Goal: Task Accomplishment & Management: Use online tool/utility

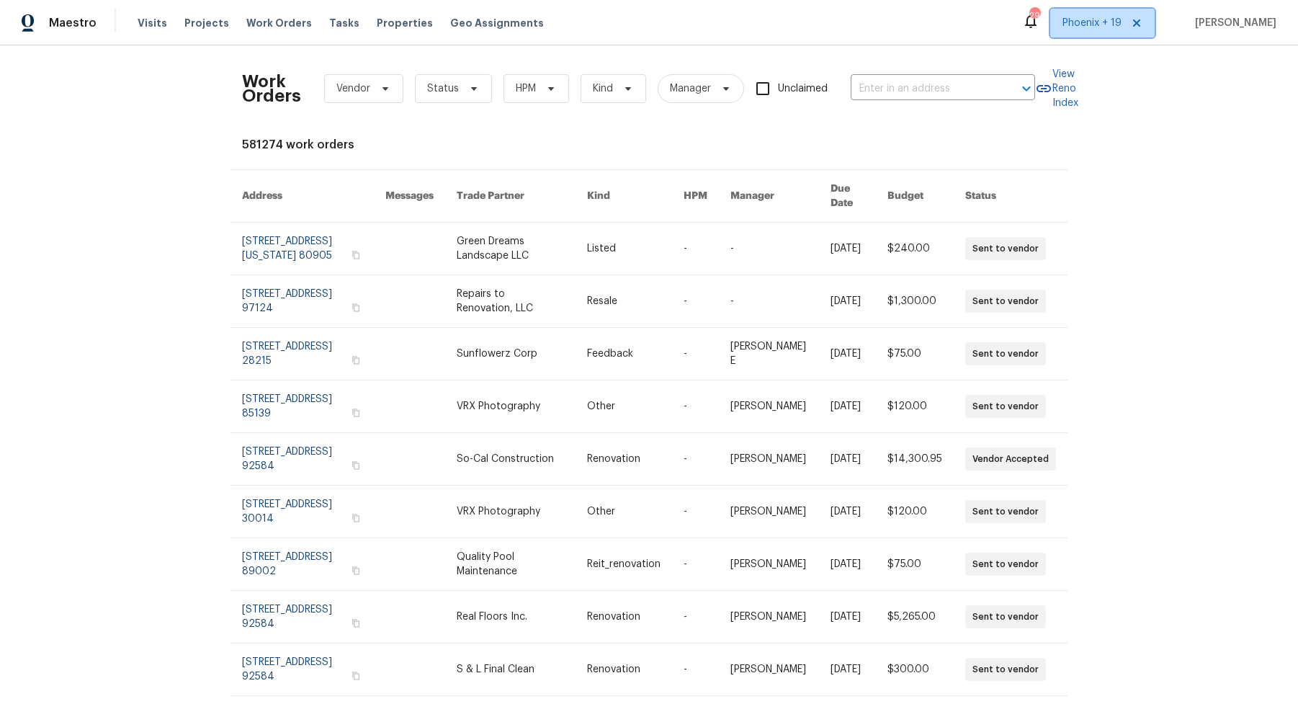
drag, startPoint x: 1109, startPoint y: 15, endPoint x: 1097, endPoint y: 40, distance: 27.1
click at [1109, 16] on span "Phoenix + 19" at bounding box center [1092, 23] width 59 height 14
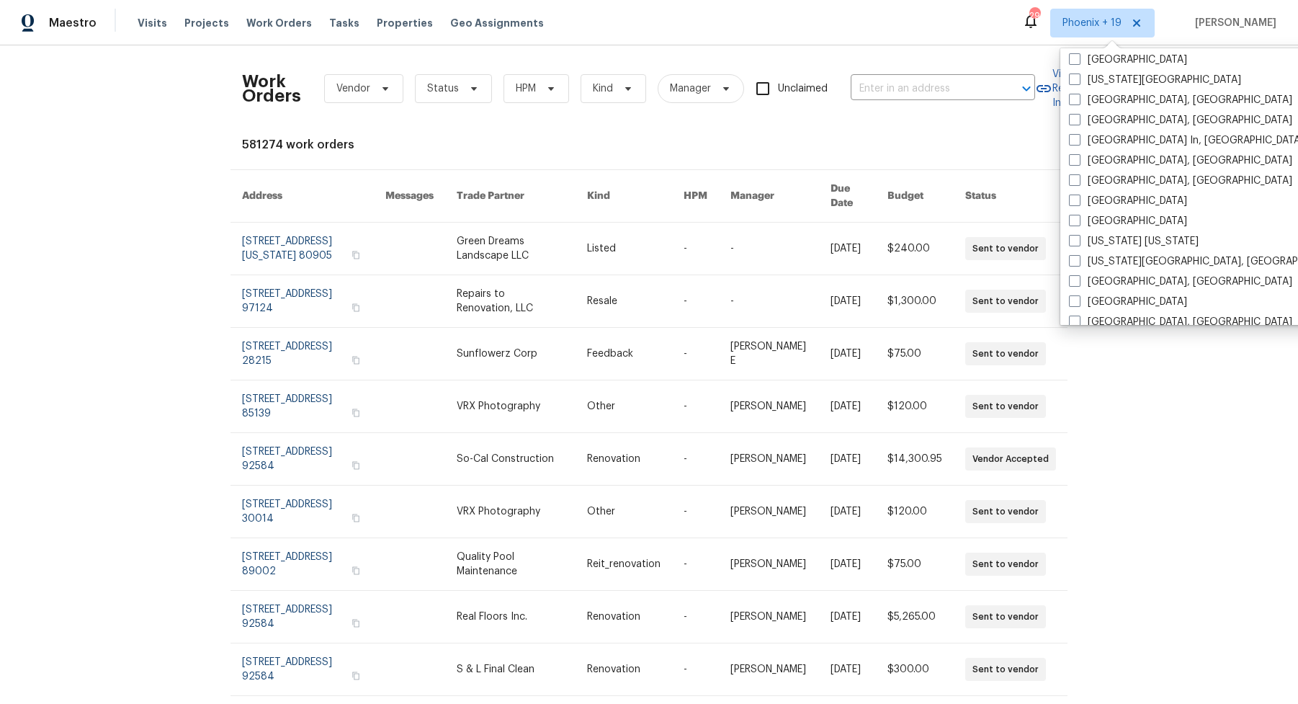
scroll to position [736, 0]
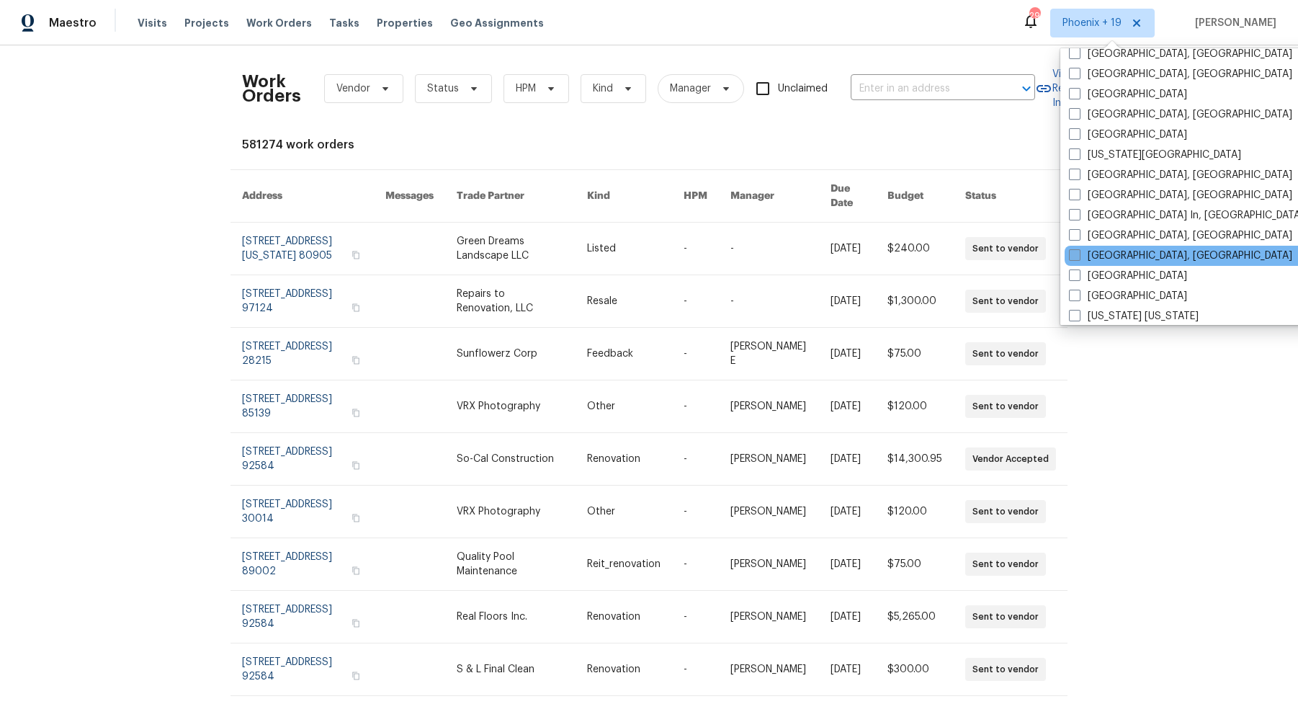
click at [1099, 249] on label "Miami, FL" at bounding box center [1180, 256] width 223 height 14
click at [1079, 249] on input "Miami, FL" at bounding box center [1073, 253] width 9 height 9
checkbox input "true"
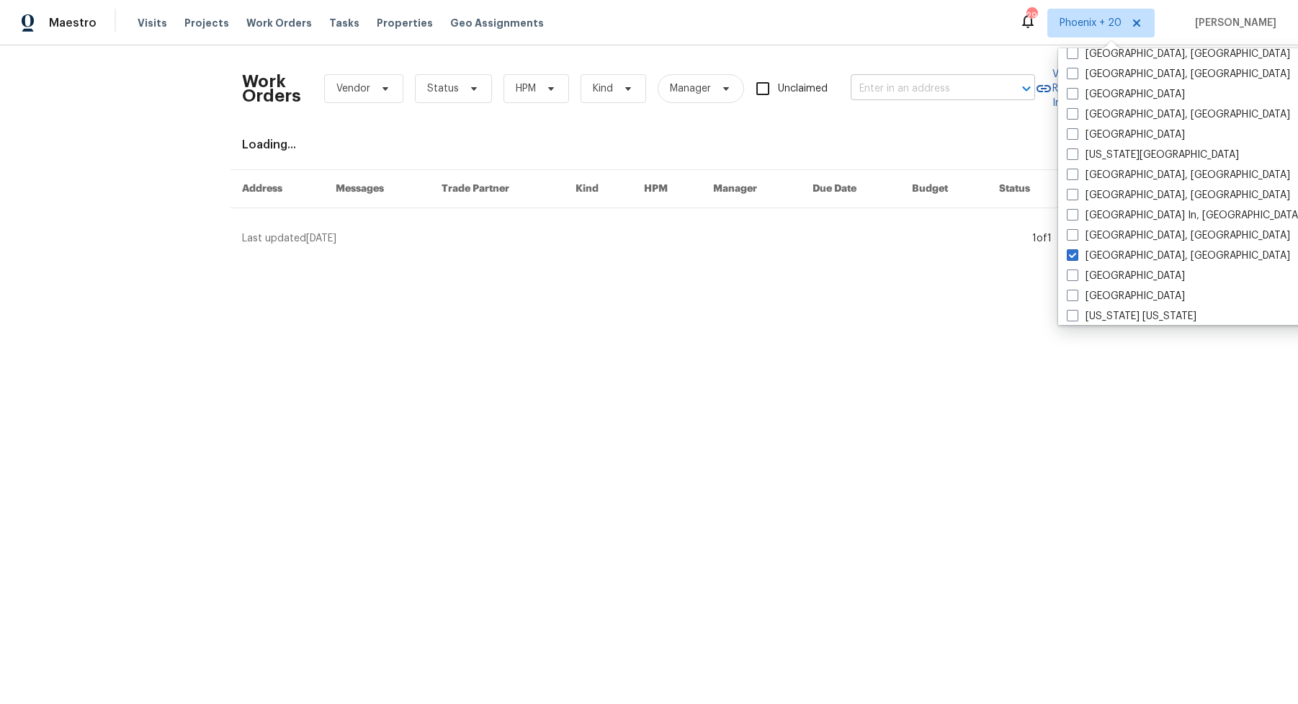
click at [883, 80] on input "text" at bounding box center [923, 89] width 144 height 22
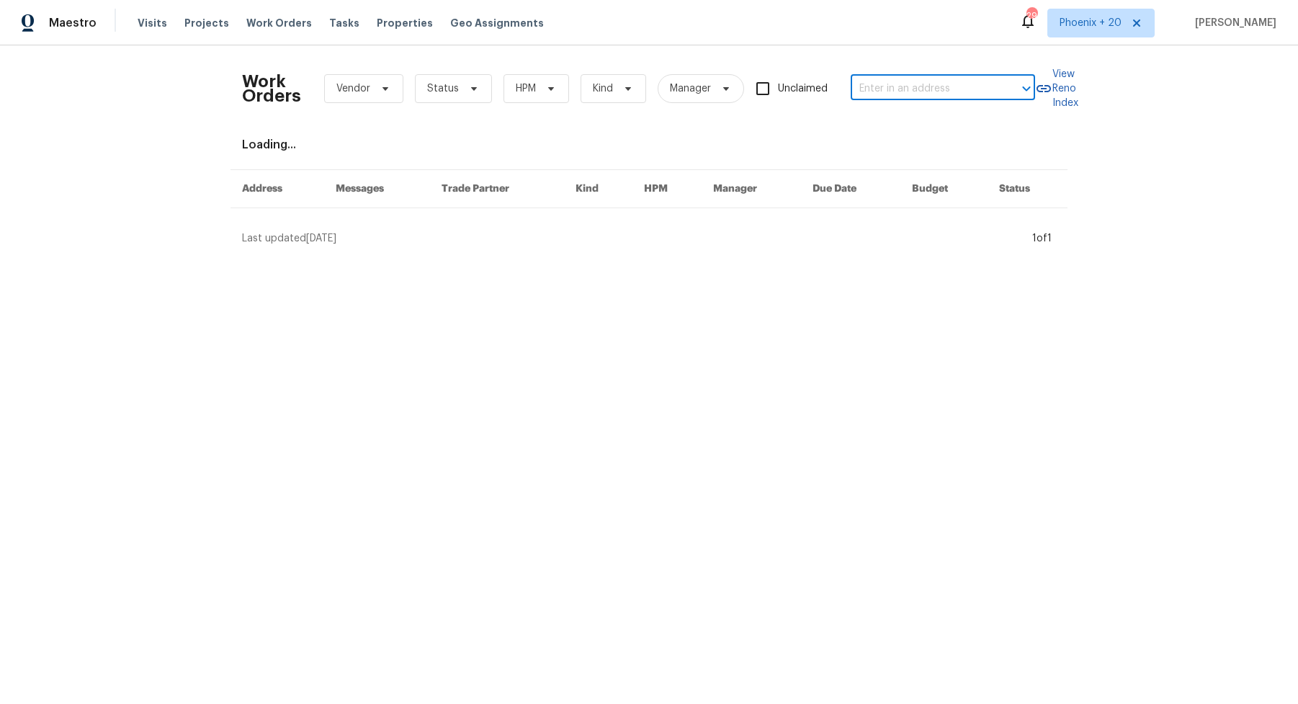
click at [882, 79] on input "text" at bounding box center [923, 89] width 144 height 22
type input "v"
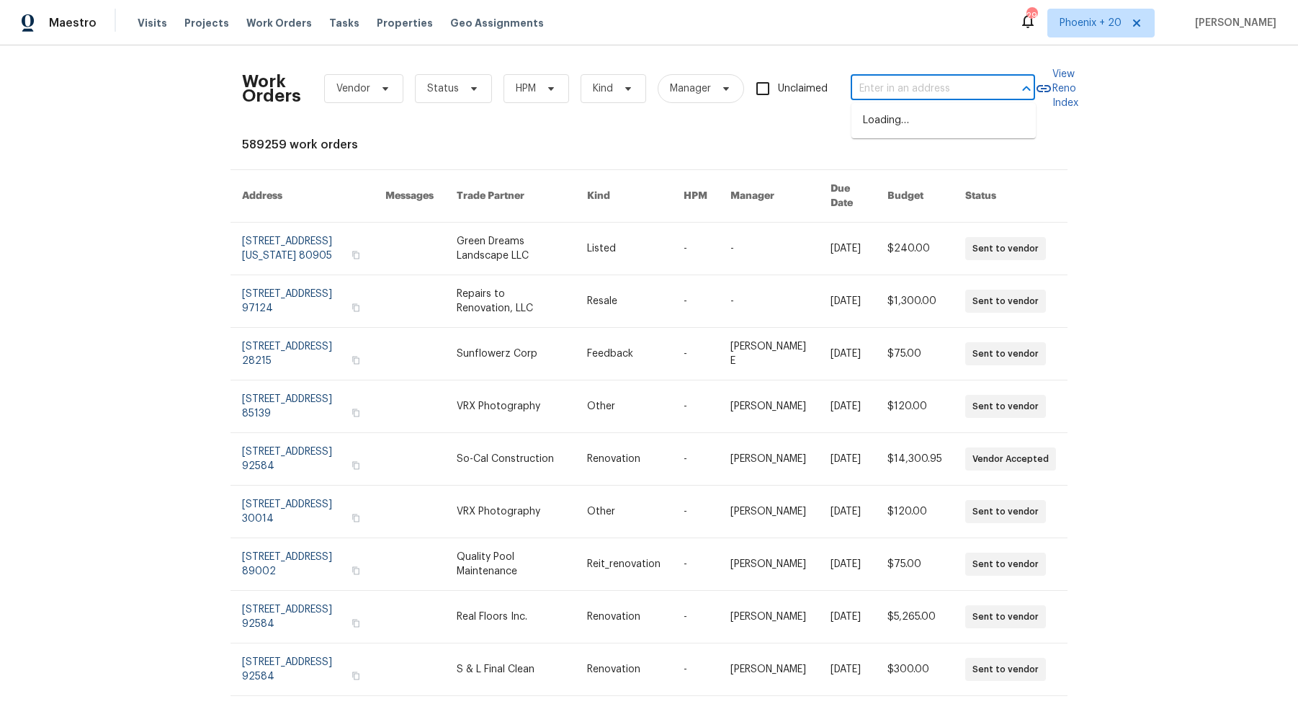
paste input "[STREET_ADDRESS]"
type input "[STREET_ADDRESS]"
click at [942, 133] on li "[STREET_ADDRESS]" at bounding box center [944, 121] width 184 height 24
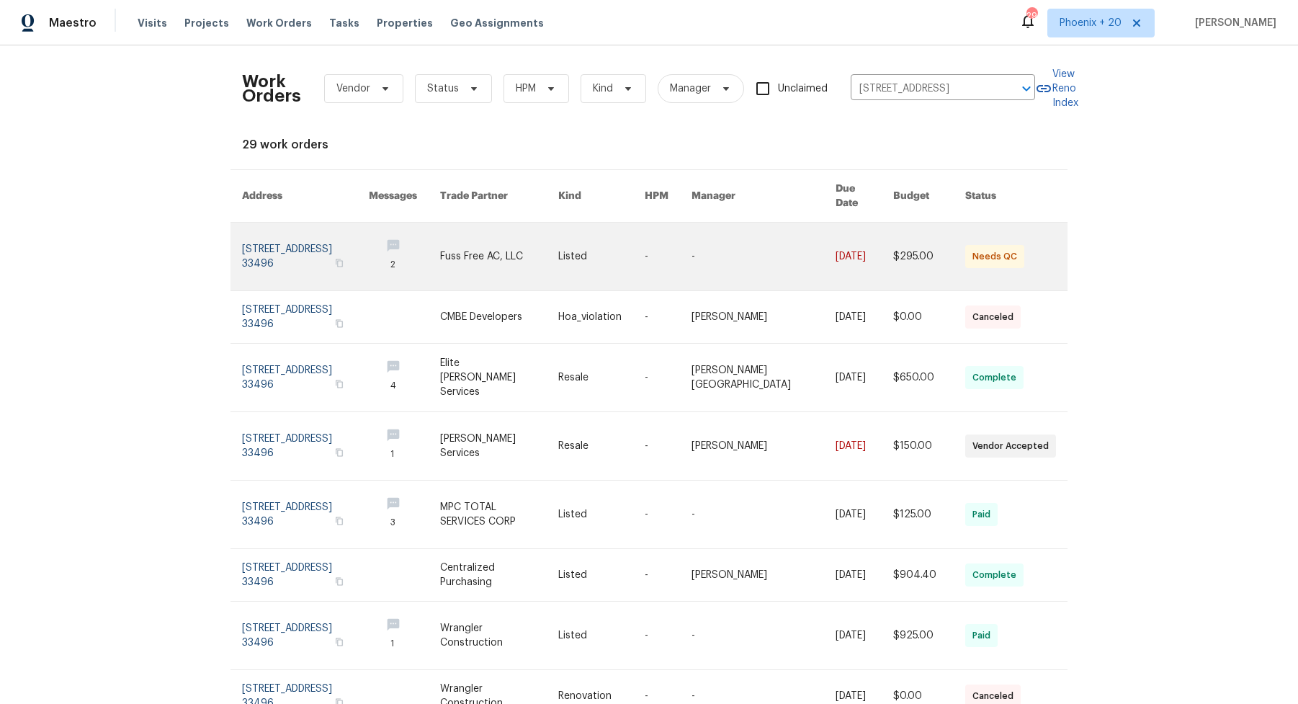
click at [467, 236] on link at bounding box center [498, 257] width 117 height 68
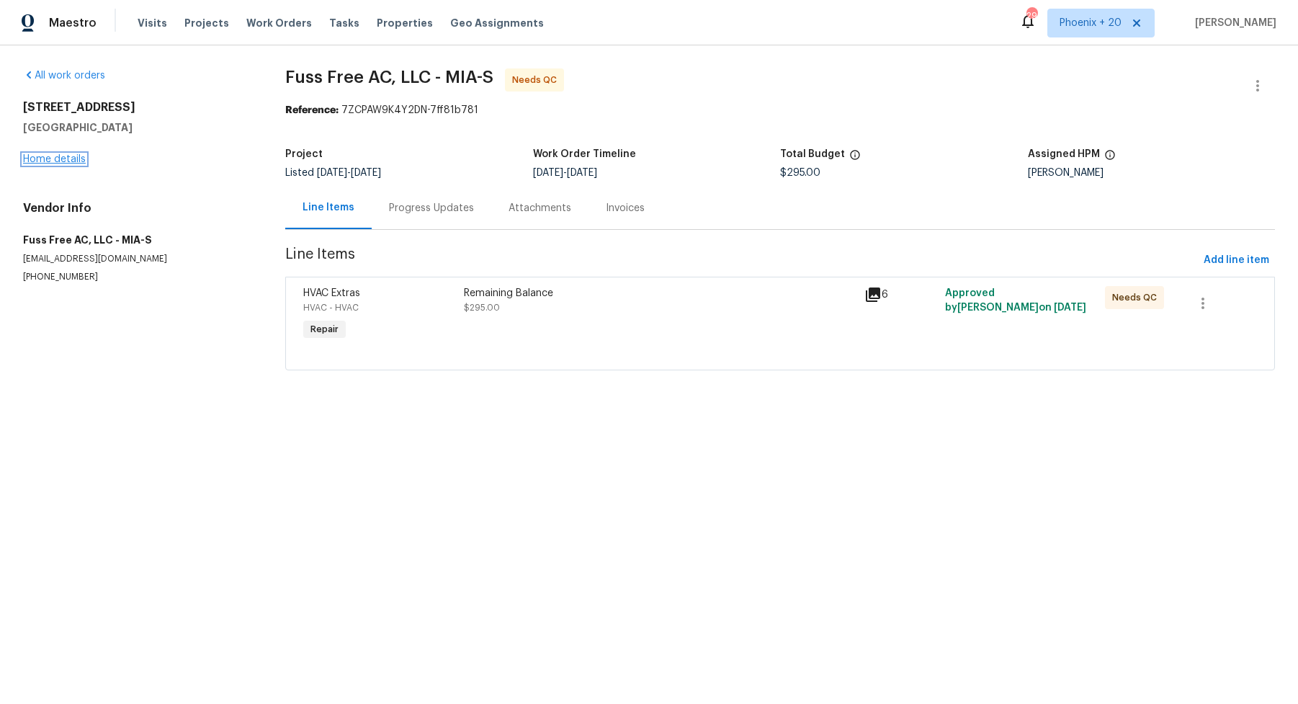
click at [43, 161] on link "Home details" at bounding box center [54, 159] width 63 height 10
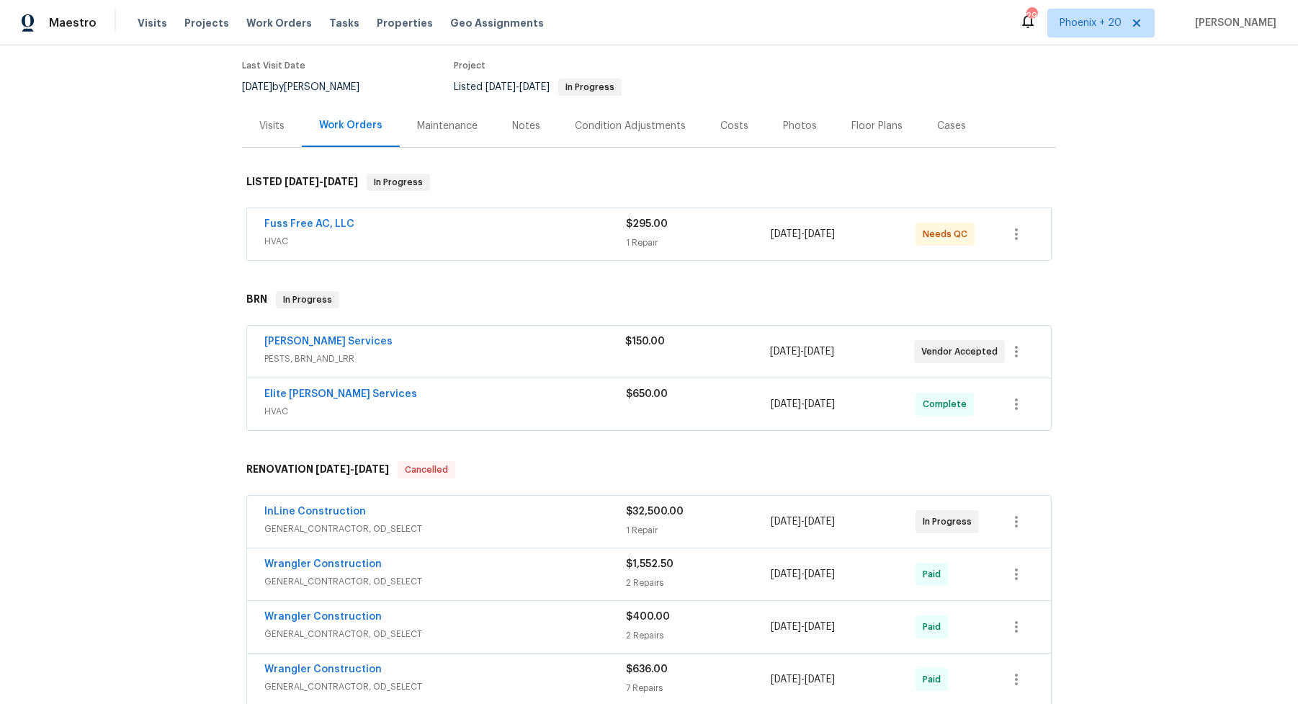
scroll to position [111, 0]
click at [516, 241] on span "HVAC" at bounding box center [445, 244] width 362 height 14
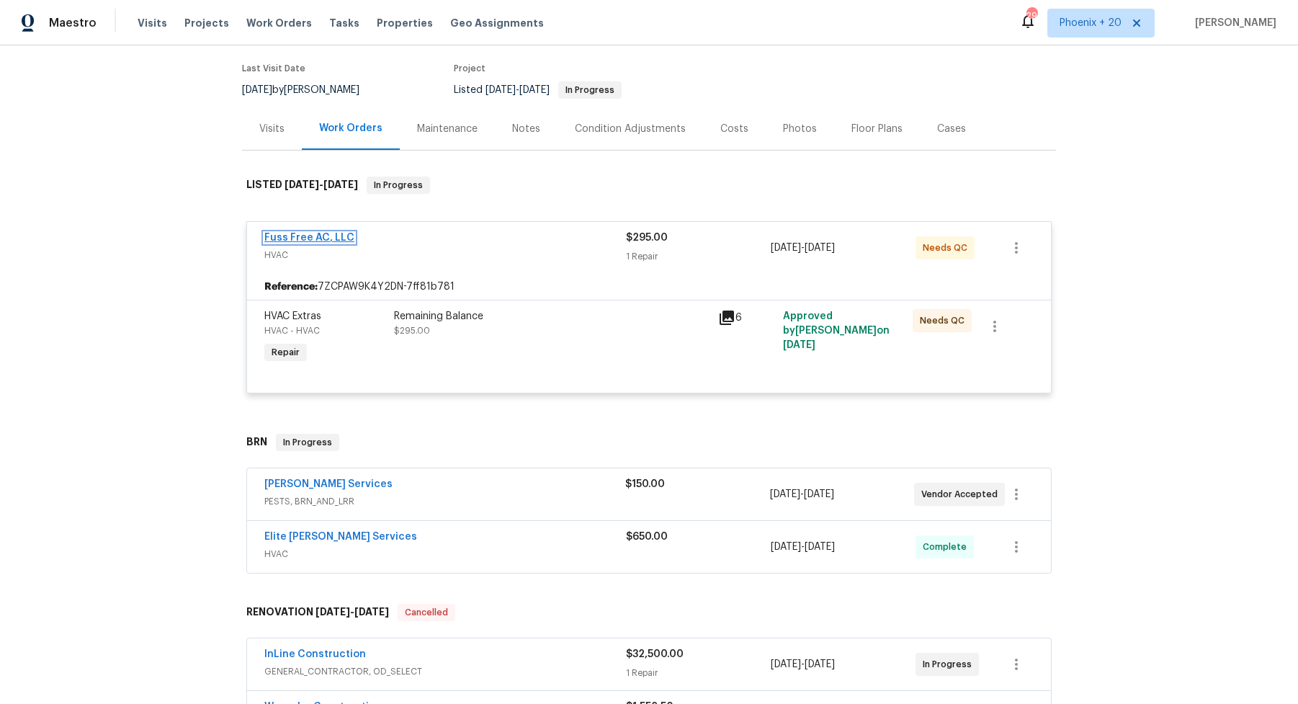
click at [313, 235] on link "Fuss Free AC, LLC" at bounding box center [309, 238] width 90 height 10
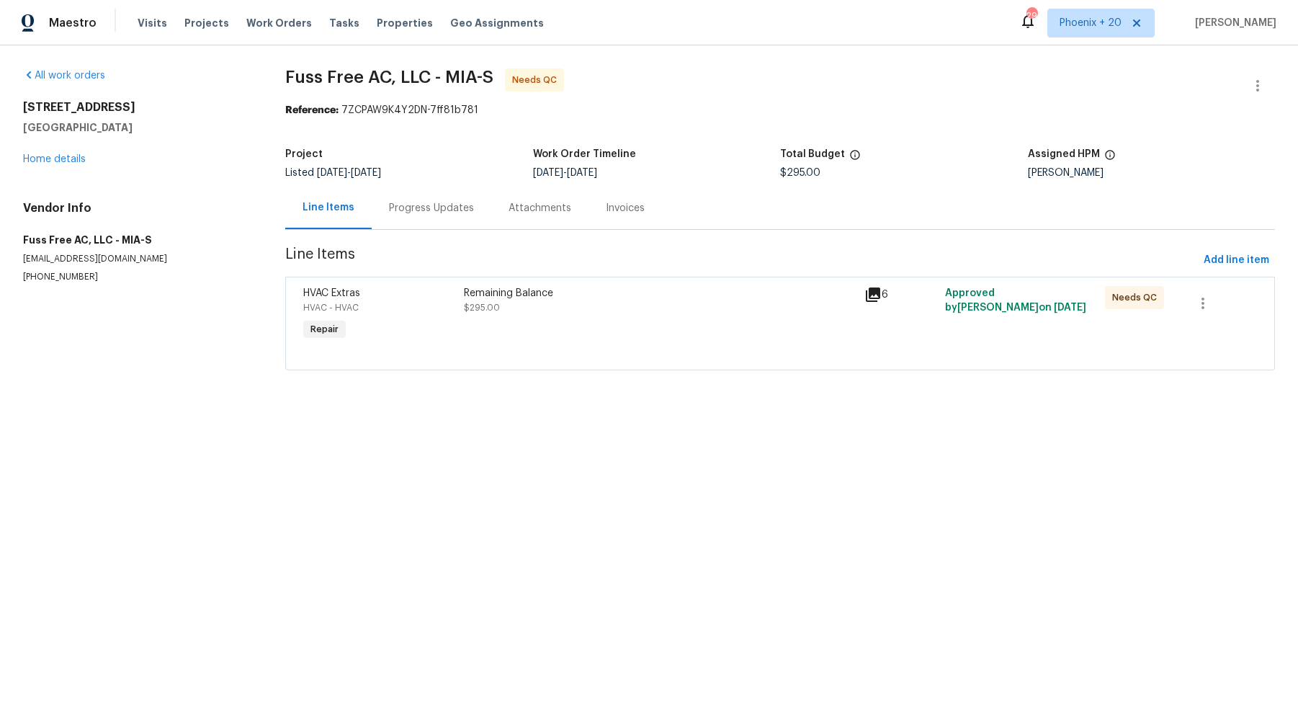
click at [739, 305] on div "Remaining Balance $295.00" at bounding box center [660, 300] width 393 height 29
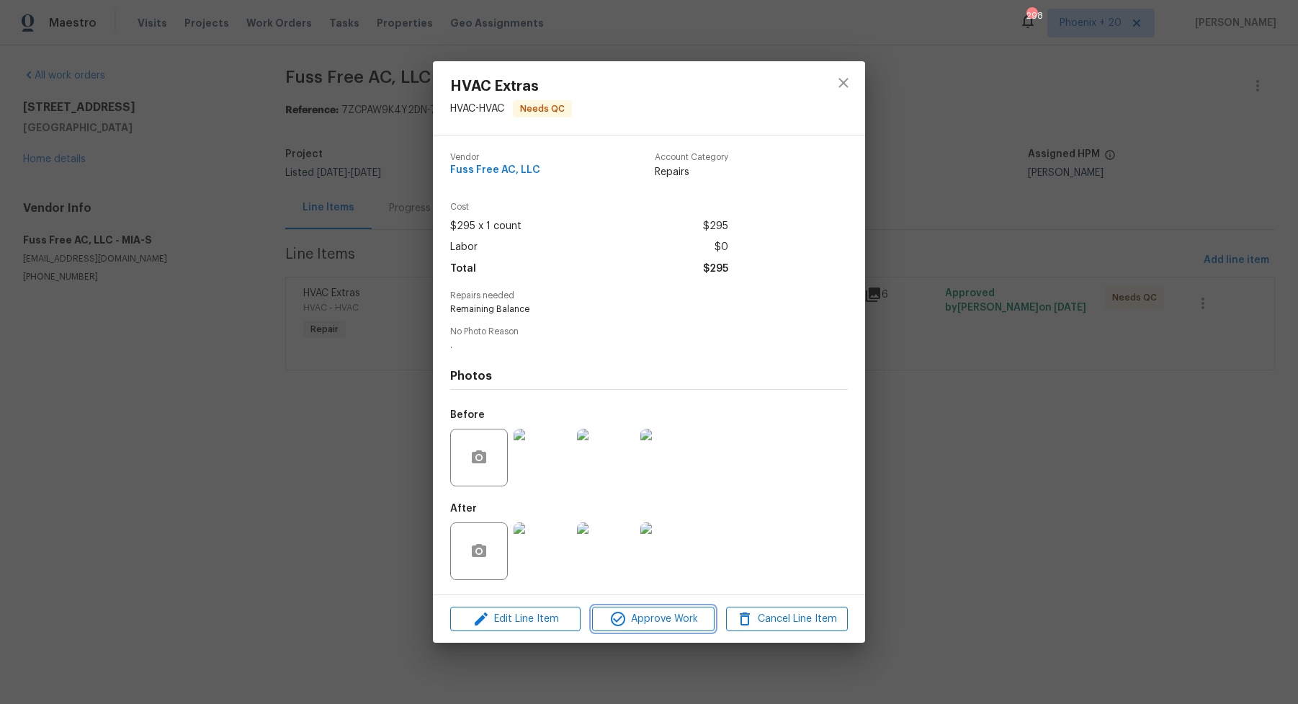
click at [677, 614] on span "Approve Work" at bounding box center [653, 619] width 113 height 18
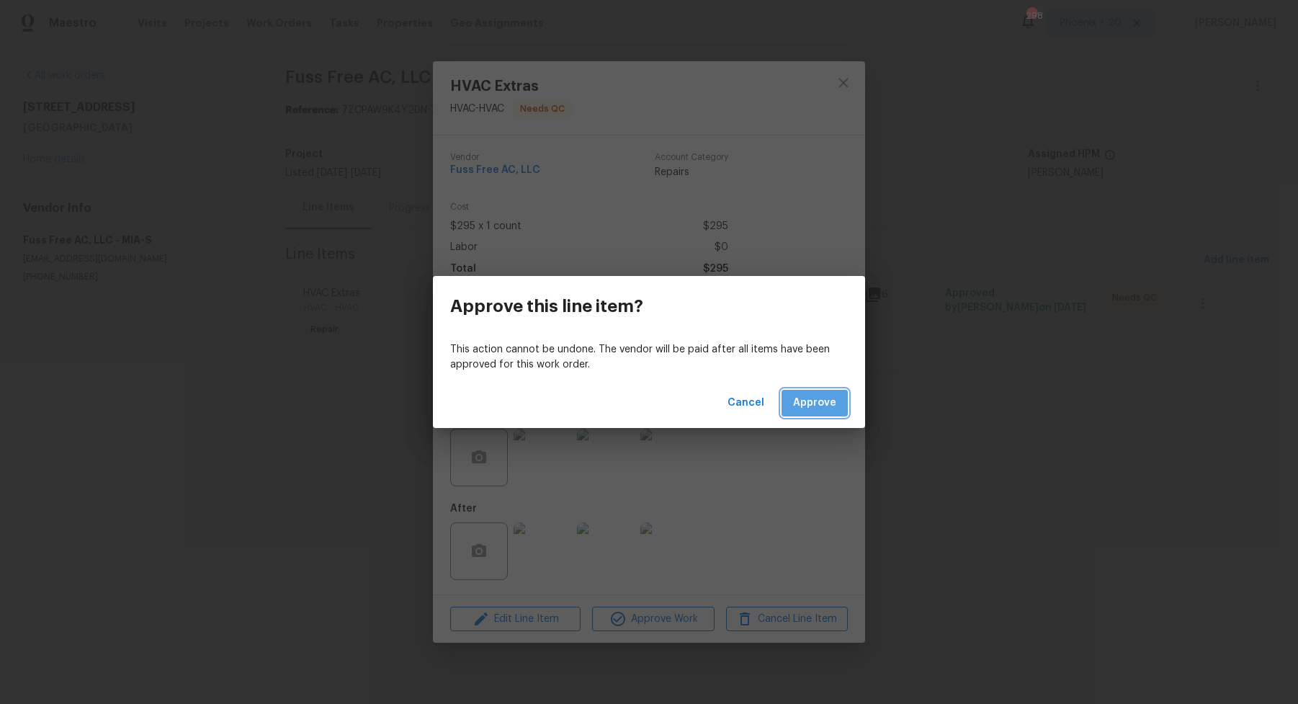
click at [815, 411] on span "Approve" at bounding box center [814, 403] width 43 height 18
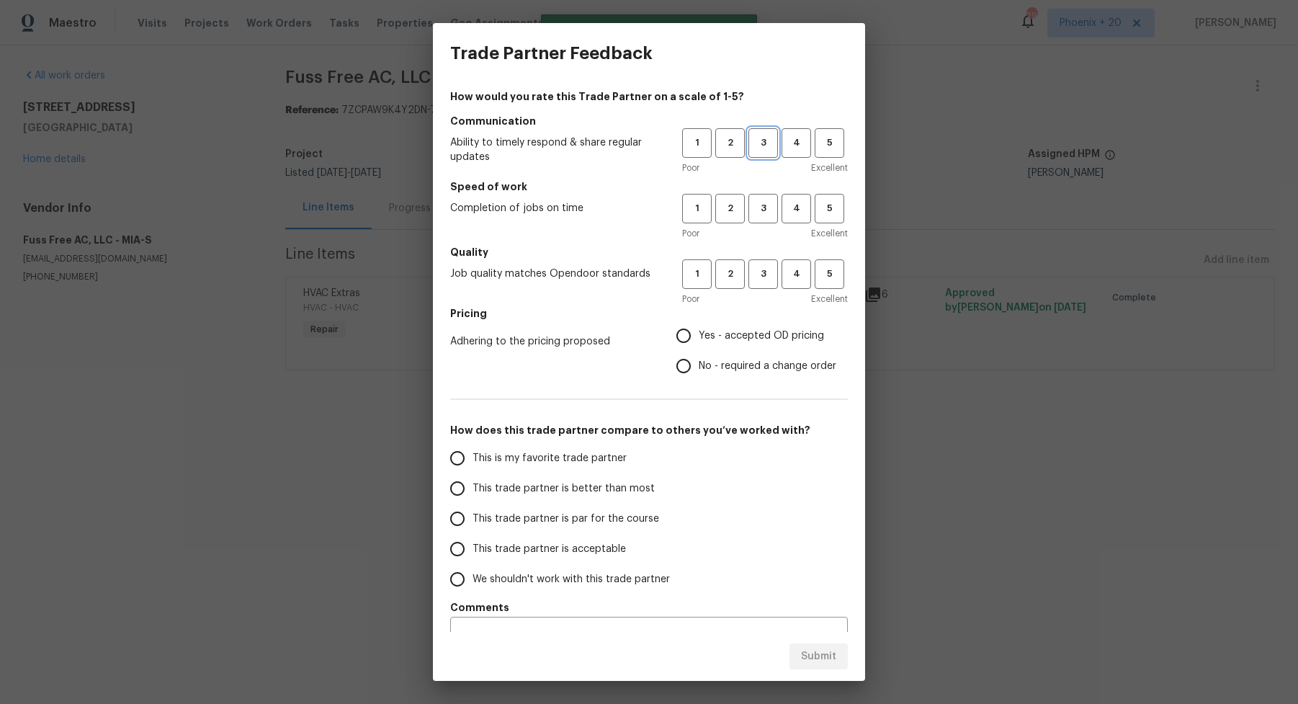
click at [763, 137] on span "3" at bounding box center [763, 143] width 27 height 17
drag, startPoint x: 762, startPoint y: 223, endPoint x: 759, endPoint y: 259, distance: 36.9
click at [763, 223] on button "3" at bounding box center [764, 209] width 30 height 30
click at [757, 262] on button "3" at bounding box center [764, 274] width 30 height 30
click at [728, 323] on label "Yes - accepted OD pricing" at bounding box center [753, 336] width 168 height 30
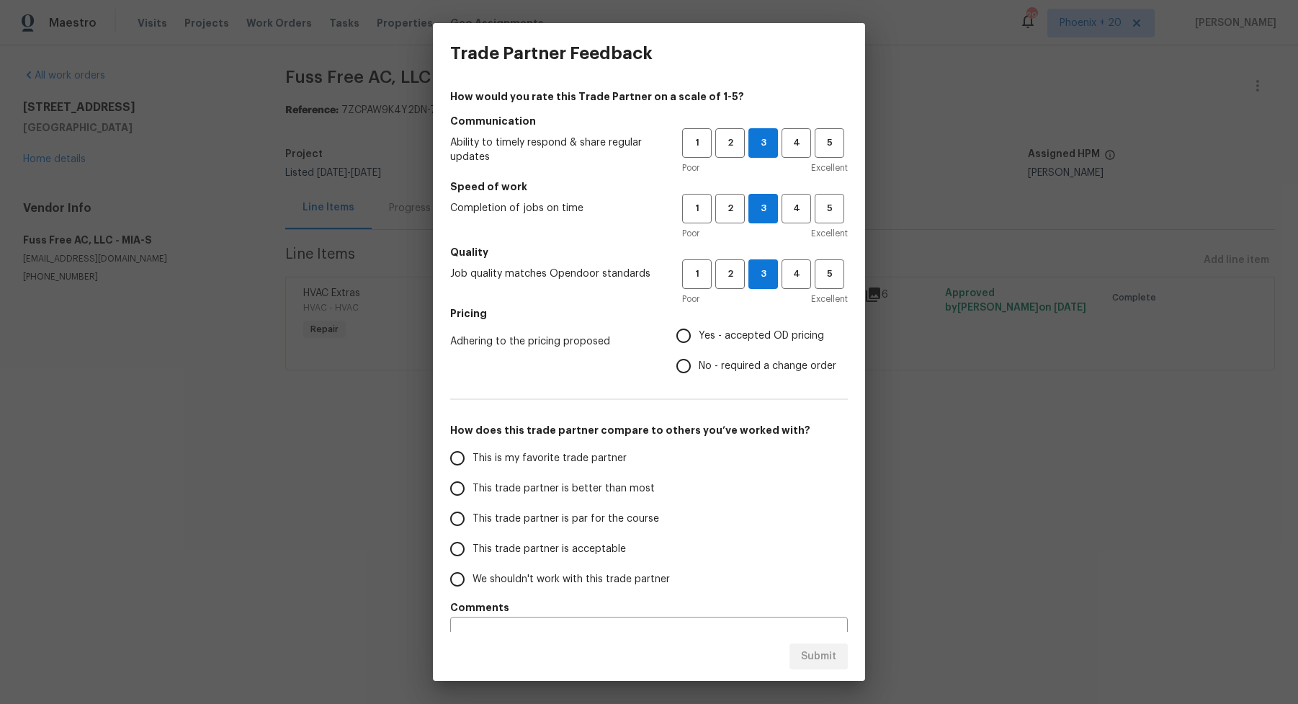
click at [699, 323] on input "Yes - accepted OD pricing" at bounding box center [684, 336] width 30 height 30
radio input "true"
click at [494, 465] on span "This is my favorite trade partner" at bounding box center [550, 458] width 154 height 15
click at [473, 465] on input "This is my favorite trade partner" at bounding box center [457, 458] width 30 height 30
click at [829, 664] on span "Submit" at bounding box center [818, 657] width 35 height 18
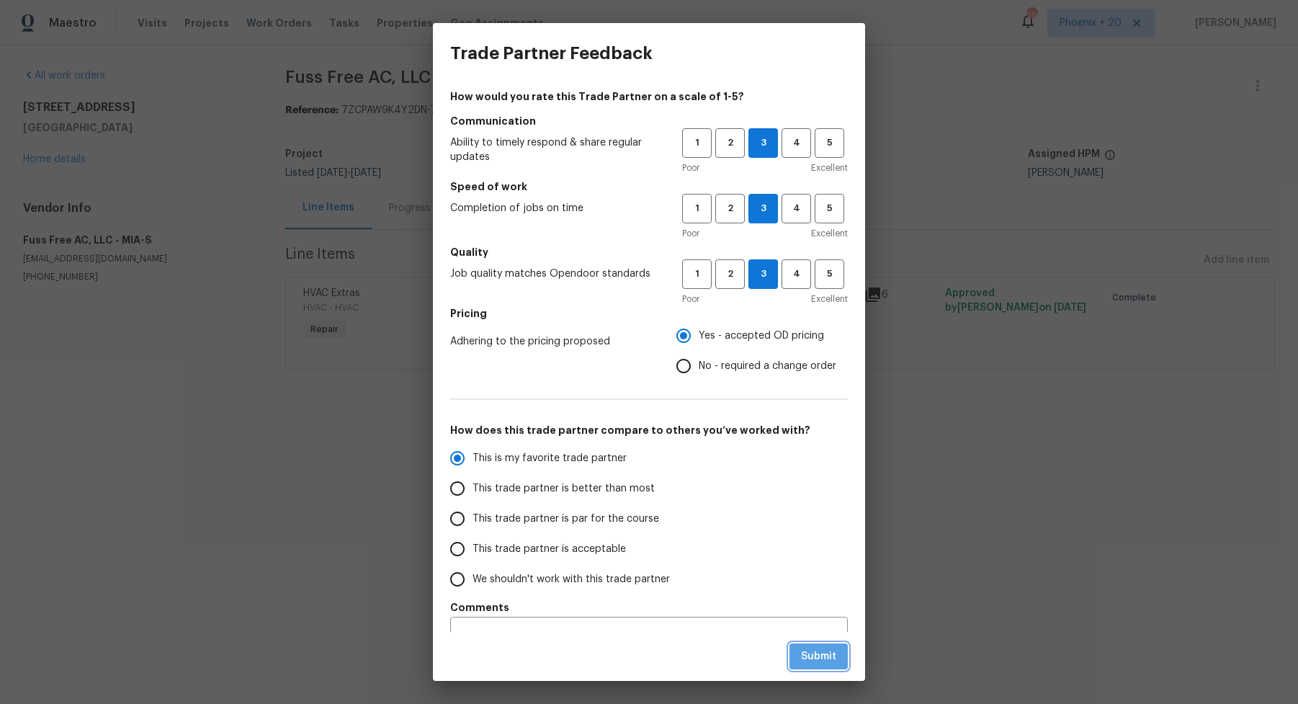
radio input "true"
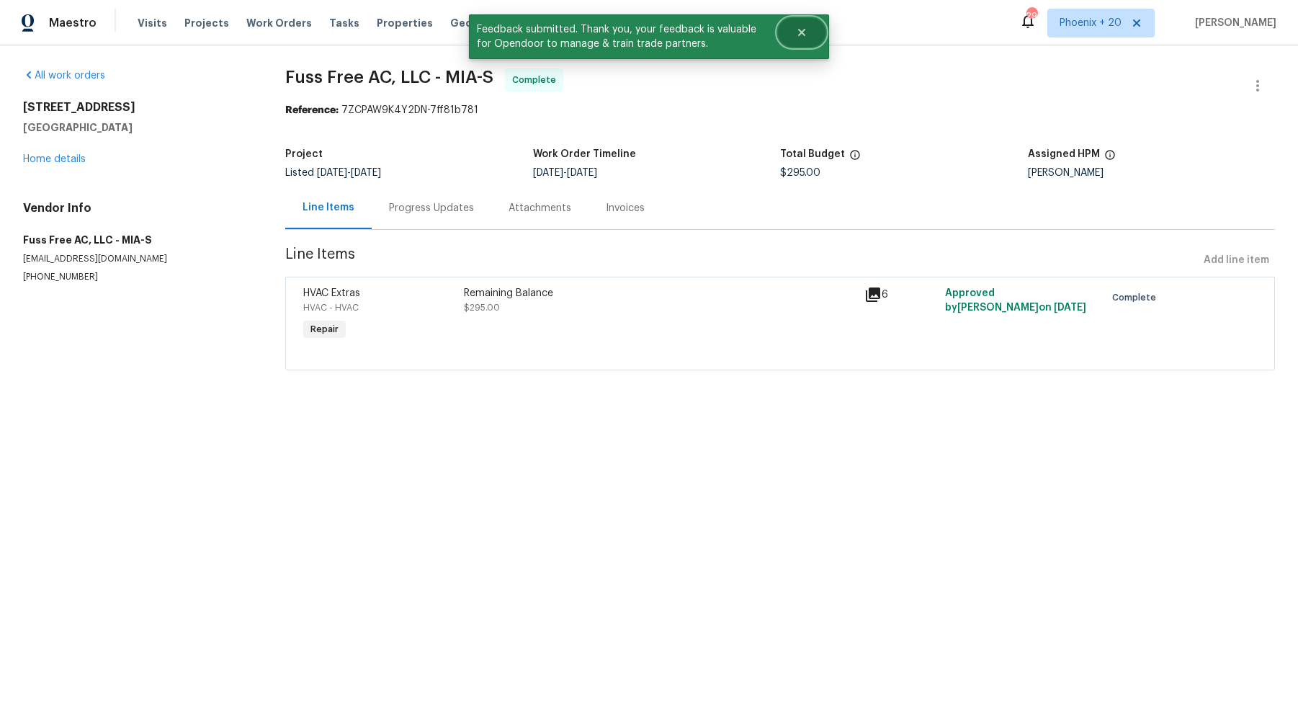
click at [809, 37] on button "Close" at bounding box center [802, 32] width 48 height 29
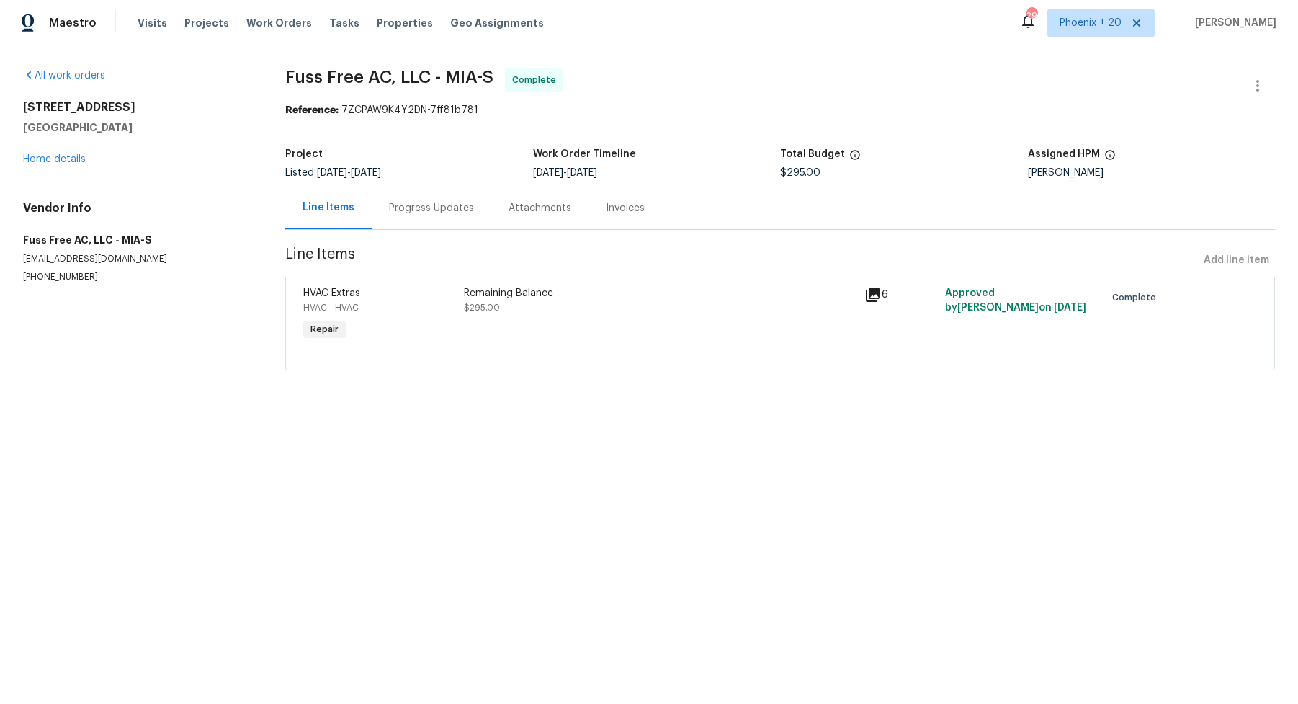
click at [396, 223] on div "Progress Updates" at bounding box center [432, 208] width 120 height 43
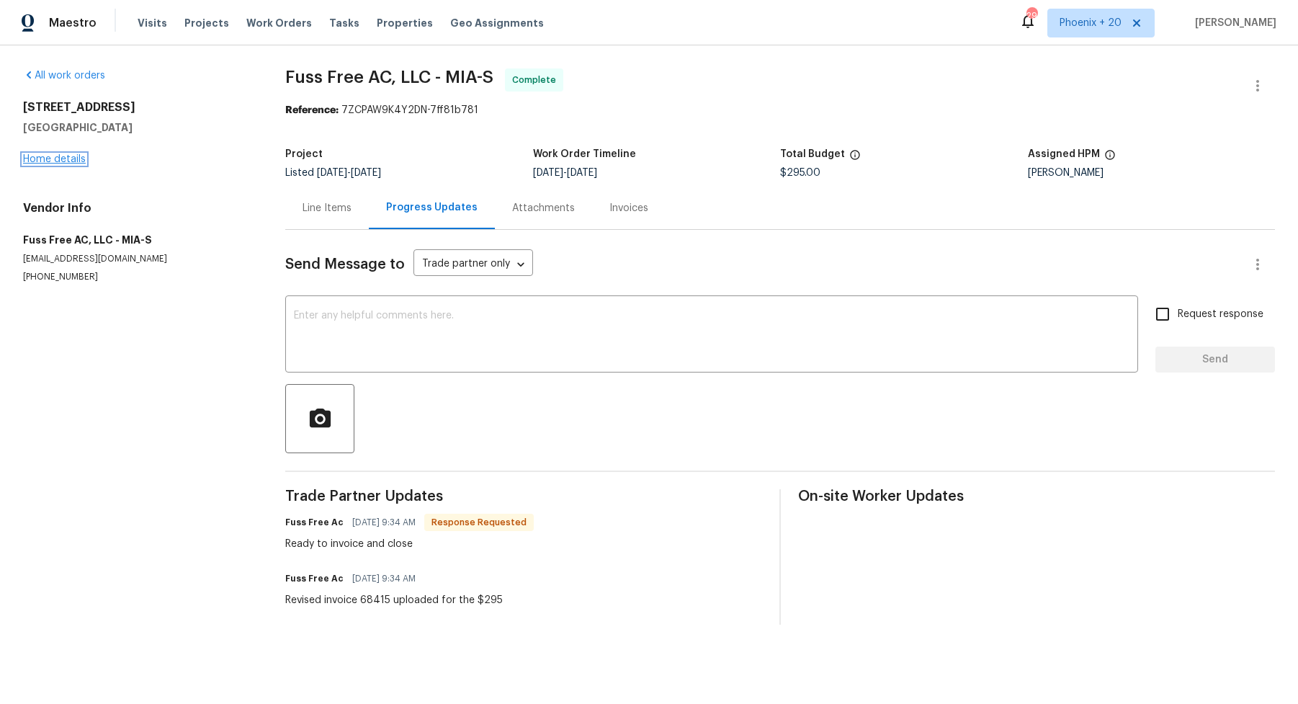
click at [76, 161] on link "Home details" at bounding box center [54, 159] width 63 height 10
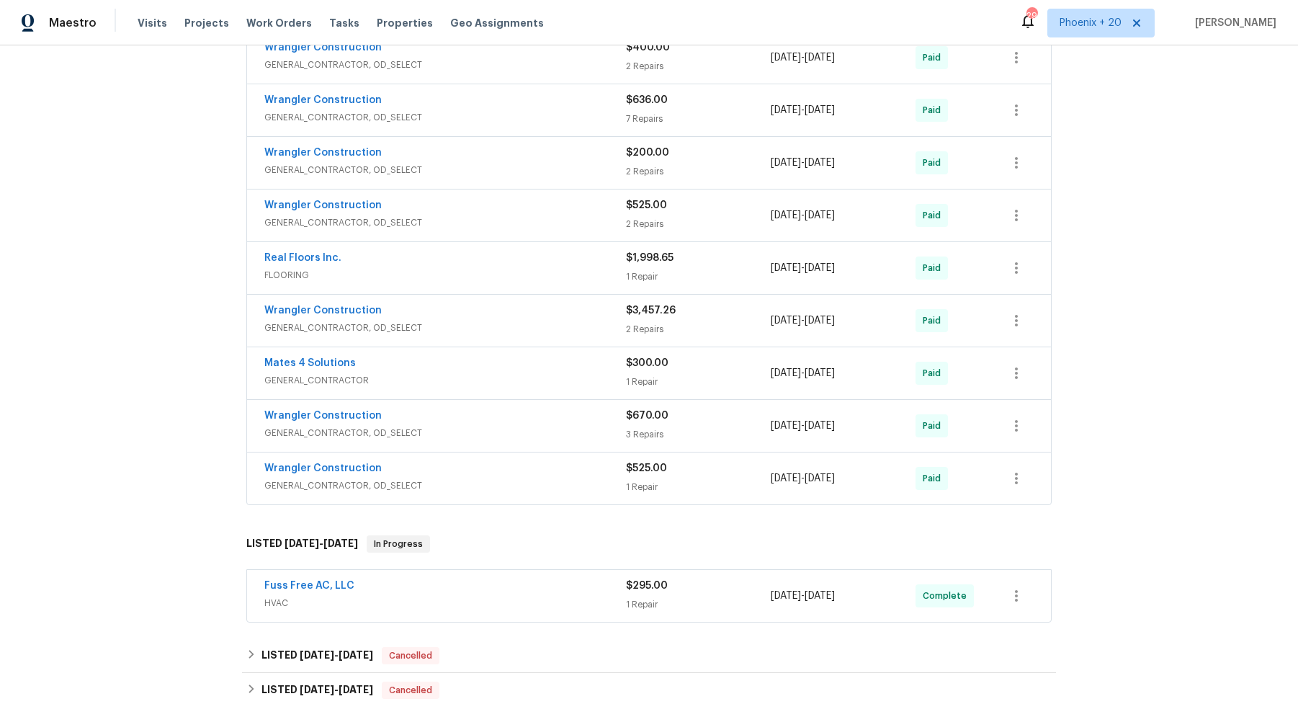
scroll to position [563, 0]
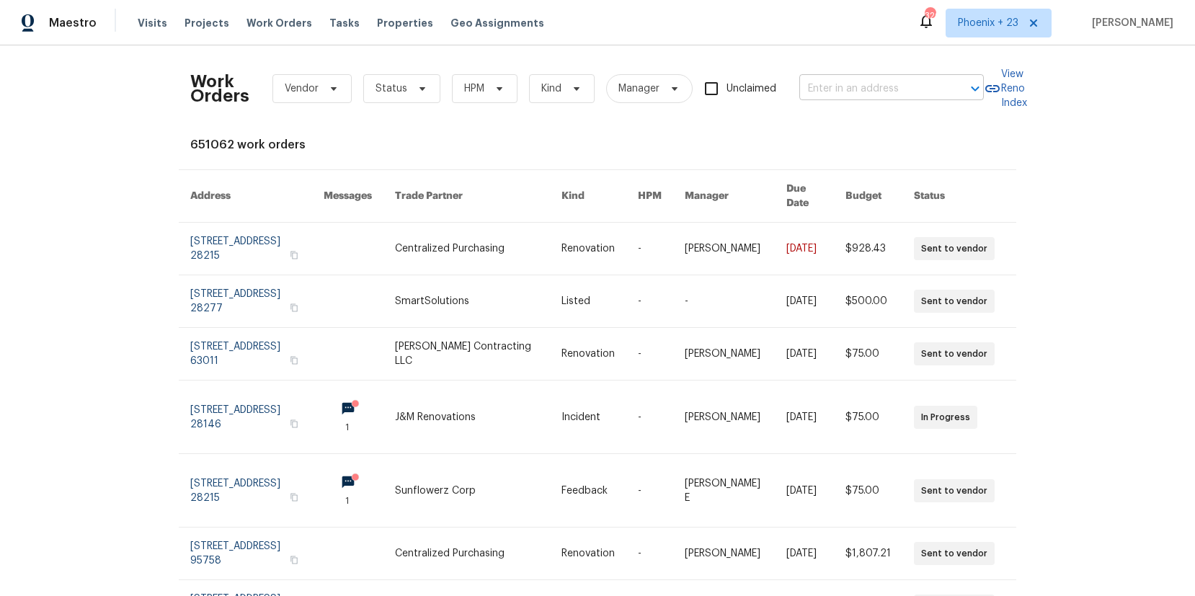
drag, startPoint x: 800, startPoint y: 83, endPoint x: 837, endPoint y: 88, distance: 36.4
click at [801, 83] on input "text" at bounding box center [871, 89] width 144 height 22
click at [836, 88] on input "text" at bounding box center [871, 89] width 144 height 22
paste input "7701 E 118th Ter, Kansas City, MO 64134"
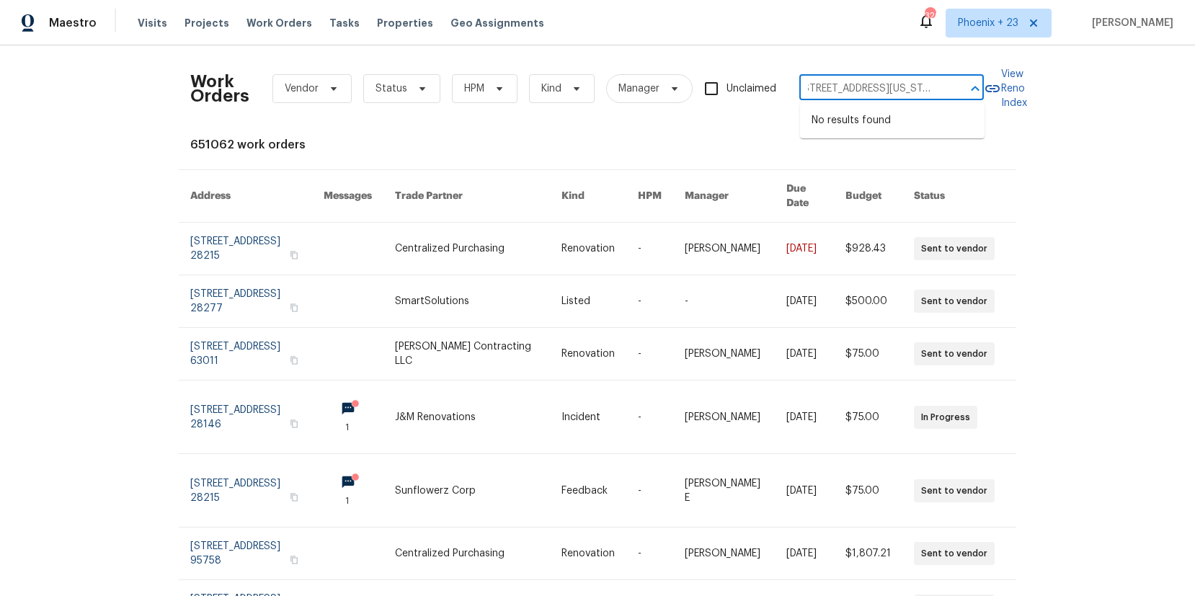
type input "7701 E 118th Ter, Kansas City, MO 64134"
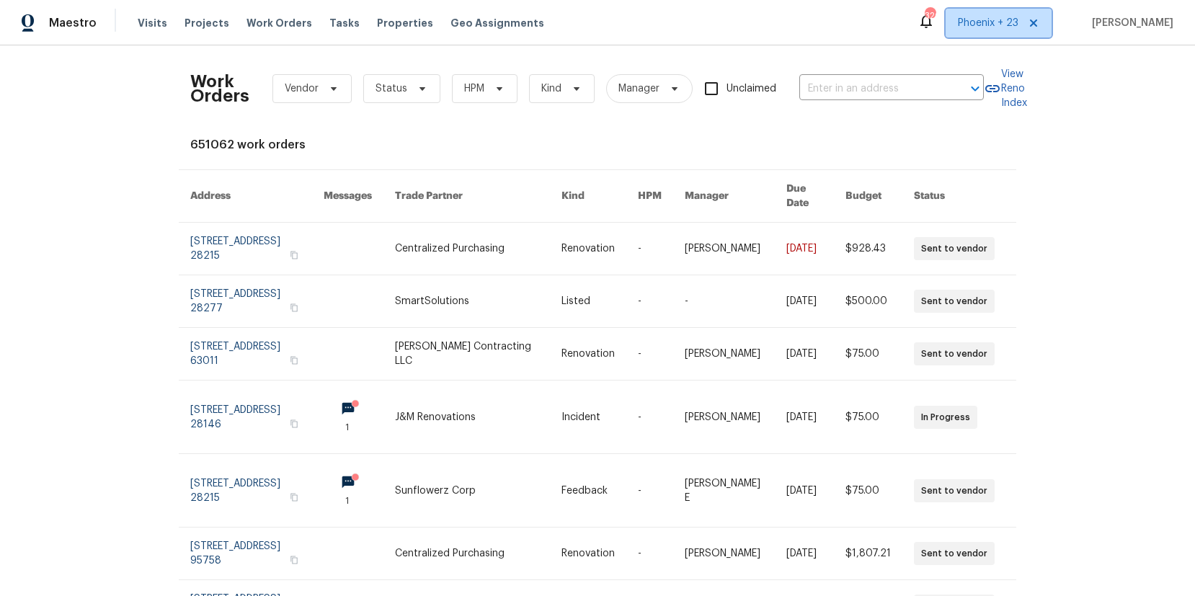
click at [983, 20] on span "Phoenix + 23" at bounding box center [988, 23] width 61 height 14
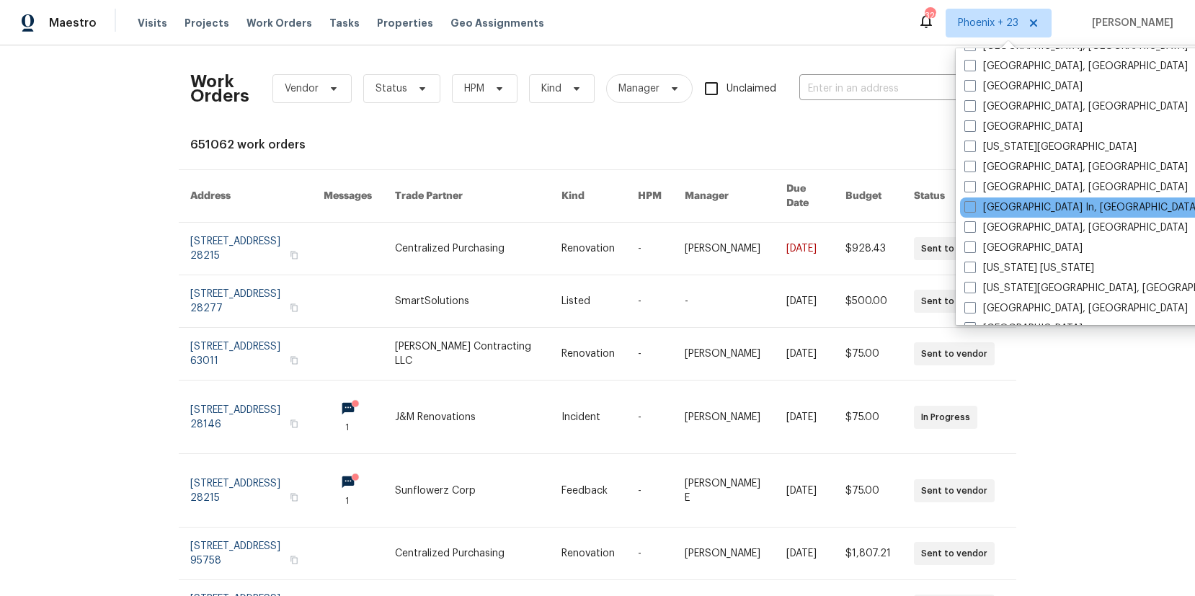
scroll to position [820, 0]
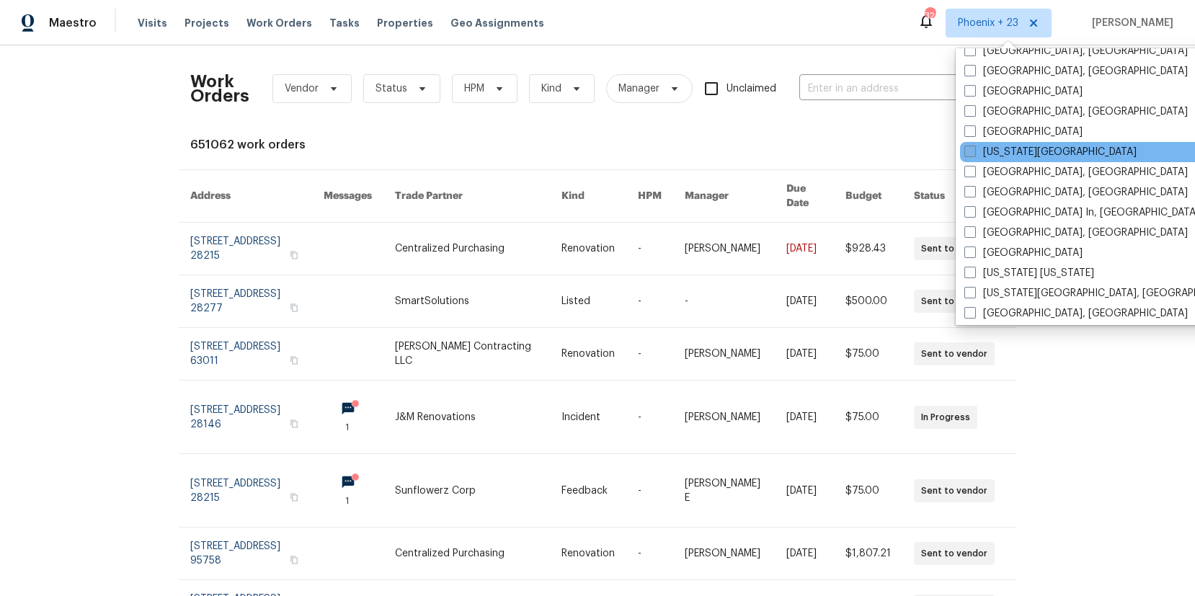
click at [995, 146] on label "Kansas City" at bounding box center [1050, 152] width 172 height 14
click at [973, 146] on input "Kansas City" at bounding box center [968, 149] width 9 height 9
checkbox input "true"
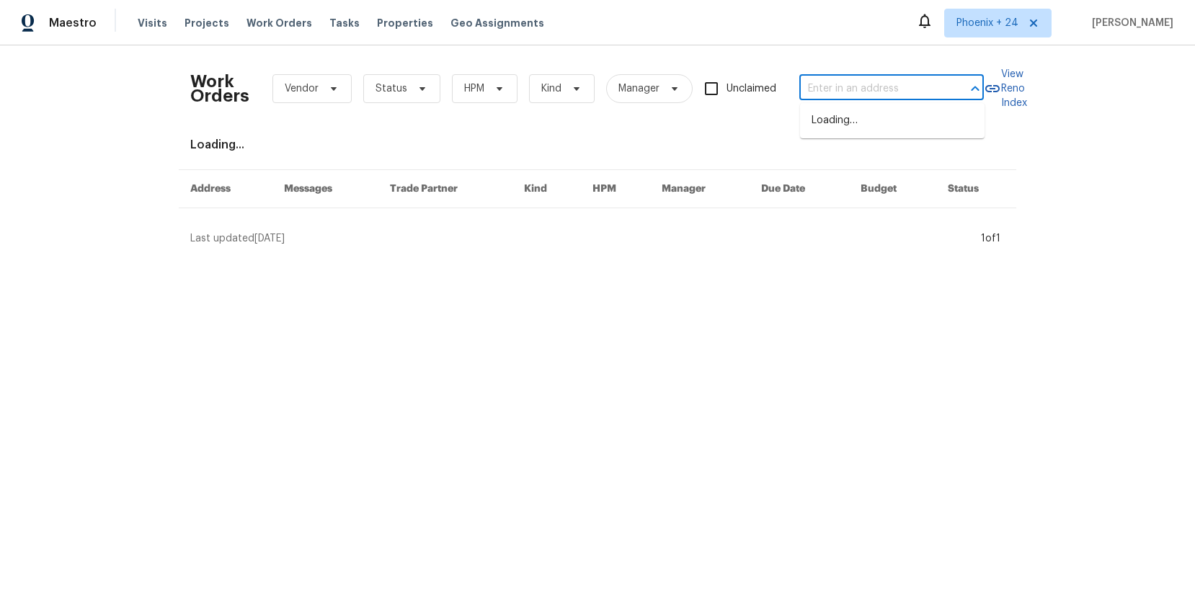
click at [865, 86] on input "text" at bounding box center [871, 89] width 144 height 22
paste input "7701 E 118th Ter, Kansas City, MO 64134"
type input "7701 E 118th Ter, Kansas City, MO 64134"
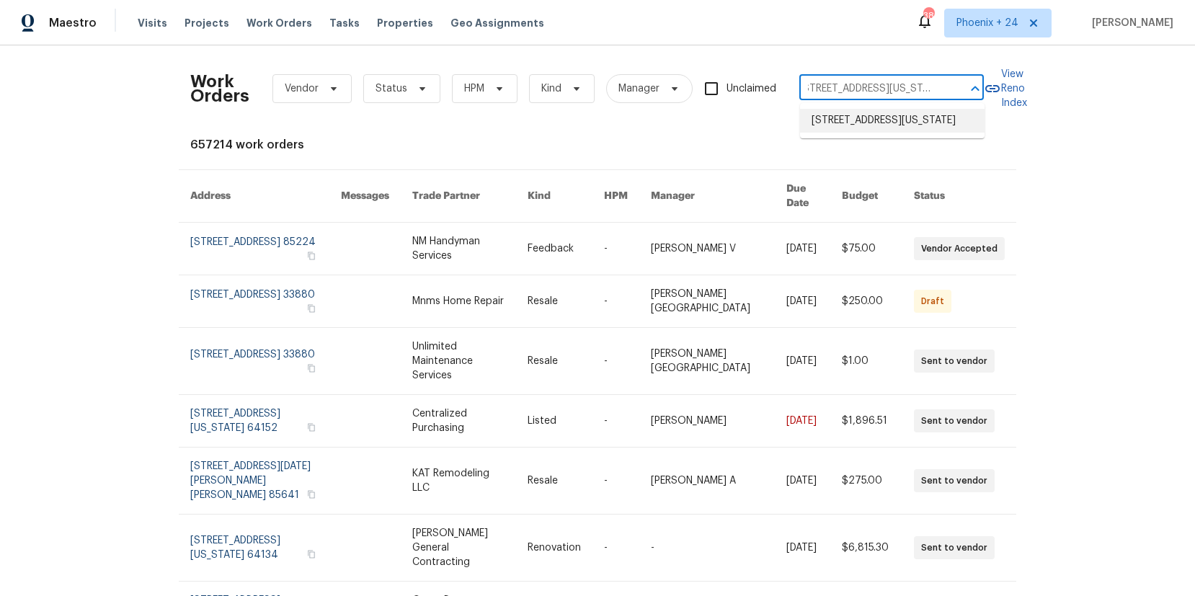
click at [863, 125] on li "7701 E 118th Ter, Kansas City, MO 64134" at bounding box center [892, 121] width 184 height 24
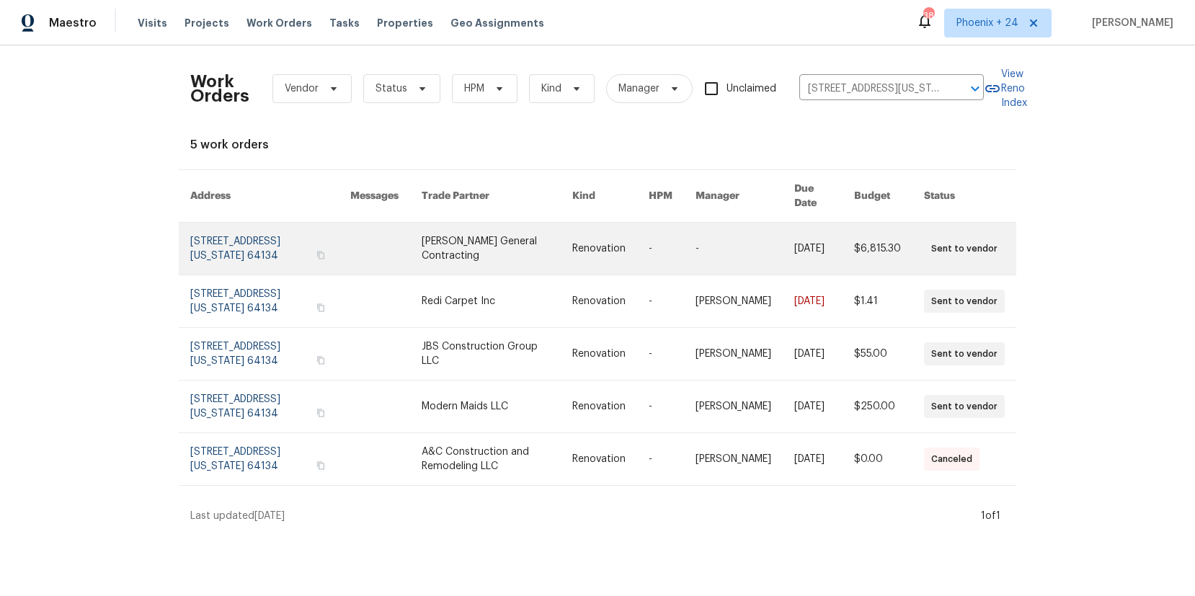
click at [460, 255] on link at bounding box center [496, 249] width 151 height 52
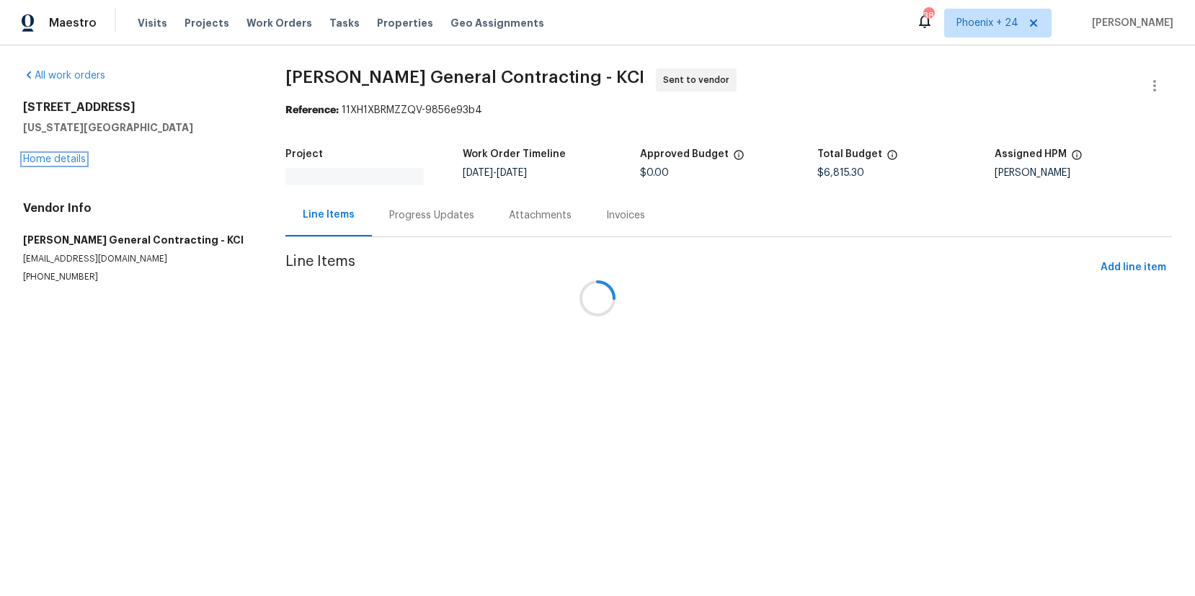
click at [53, 162] on link "Home details" at bounding box center [54, 159] width 63 height 10
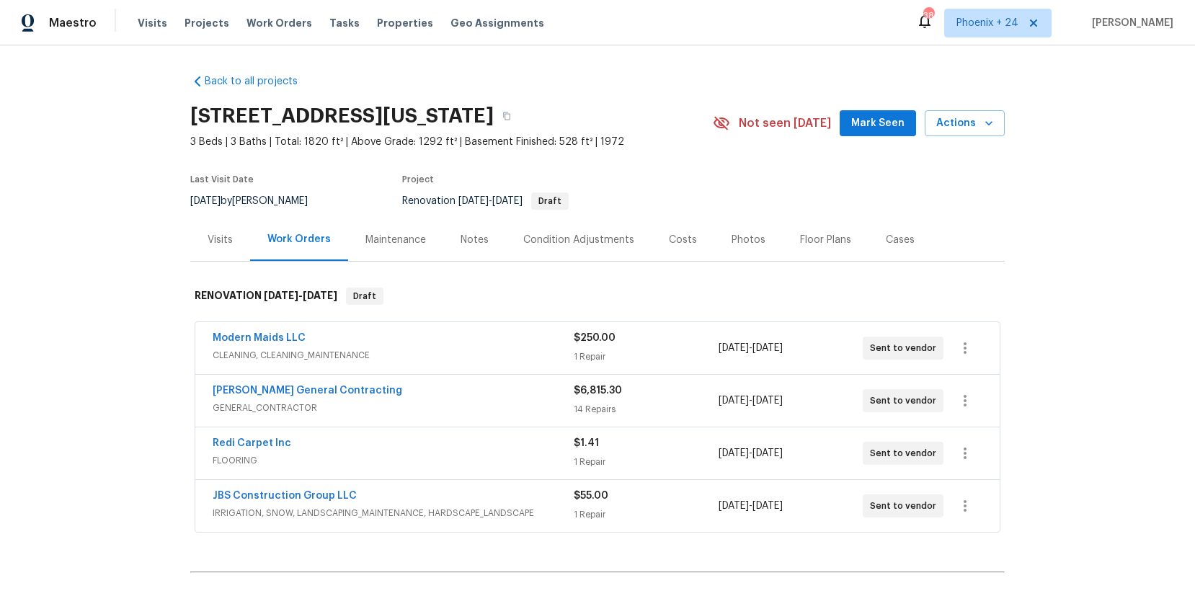
scroll to position [161, 0]
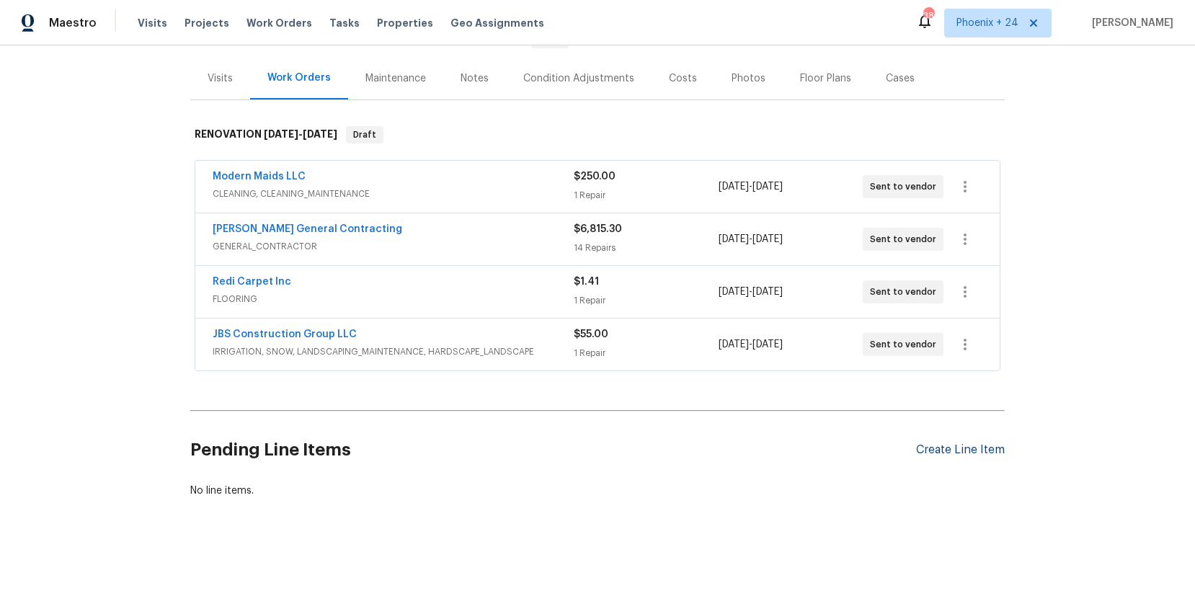
click at [934, 448] on div "Create Line Item" at bounding box center [960, 450] width 89 height 14
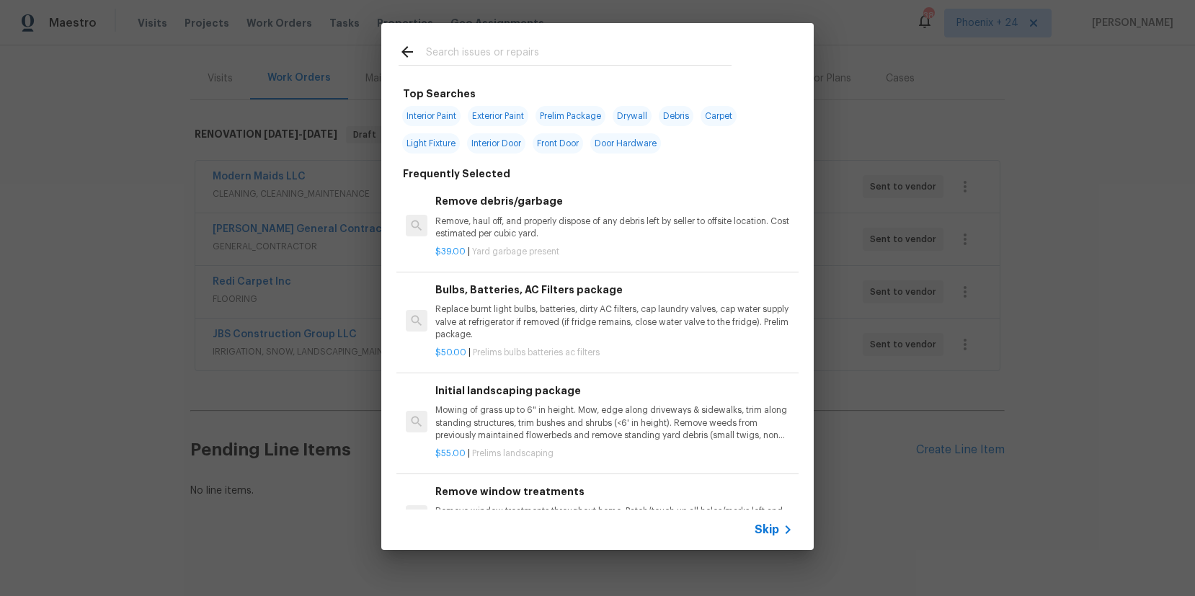
click at [558, 43] on div at bounding box center [564, 51] width 367 height 57
click at [557, 45] on input "text" at bounding box center [578, 54] width 305 height 22
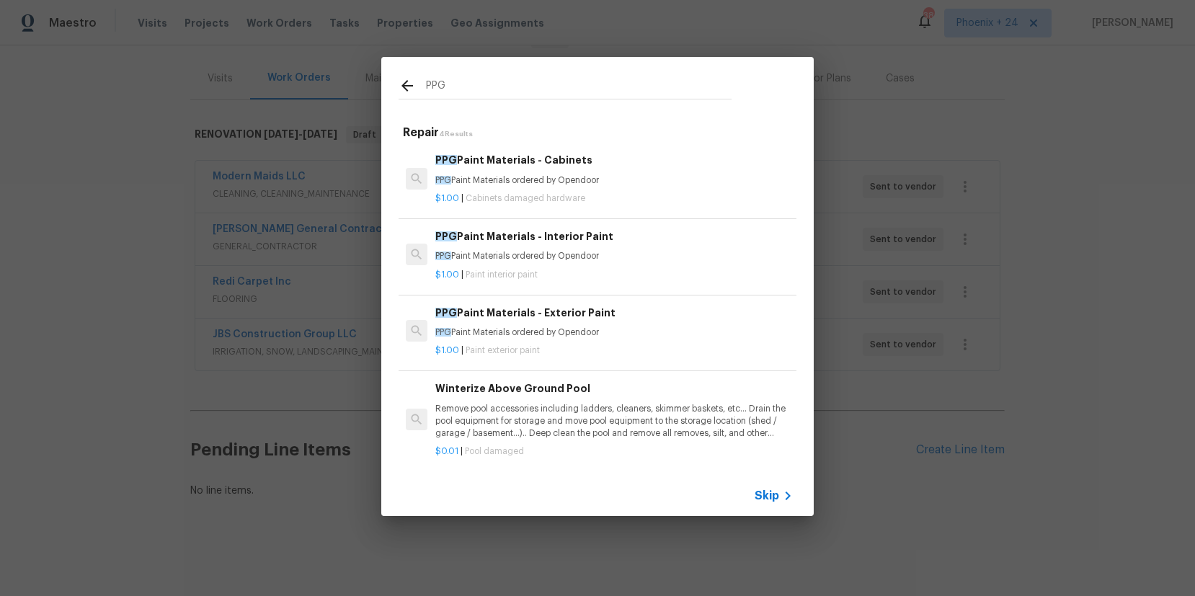
type input "PPG"
click at [698, 231] on h6 "PPG Paint Materials - Interior Paint" at bounding box center [613, 236] width 357 height 16
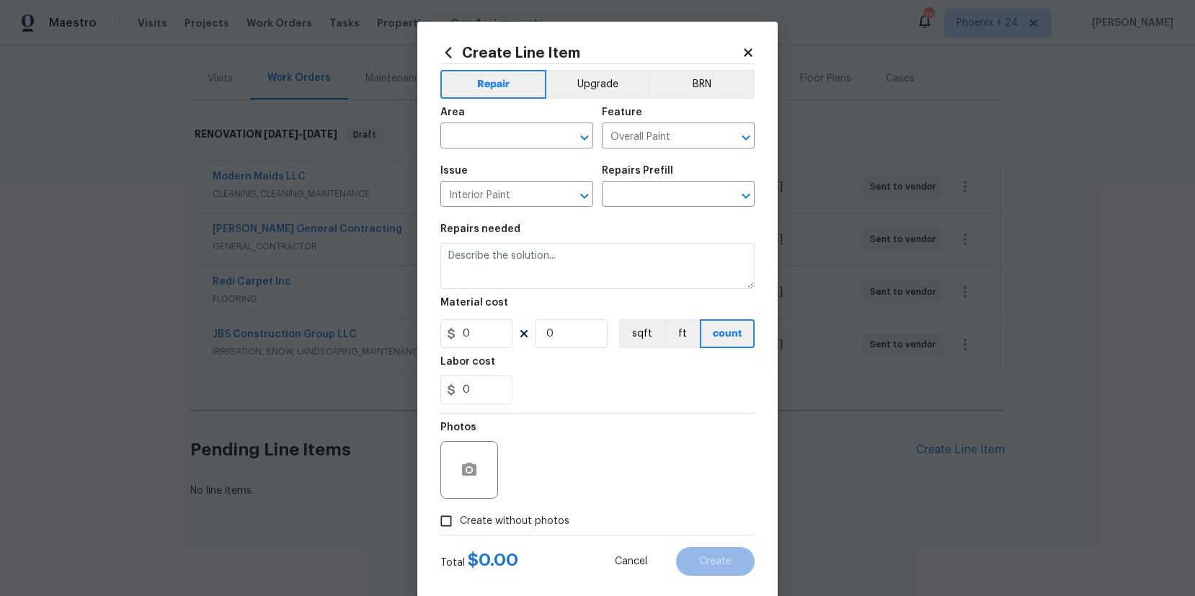
type input "PPG Paint Materials - Interior Paint $1.00"
type textarea "PPG Paint Materials ordered by Opendoor"
type input "1"
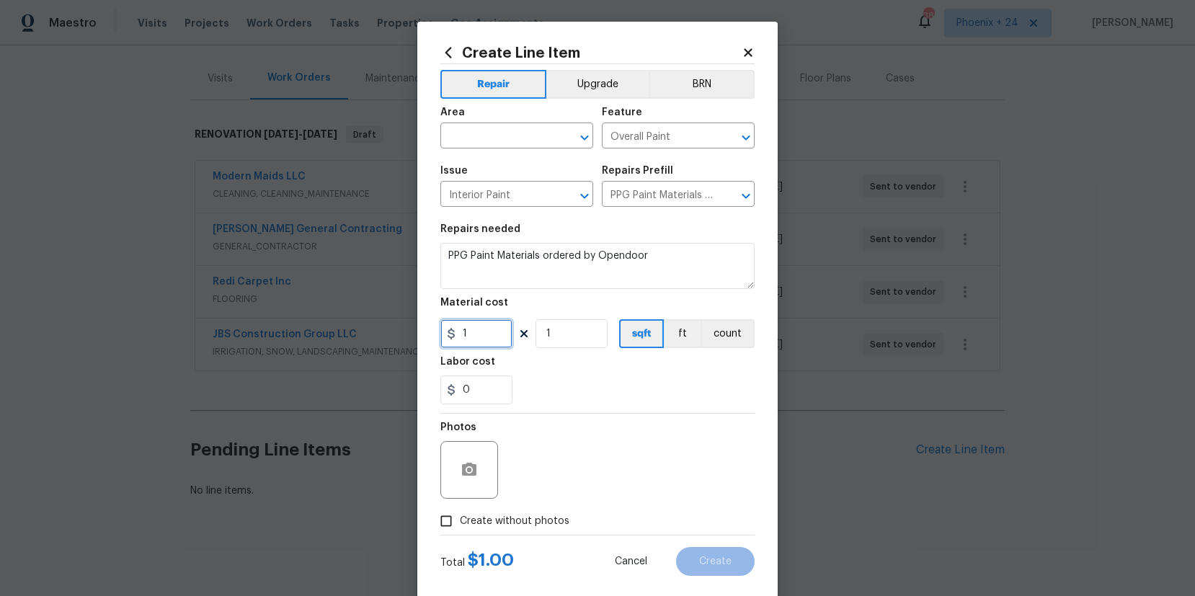
drag, startPoint x: 502, startPoint y: 331, endPoint x: 491, endPoint y: 331, distance: 11.5
click at [494, 331] on input "1" at bounding box center [476, 333] width 72 height 29
drag, startPoint x: 491, startPoint y: 331, endPoint x: 424, endPoint y: 319, distance: 68.1
click at [425, 322] on div "Create Line Item Repair Upgrade BRN Area ​ Feature Overall Paint ​ Issue Interi…" at bounding box center [597, 310] width 360 height 577
type input "679.15"
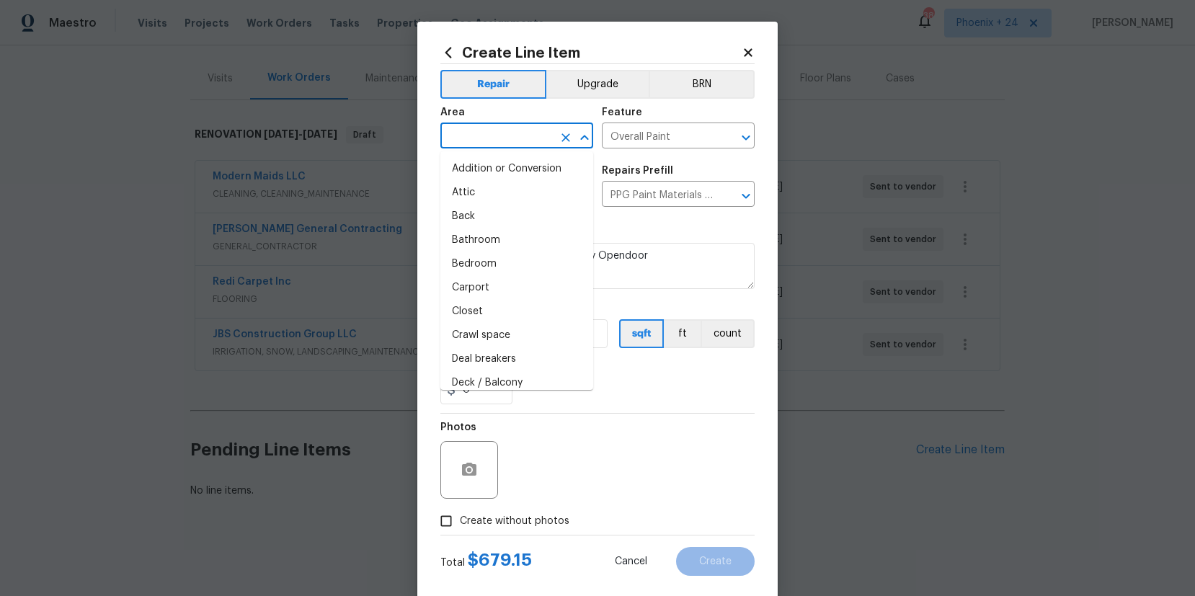
click at [460, 127] on input "text" at bounding box center [496, 137] width 112 height 22
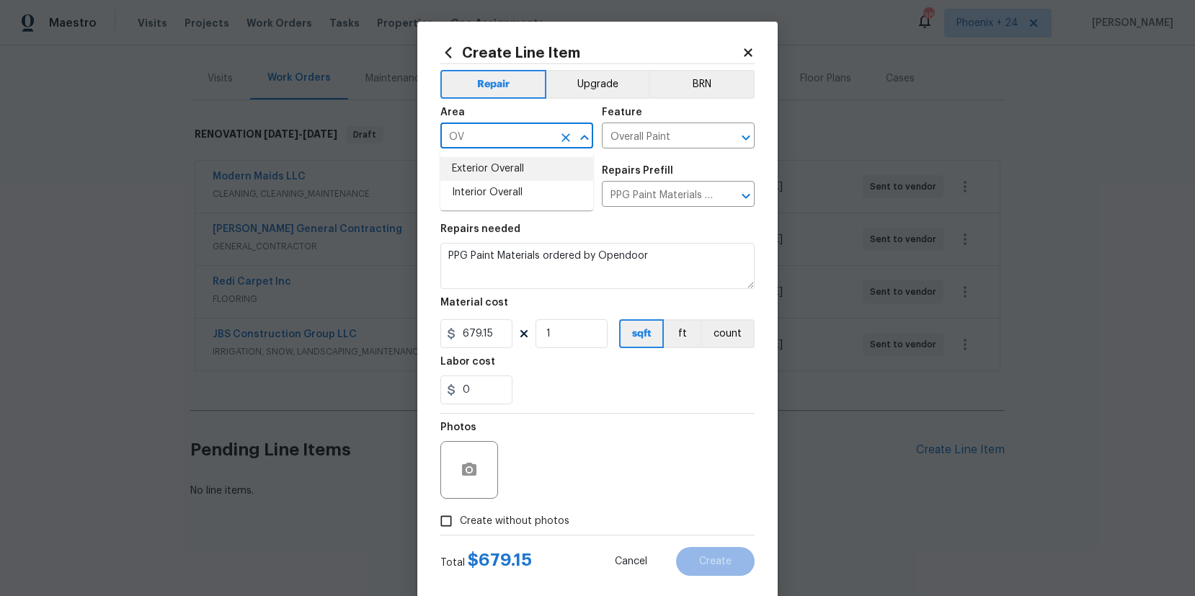
click at [498, 184] on li "Interior Overall" at bounding box center [516, 193] width 153 height 24
type input "Interior Overall"
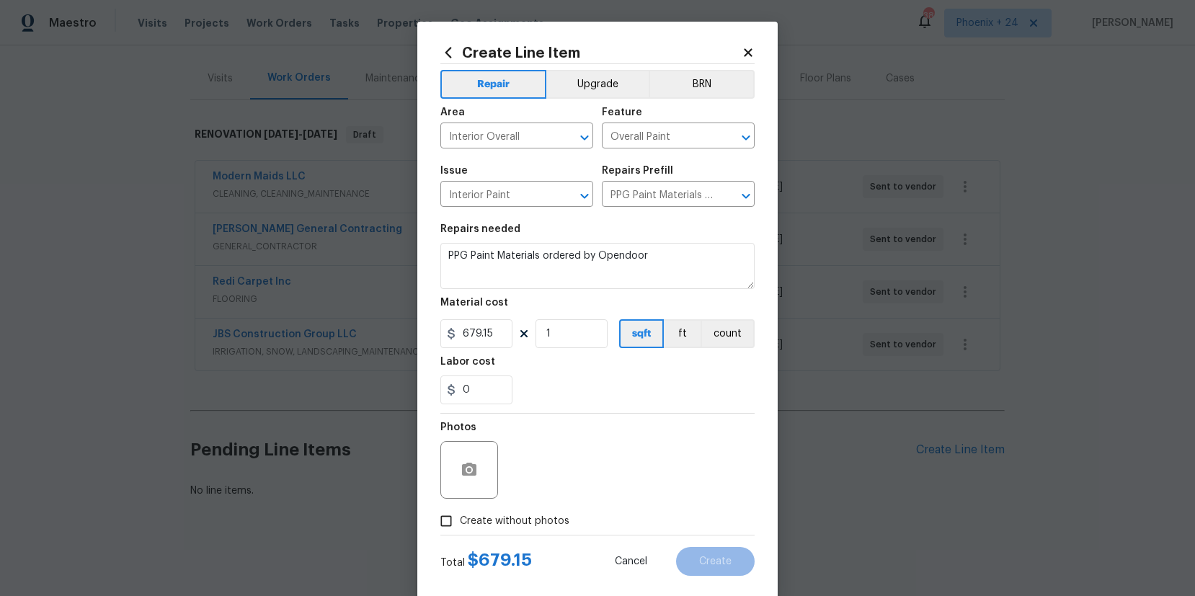
click at [520, 519] on span "Create without photos" at bounding box center [515, 521] width 110 height 15
click at [460, 519] on input "Create without photos" at bounding box center [445, 520] width 27 height 27
checkbox input "true"
type textarea "NA"
click at [709, 551] on button "Create" at bounding box center [715, 561] width 79 height 29
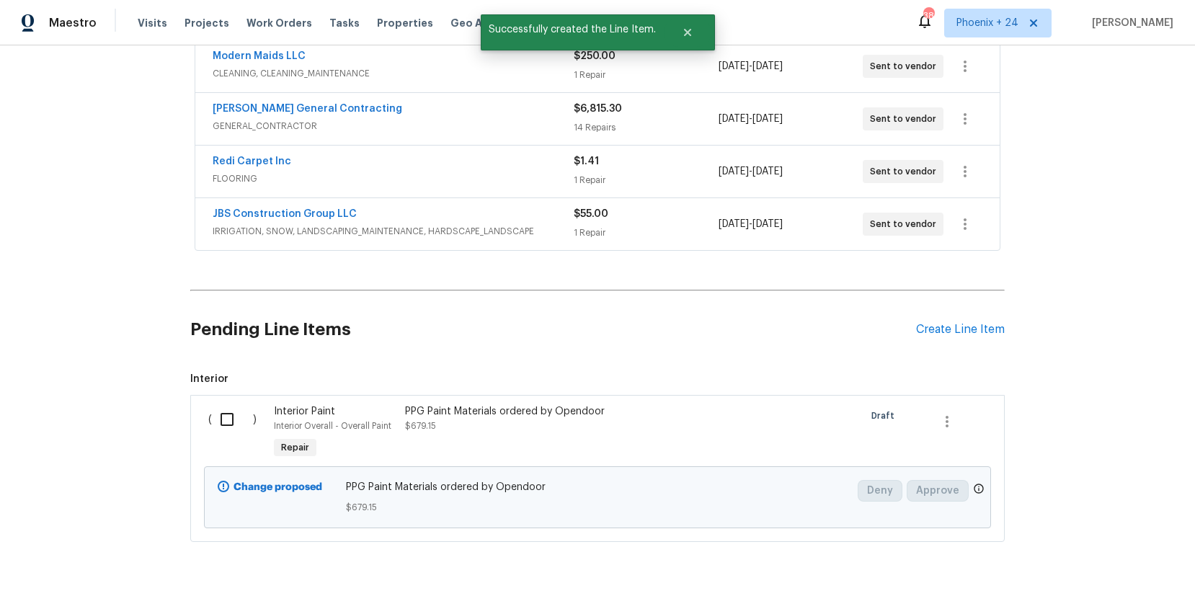
scroll to position [326, 0]
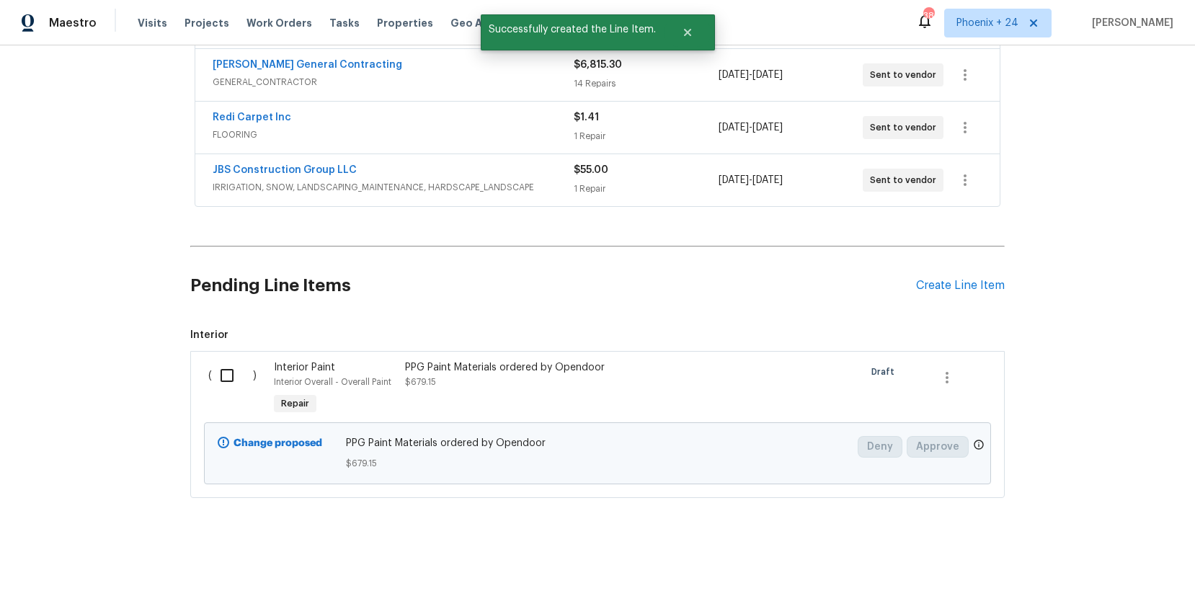
click at [209, 393] on div "( )" at bounding box center [237, 389] width 66 height 66
click at [220, 386] on input "checkbox" at bounding box center [232, 375] width 41 height 30
checkbox input "true"
click at [1069, 562] on button "Create Work Order" at bounding box center [1112, 560] width 119 height 27
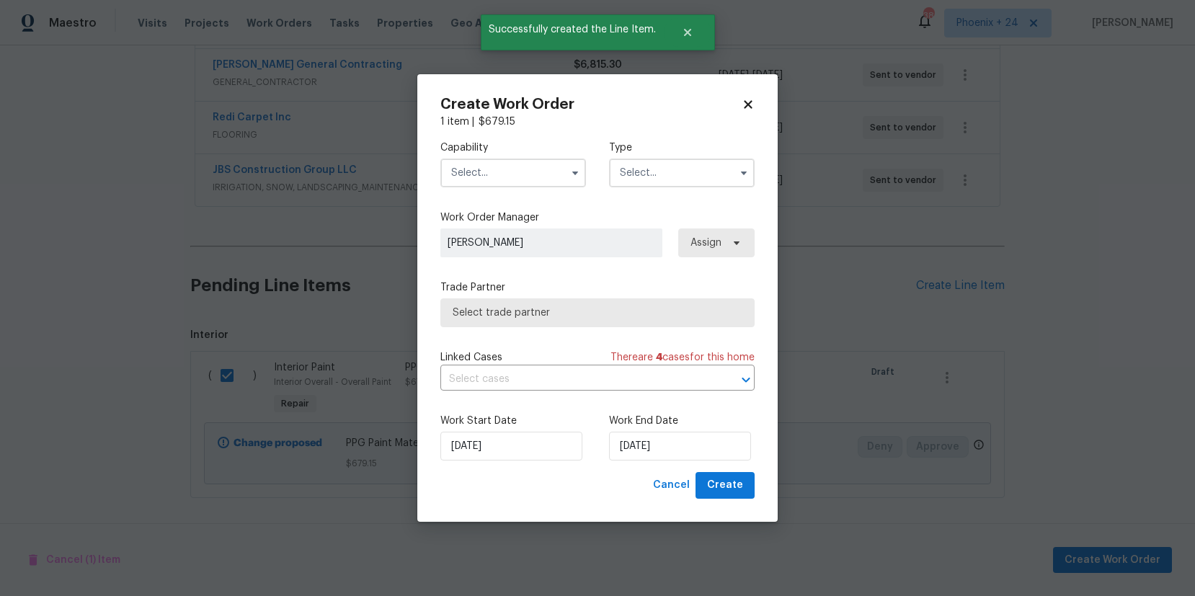
drag, startPoint x: 538, startPoint y: 174, endPoint x: 536, endPoint y: 184, distance: 9.6
click at [536, 184] on input "text" at bounding box center [513, 173] width 146 height 29
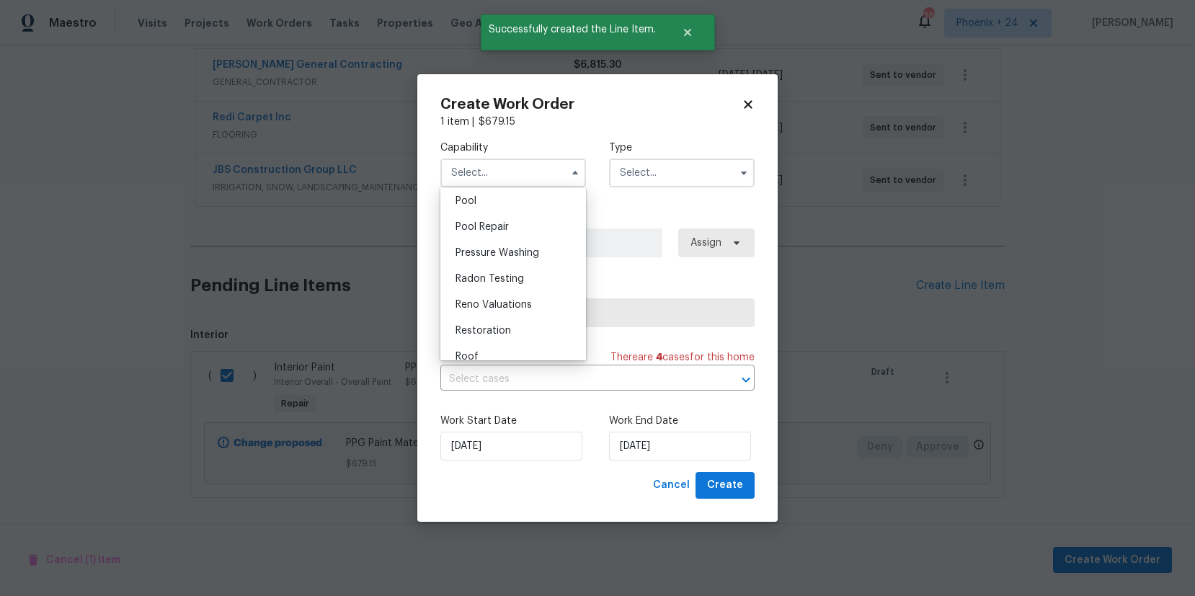
scroll to position [1169, 0]
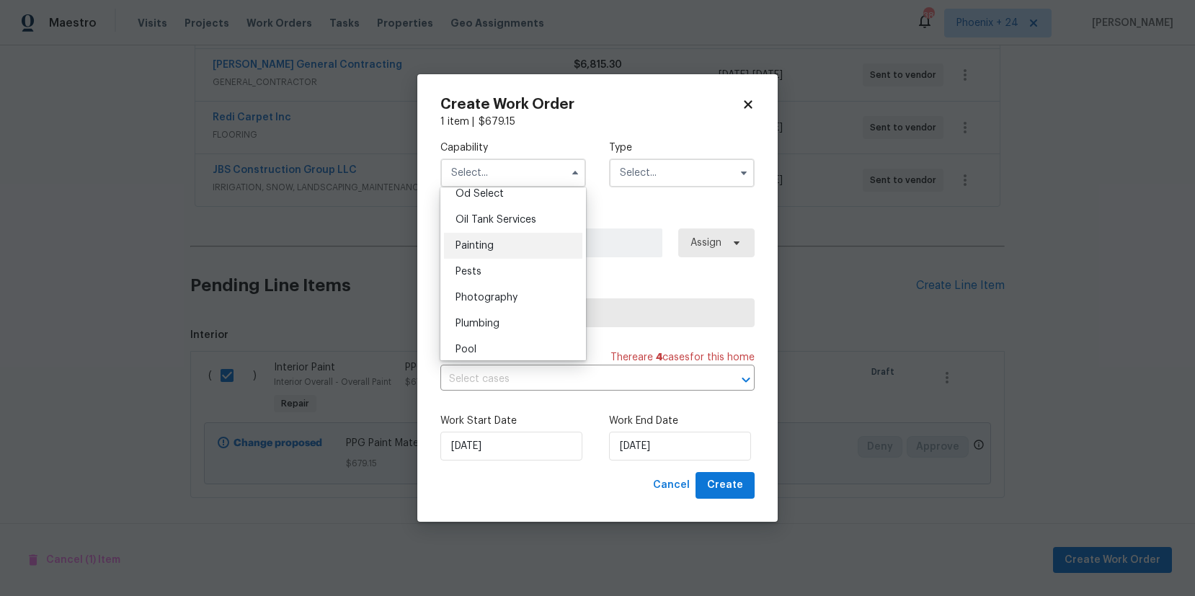
click at [530, 240] on div "Painting" at bounding box center [513, 246] width 138 height 26
type input "Painting"
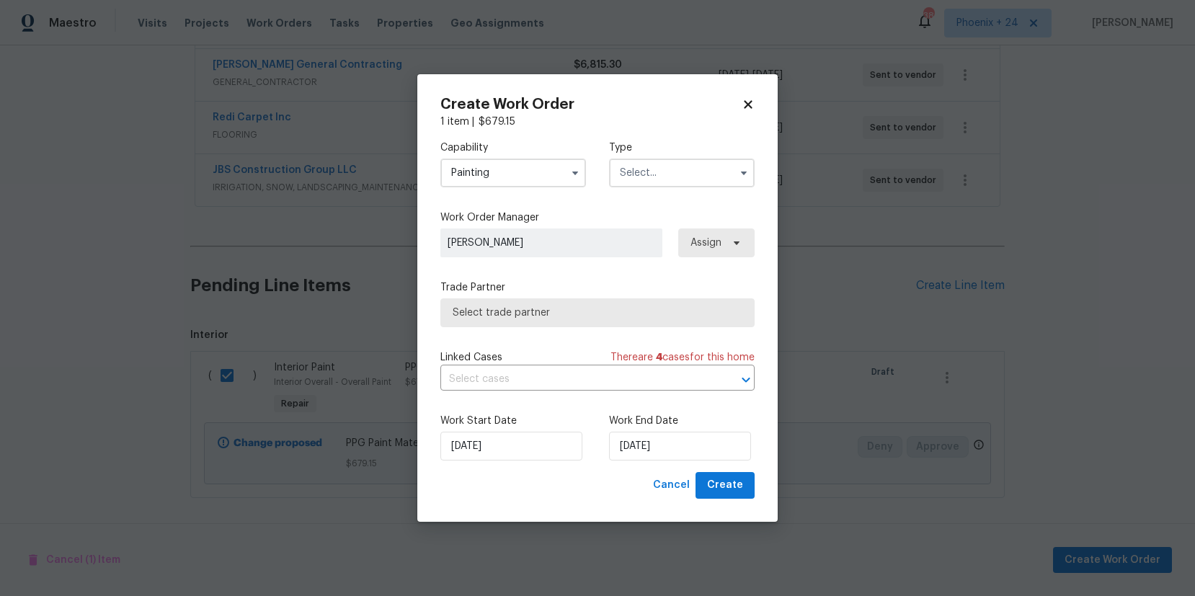
drag, startPoint x: 689, startPoint y: 150, endPoint x: 690, endPoint y: 220, distance: 69.9
click at [690, 154] on label "Type" at bounding box center [682, 147] width 146 height 14
drag, startPoint x: 655, startPoint y: 177, endPoint x: 653, endPoint y: 184, distance: 7.5
click at [655, 179] on input "text" at bounding box center [682, 173] width 146 height 29
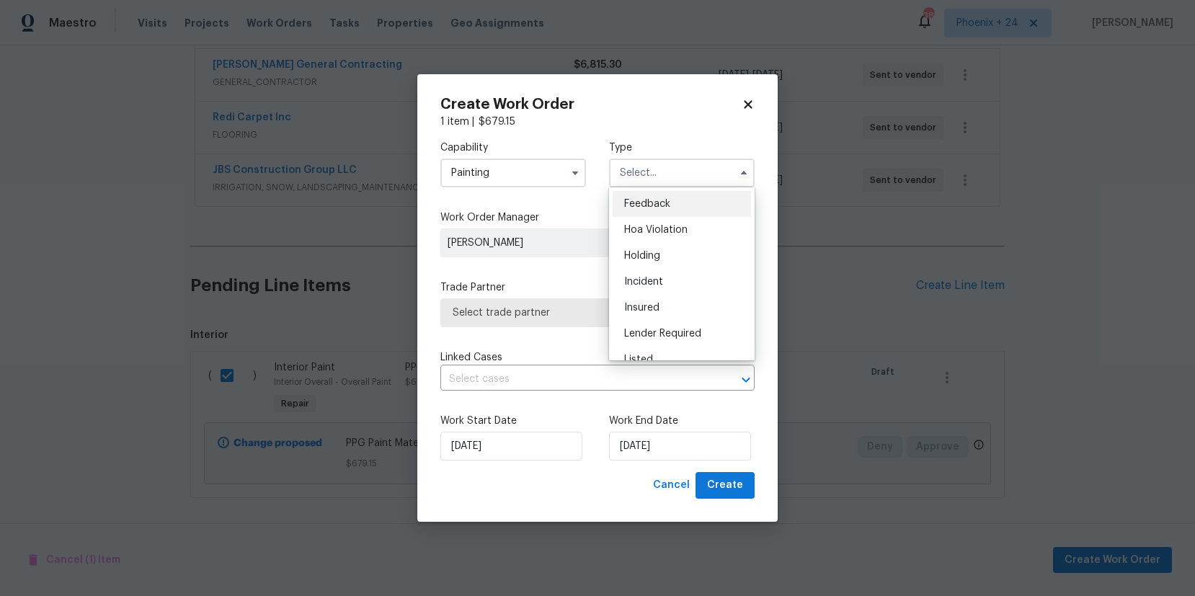
scroll to position [327, 0]
drag, startPoint x: 668, startPoint y: 238, endPoint x: 711, endPoint y: 246, distance: 43.8
click at [668, 238] on span "Renovation" at bounding box center [650, 240] width 53 height 10
type input "Renovation"
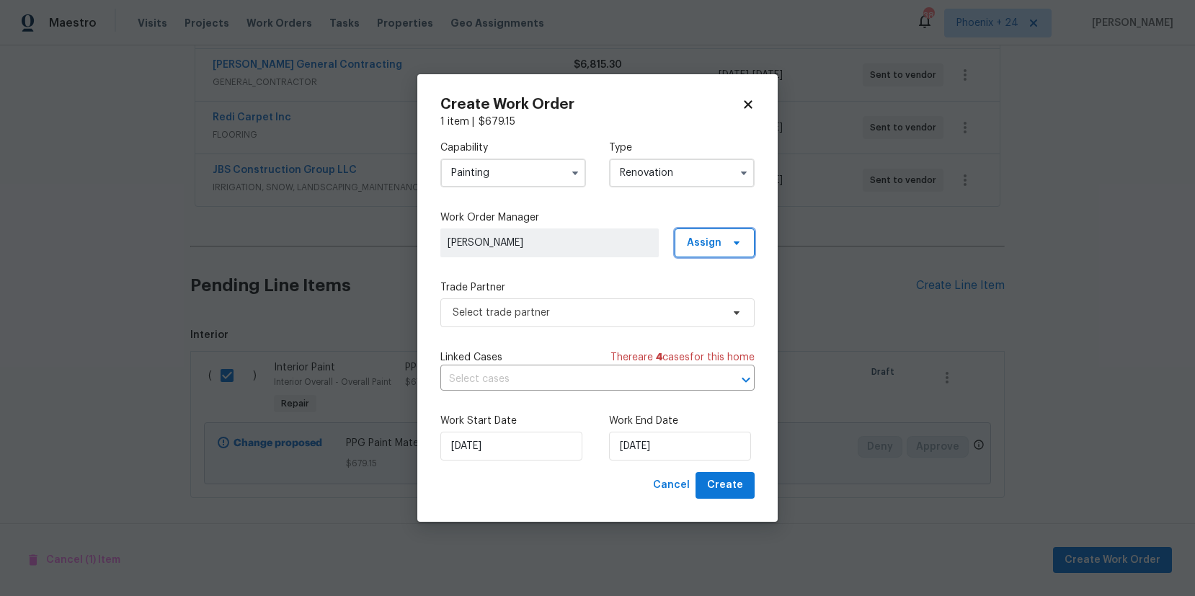
drag, startPoint x: 711, startPoint y: 246, endPoint x: 711, endPoint y: 260, distance: 14.4
click at [712, 248] on span "Assign" at bounding box center [704, 243] width 35 height 14
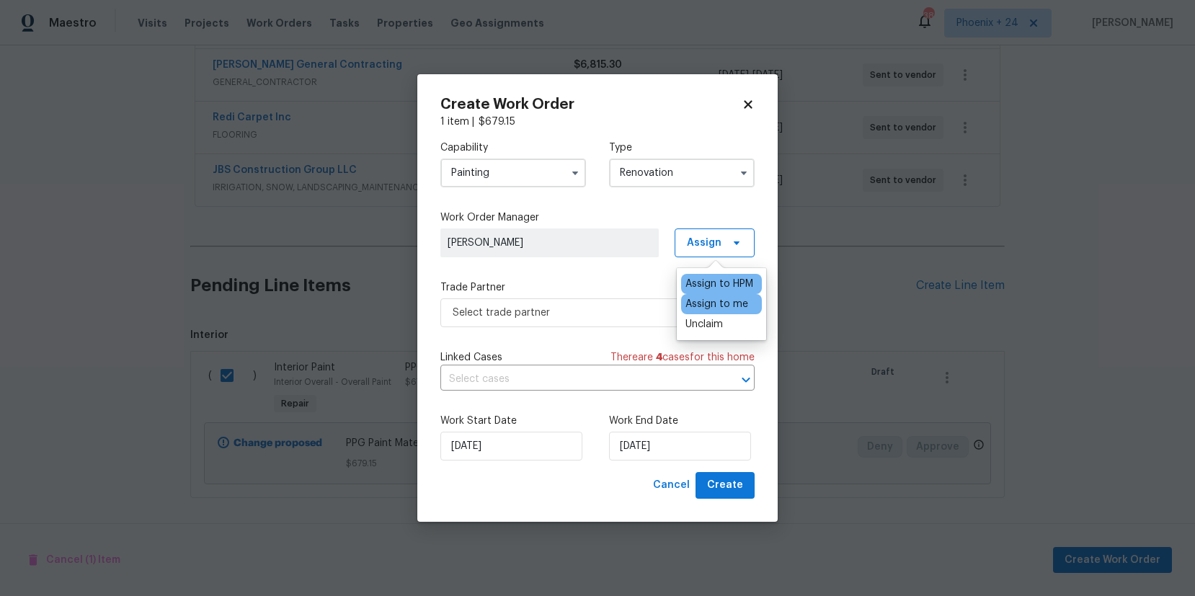
click at [703, 295] on div "Assign to me" at bounding box center [721, 304] width 81 height 20
drag, startPoint x: 692, startPoint y: 300, endPoint x: 607, endPoint y: 316, distance: 85.6
click at [690, 300] on div "Assign to me" at bounding box center [716, 304] width 63 height 14
click at [577, 316] on span "Select trade partner" at bounding box center [586, 312] width 269 height 14
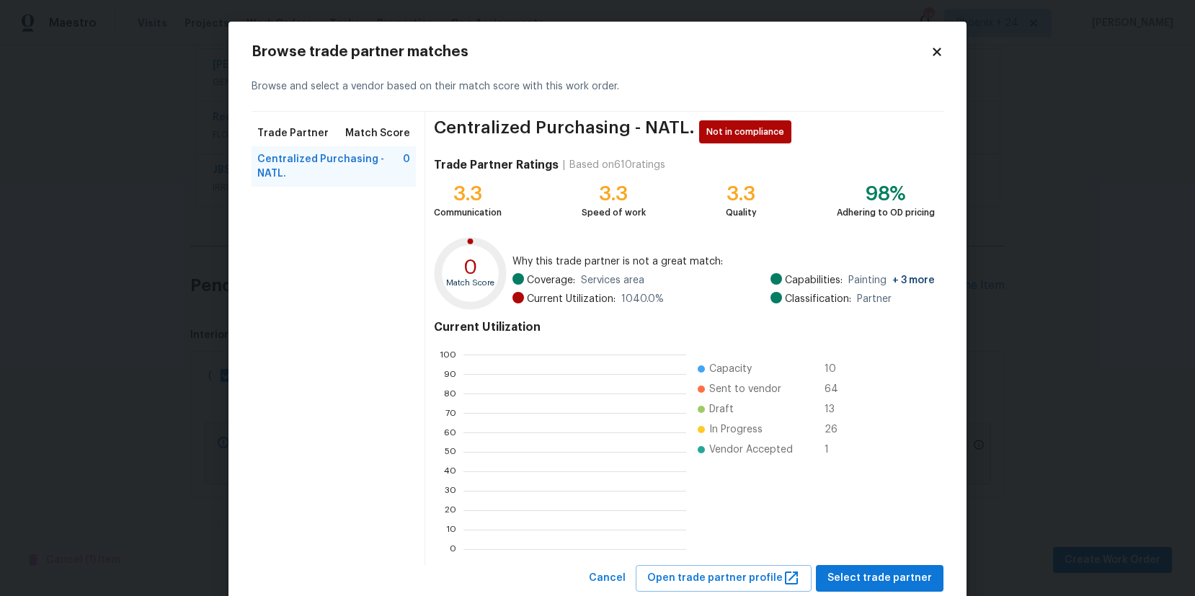
scroll to position [202, 223]
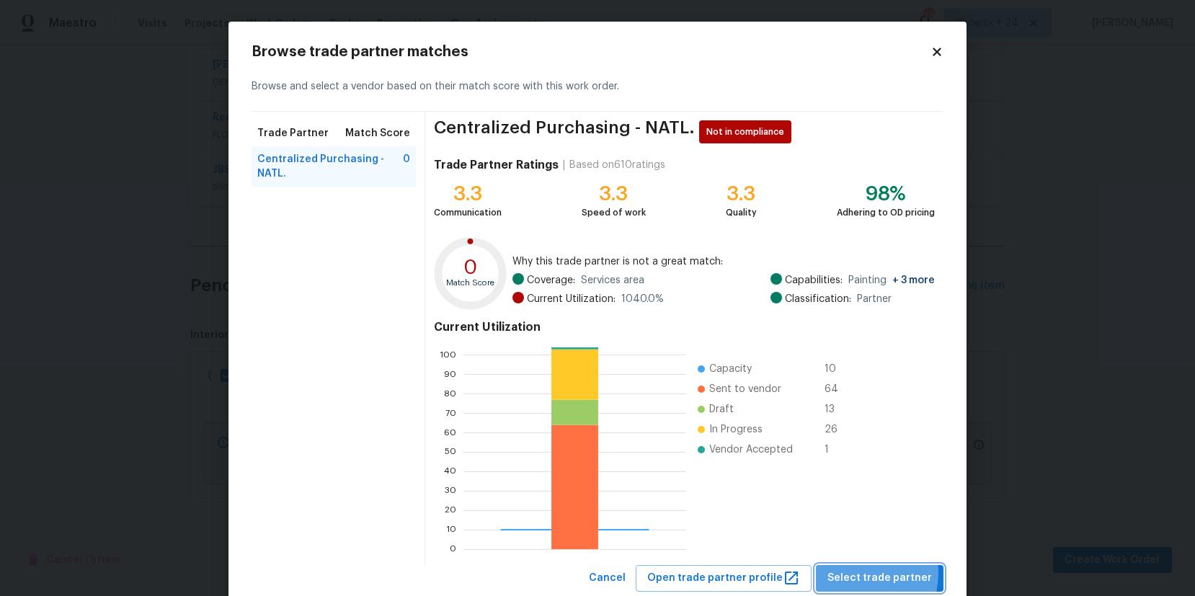
click at [855, 573] on span "Select trade partner" at bounding box center [879, 578] width 104 height 18
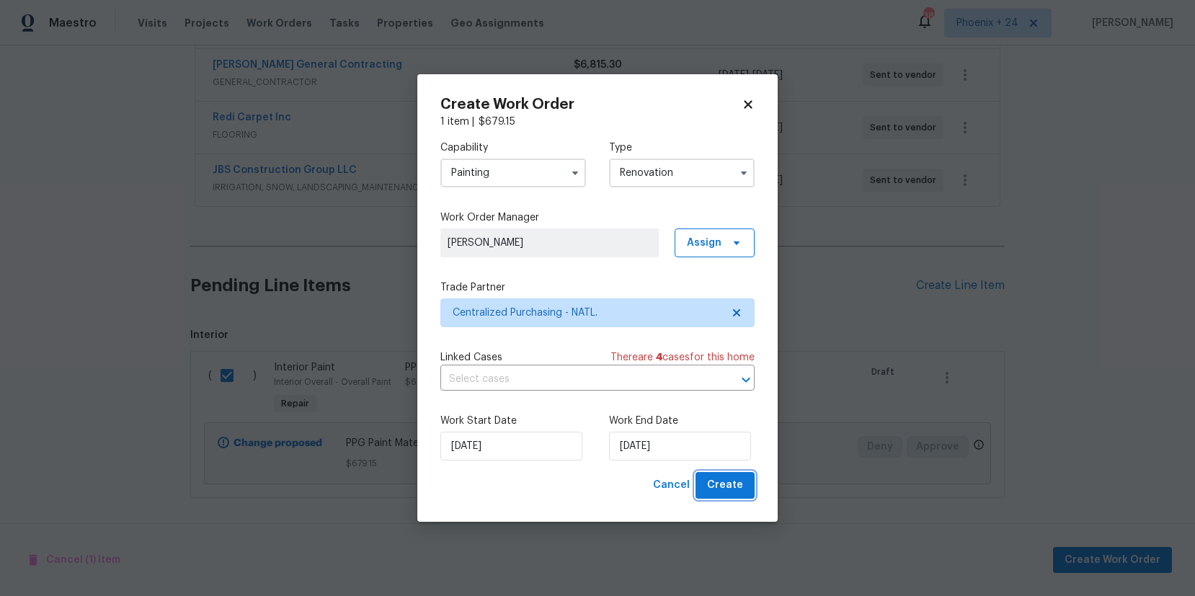
click at [713, 478] on span "Create" at bounding box center [725, 485] width 36 height 18
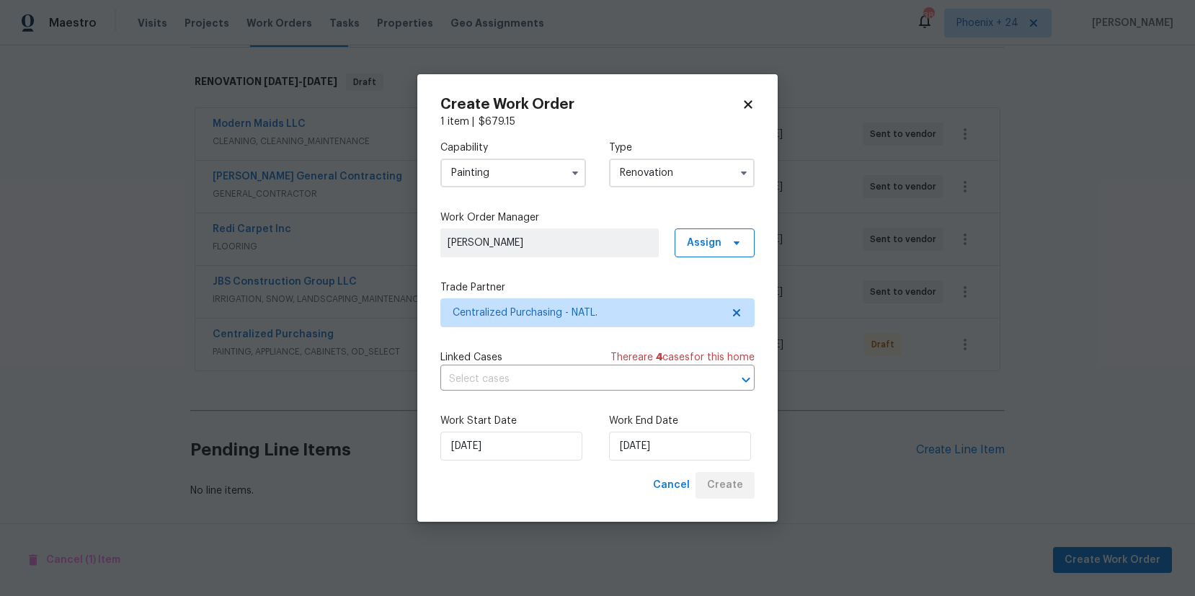
scroll to position [214, 0]
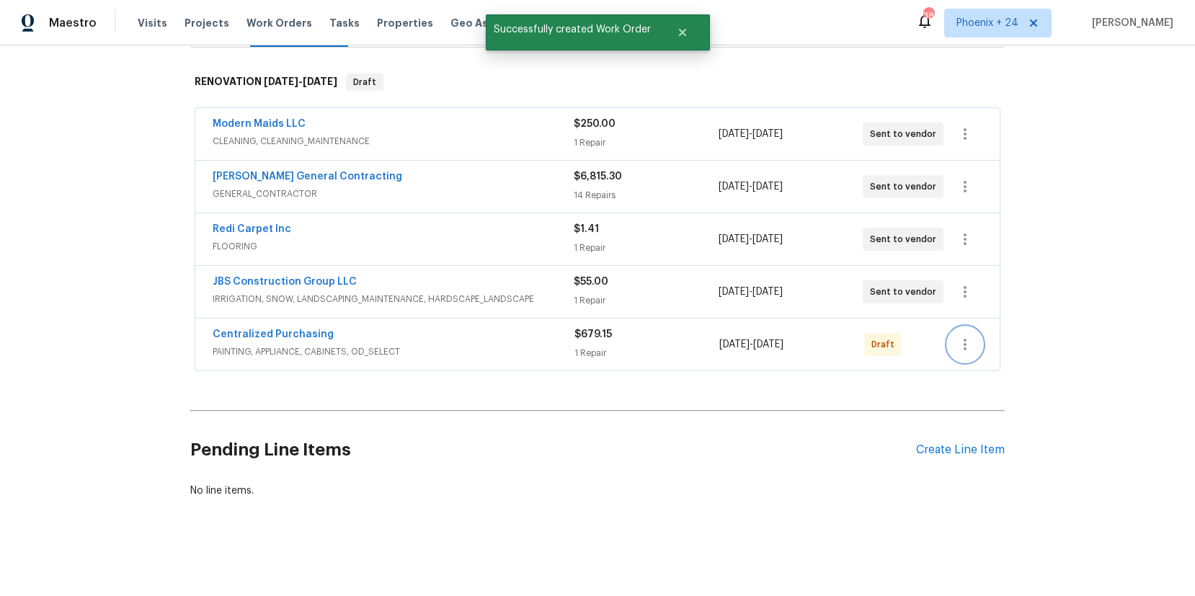
click at [968, 354] on button "button" at bounding box center [964, 344] width 35 height 35
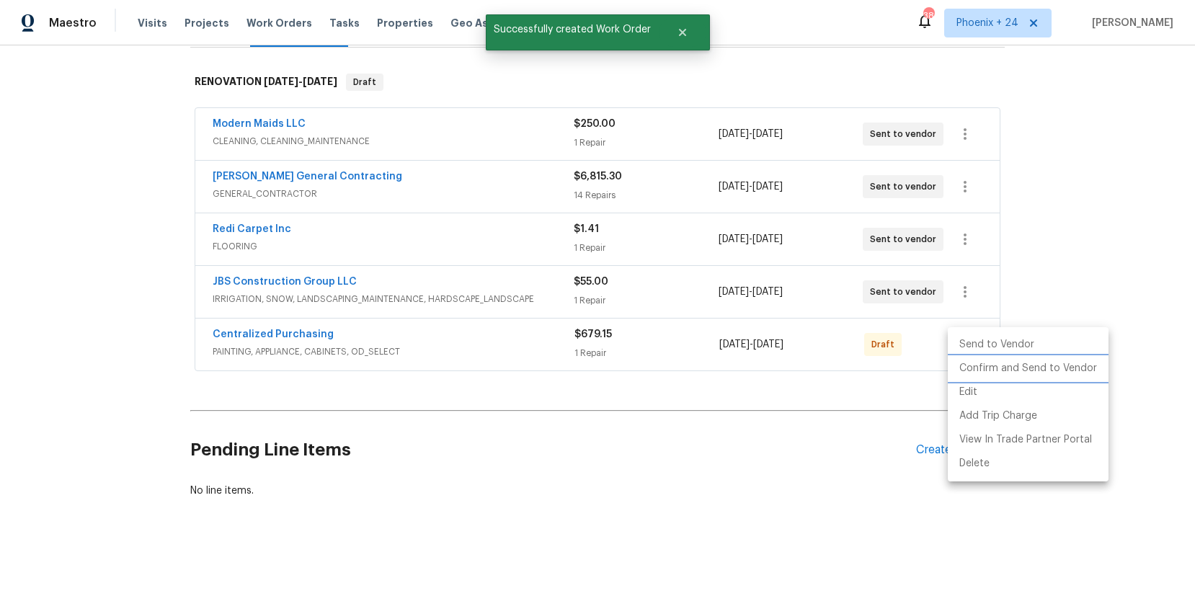
click at [972, 370] on li "Confirm and Send to Vendor" at bounding box center [1027, 369] width 161 height 24
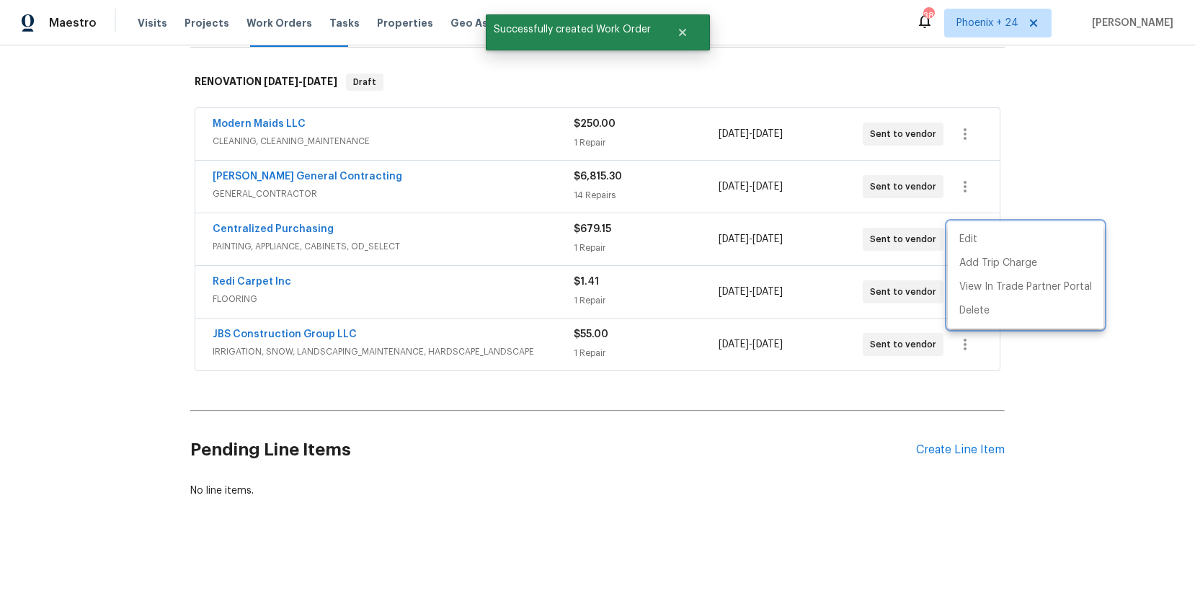
drag, startPoint x: 271, startPoint y: 238, endPoint x: 255, endPoint y: 232, distance: 17.1
click at [265, 237] on div at bounding box center [597, 298] width 1195 height 596
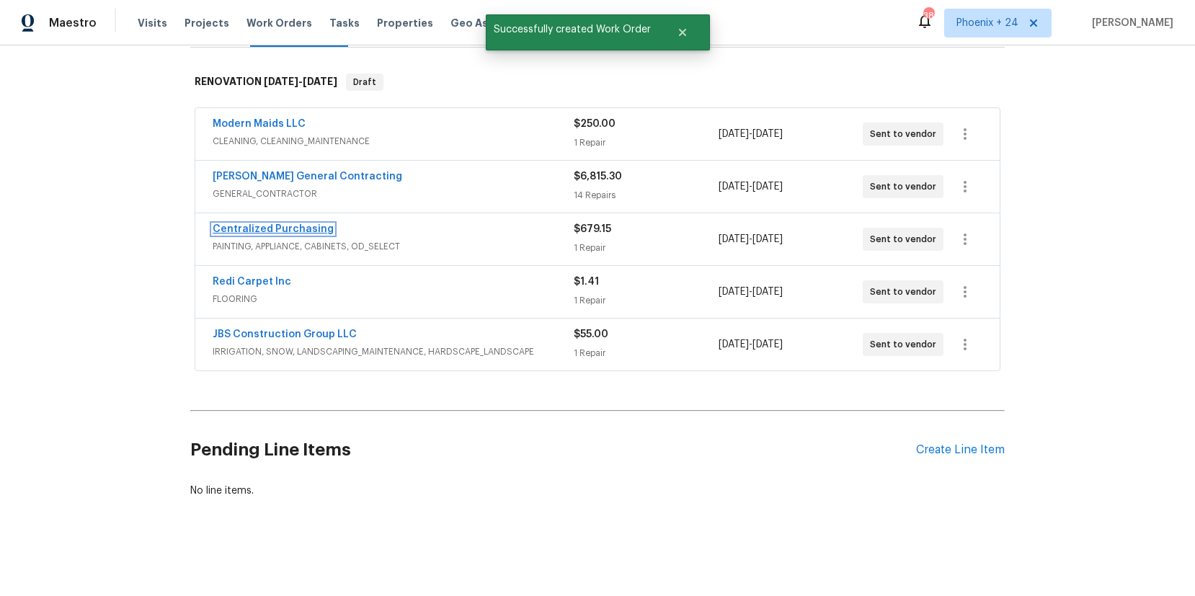
click at [256, 231] on link "Centralized Purchasing" at bounding box center [273, 229] width 121 height 10
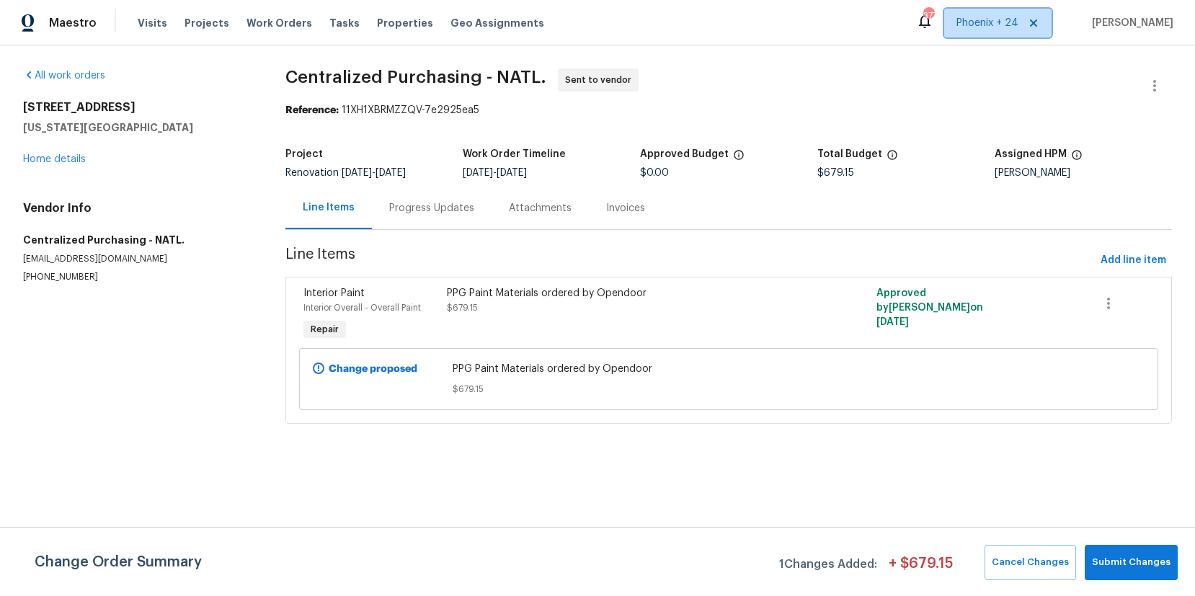
drag, startPoint x: 979, startPoint y: 25, endPoint x: 978, endPoint y: 43, distance: 17.4
click at [979, 30] on span "Phoenix + 24" at bounding box center [987, 23] width 62 height 14
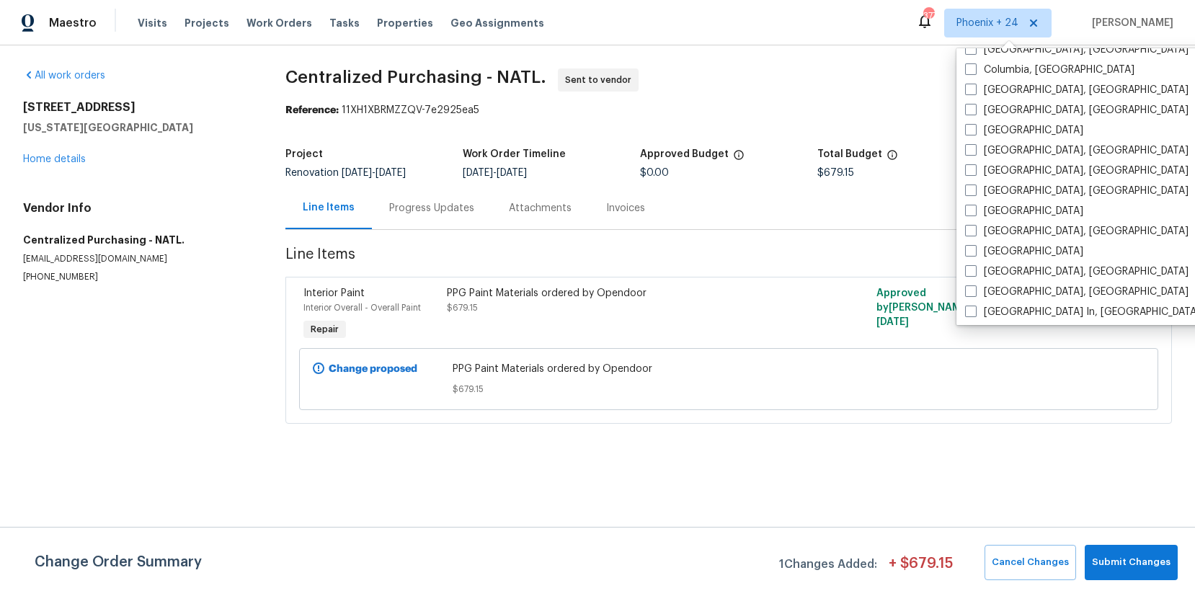
scroll to position [723, 0]
click at [1010, 187] on label "[GEOGRAPHIC_DATA], [GEOGRAPHIC_DATA]" at bounding box center [1076, 189] width 223 height 14
click at [974, 187] on input "[GEOGRAPHIC_DATA], [GEOGRAPHIC_DATA]" at bounding box center [969, 186] width 9 height 9
checkbox input "true"
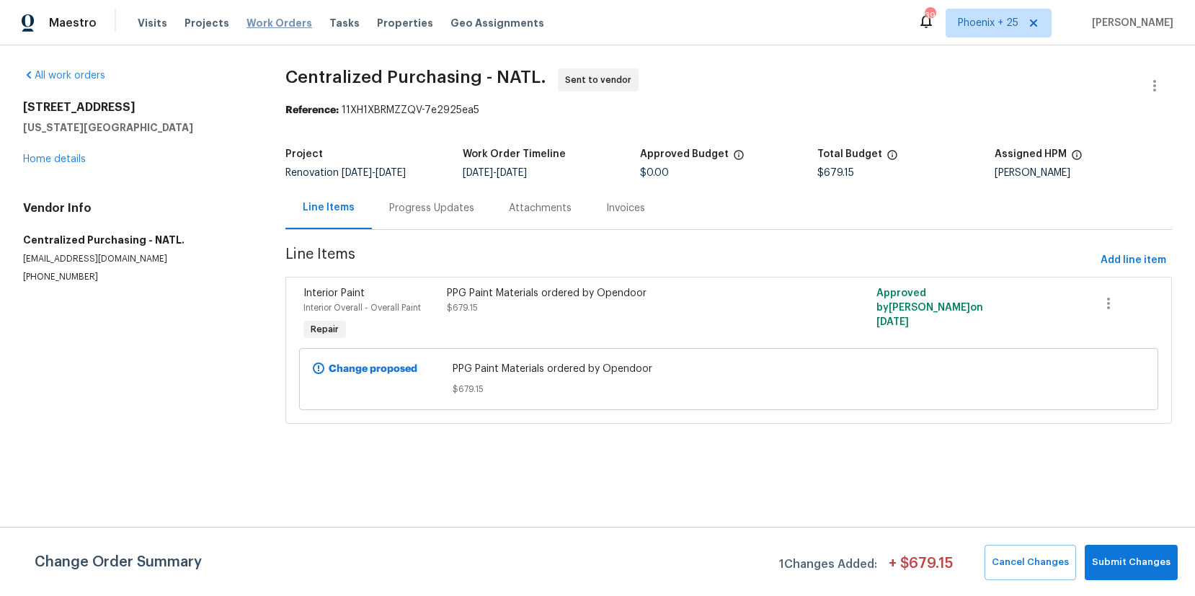
click at [270, 22] on span "Work Orders" at bounding box center [279, 23] width 66 height 14
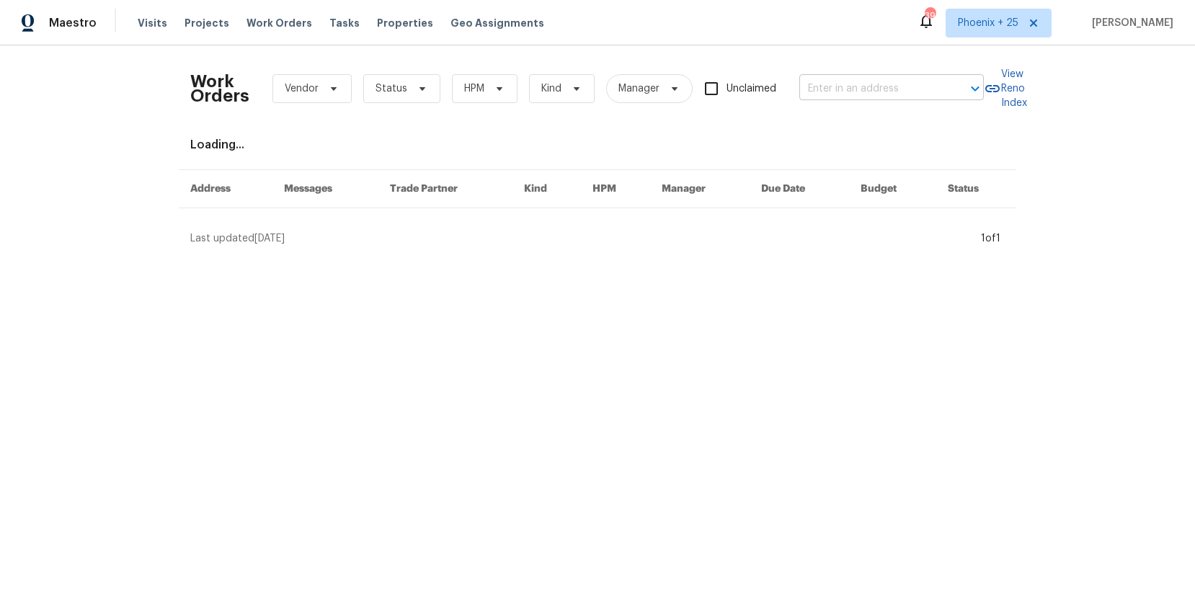
click at [950, 84] on div at bounding box center [964, 89] width 37 height 20
paste input "[STREET_ADDRESS]"
type input "[STREET_ADDRESS]"
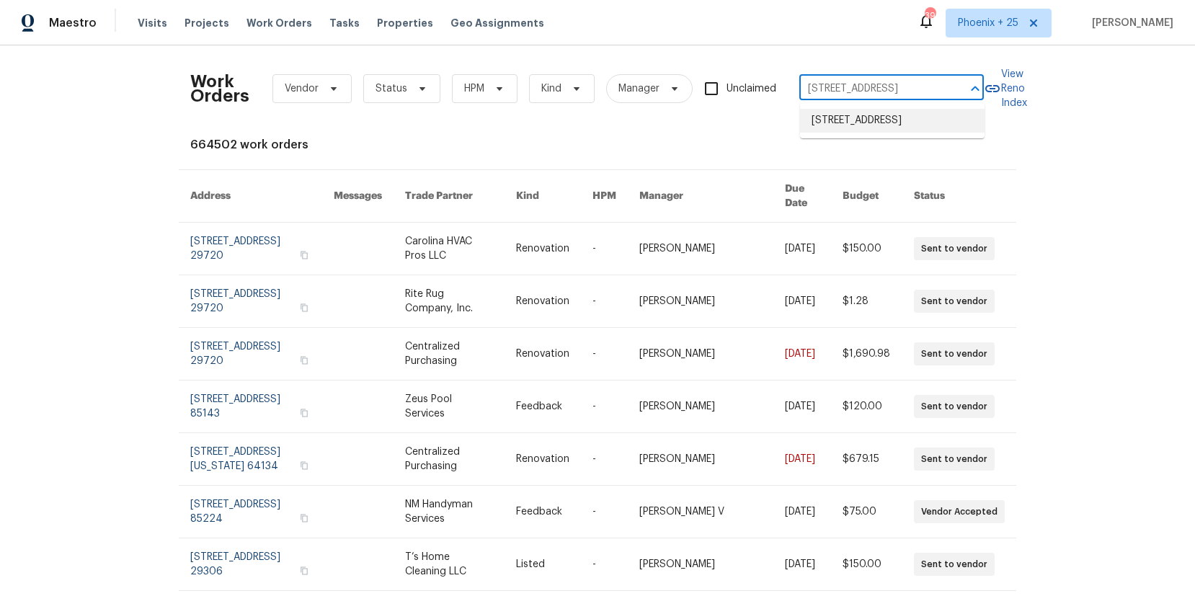
click at [871, 133] on li "[STREET_ADDRESS]" at bounding box center [892, 121] width 184 height 24
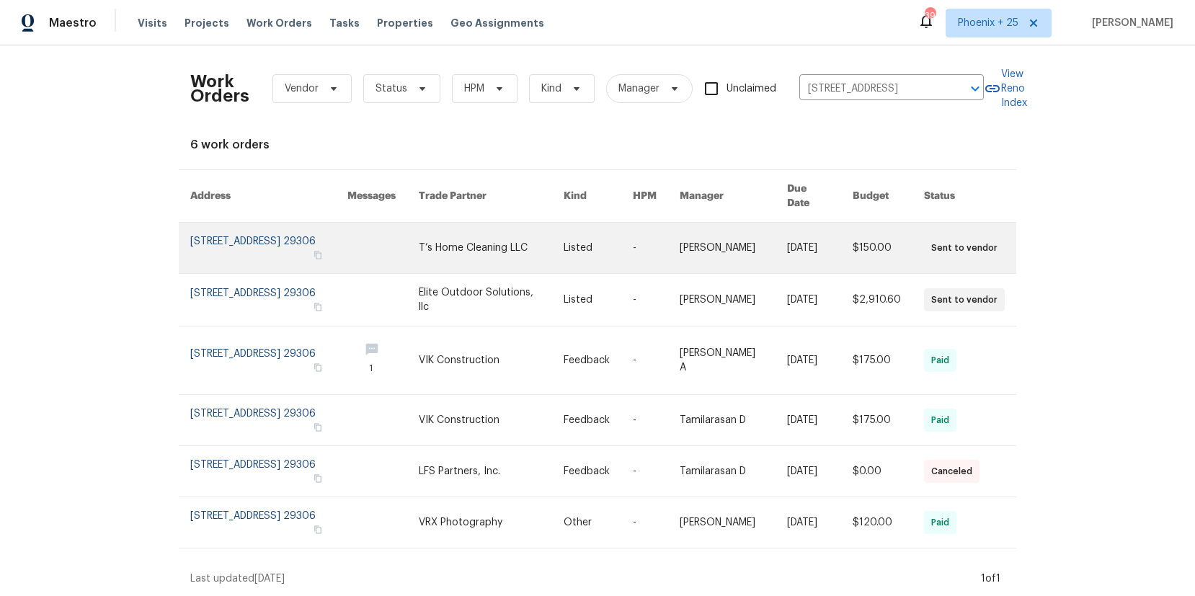
click at [419, 254] on link at bounding box center [382, 248] width 71 height 50
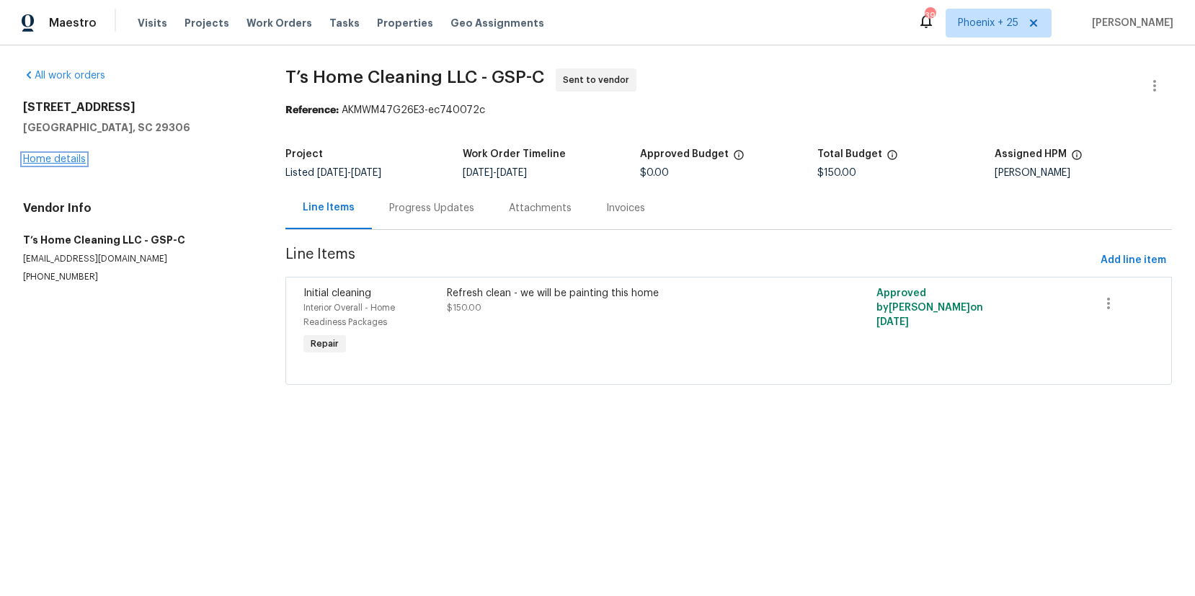
click at [60, 157] on link "Home details" at bounding box center [54, 159] width 63 height 10
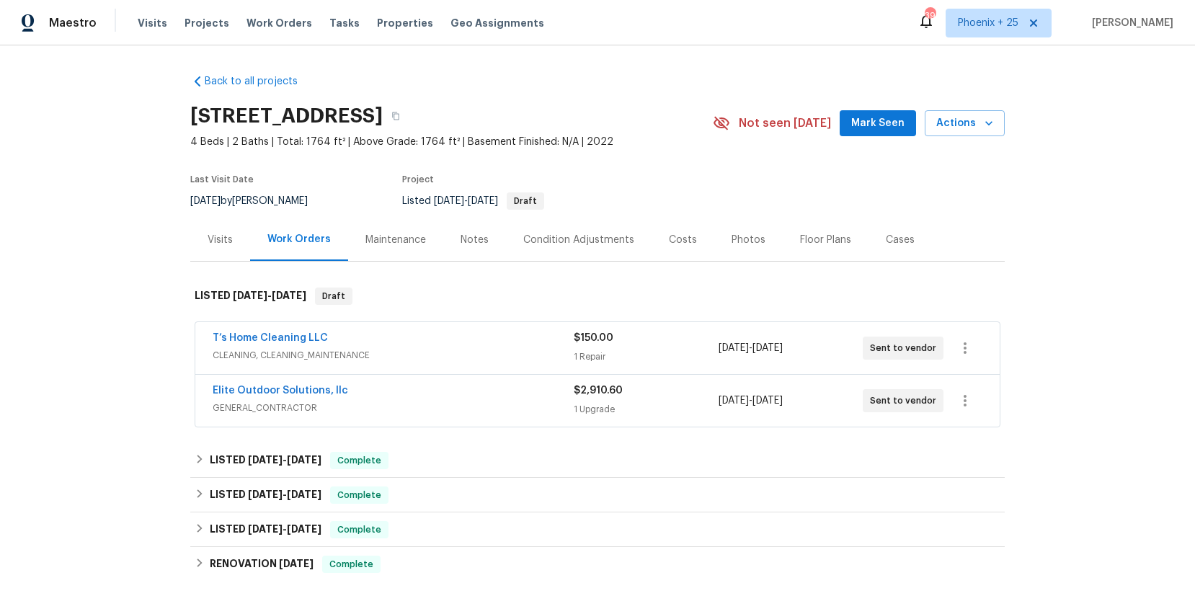
scroll to position [206, 0]
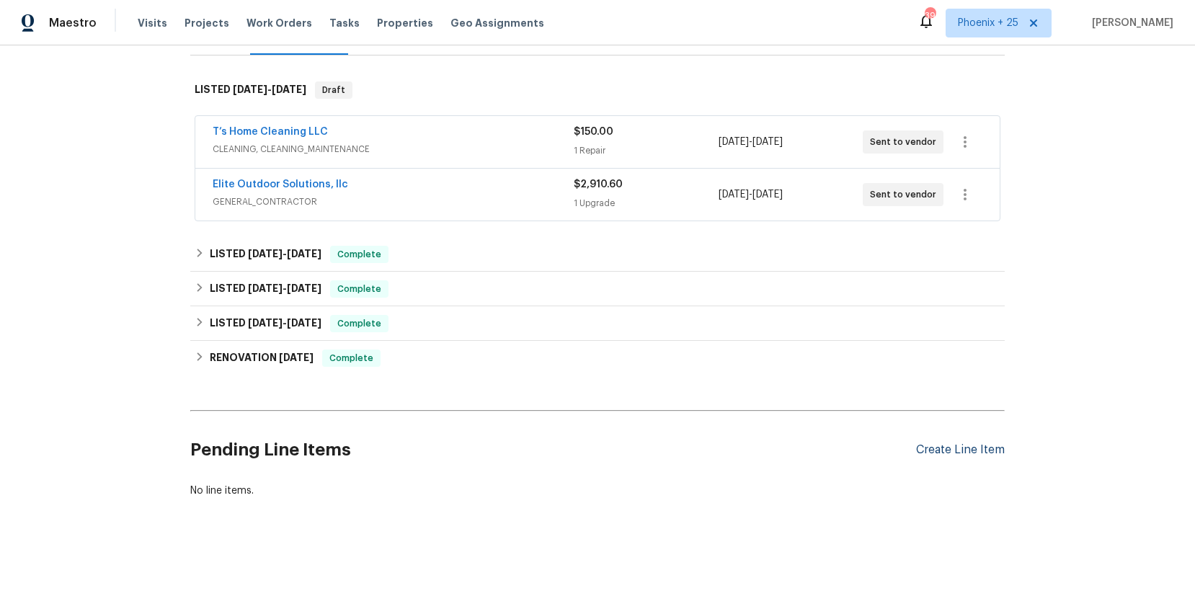
click at [925, 448] on div "Create Line Item" at bounding box center [960, 450] width 89 height 14
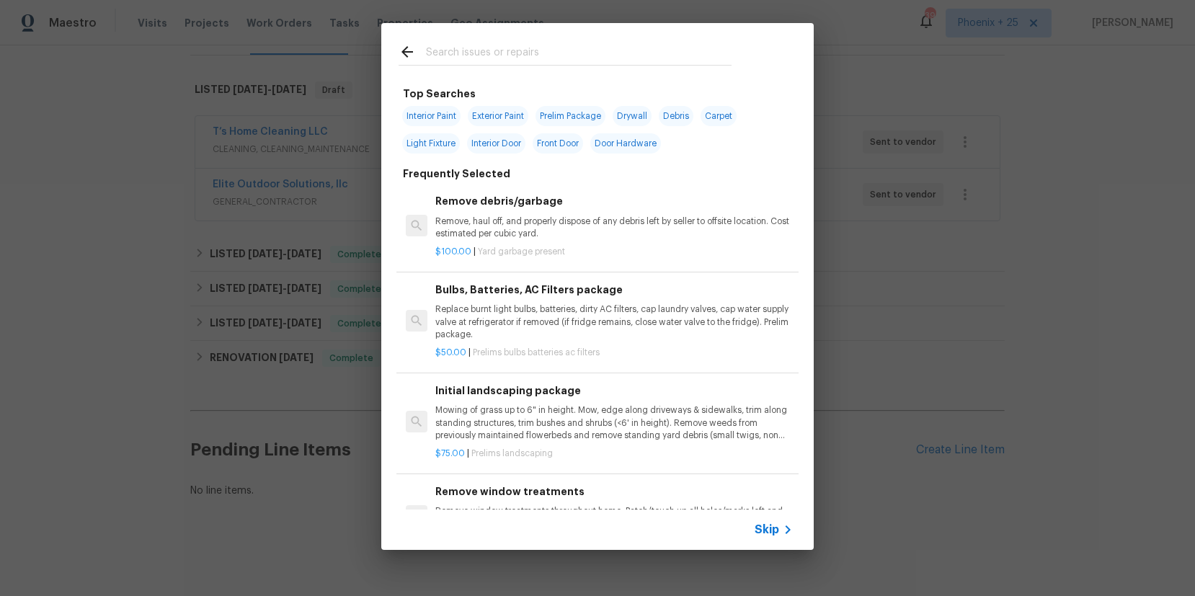
click at [520, 55] on input "text" at bounding box center [578, 54] width 305 height 22
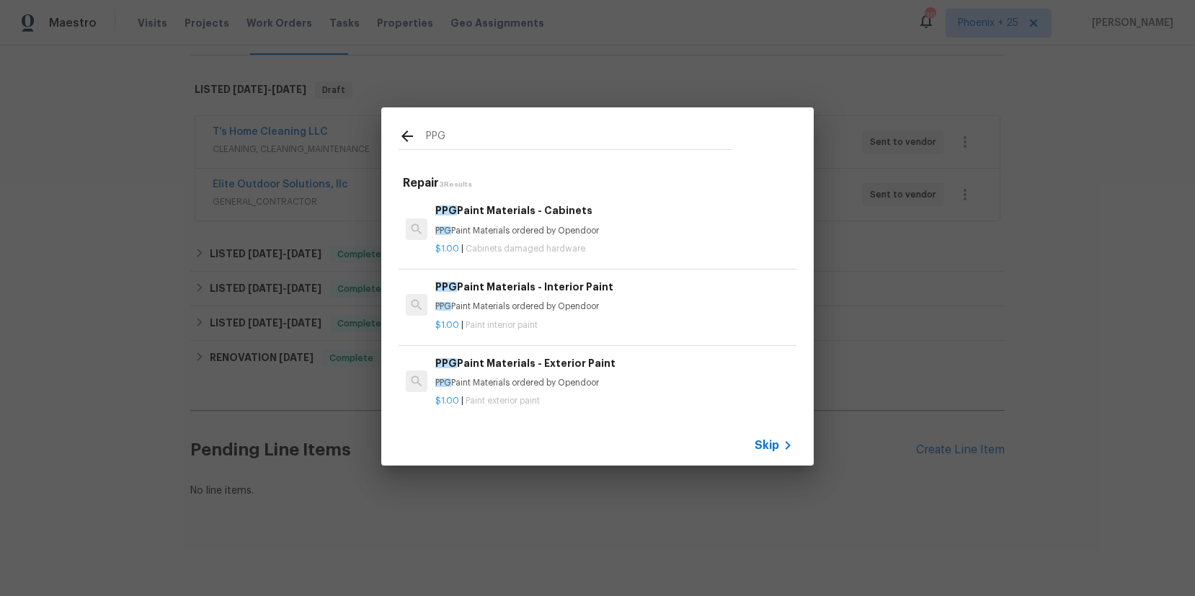
type input "PPG"
click at [641, 308] on p "PPG Paint Materials ordered by Opendoor" at bounding box center [613, 306] width 357 height 12
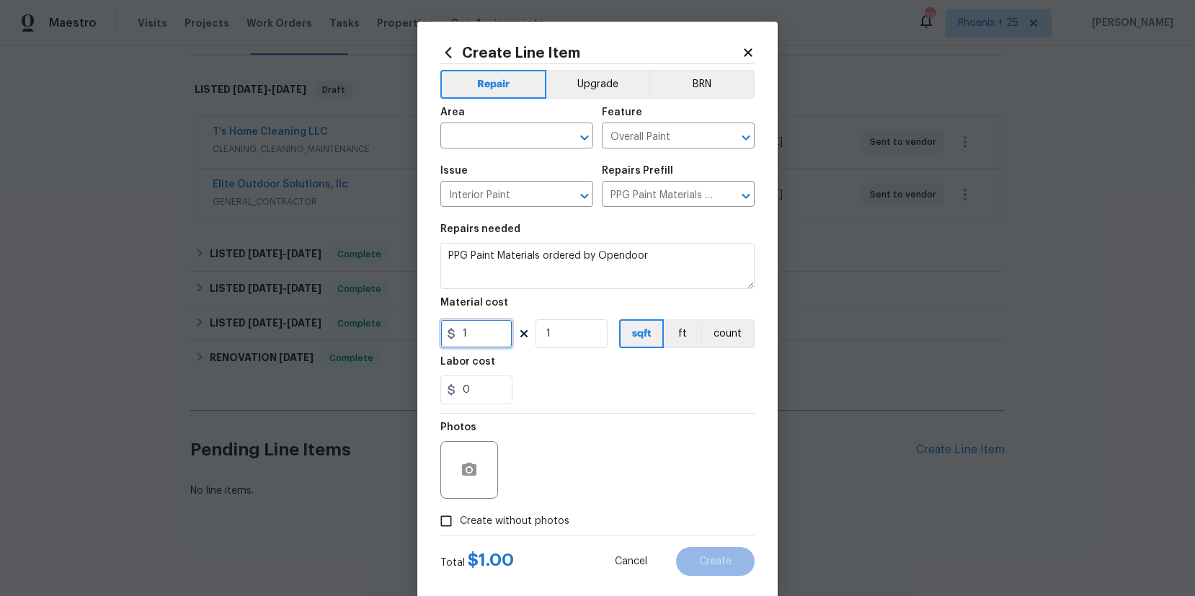
click at [484, 336] on input "1" at bounding box center [476, 333] width 72 height 29
click at [445, 331] on div "1" at bounding box center [476, 333] width 72 height 29
type input "821.7"
click at [486, 135] on input "text" at bounding box center [496, 137] width 112 height 22
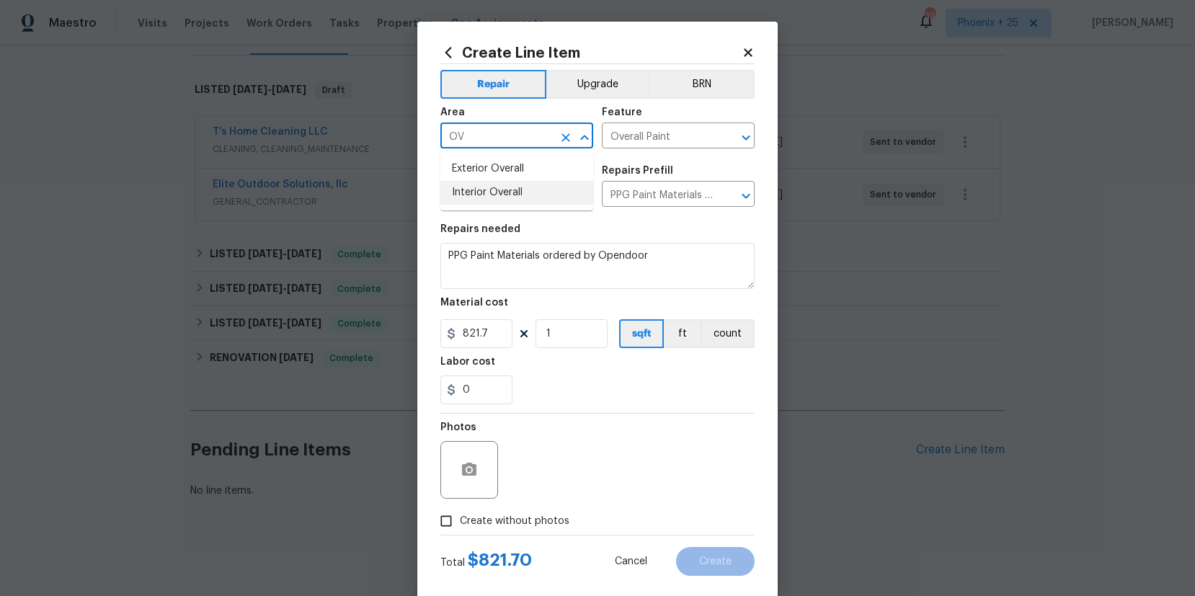
click at [488, 194] on li "Interior Overall" at bounding box center [516, 193] width 153 height 24
type input "Interior Overall"
click at [525, 527] on span "Create without photos" at bounding box center [515, 521] width 110 height 15
click at [460, 527] on input "Create without photos" at bounding box center [445, 520] width 27 height 27
checkbox input "true"
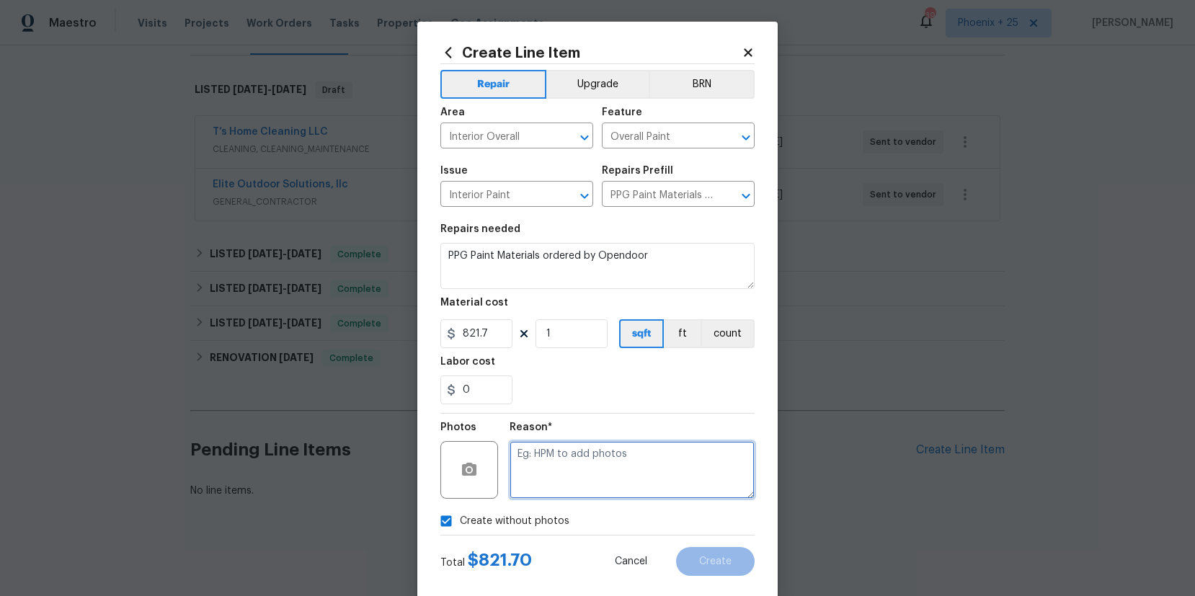
click at [548, 491] on textarea at bounding box center [631, 470] width 245 height 58
type textarea "NA"
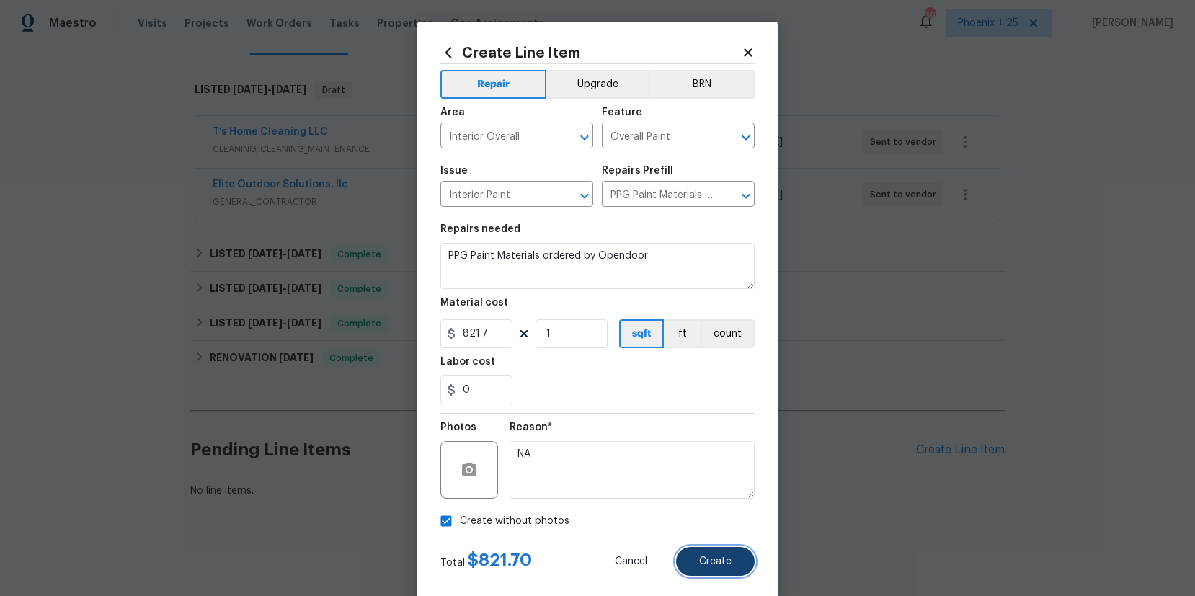
click at [735, 561] on button "Create" at bounding box center [715, 561] width 79 height 29
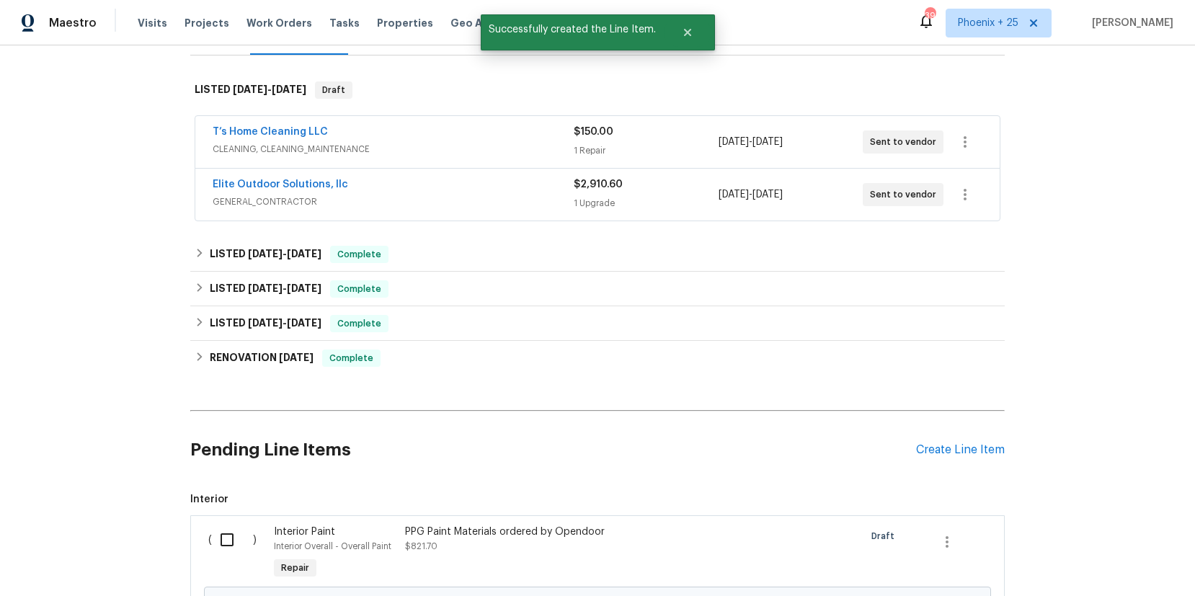
scroll to position [301, 0]
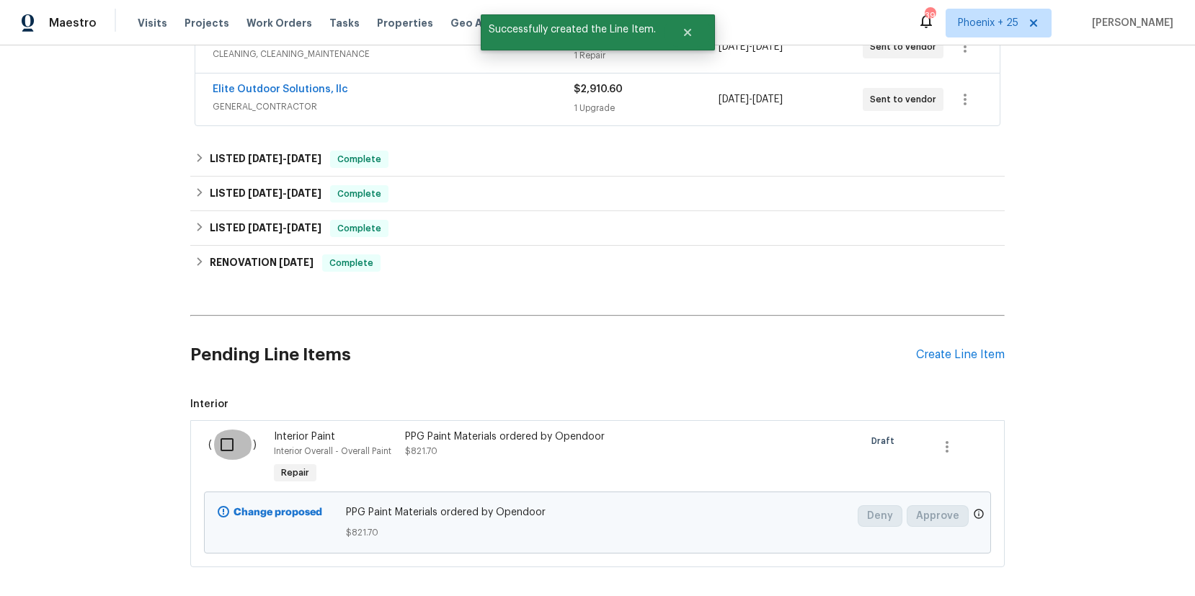
drag, startPoint x: 229, startPoint y: 455, endPoint x: 260, endPoint y: 460, distance: 31.4
click at [229, 455] on input "checkbox" at bounding box center [232, 444] width 41 height 30
checkbox input "true"
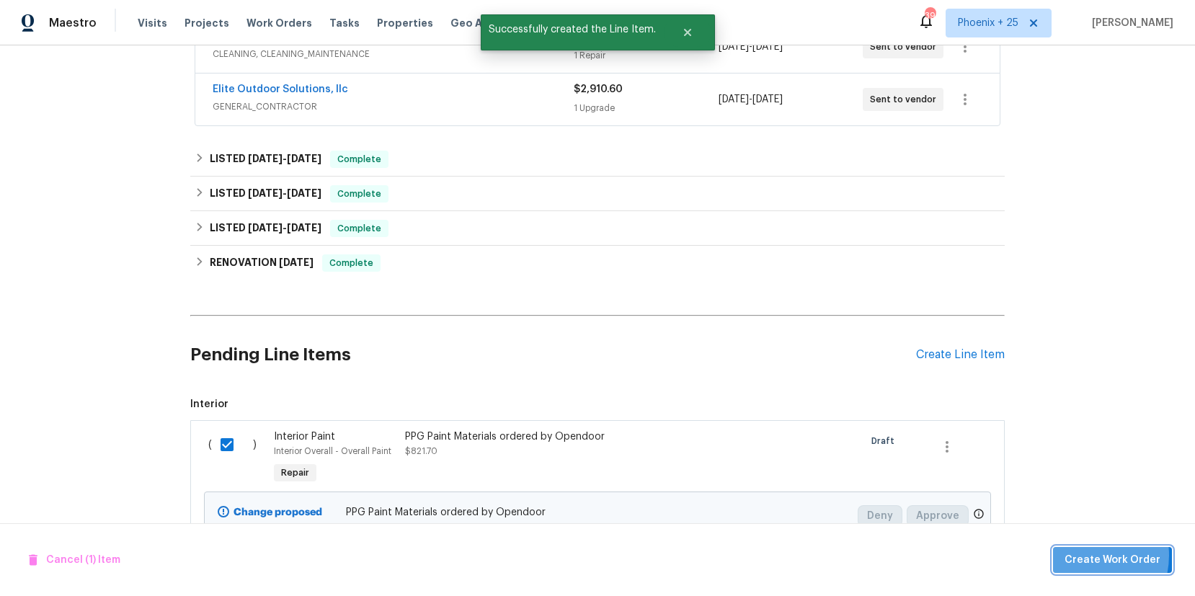
click at [1084, 555] on span "Create Work Order" at bounding box center [1112, 560] width 96 height 18
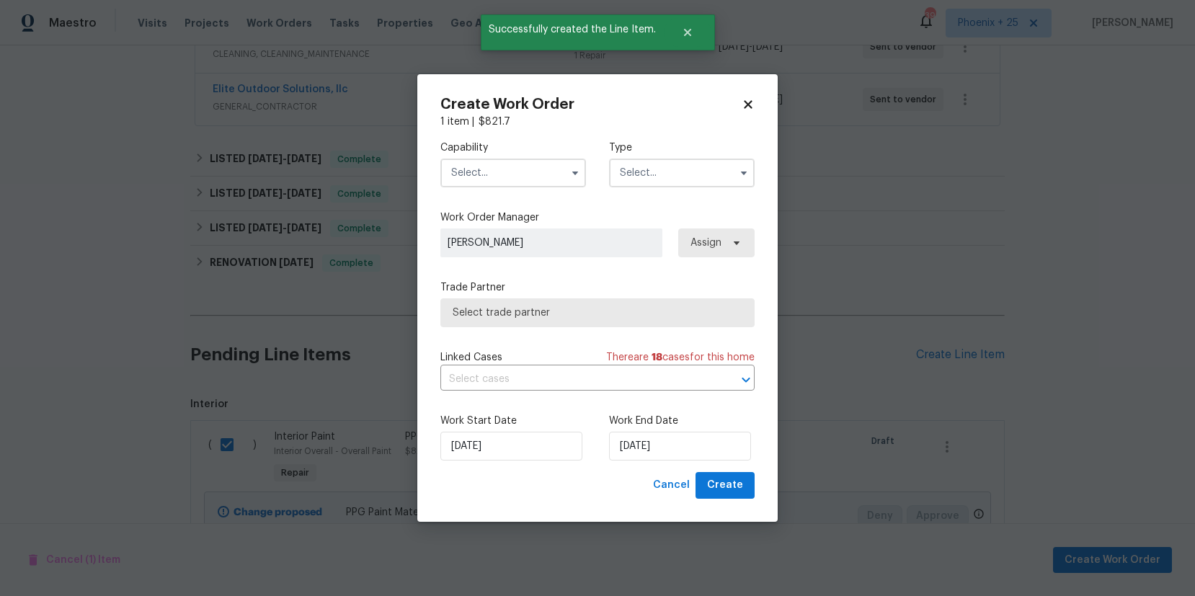
click at [527, 181] on input "text" at bounding box center [513, 173] width 146 height 29
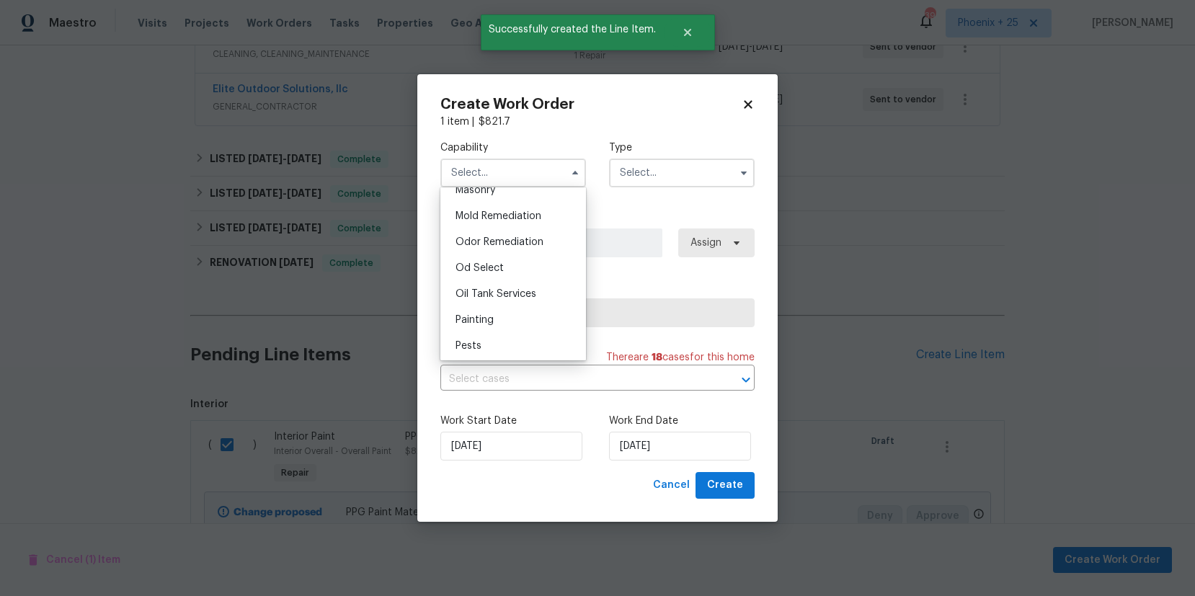
scroll to position [1113, 0]
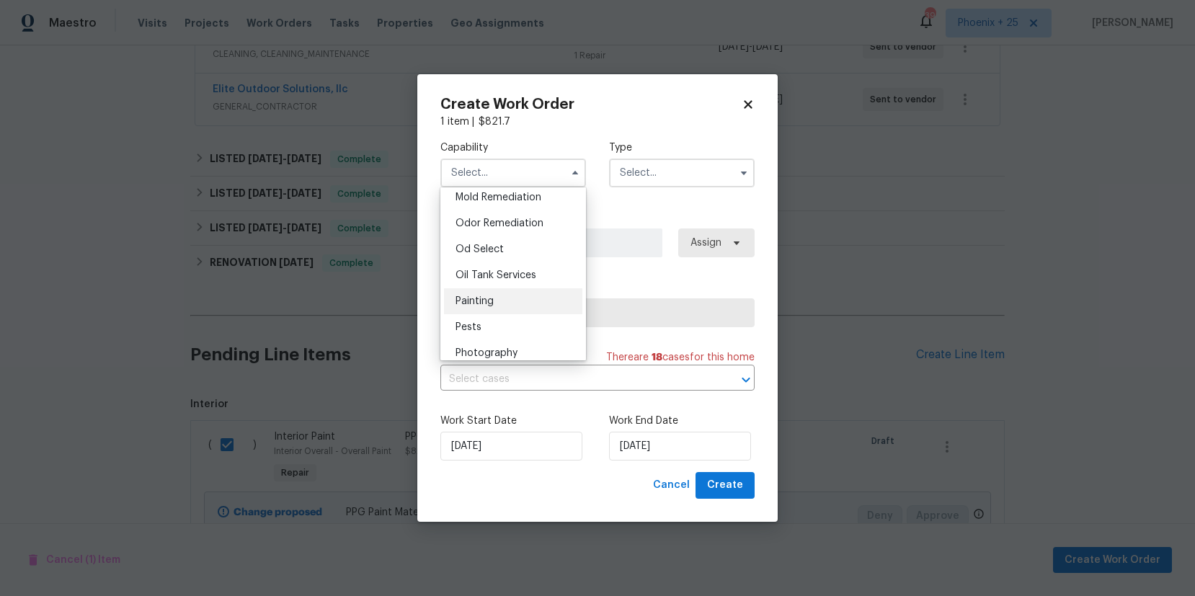
click at [526, 295] on div "Painting" at bounding box center [513, 301] width 138 height 26
type input "Painting"
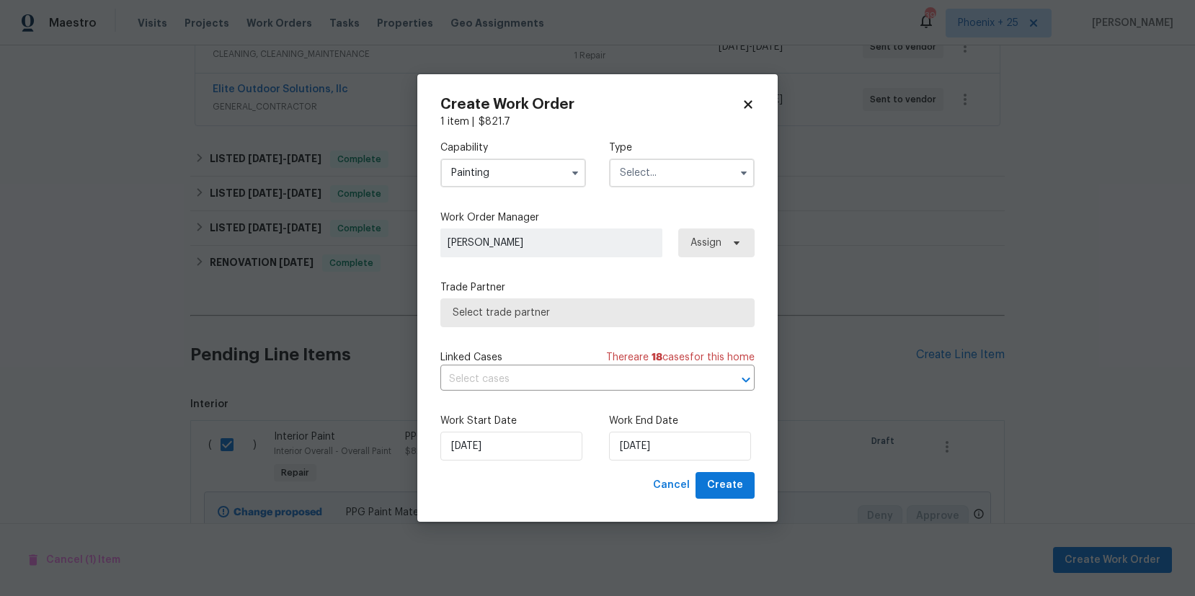
drag, startPoint x: 679, startPoint y: 161, endPoint x: 680, endPoint y: 171, distance: 10.1
click at [679, 162] on input "text" at bounding box center [682, 173] width 146 height 29
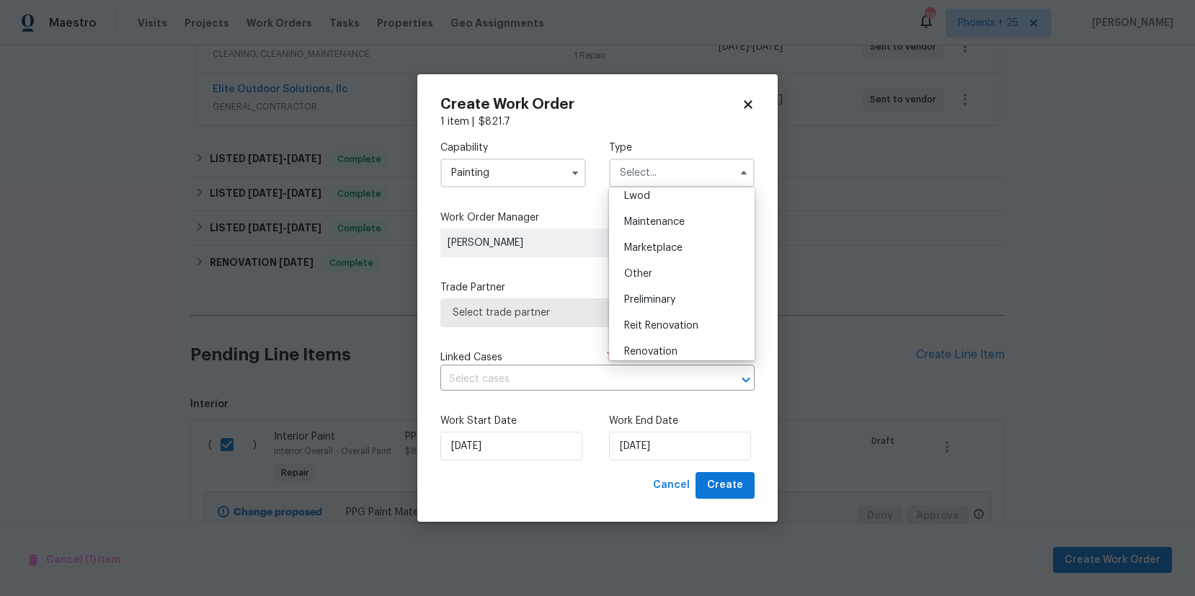
scroll to position [327, 0]
click at [681, 246] on div "Renovation" at bounding box center [681, 240] width 138 height 26
type input "Renovation"
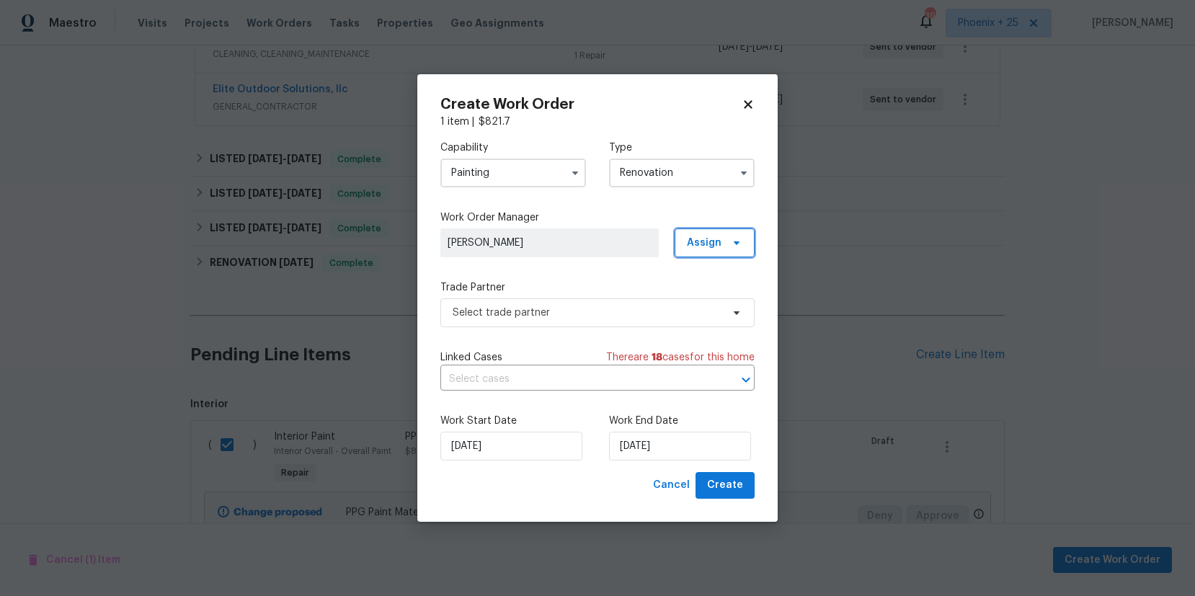
click at [722, 246] on span "Assign" at bounding box center [714, 242] width 80 height 29
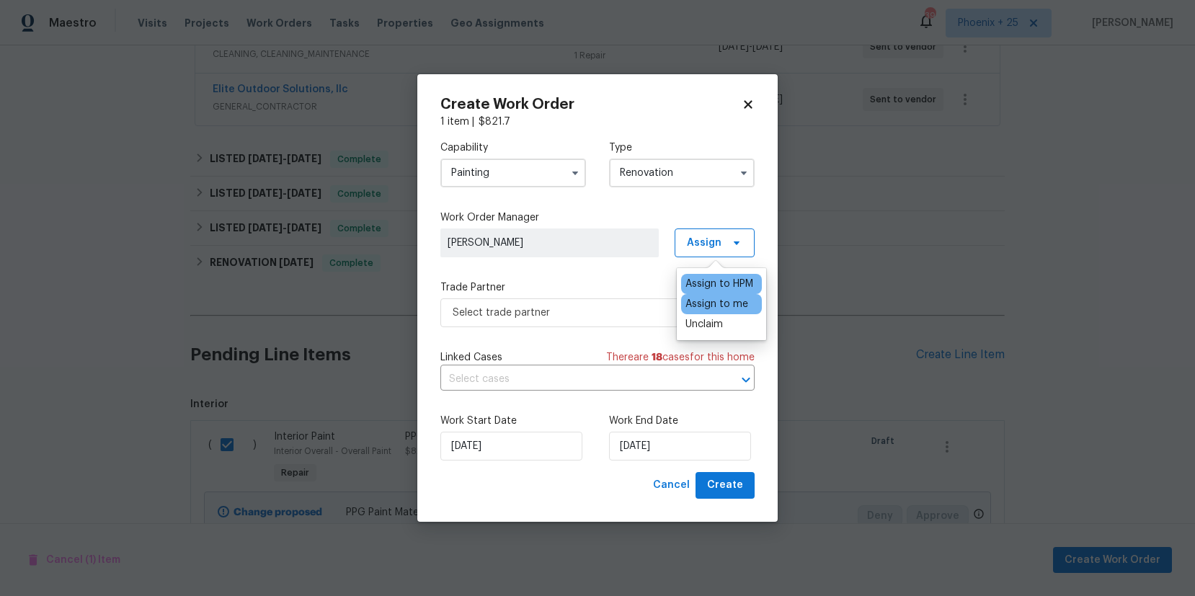
click at [713, 294] on div "Assign to me" at bounding box center [721, 304] width 81 height 20
click at [715, 303] on div "Assign to me" at bounding box center [716, 304] width 63 height 14
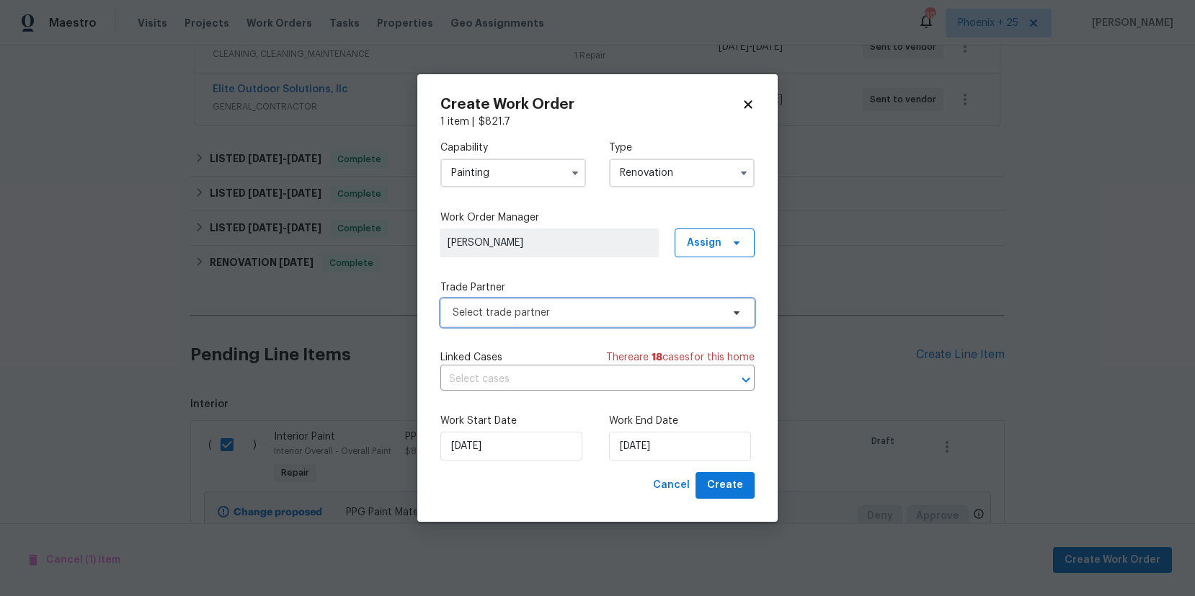
click at [633, 298] on span "Select trade partner" at bounding box center [597, 312] width 314 height 29
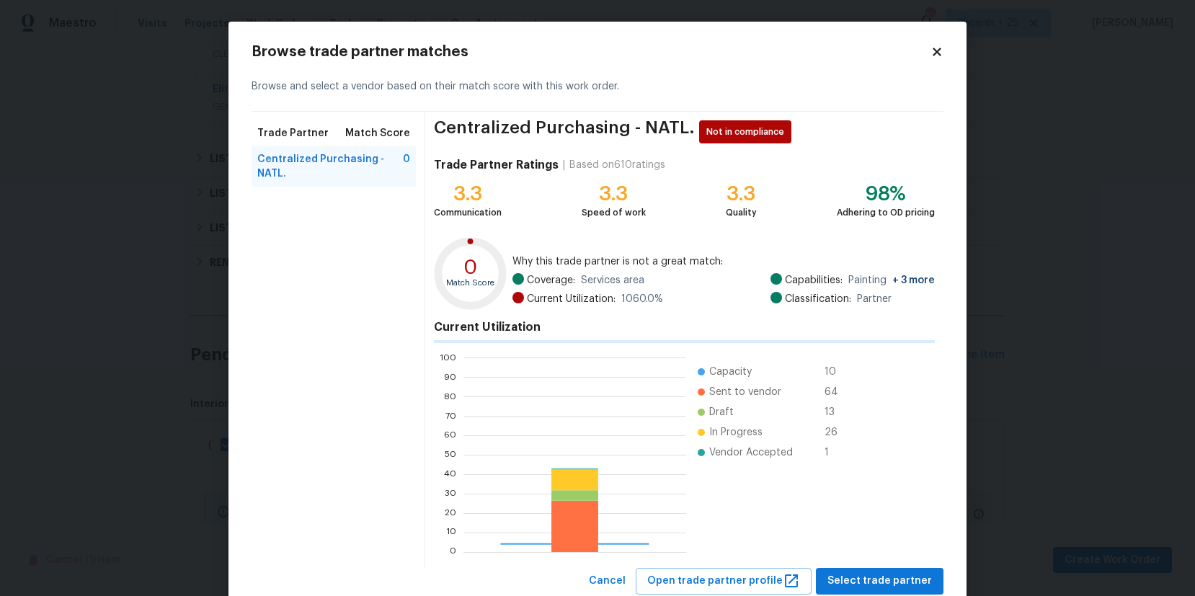
scroll to position [202, 223]
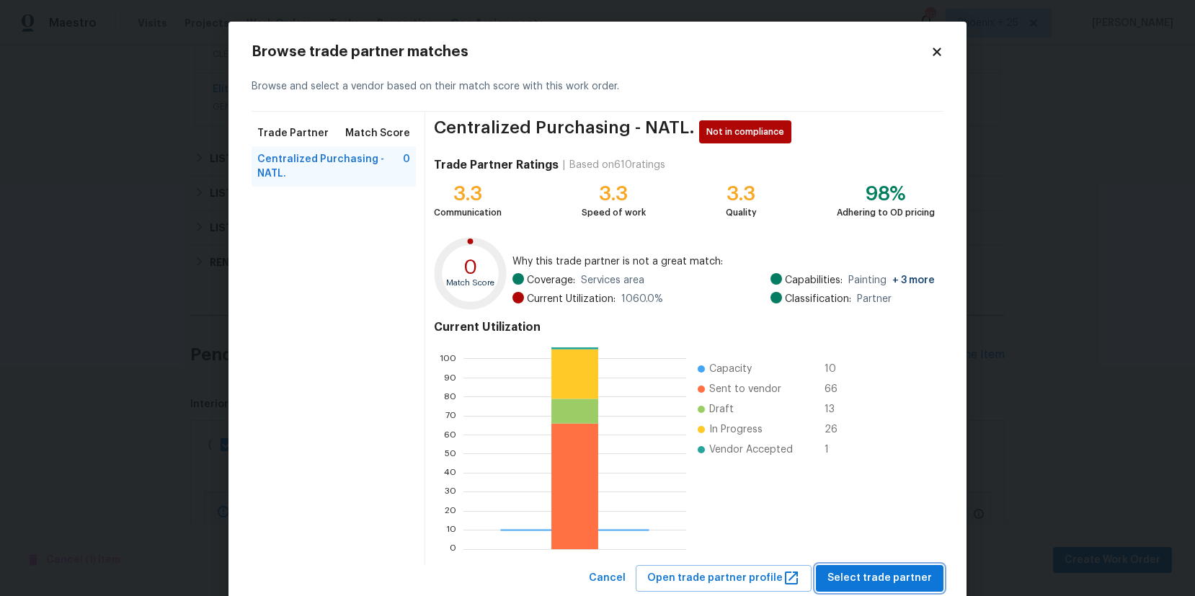
click at [878, 572] on span "Select trade partner" at bounding box center [879, 578] width 104 height 18
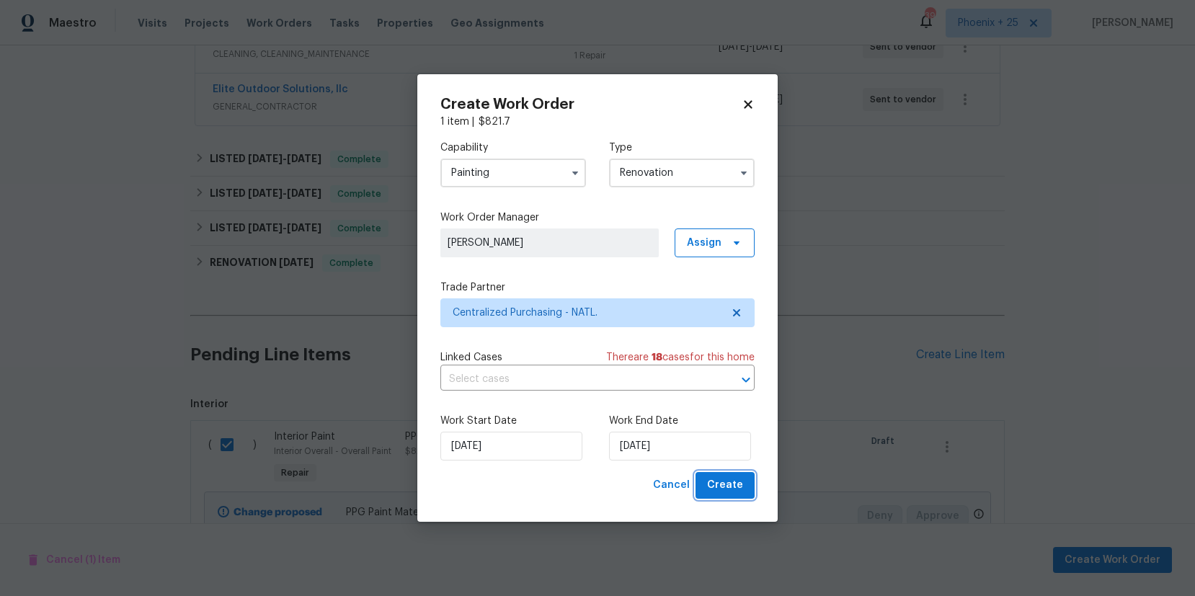
click at [717, 476] on span "Create" at bounding box center [725, 485] width 36 height 18
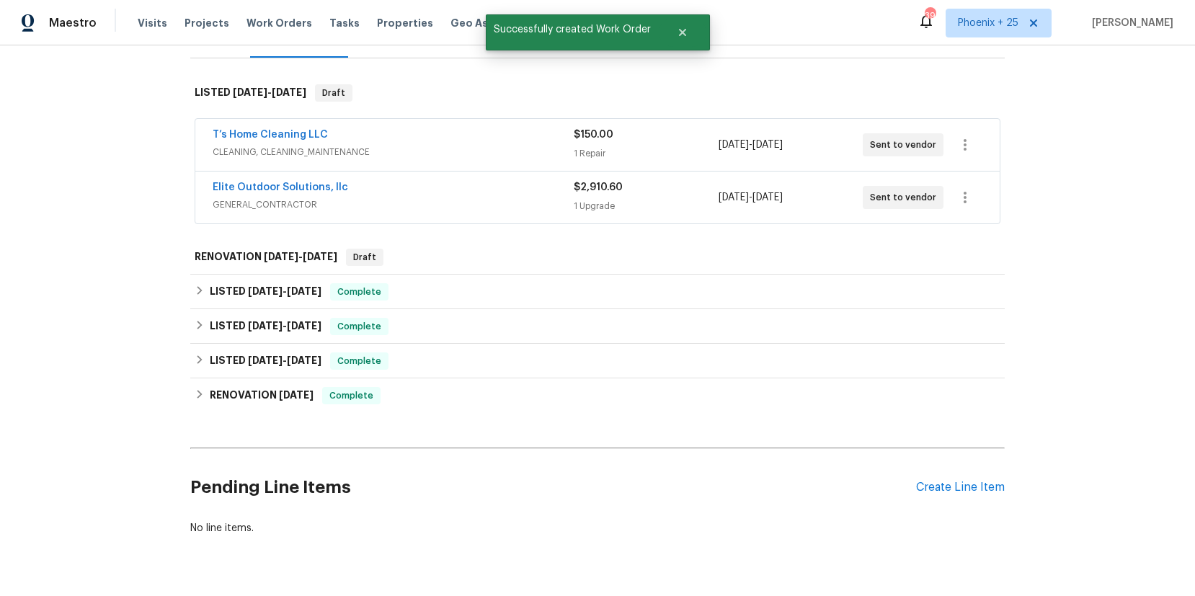
scroll to position [241, 0]
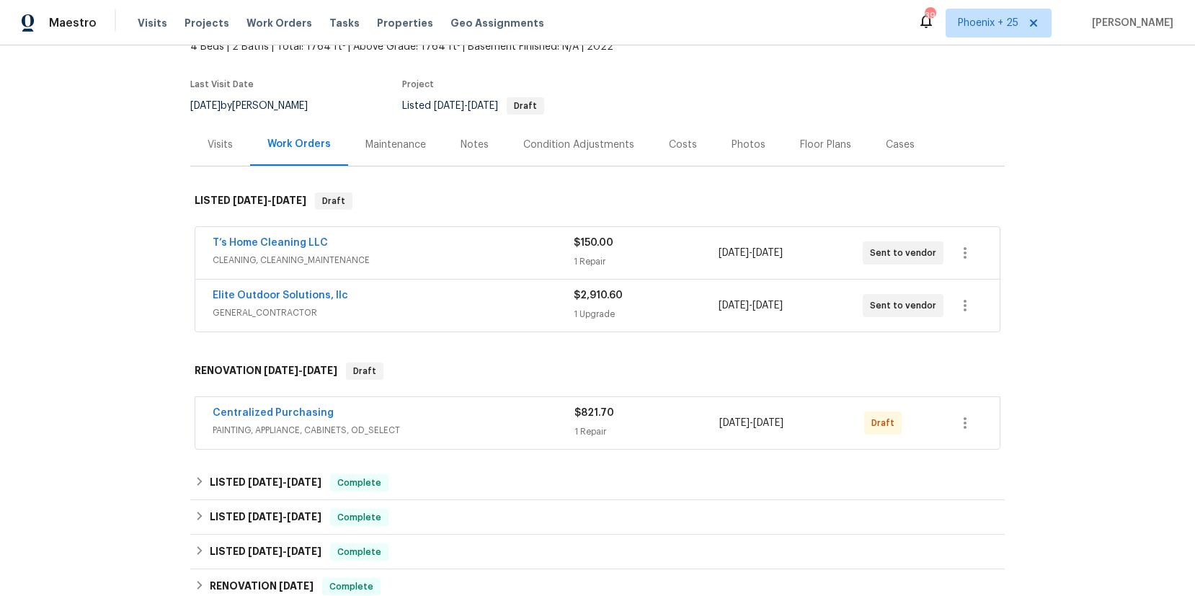
scroll to position [136, 0]
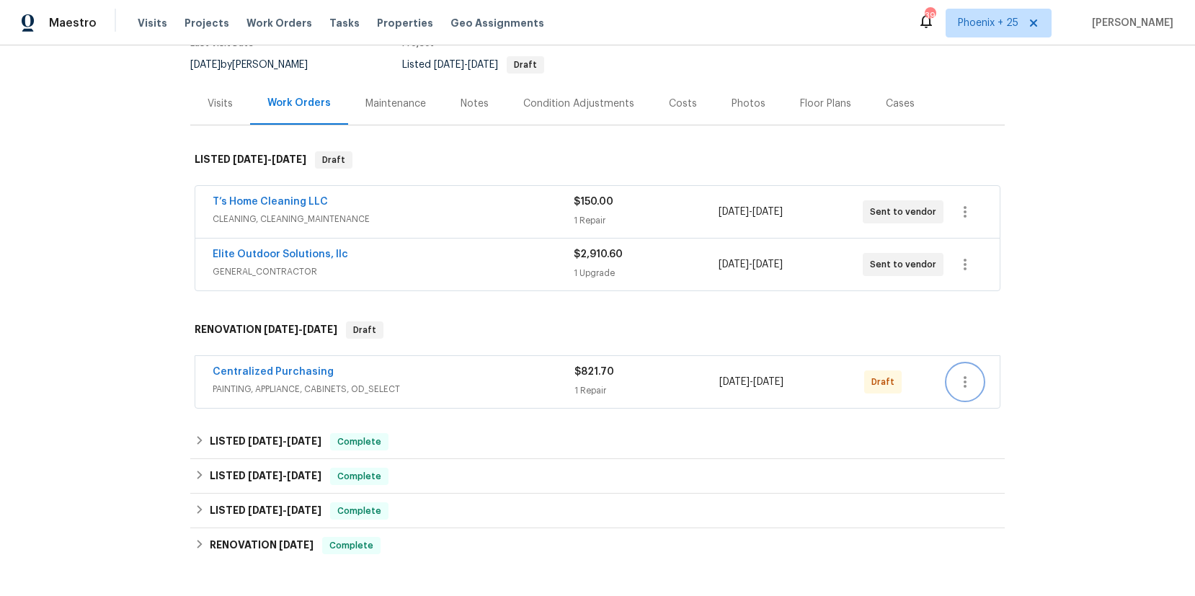
click at [963, 388] on icon "button" at bounding box center [964, 381] width 17 height 17
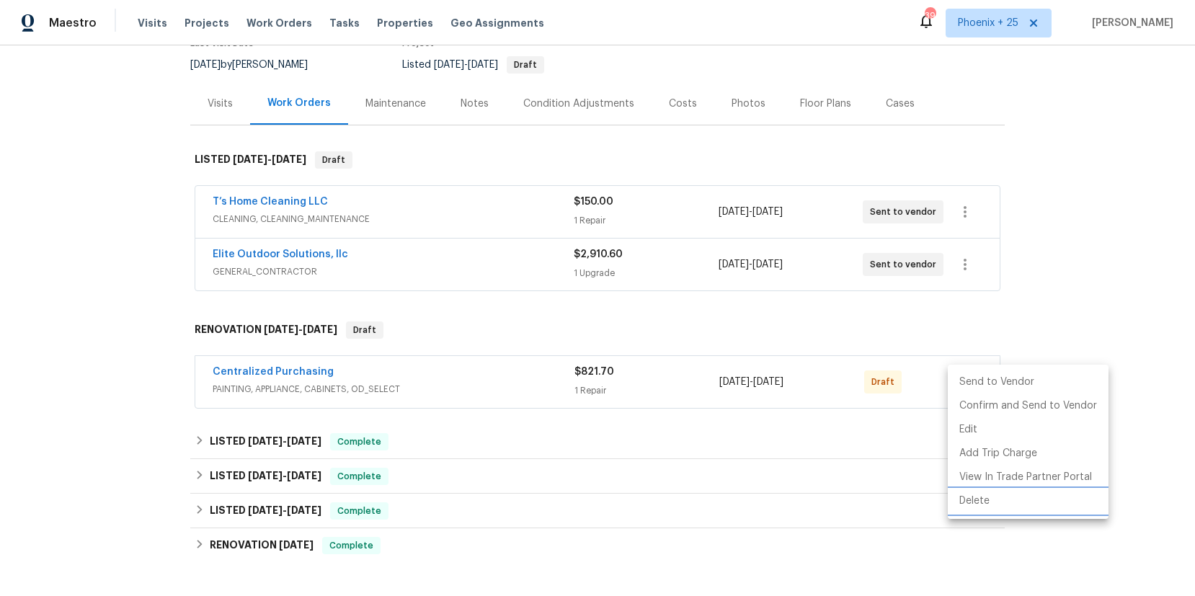
click at [995, 501] on li "Delete" at bounding box center [1027, 501] width 161 height 24
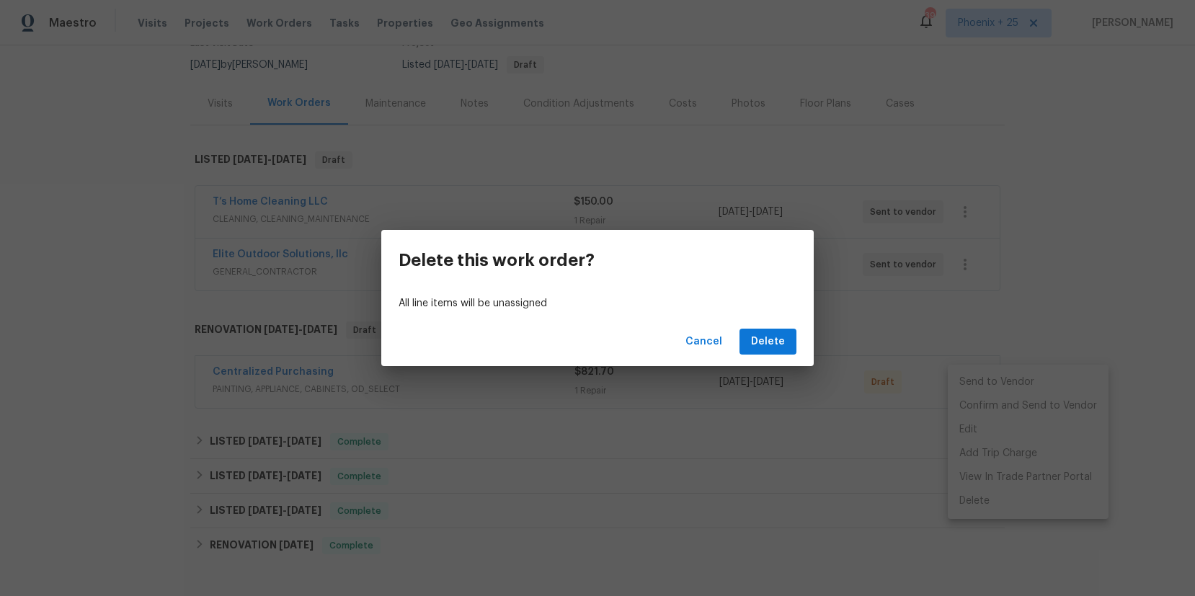
click at [797, 330] on div "Cancel Delete" at bounding box center [597, 342] width 432 height 50
click at [777, 341] on span "Delete" at bounding box center [768, 342] width 34 height 18
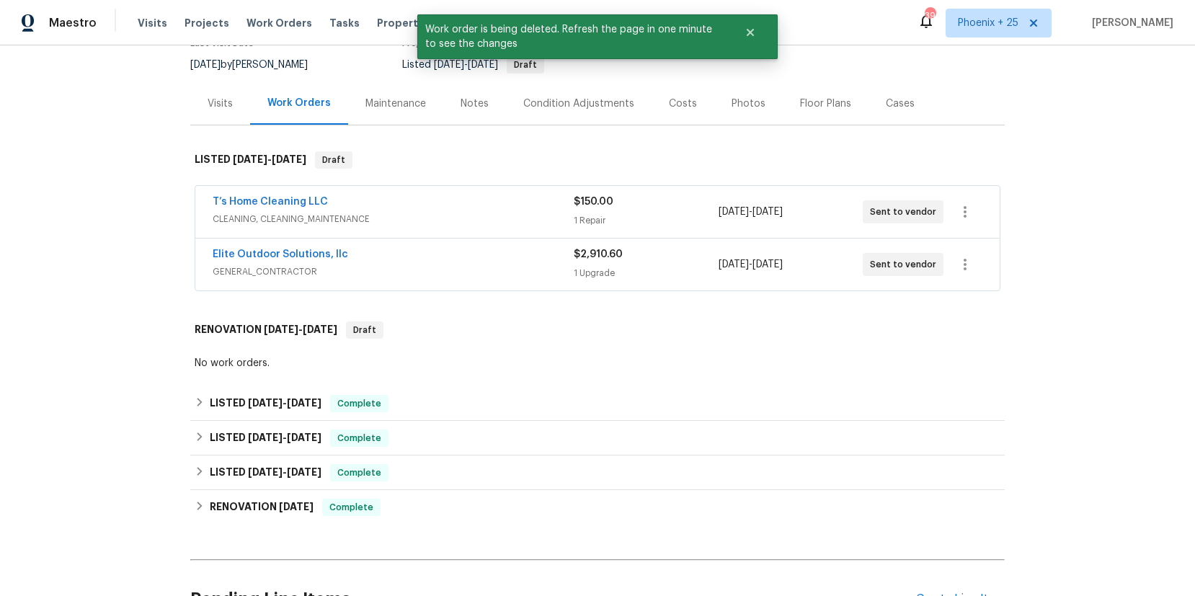
scroll to position [396, 0]
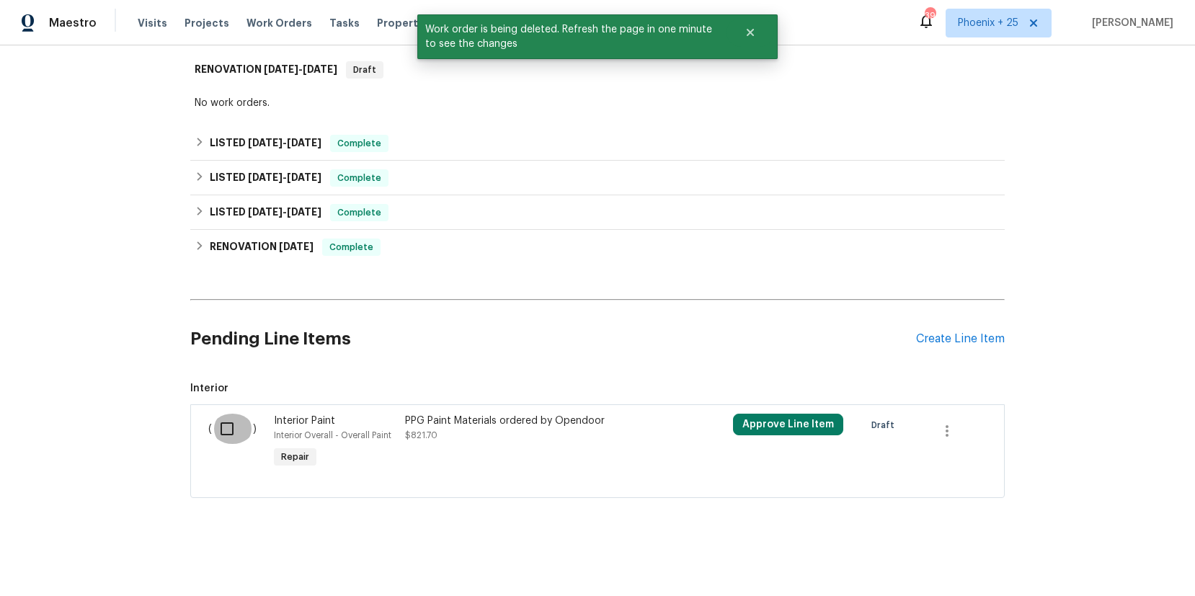
click at [227, 419] on input "checkbox" at bounding box center [232, 429] width 41 height 30
checkbox input "true"
drag, startPoint x: 1048, startPoint y: 570, endPoint x: 1076, endPoint y: 568, distance: 28.9
click at [1048, 570] on div "Cancel (1) Item Create Work Order" at bounding box center [597, 559] width 1195 height 73
click at [1076, 568] on span "Create Work Order" at bounding box center [1112, 560] width 96 height 18
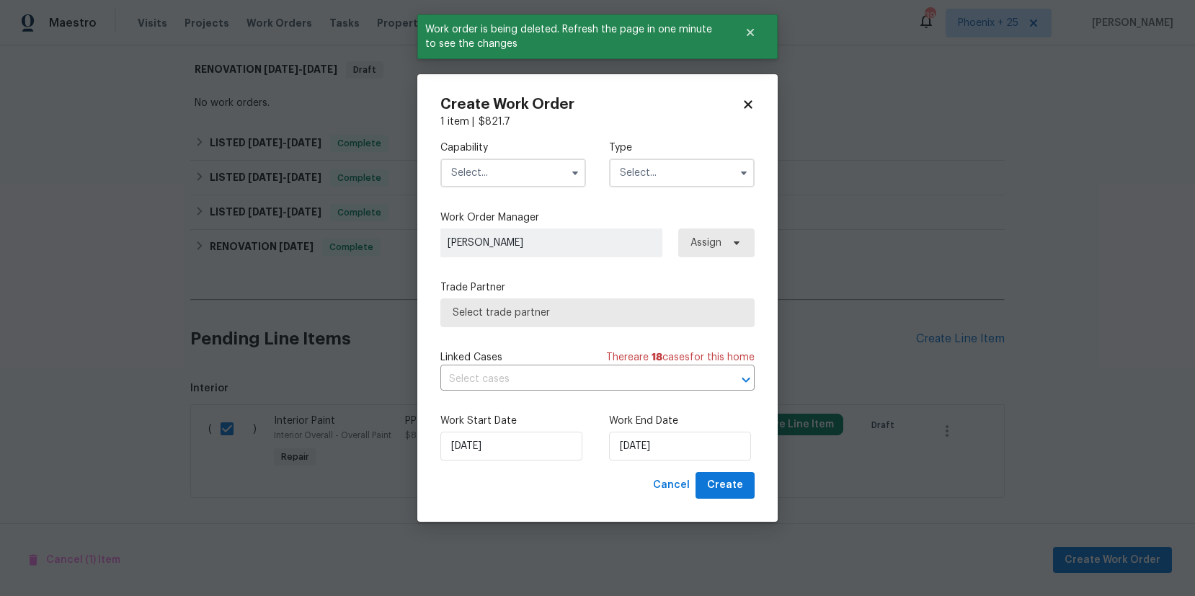
click at [486, 185] on input "text" at bounding box center [513, 173] width 146 height 29
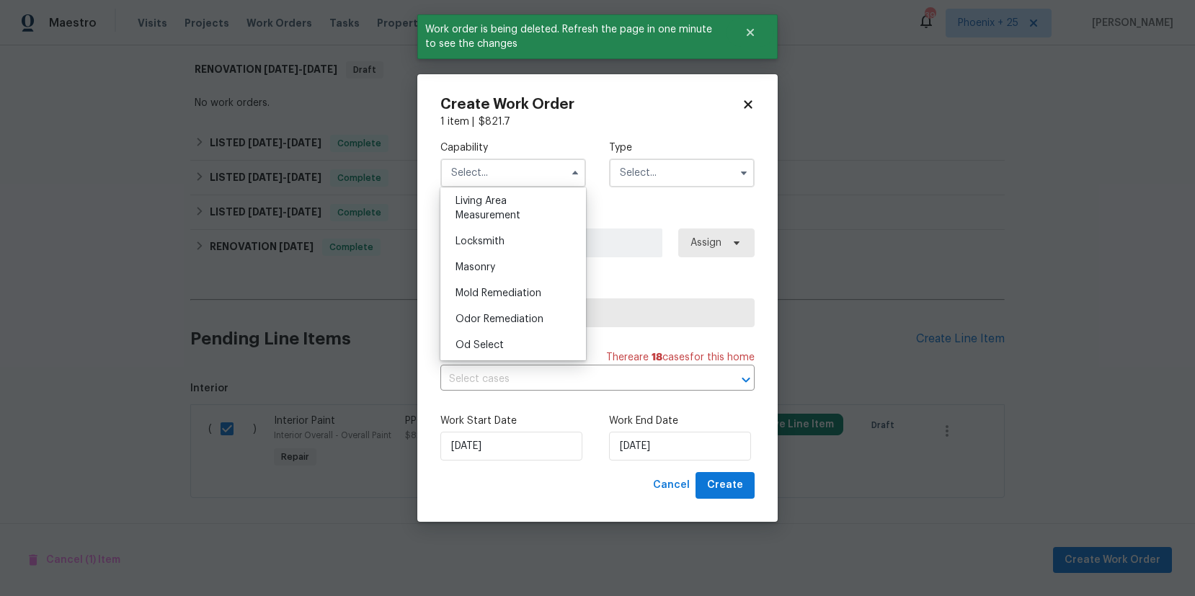
scroll to position [1181, 0]
click at [503, 231] on div "Painting" at bounding box center [513, 233] width 138 height 26
type input "Painting"
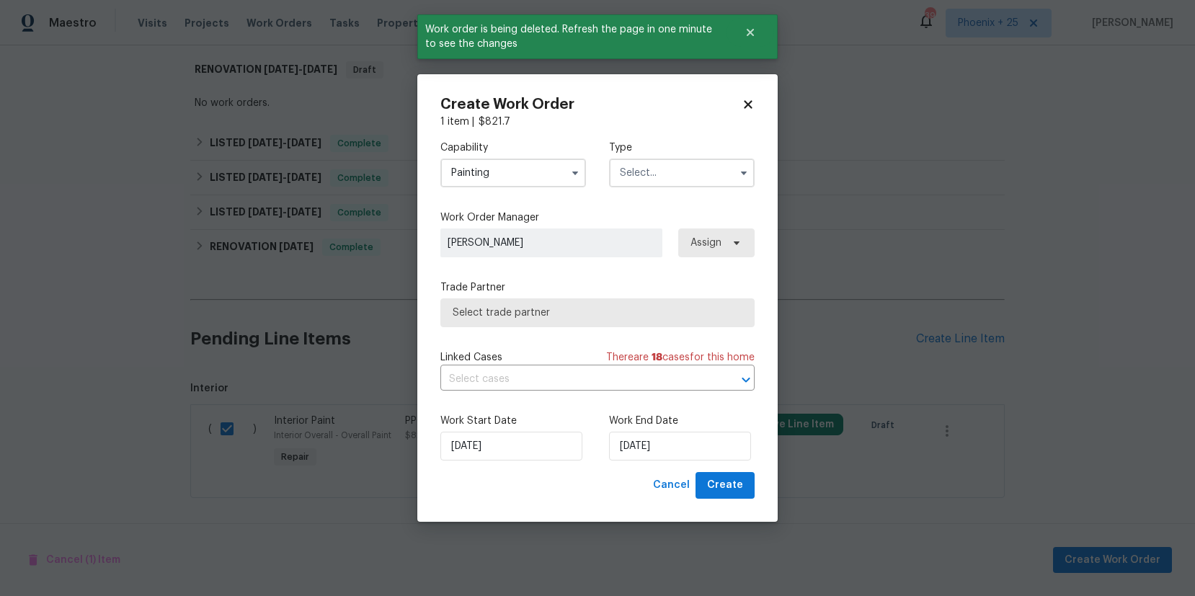
click at [687, 182] on input "text" at bounding box center [682, 173] width 146 height 29
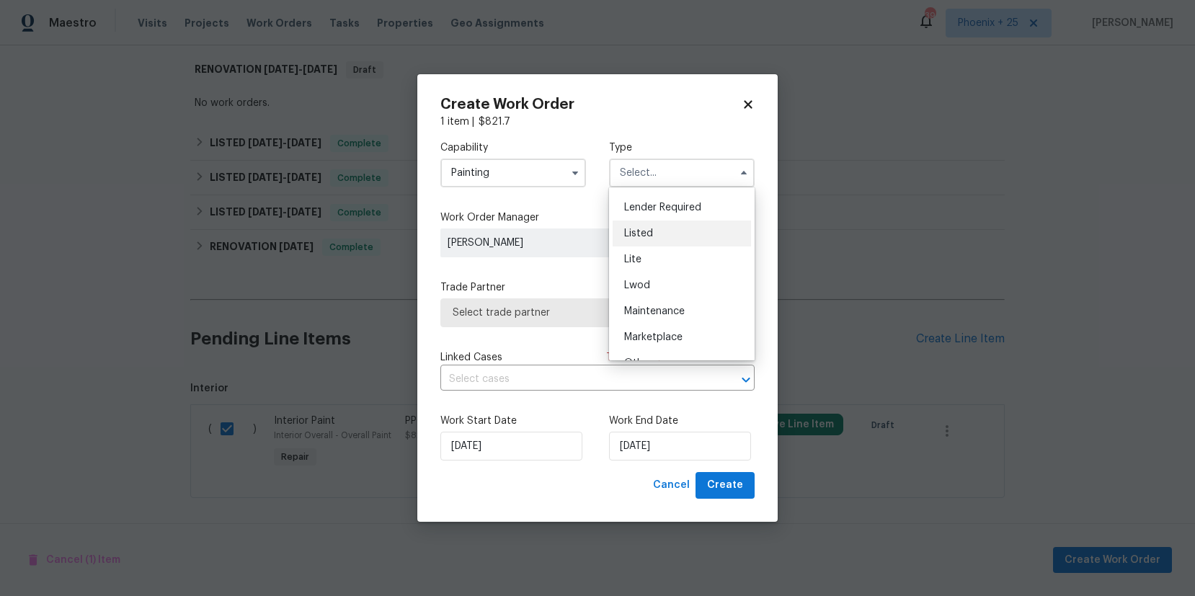
scroll to position [89, 0]
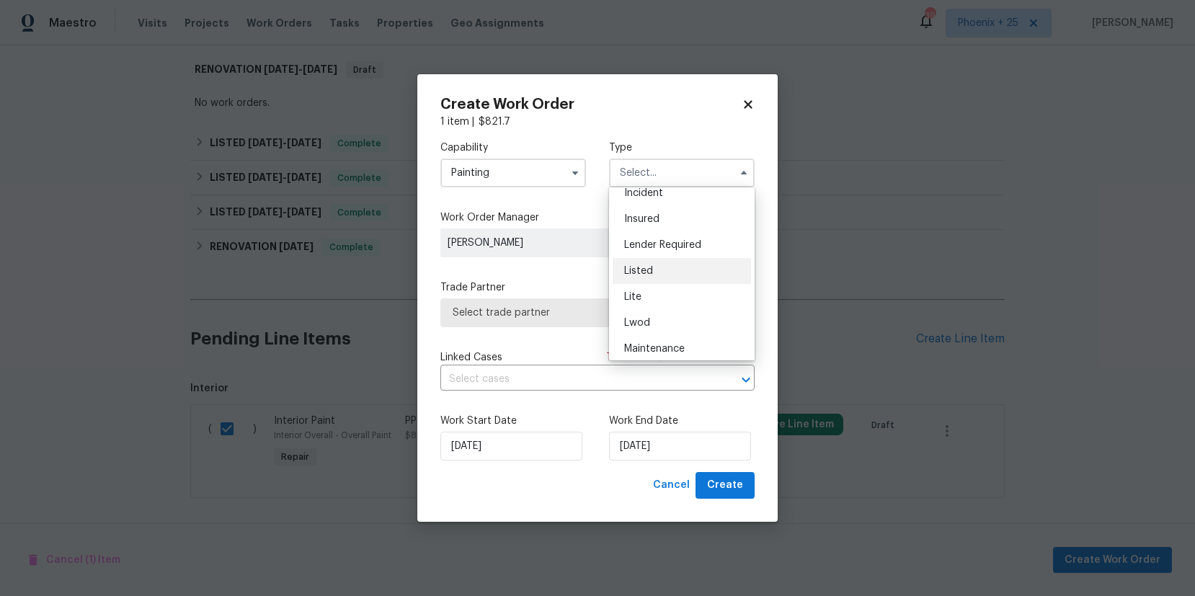
click at [688, 231] on div "Insured" at bounding box center [681, 219] width 138 height 26
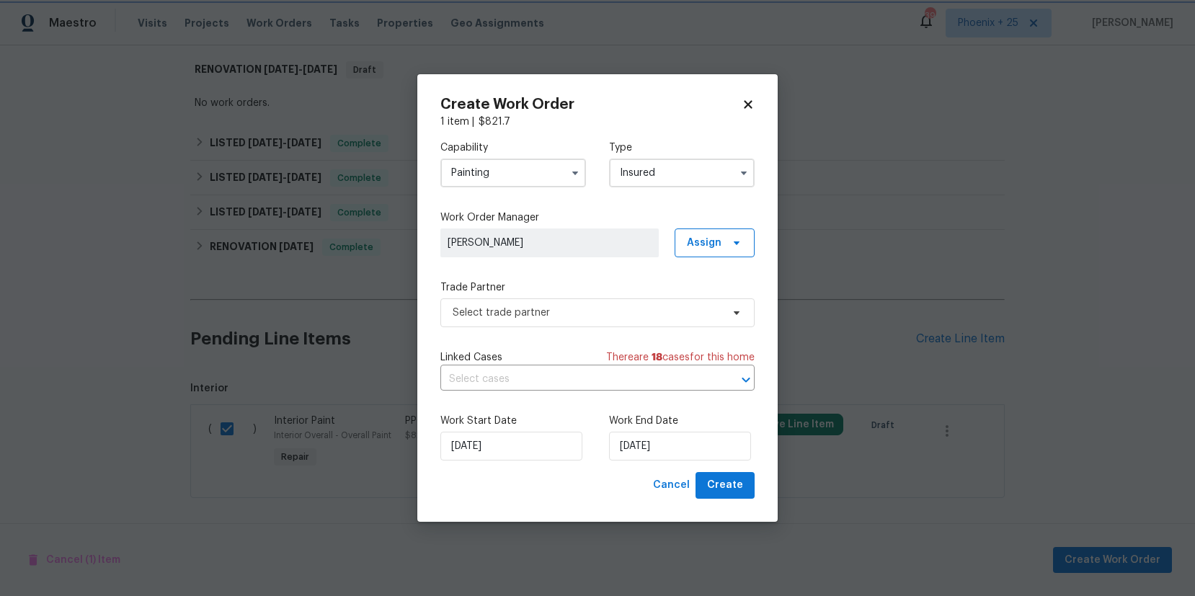
scroll to position [0, 0]
click at [677, 184] on input "Insured" at bounding box center [682, 173] width 146 height 29
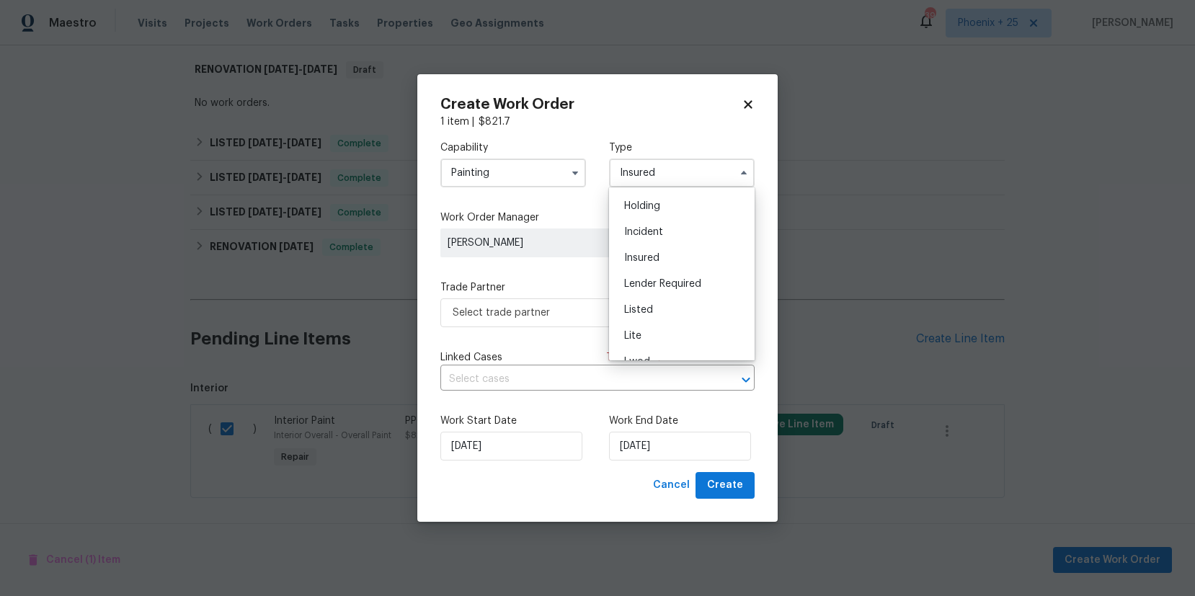
scroll to position [86, 0]
click at [677, 264] on div "Listed" at bounding box center [681, 274] width 138 height 26
type input "Listed"
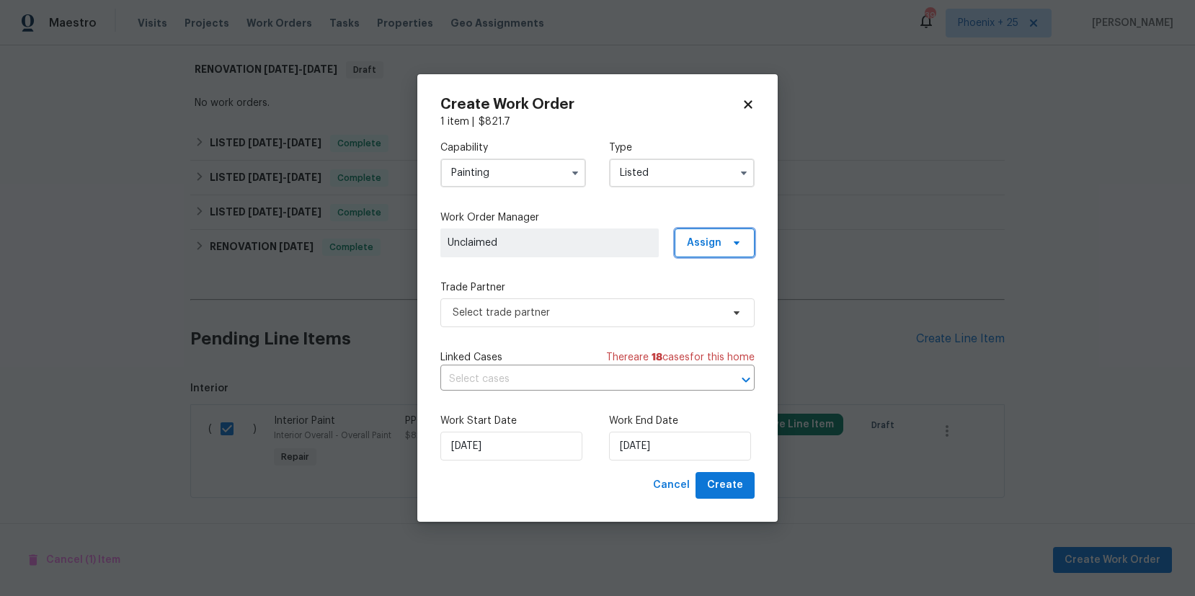
click at [718, 238] on span "Assign" at bounding box center [704, 243] width 35 height 14
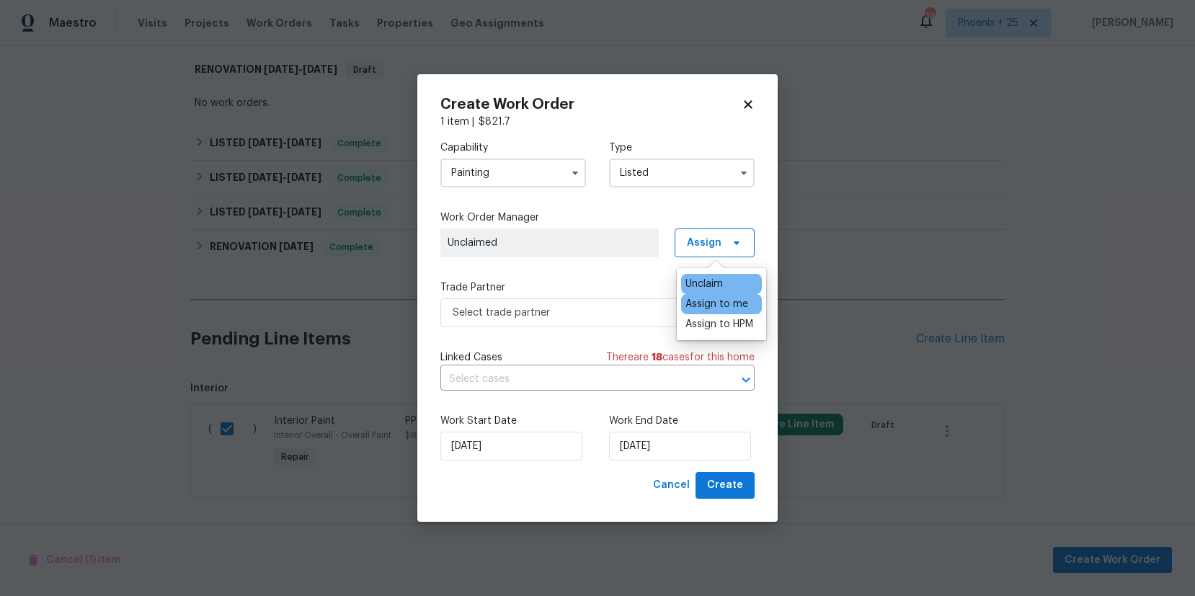
click at [721, 294] on div "Assign to me" at bounding box center [721, 304] width 81 height 20
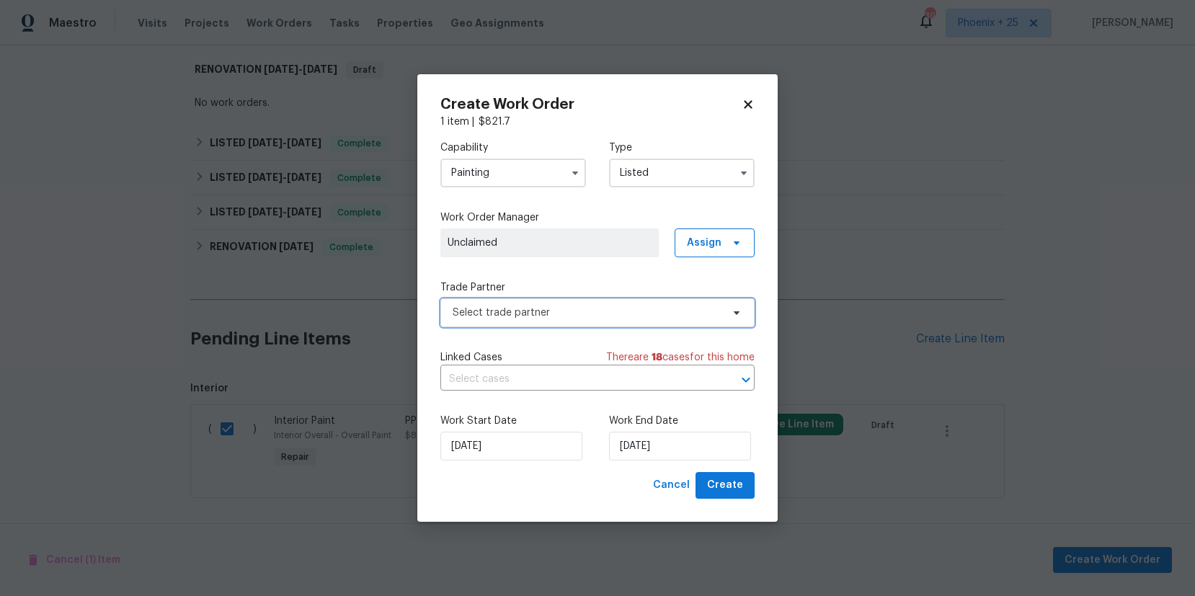
click at [522, 306] on span "Select trade partner" at bounding box center [586, 312] width 269 height 14
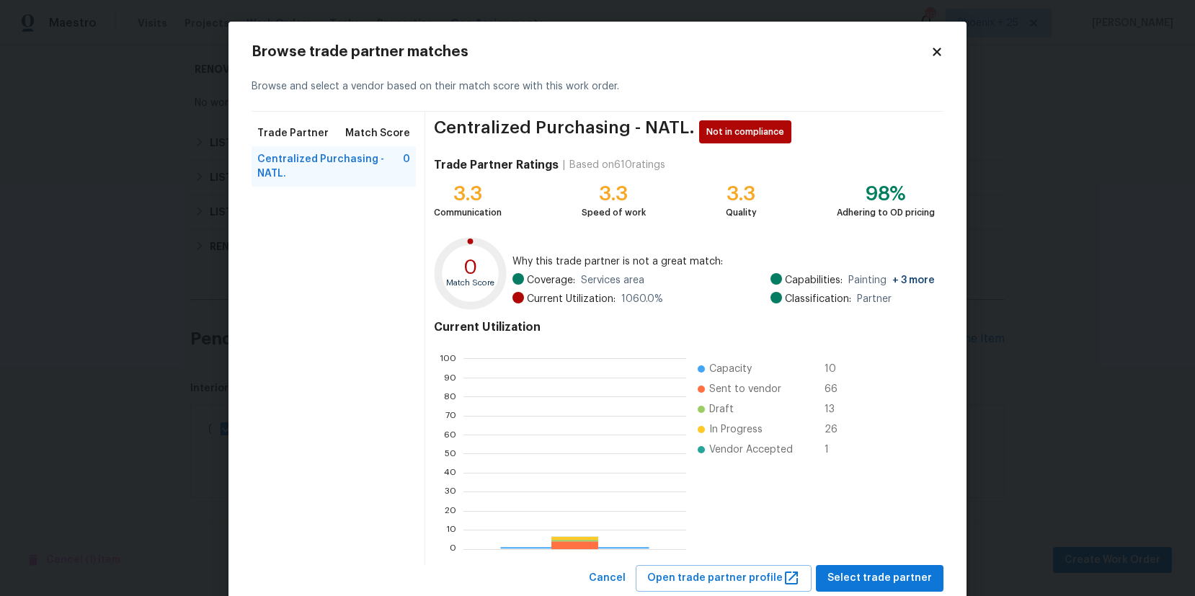
scroll to position [202, 223]
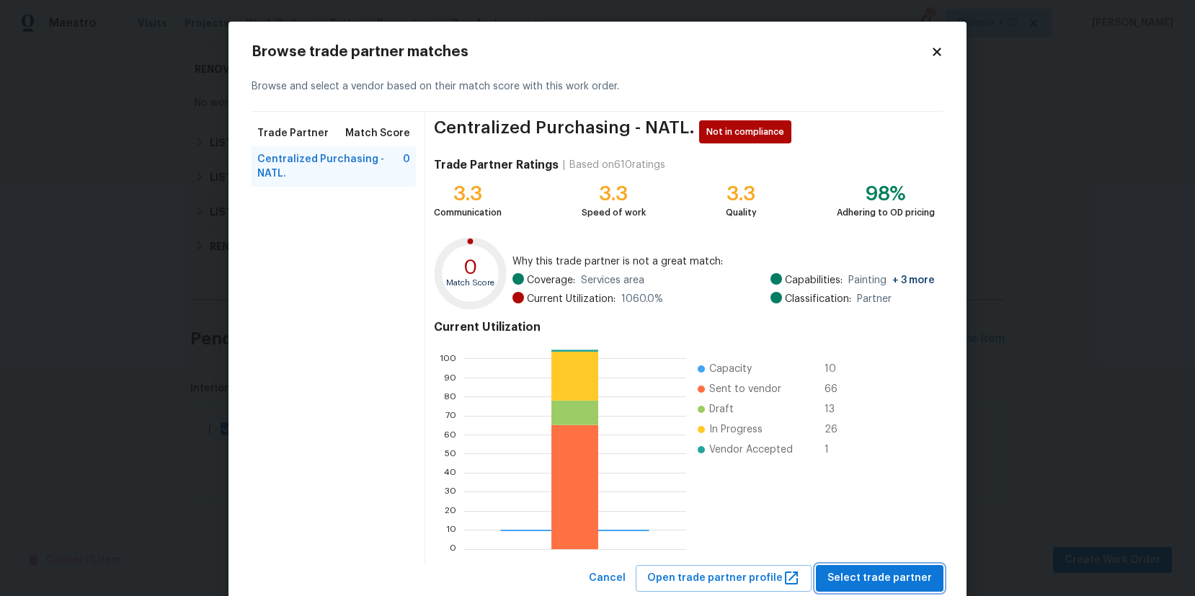
click at [873, 571] on span "Select trade partner" at bounding box center [879, 578] width 104 height 18
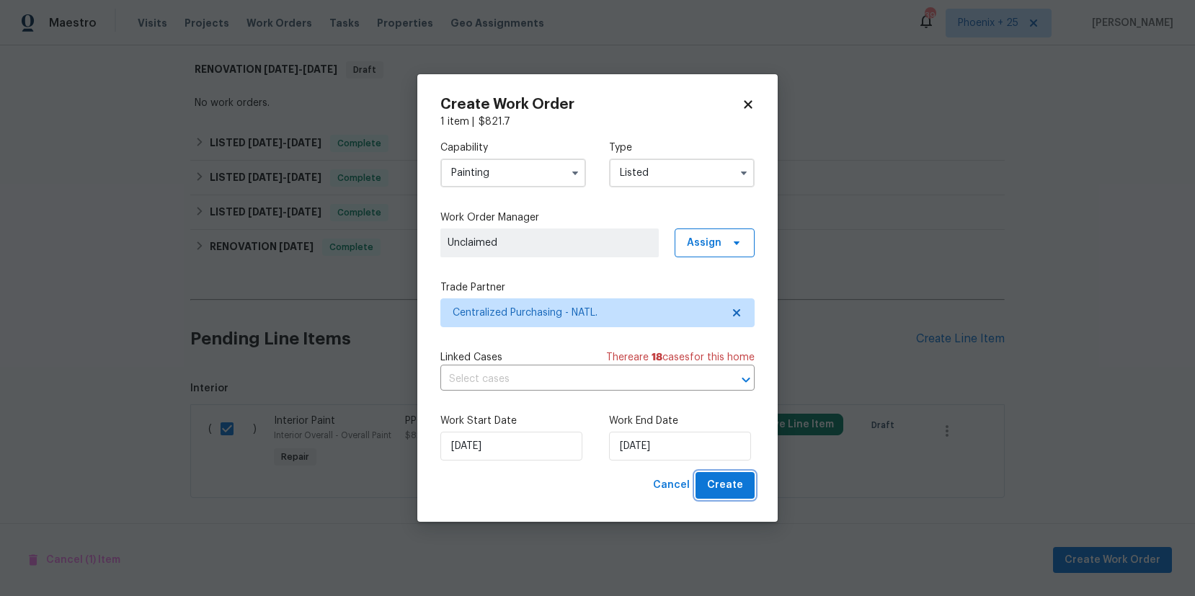
click at [715, 483] on span "Create" at bounding box center [725, 485] width 36 height 18
checkbox input "false"
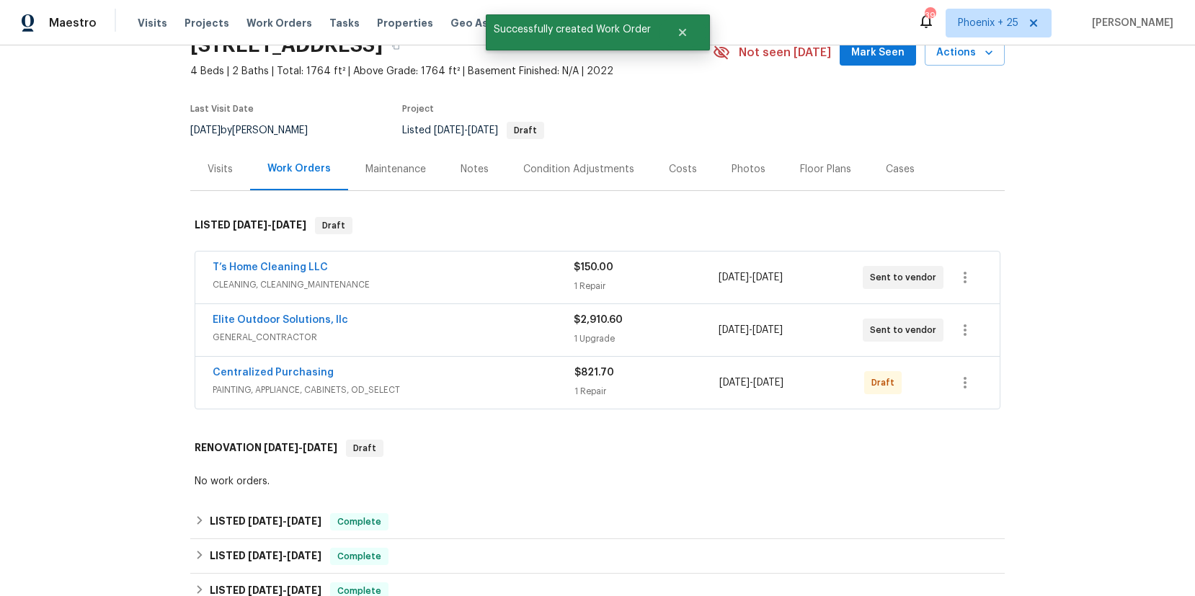
scroll to position [0, 0]
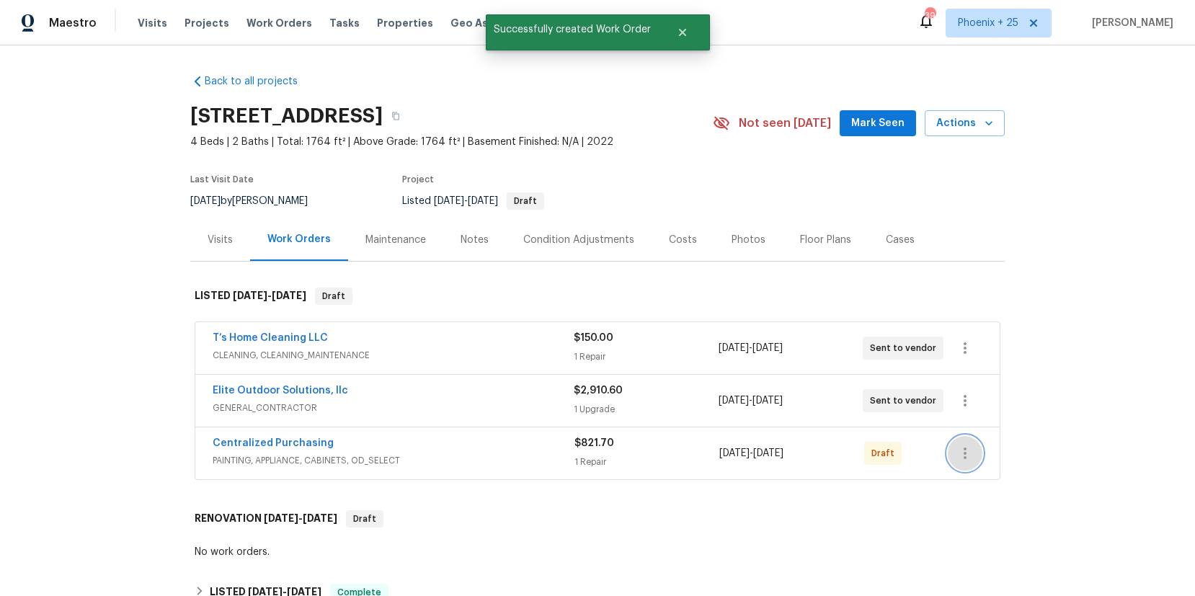
click at [974, 458] on button "button" at bounding box center [964, 453] width 35 height 35
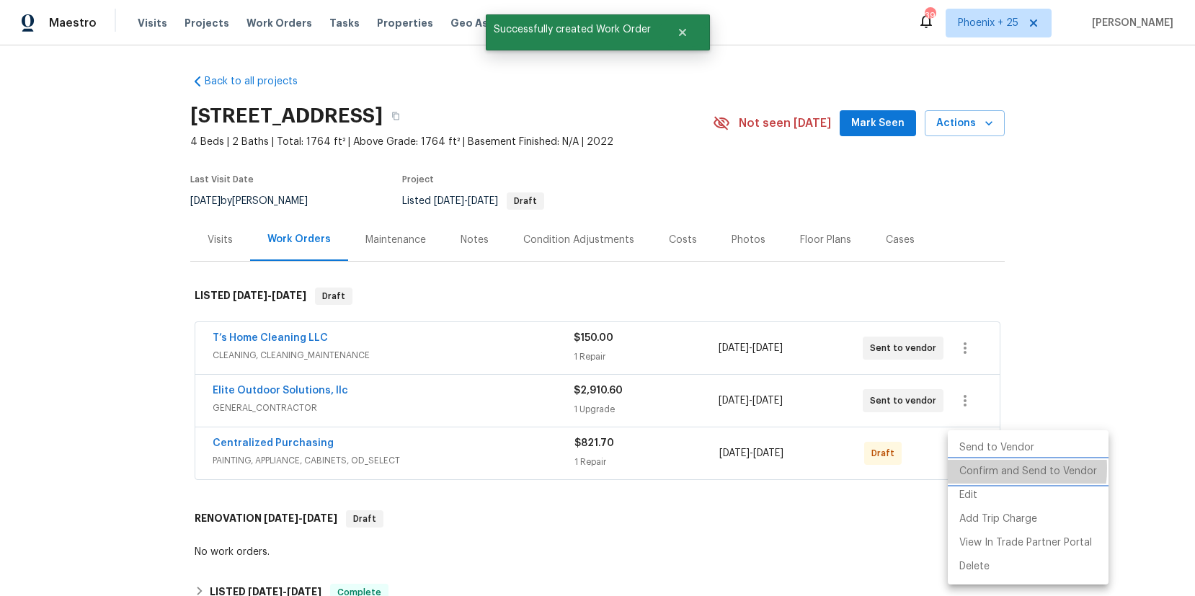
click at [986, 468] on li "Confirm and Send to Vendor" at bounding box center [1027, 472] width 161 height 24
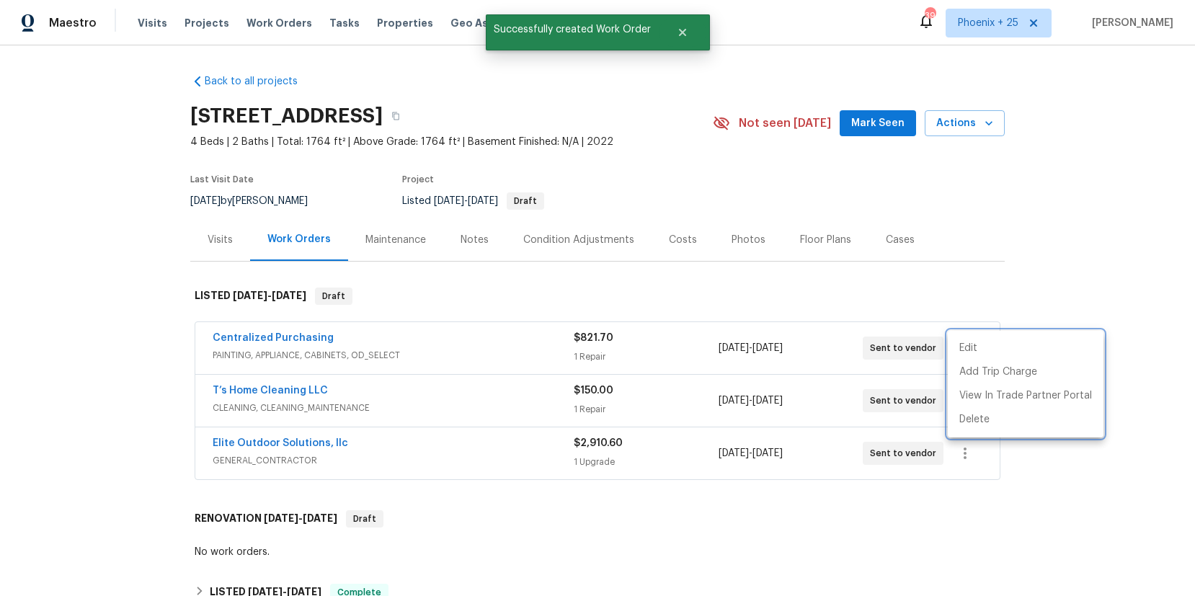
drag, startPoint x: 446, startPoint y: 360, endPoint x: 359, endPoint y: 350, distance: 87.7
click at [397, 355] on div at bounding box center [597, 298] width 1195 height 596
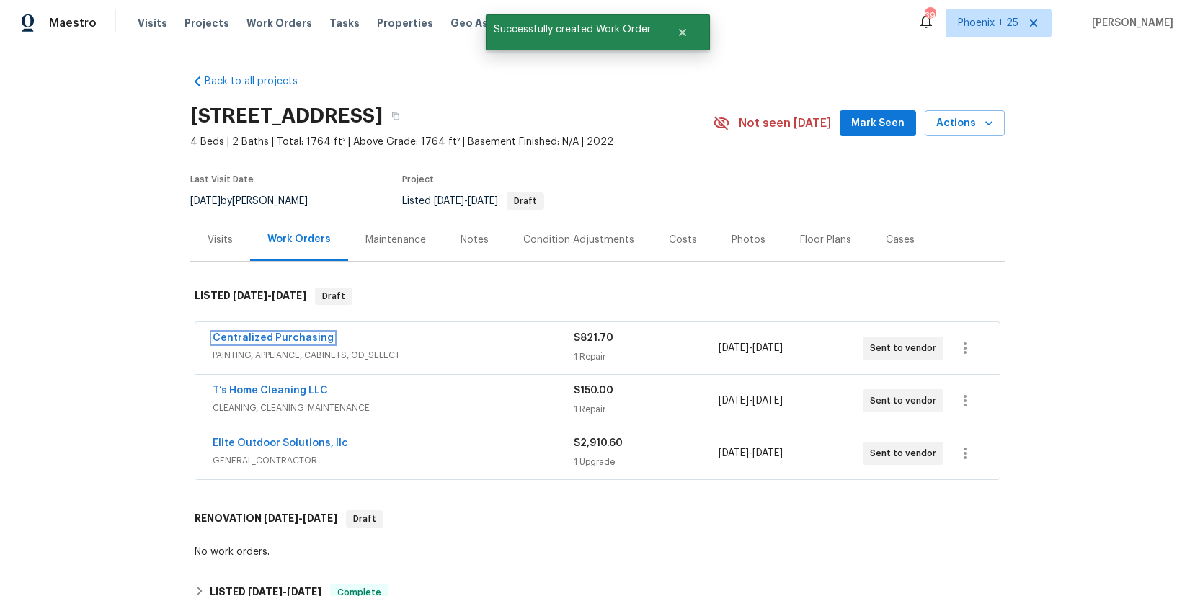
click at [283, 341] on link "Centralized Purchasing" at bounding box center [273, 338] width 121 height 10
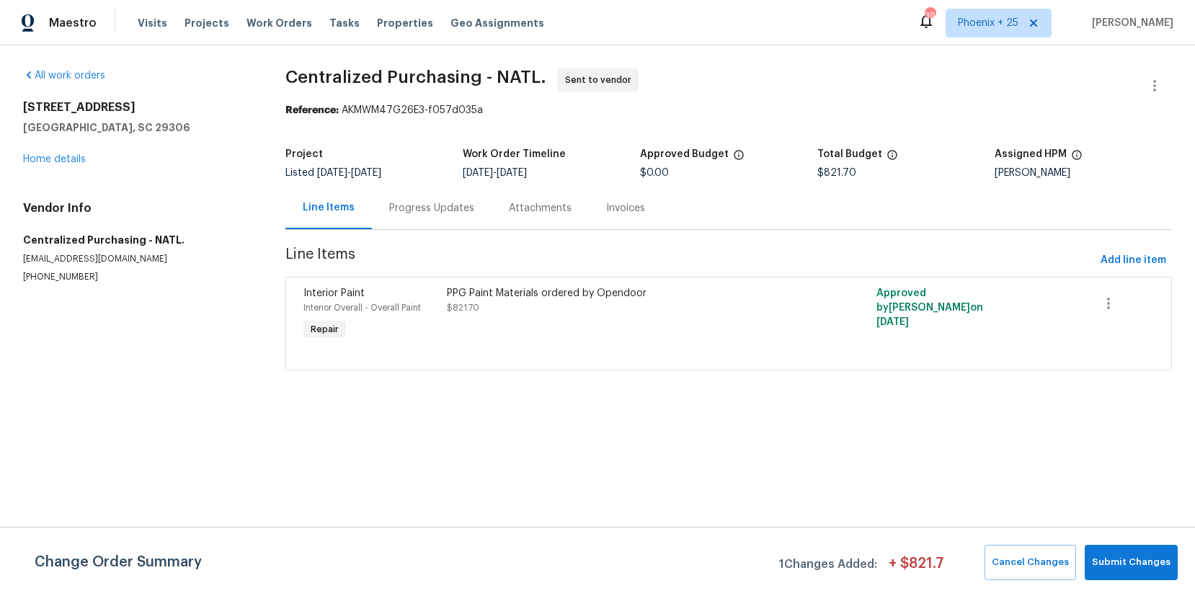
click at [162, 33] on div "Visits Projects Work Orders Tasks Properties Geo Assignments" at bounding box center [350, 23] width 424 height 29
click at [161, 26] on div "Visits Projects Work Orders Tasks Properties Geo Assignments" at bounding box center [350, 23] width 424 height 29
click at [153, 24] on span "Visits" at bounding box center [153, 23] width 30 height 14
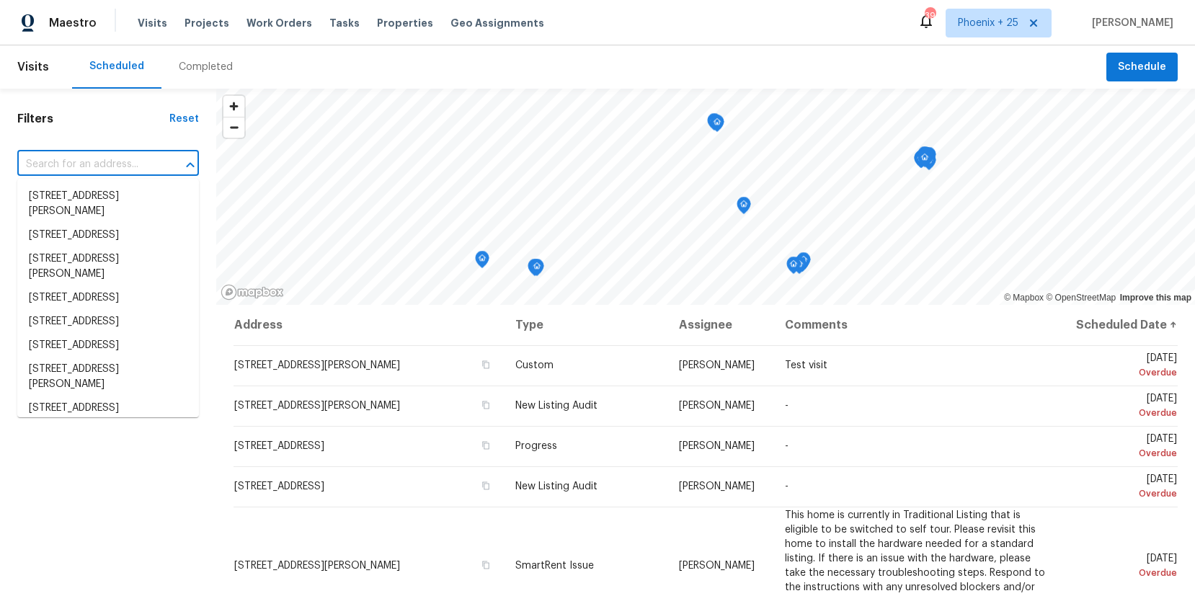
click at [153, 156] on input "text" at bounding box center [87, 164] width 141 height 22
paste input "[STREET_ADDRESS]"
type input "[STREET_ADDRESS]"
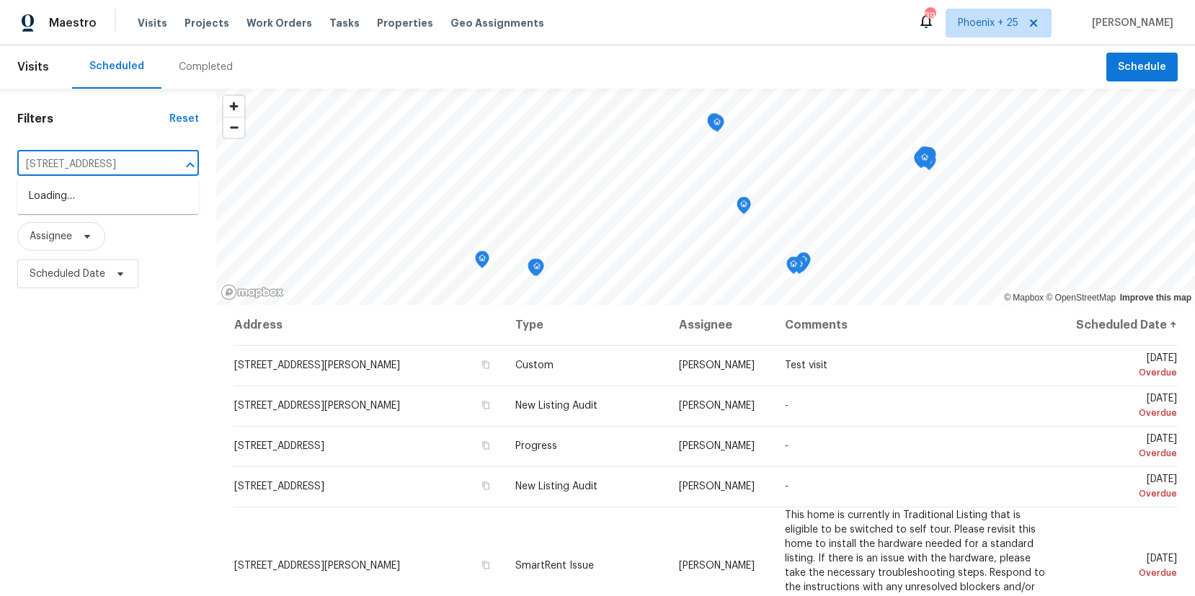
scroll to position [0, 81]
click at [127, 202] on li "[STREET_ADDRESS]" at bounding box center [108, 196] width 182 height 24
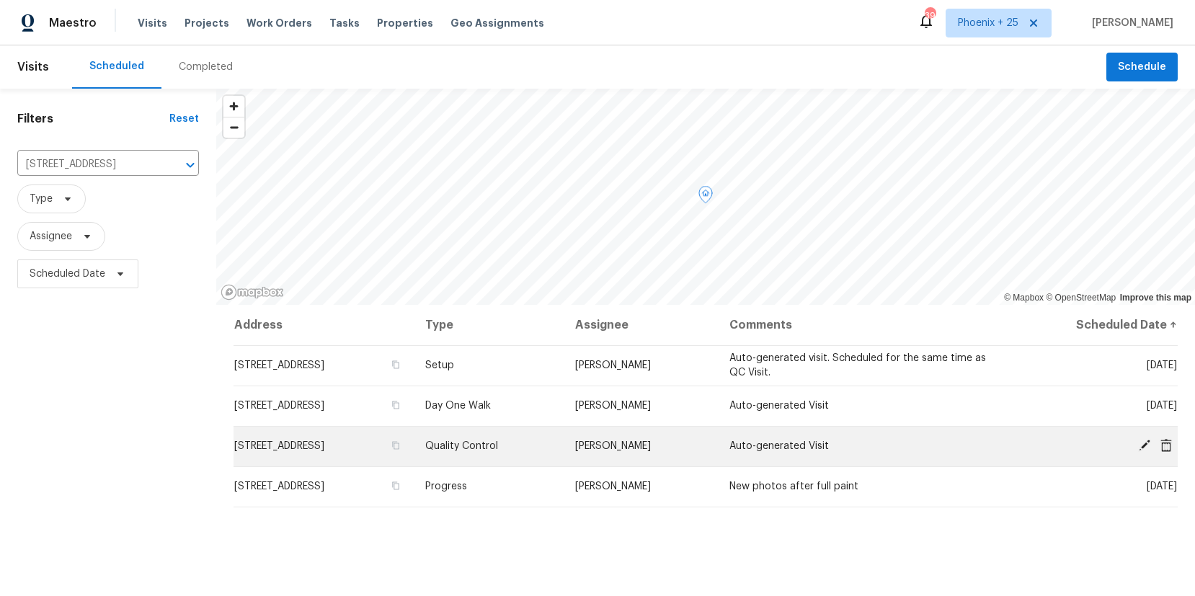
click at [1165, 444] on icon at bounding box center [1165, 445] width 13 height 13
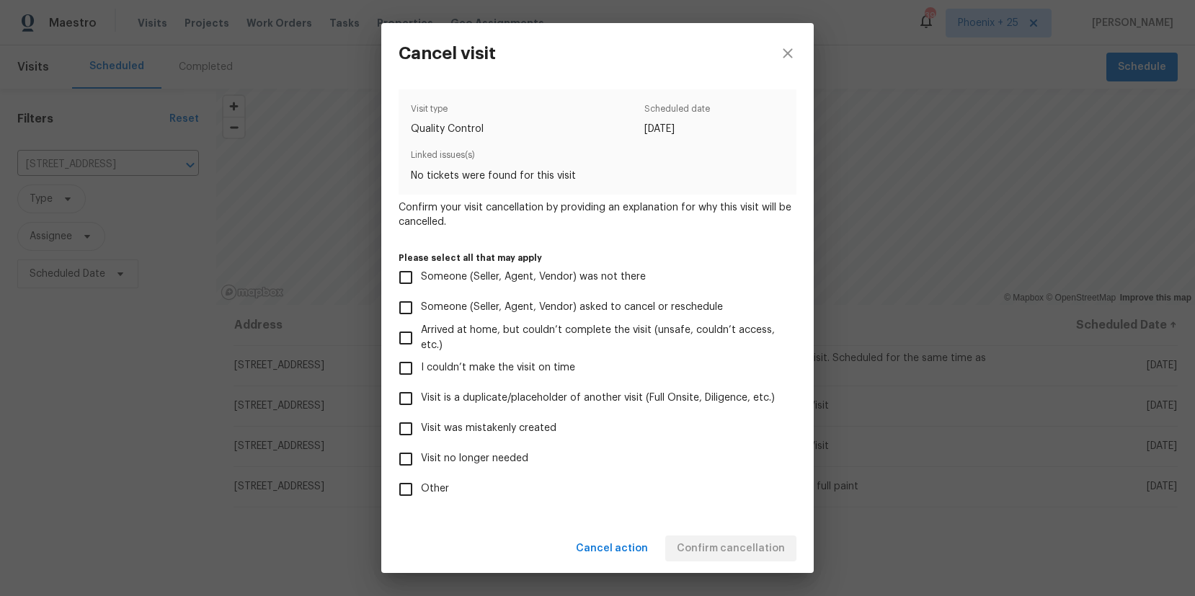
click at [553, 422] on label "Visit was mistakenly created" at bounding box center [588, 429] width 394 height 30
click at [421, 422] on input "Visit was mistakenly created" at bounding box center [406, 429] width 30 height 30
checkbox input "true"
click at [763, 548] on span "Confirm cancellation" at bounding box center [731, 549] width 108 height 18
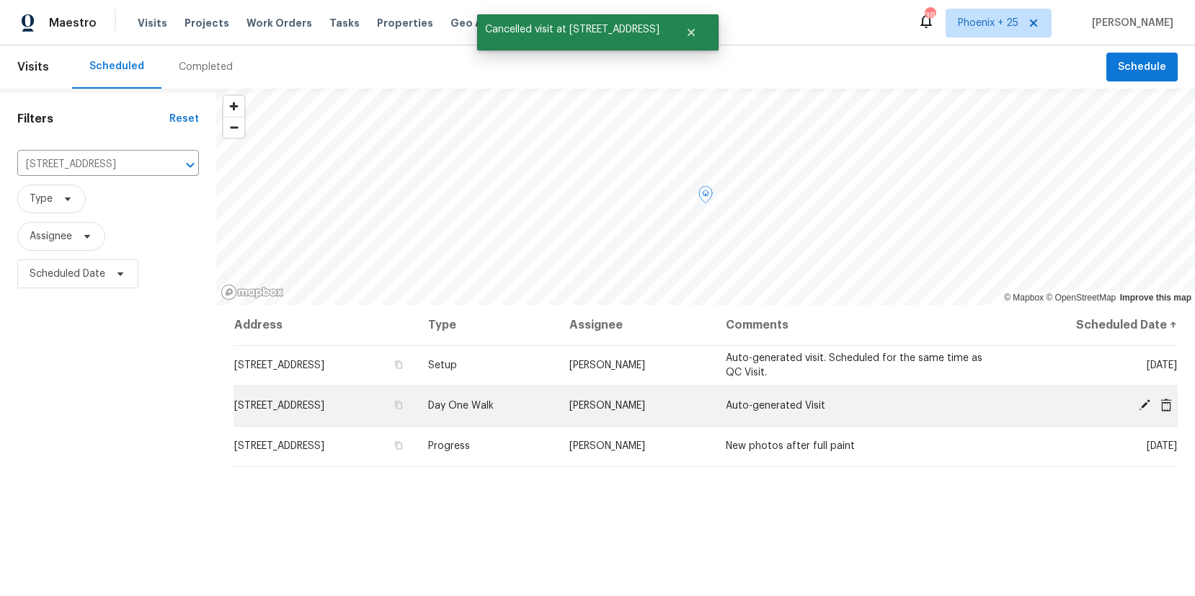
click at [1169, 407] on icon at bounding box center [1166, 404] width 12 height 13
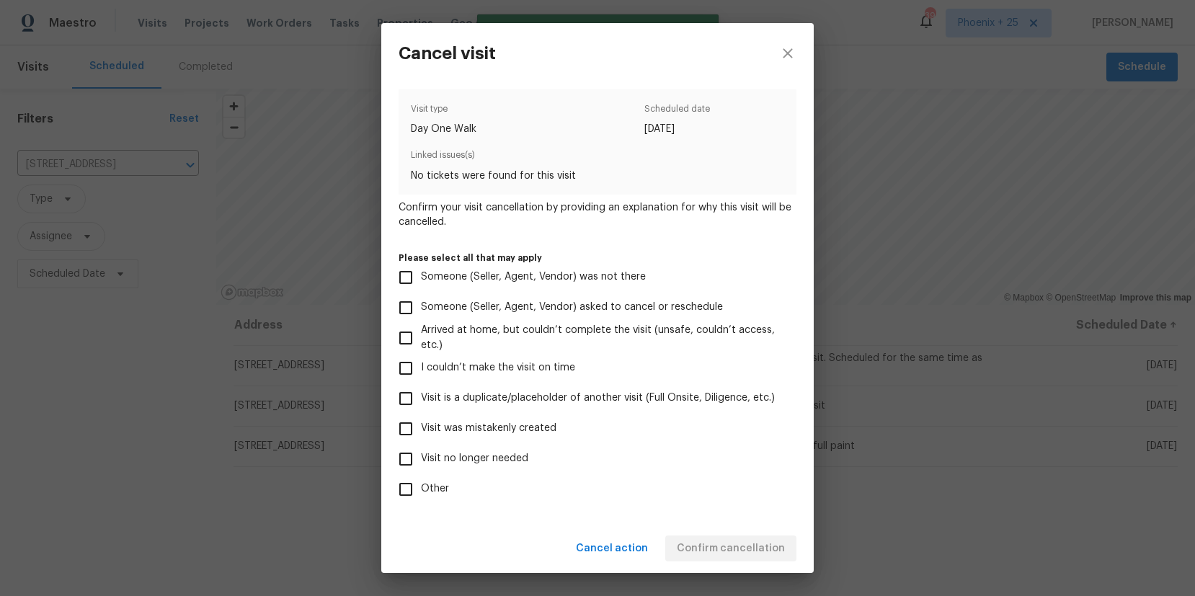
click at [468, 428] on span "Visit was mistakenly created" at bounding box center [488, 428] width 135 height 15
click at [421, 428] on input "Visit was mistakenly created" at bounding box center [406, 429] width 30 height 30
checkbox input "true"
click at [702, 548] on span "Confirm cancellation" at bounding box center [731, 549] width 108 height 18
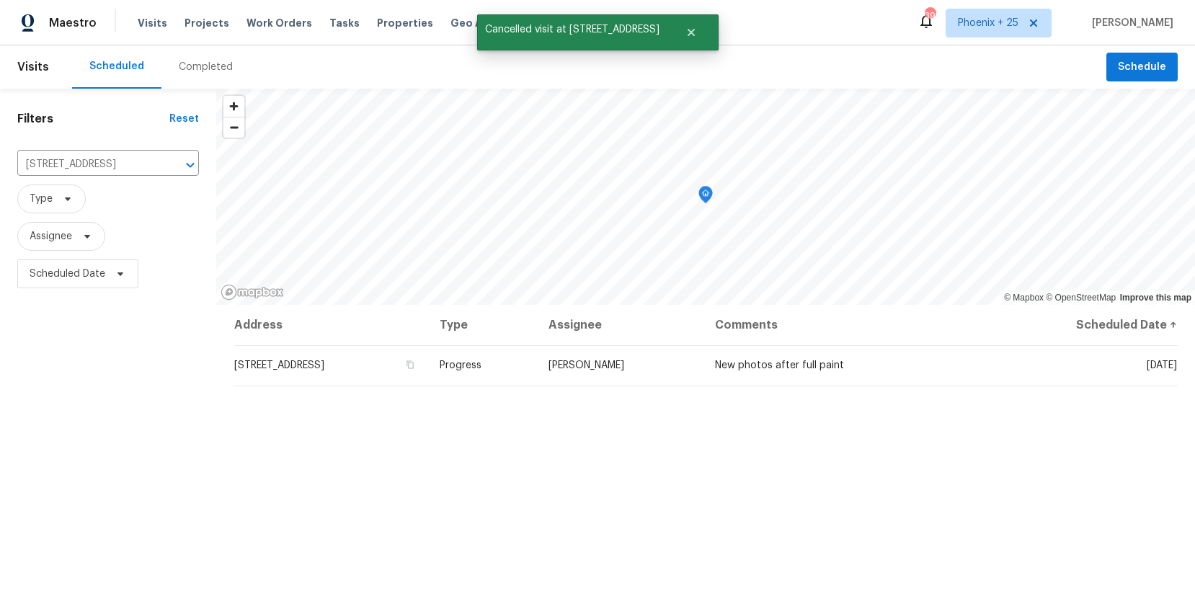
click at [915, 475] on div "Address Type Assignee Comments Scheduled Date ↑ 1024 Longstone Way, Spartanburg…" at bounding box center [705, 543] width 978 height 477
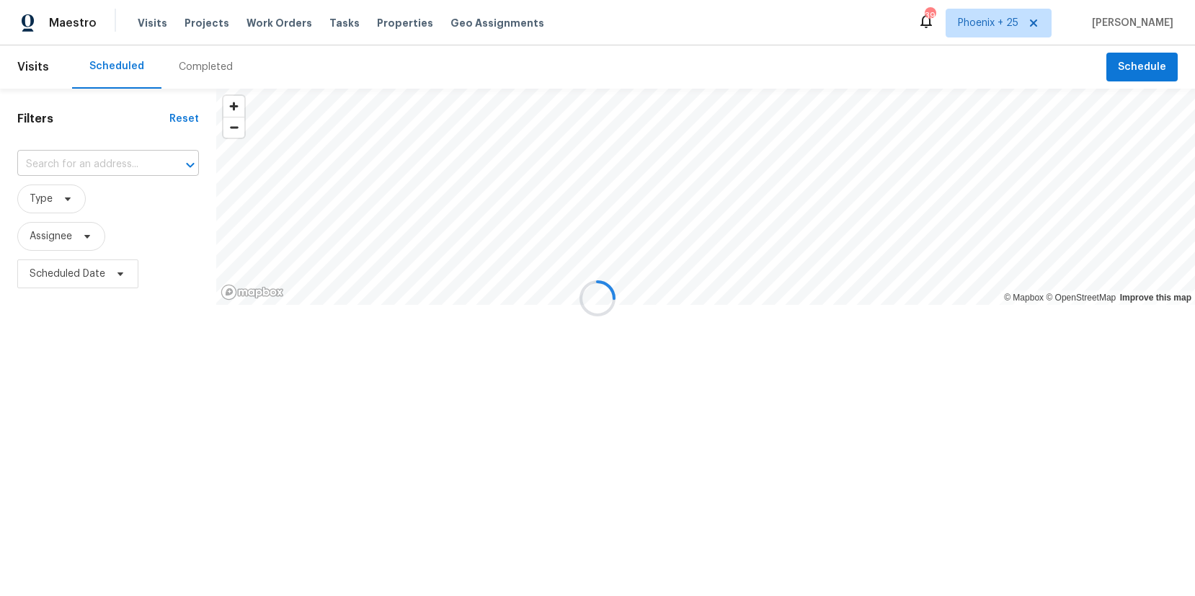
click at [123, 157] on input "text" at bounding box center [87, 164] width 141 height 22
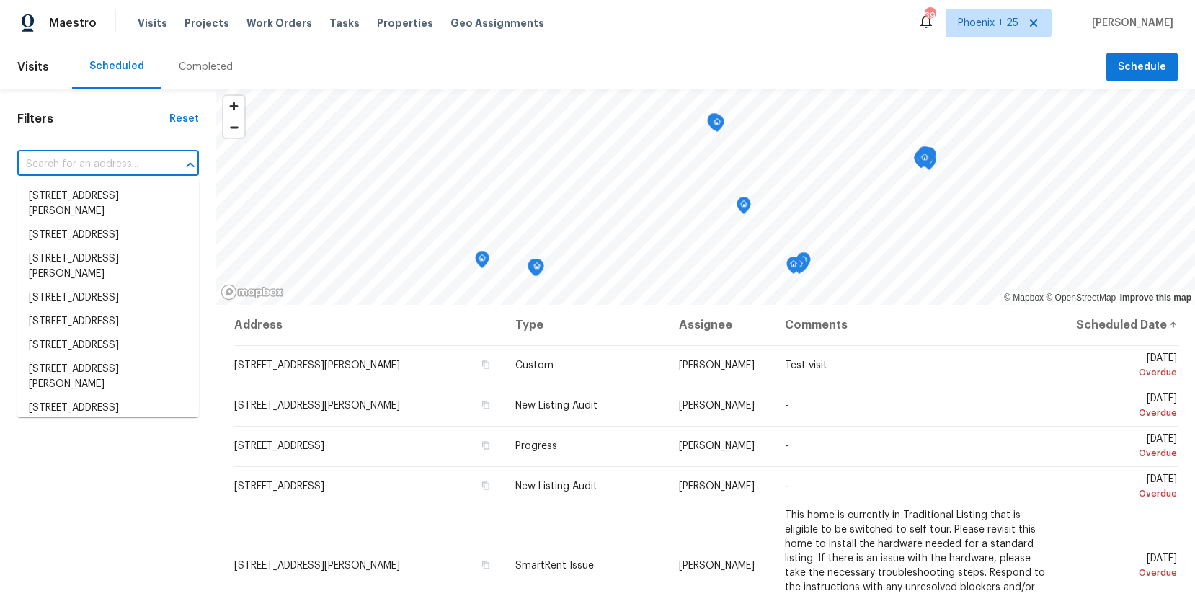
paste input "[STREET_ADDRESS]"
type input "[STREET_ADDRESS]"
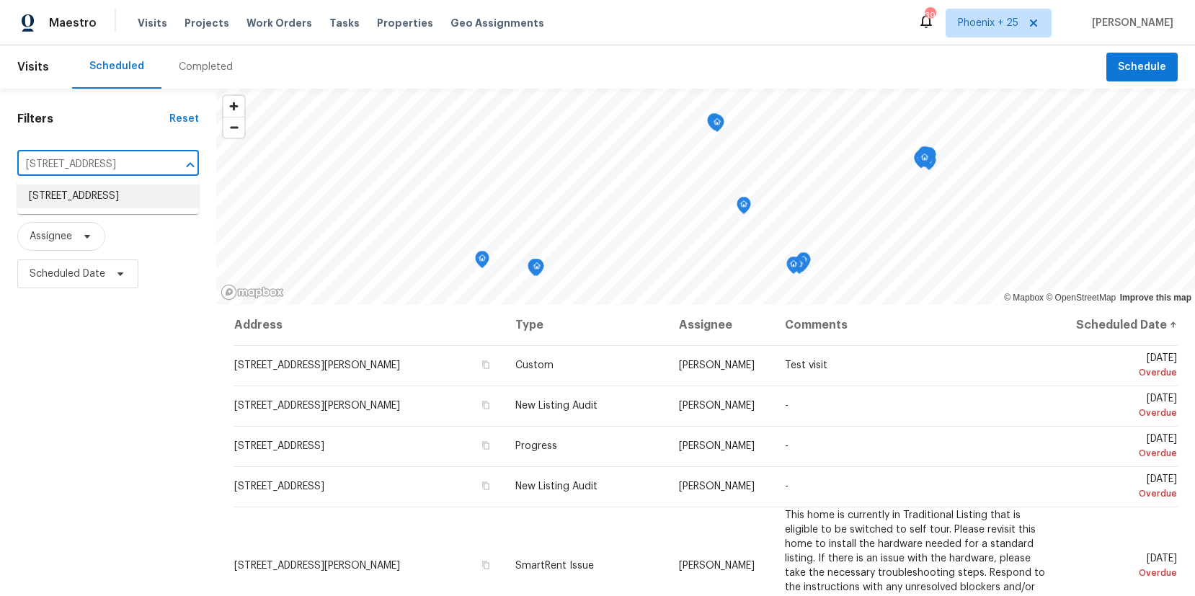
click at [117, 202] on li "[STREET_ADDRESS]" at bounding box center [108, 196] width 182 height 24
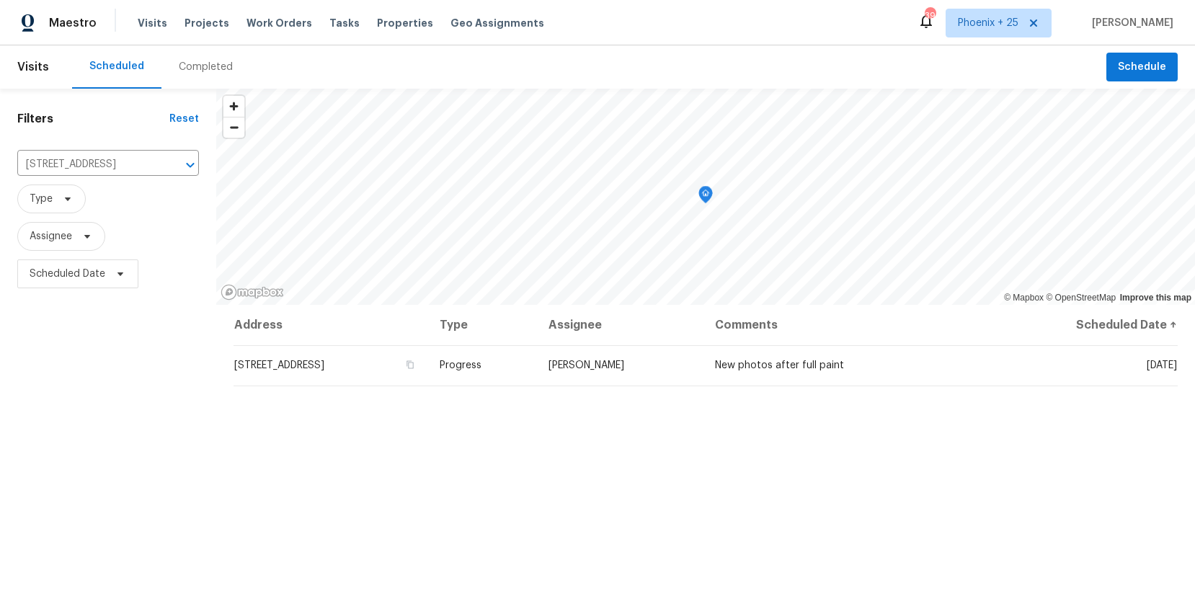
click at [251, 1] on div "Maestro Visits Projects Work Orders Tasks Properties Geo Assignments 394 [GEOGR…" at bounding box center [597, 22] width 1195 height 45
click at [263, 21] on span "Work Orders" at bounding box center [279, 23] width 66 height 14
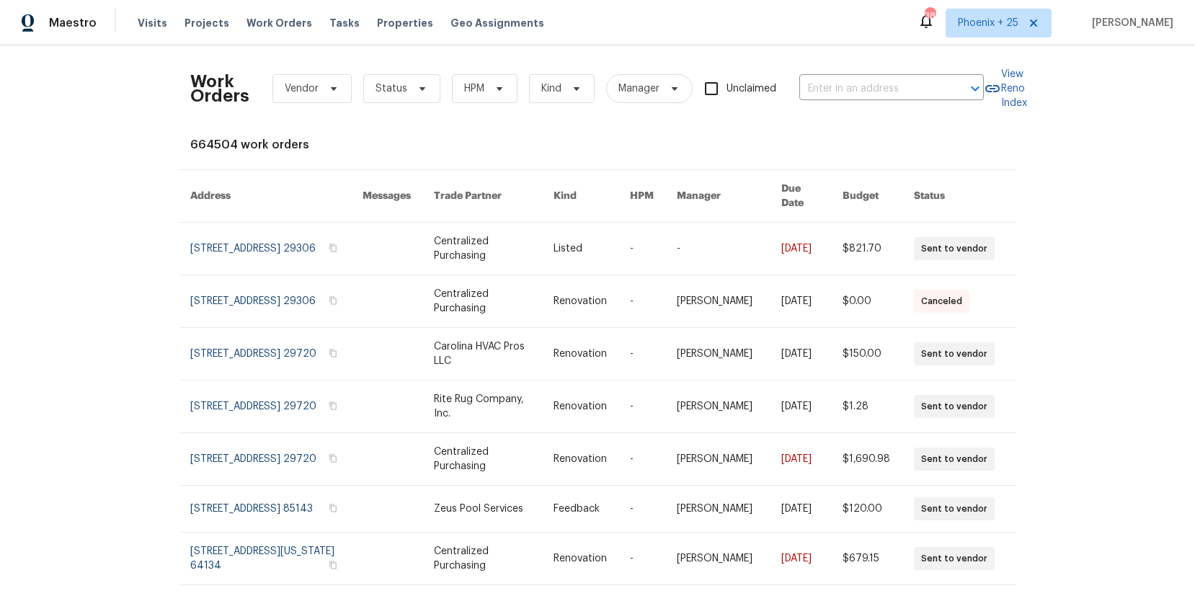
scroll to position [2, 0]
click at [970, 30] on span "Phoenix + 25" at bounding box center [988, 23] width 61 height 14
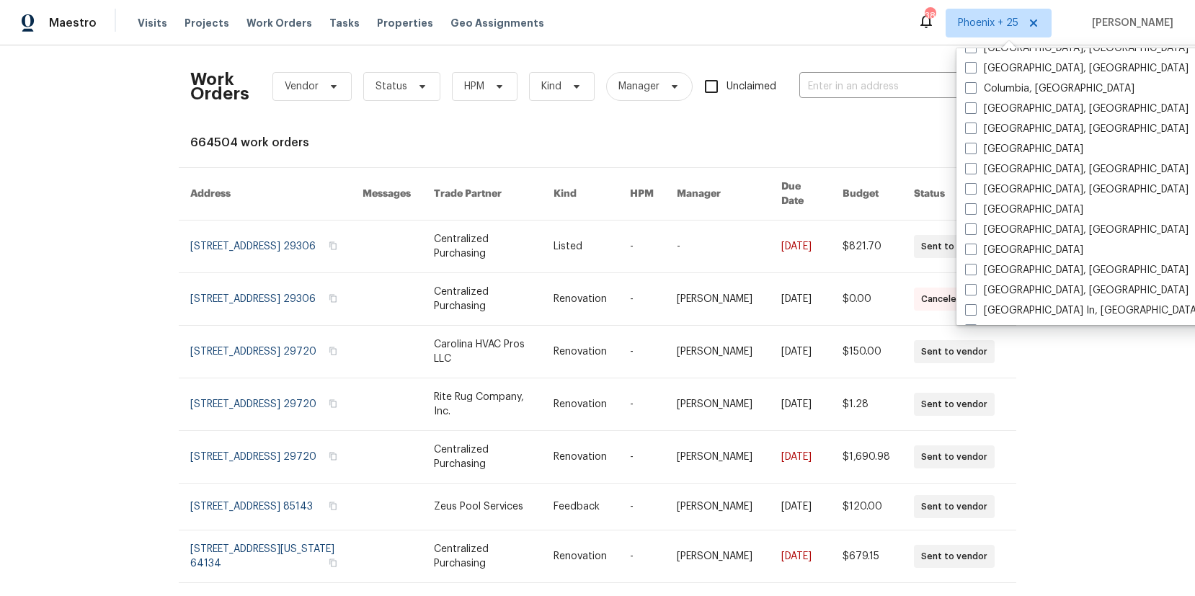
scroll to position [965, 0]
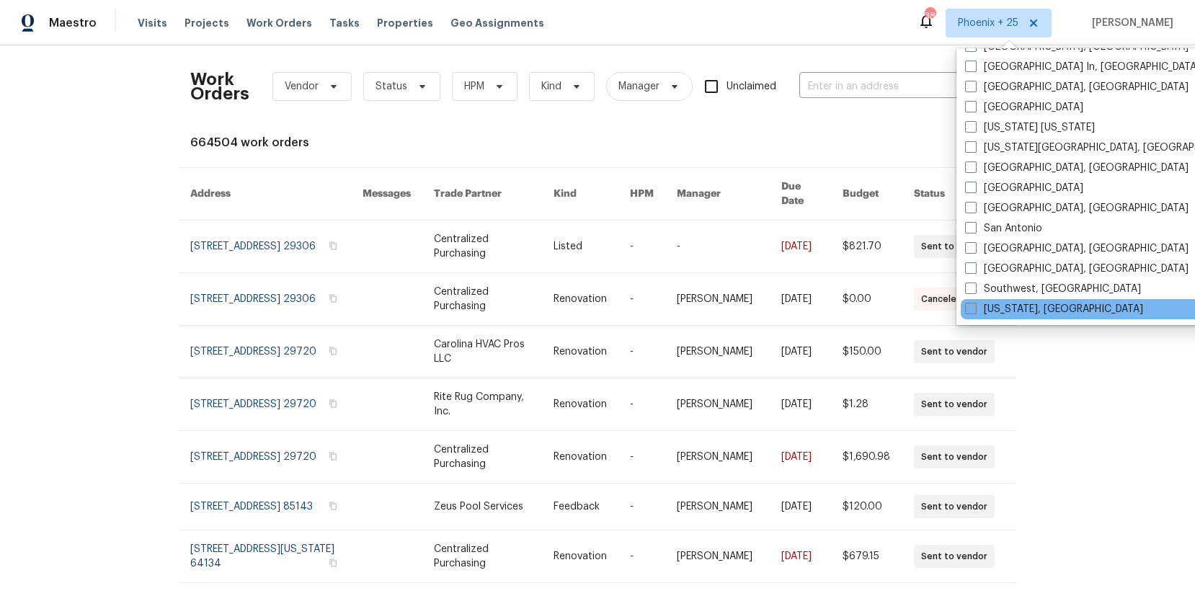
click at [986, 311] on label "[US_STATE], [GEOGRAPHIC_DATA]" at bounding box center [1054, 309] width 178 height 14
click at [974, 311] on input "[US_STATE], [GEOGRAPHIC_DATA]" at bounding box center [969, 306] width 9 height 9
checkbox input "true"
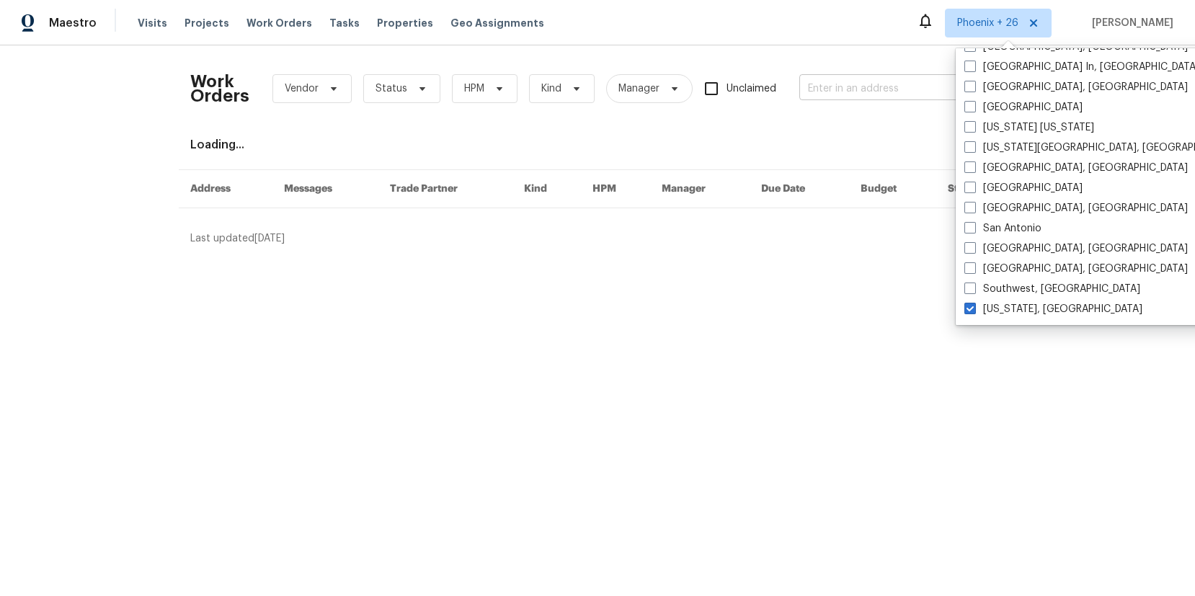
drag, startPoint x: 828, startPoint y: 76, endPoint x: 832, endPoint y: 82, distance: 7.8
click at [830, 79] on div "Work Orders Vendor Status HPM Kind Manager Unclaimed ​" at bounding box center [586, 88] width 793 height 63
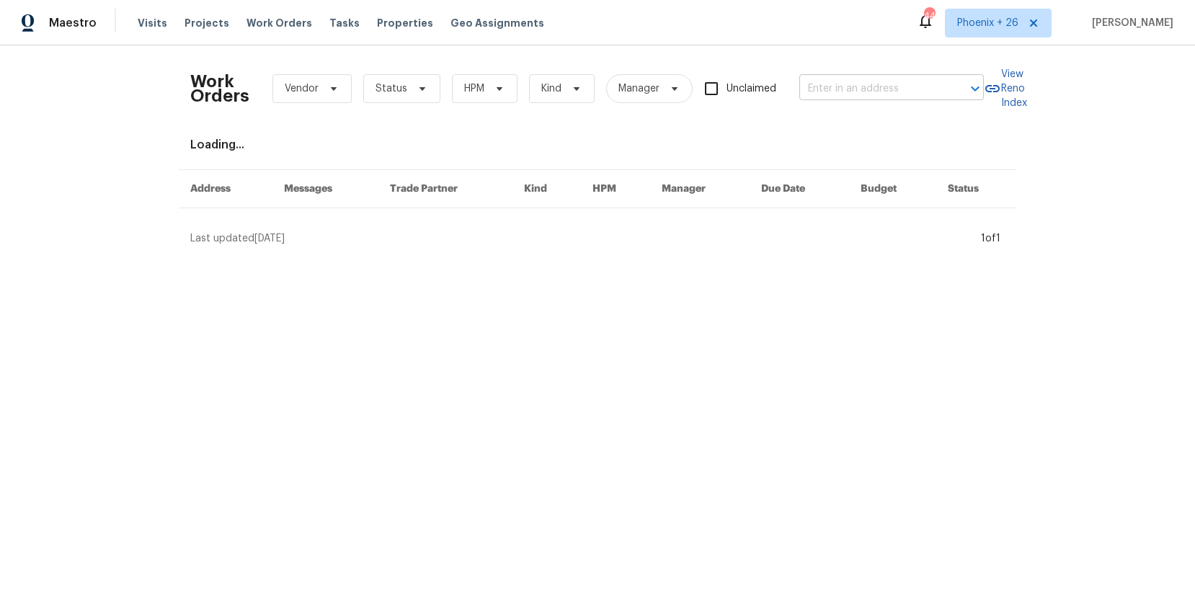
click at [832, 82] on input "text" at bounding box center [871, 89] width 144 height 22
paste input "[STREET_ADDRESS][PERSON_NAME]"
type input "[STREET_ADDRESS][PERSON_NAME]"
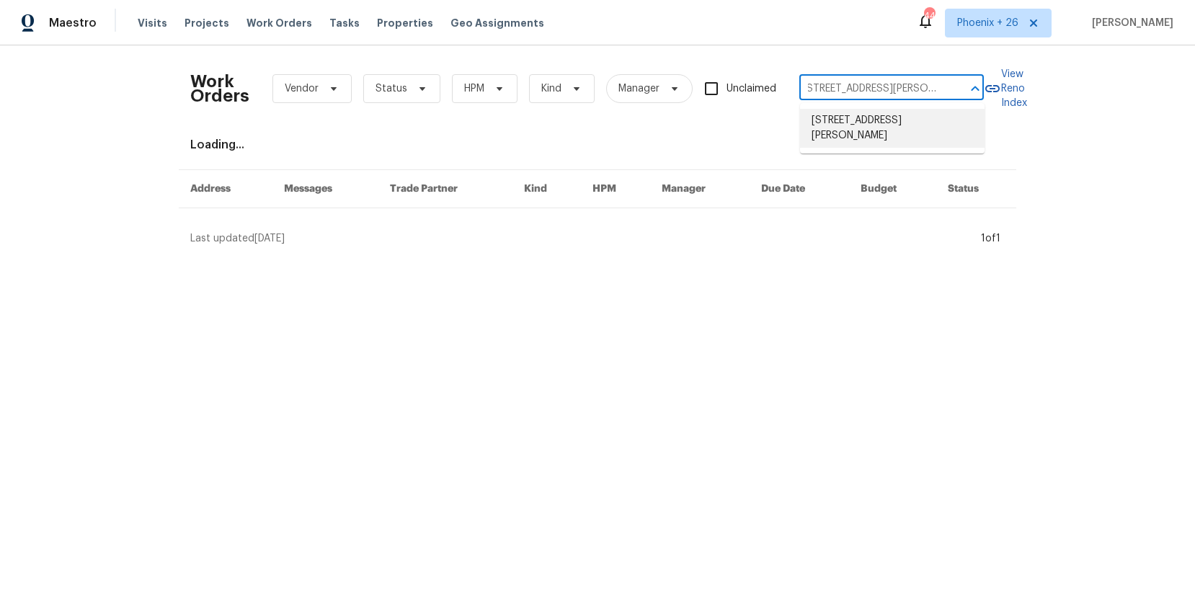
click at [844, 117] on li "[STREET_ADDRESS][PERSON_NAME]" at bounding box center [892, 128] width 184 height 39
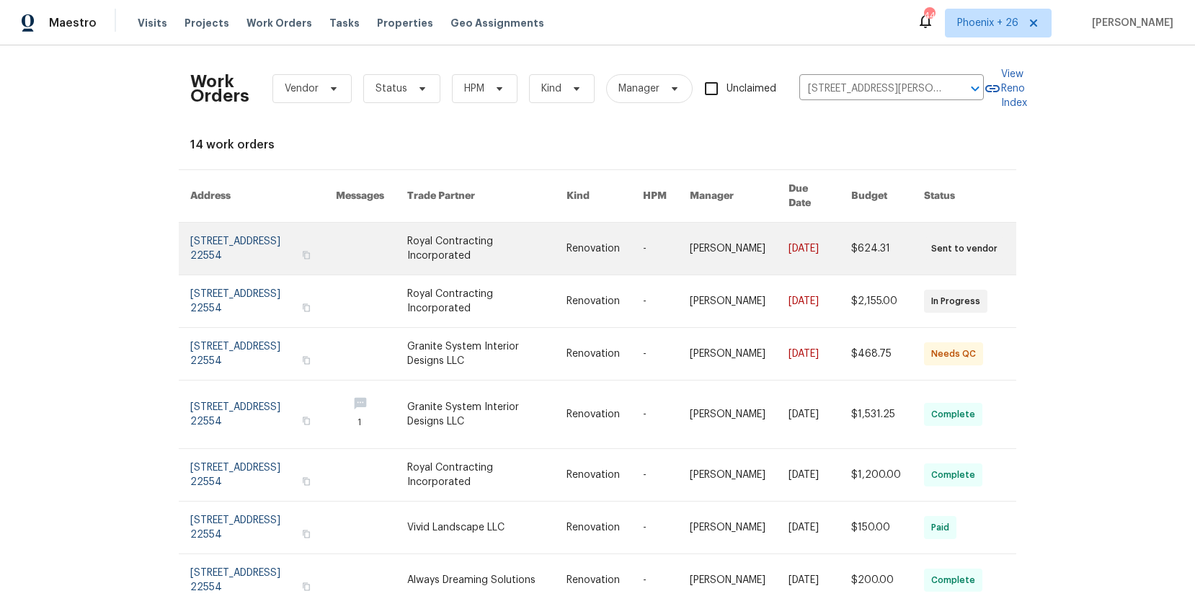
click at [522, 256] on link at bounding box center [486, 249] width 159 height 52
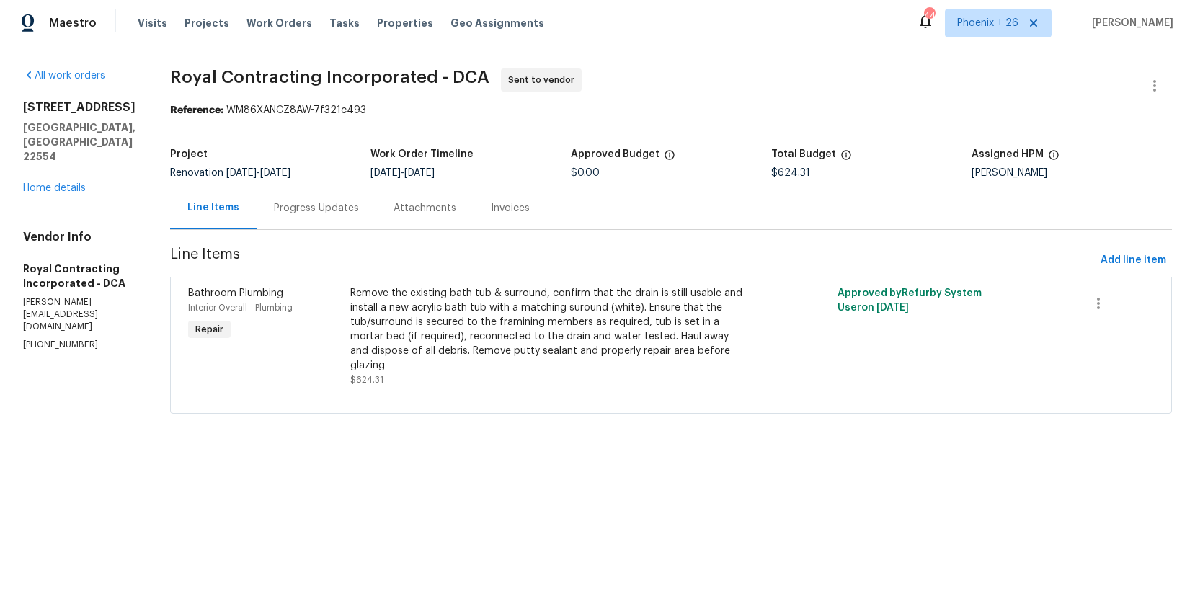
click at [51, 152] on div "[STREET_ADDRESS][PERSON_NAME] Home details" at bounding box center [79, 147] width 112 height 95
click at [51, 183] on link "Home details" at bounding box center [54, 188] width 63 height 10
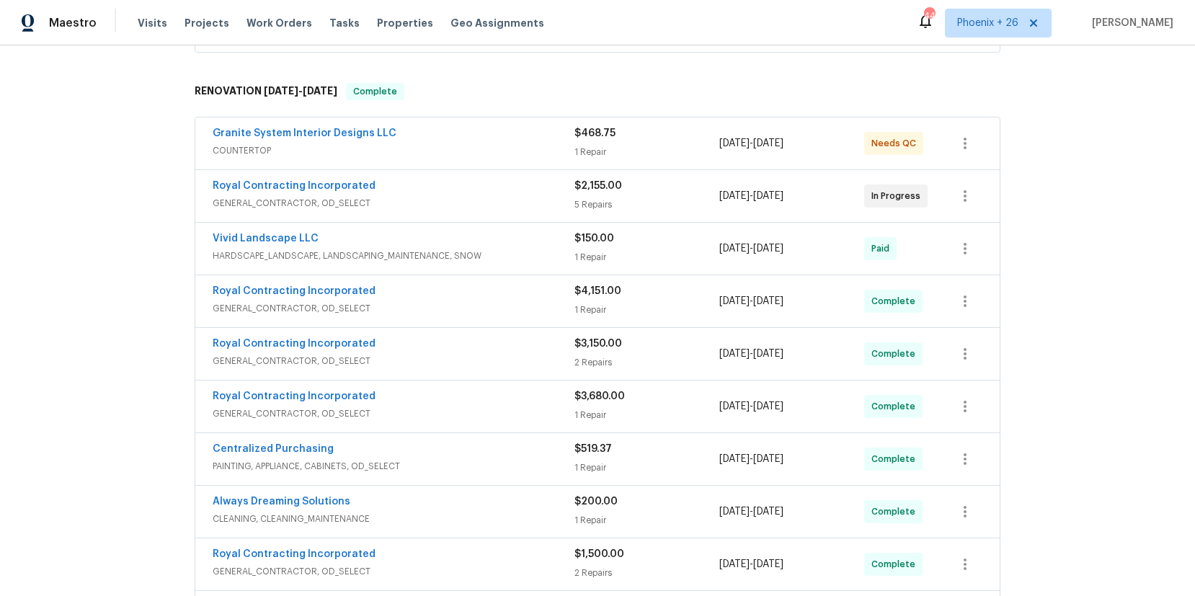
scroll to position [659, 0]
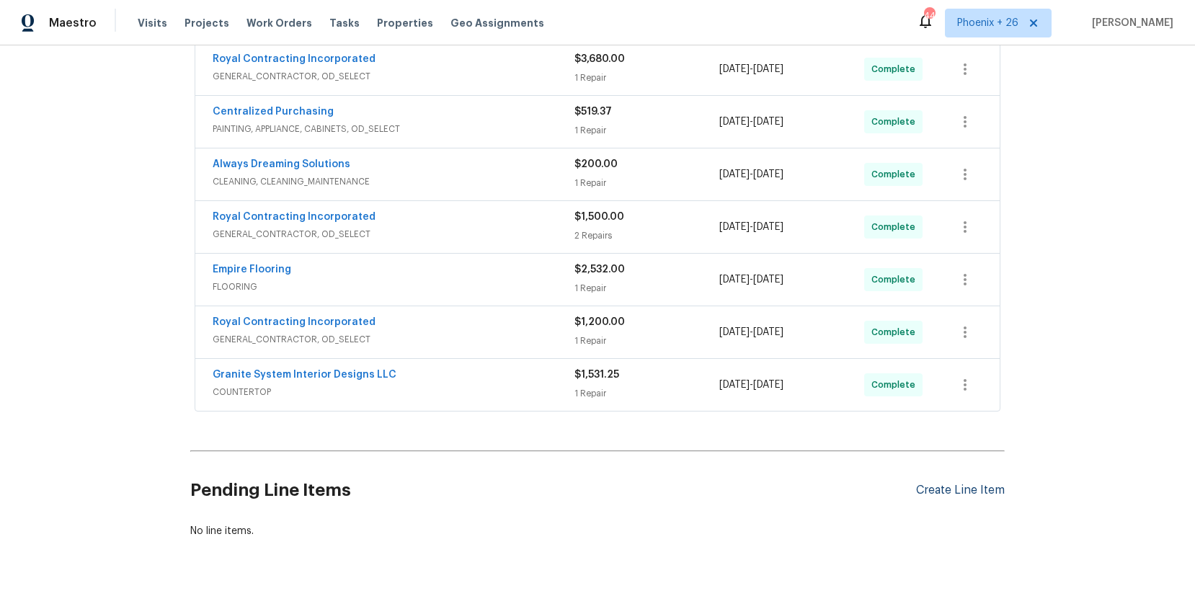
click at [964, 486] on div "Create Line Item" at bounding box center [960, 490] width 89 height 14
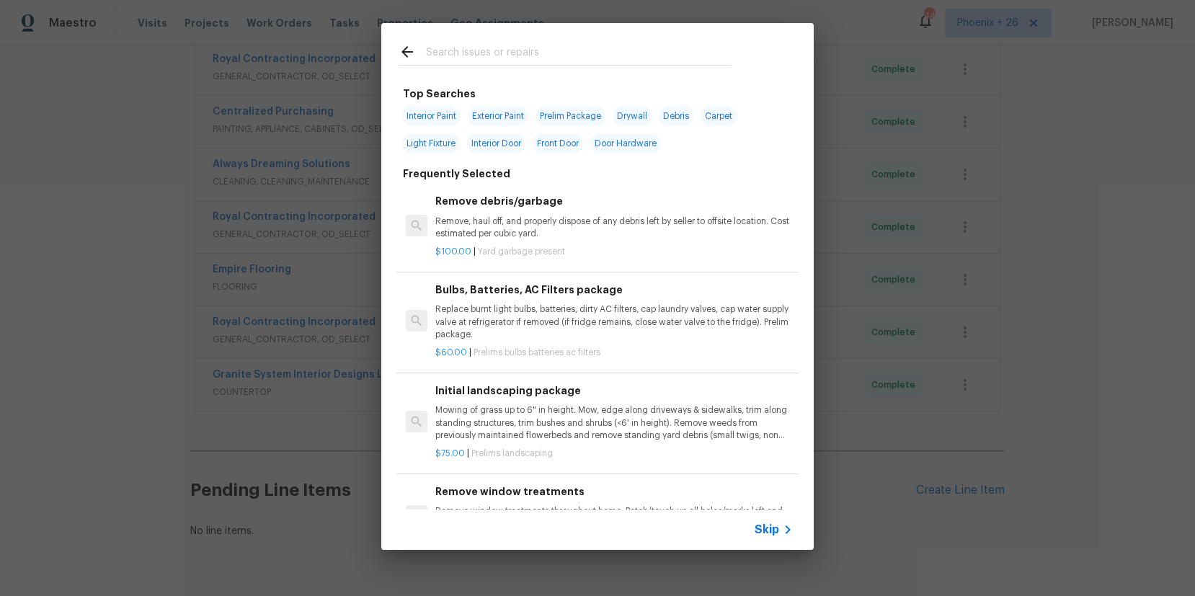
click at [533, 58] on input "text" at bounding box center [578, 54] width 305 height 22
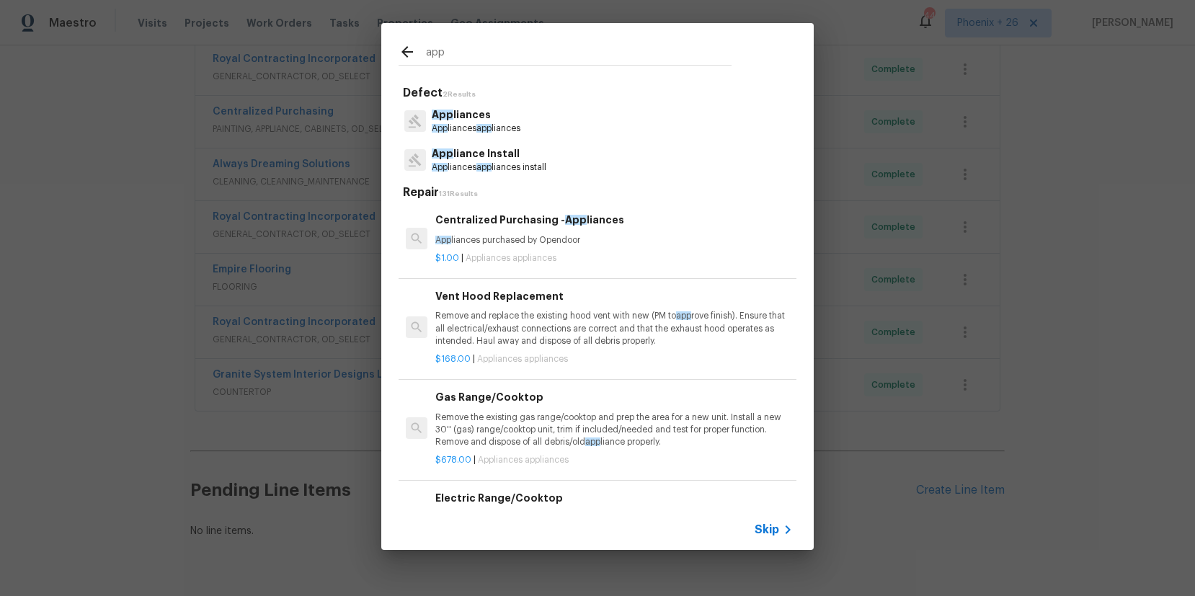
type input "app"
click at [603, 240] on p "App liances purchased by Opendoor" at bounding box center [613, 240] width 357 height 12
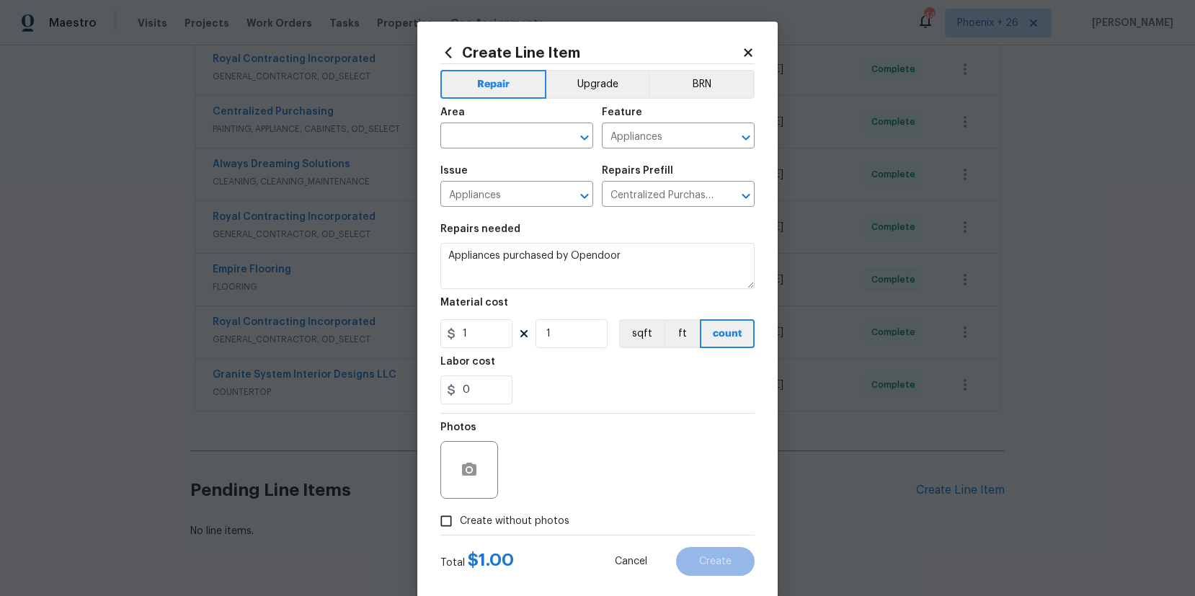
click at [501, 120] on div "Area" at bounding box center [516, 116] width 153 height 19
click at [504, 125] on div "Area" at bounding box center [516, 116] width 153 height 19
click at [508, 132] on input "text" at bounding box center [496, 137] width 112 height 22
click at [531, 161] on li "Kitchen" at bounding box center [516, 169] width 153 height 24
type input "Kitchen"
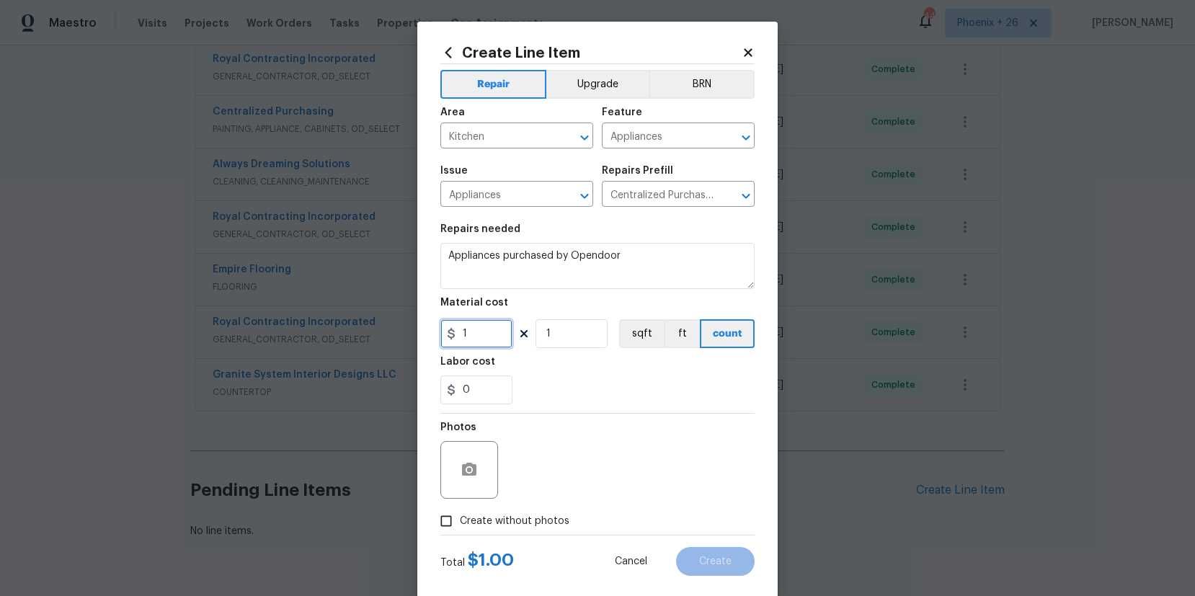
click at [479, 321] on input "1" at bounding box center [476, 333] width 72 height 29
type input "1976.13"
drag, startPoint x: 531, startPoint y: 517, endPoint x: 540, endPoint y: 511, distance: 10.4
click at [531, 517] on span "Create without photos" at bounding box center [515, 521] width 110 height 15
click at [460, 517] on input "Create without photos" at bounding box center [445, 520] width 27 height 27
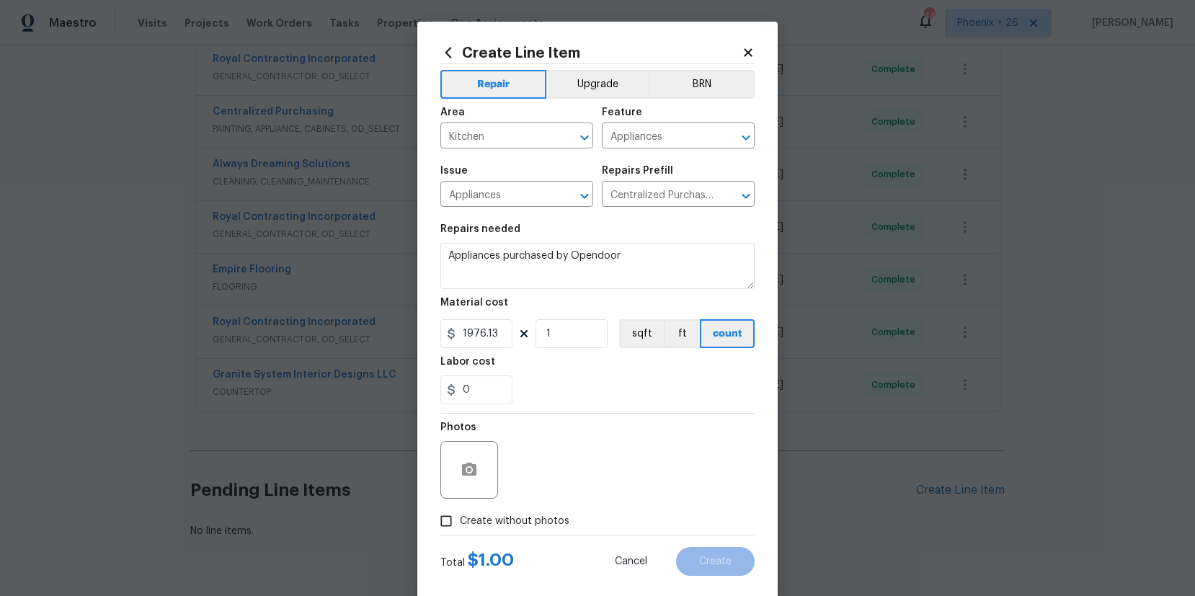
checkbox input "true"
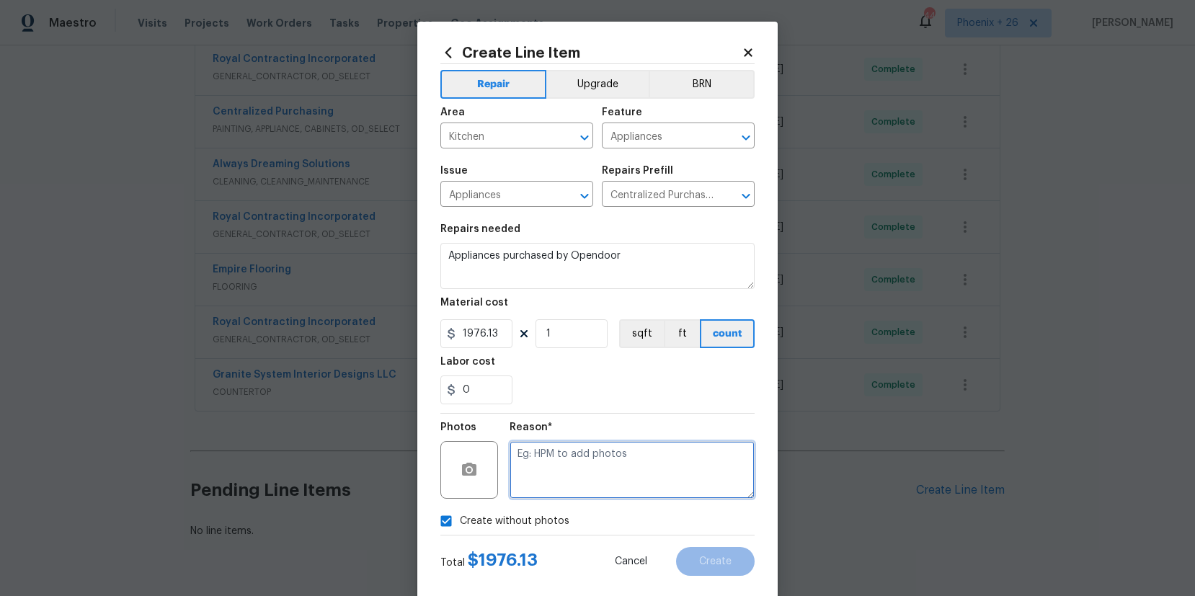
click at [556, 487] on textarea at bounding box center [631, 470] width 245 height 58
type textarea "NA"
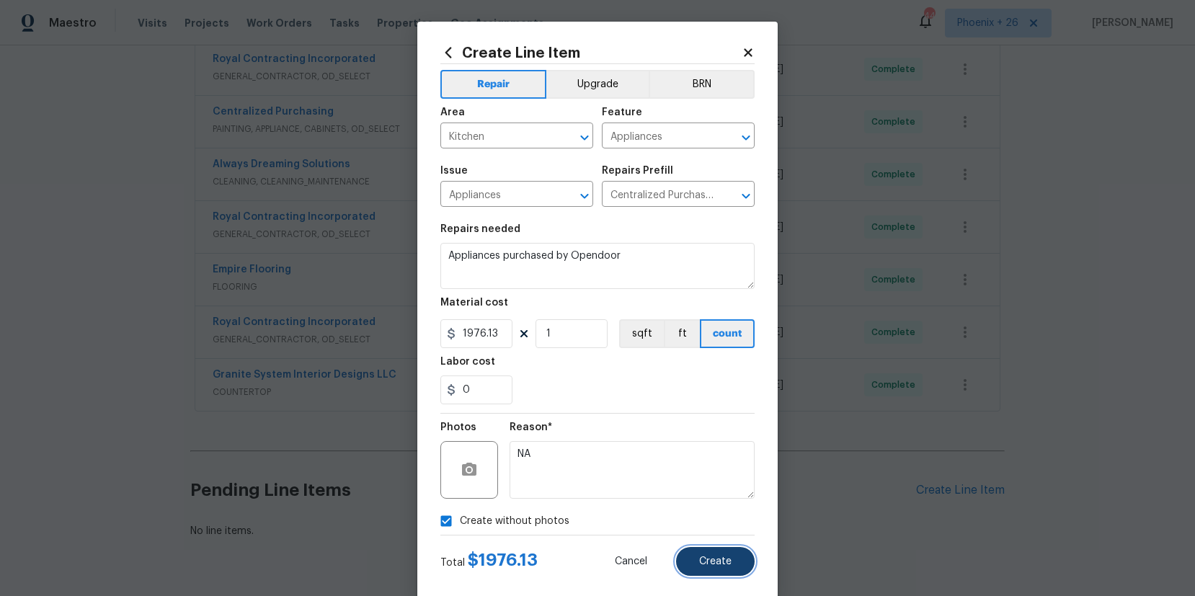
click at [734, 558] on button "Create" at bounding box center [715, 561] width 79 height 29
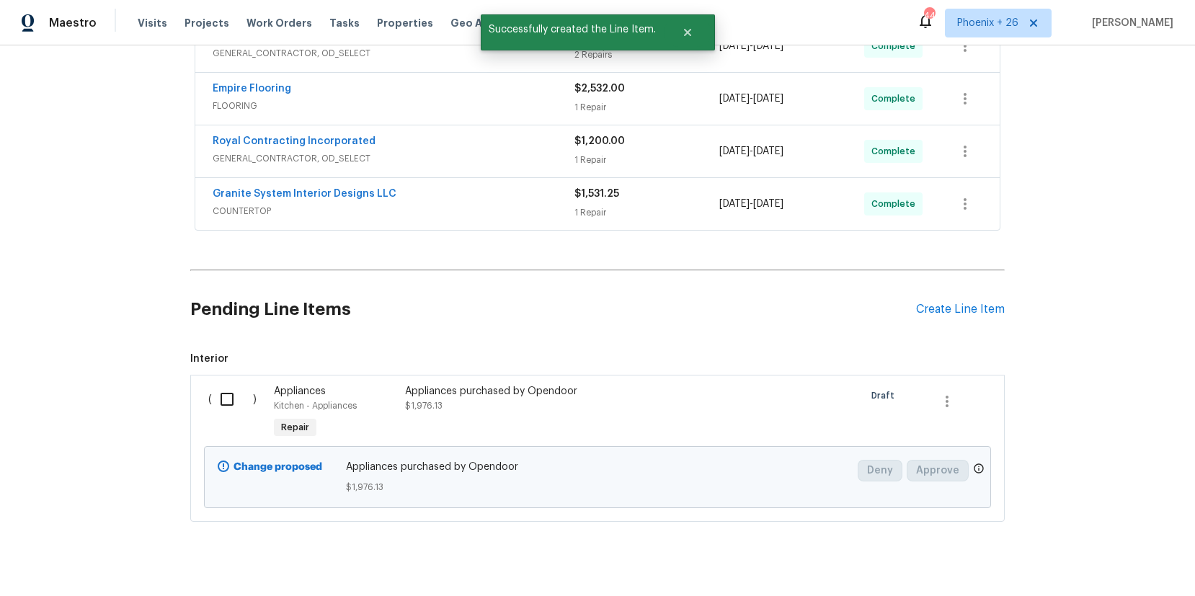
scroll to position [852, 0]
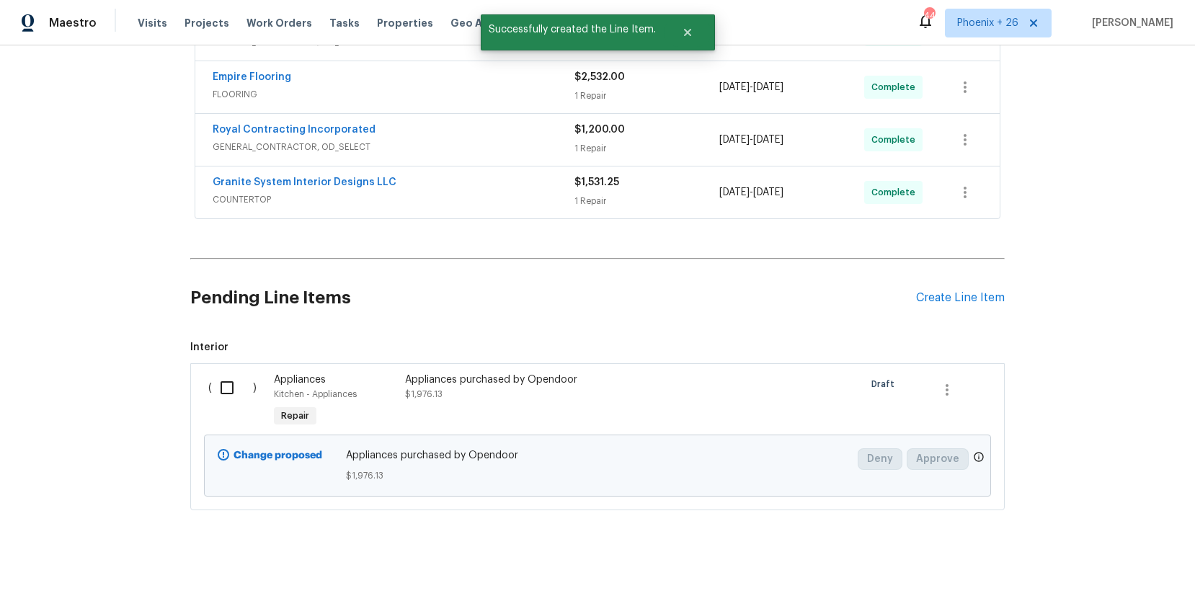
drag, startPoint x: 216, startPoint y: 383, endPoint x: 260, endPoint y: 389, distance: 44.3
click at [216, 383] on input "checkbox" at bounding box center [232, 388] width 41 height 30
checkbox input "true"
click at [1092, 554] on span "Create Work Order" at bounding box center [1112, 560] width 96 height 18
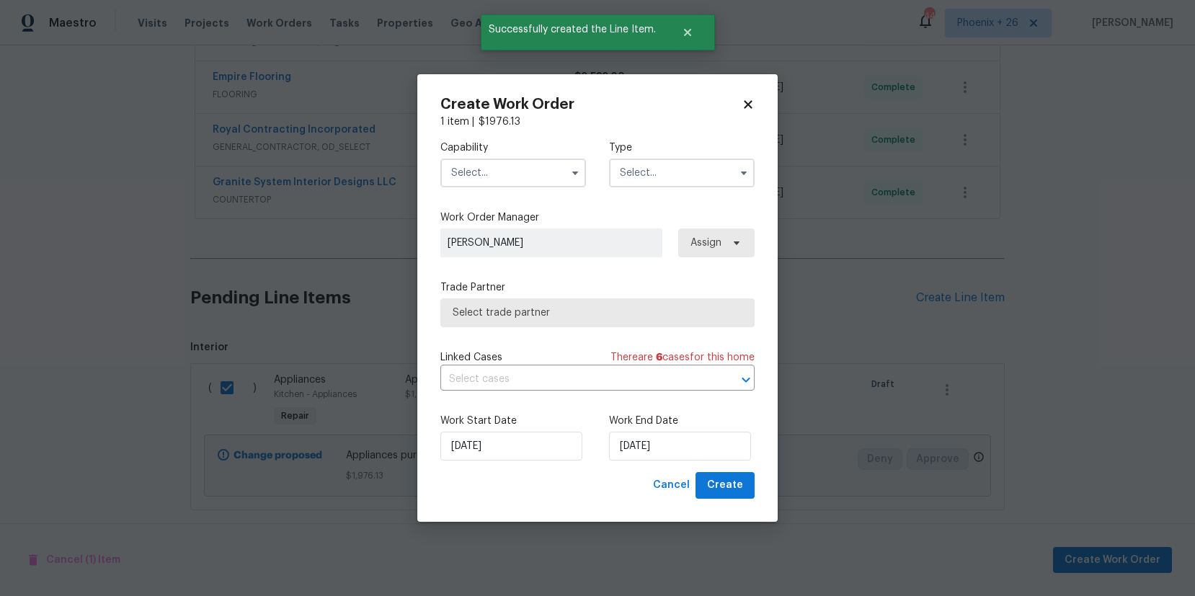
drag, startPoint x: 523, startPoint y: 171, endPoint x: 514, endPoint y: 182, distance: 13.8
click at [523, 171] on input "text" at bounding box center [513, 173] width 146 height 29
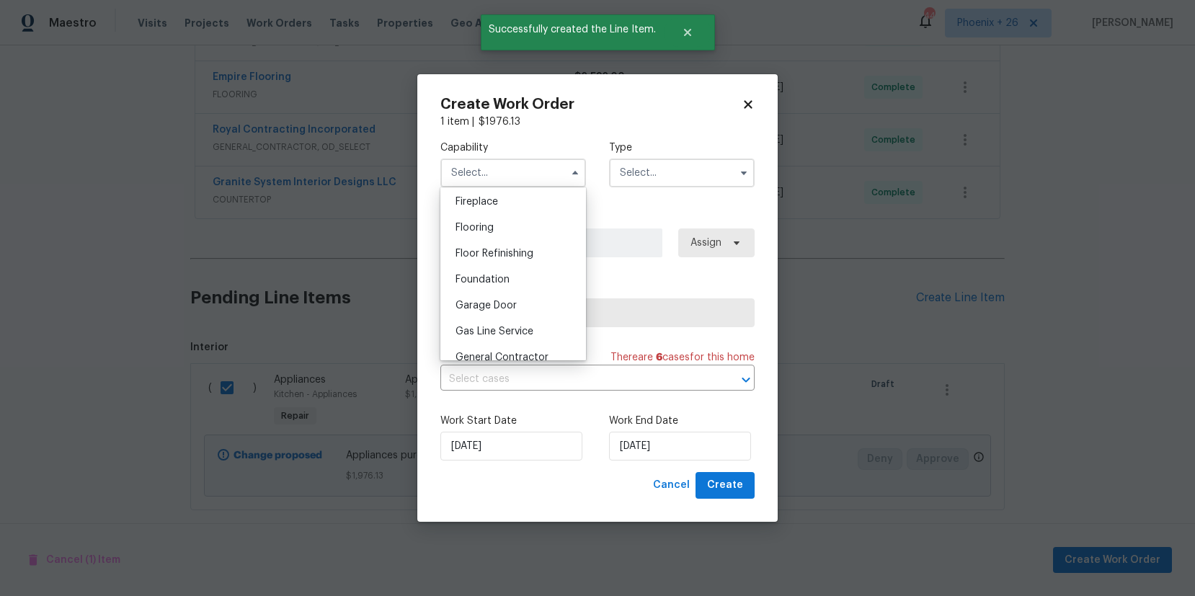
scroll to position [0, 0]
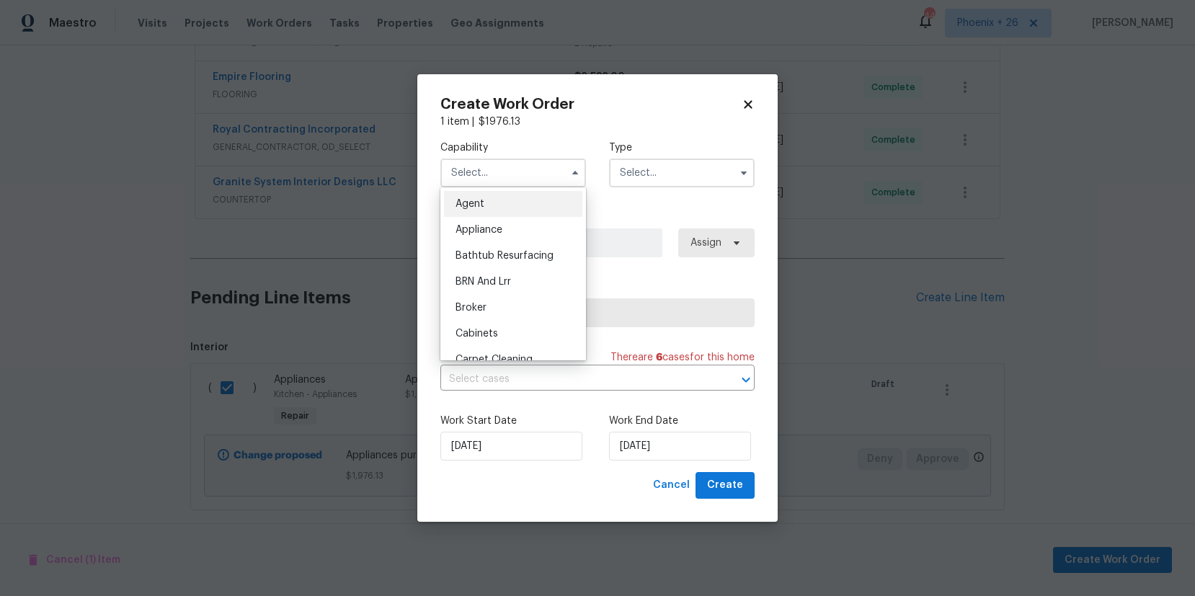
drag, startPoint x: 519, startPoint y: 225, endPoint x: 581, endPoint y: 216, distance: 61.9
click at [521, 226] on div "Appliance" at bounding box center [513, 230] width 138 height 26
type input "Appliance"
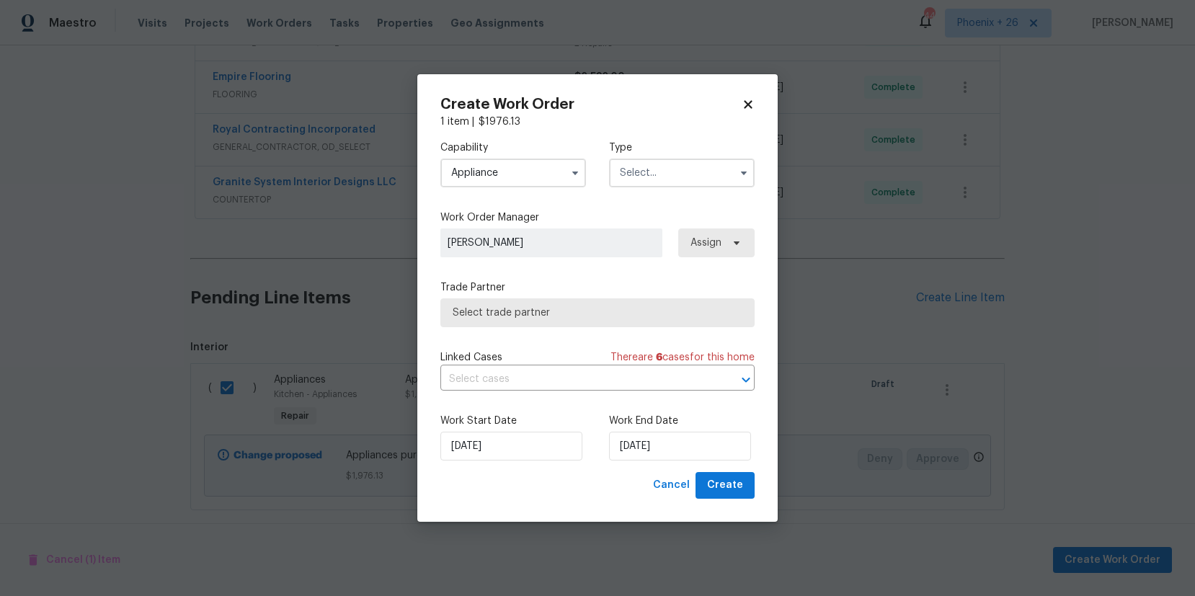
drag, startPoint x: 682, startPoint y: 172, endPoint x: 677, endPoint y: 184, distance: 13.0
click at [681, 177] on input "text" at bounding box center [682, 173] width 146 height 29
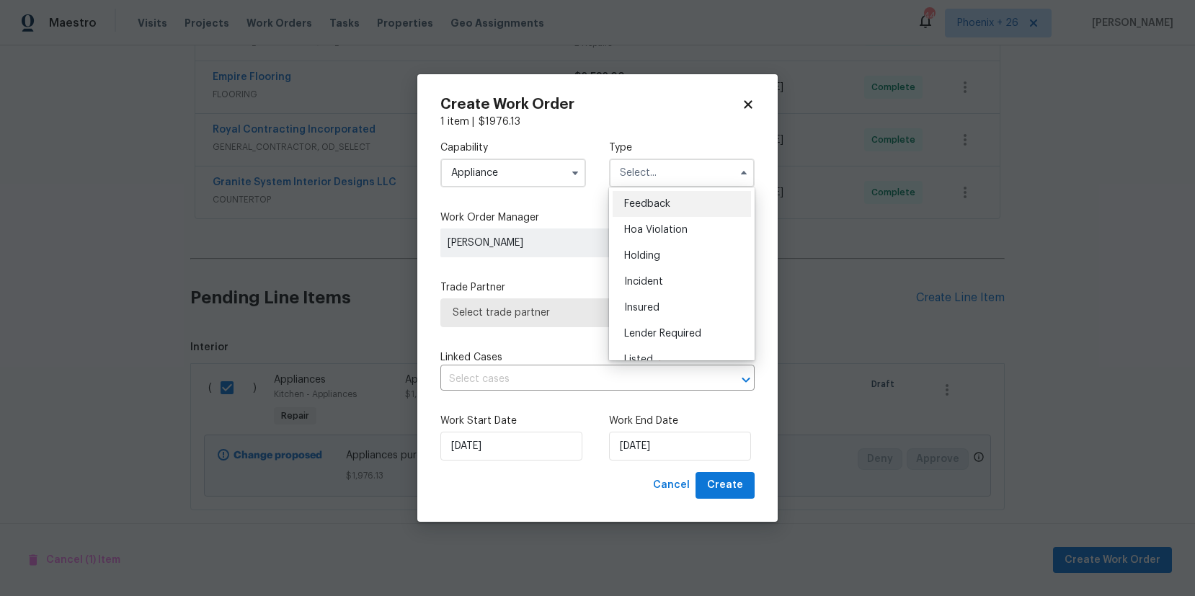
scroll to position [327, 0]
drag, startPoint x: 682, startPoint y: 236, endPoint x: 708, endPoint y: 241, distance: 26.3
click at [682, 237] on div "Renovation" at bounding box center [681, 240] width 138 height 26
type input "Renovation"
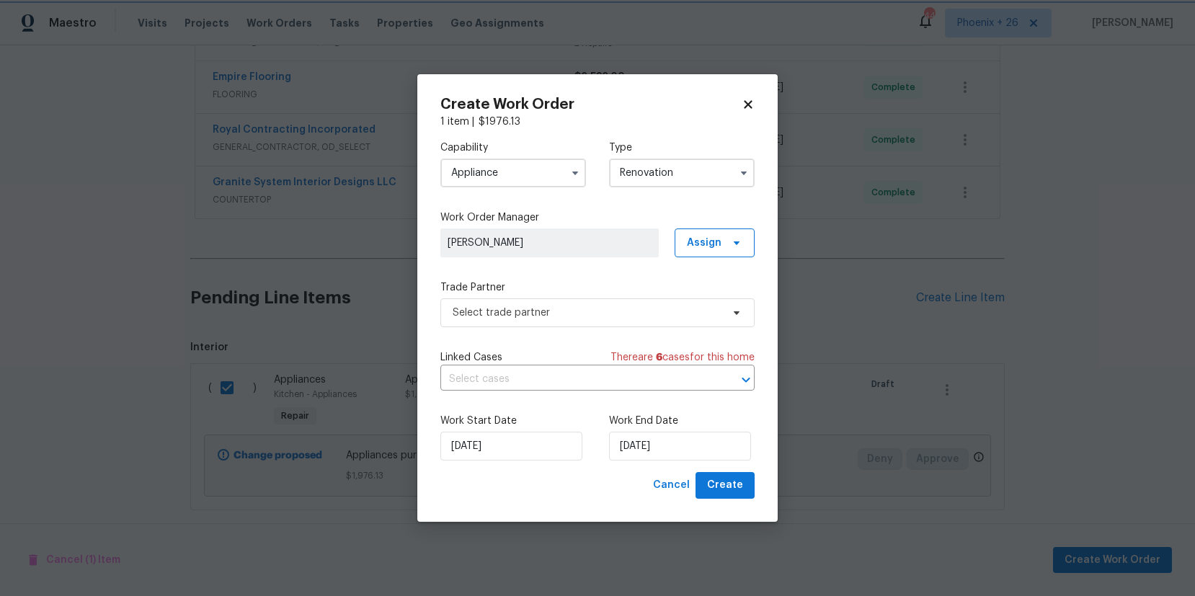
scroll to position [0, 0]
click at [716, 239] on span "Assign" at bounding box center [704, 243] width 35 height 14
click at [698, 295] on div "Assign to me" at bounding box center [721, 304] width 81 height 20
click at [685, 305] on div "Assign to me" at bounding box center [716, 304] width 63 height 14
click at [584, 300] on span "Select trade partner" at bounding box center [597, 312] width 314 height 29
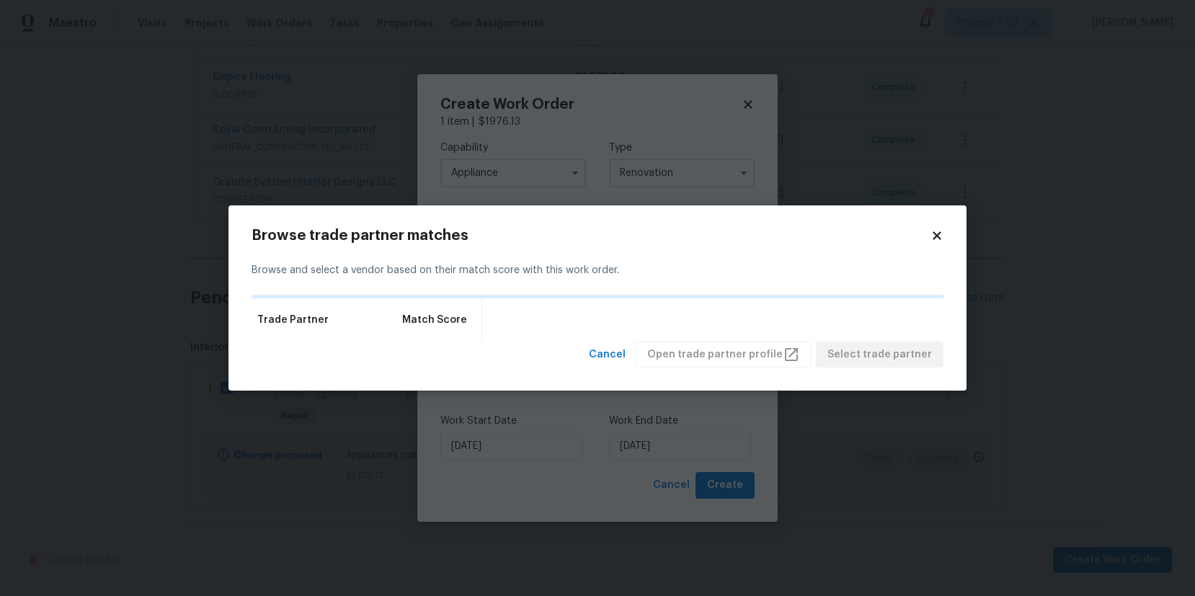
click at [587, 314] on div "Trade Partner Match Score" at bounding box center [597, 319] width 692 height 43
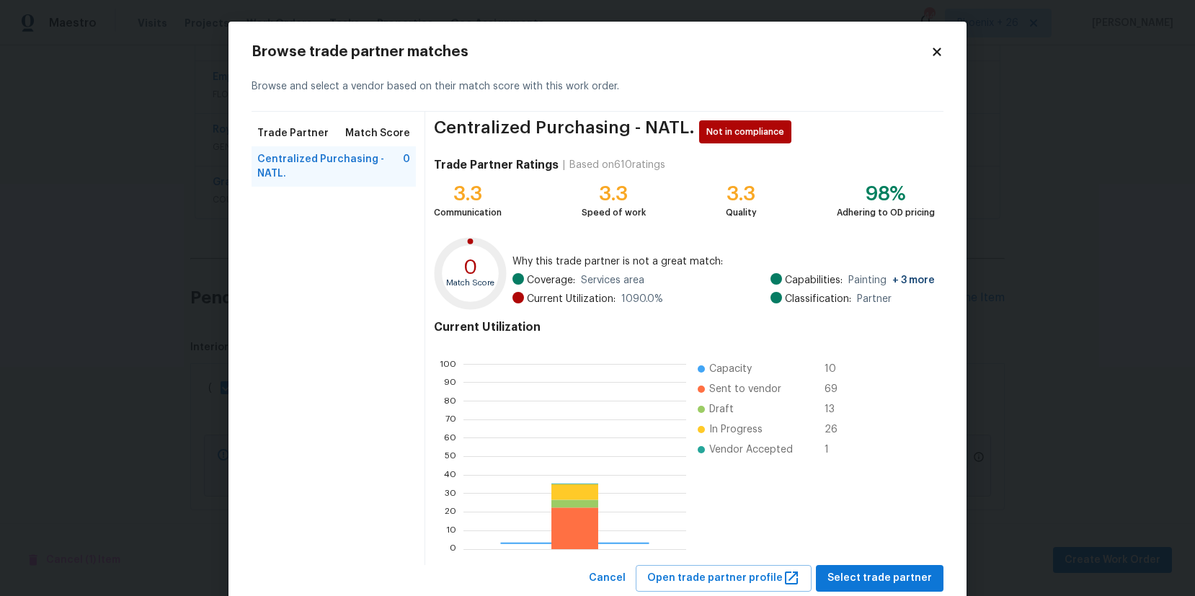
scroll to position [202, 223]
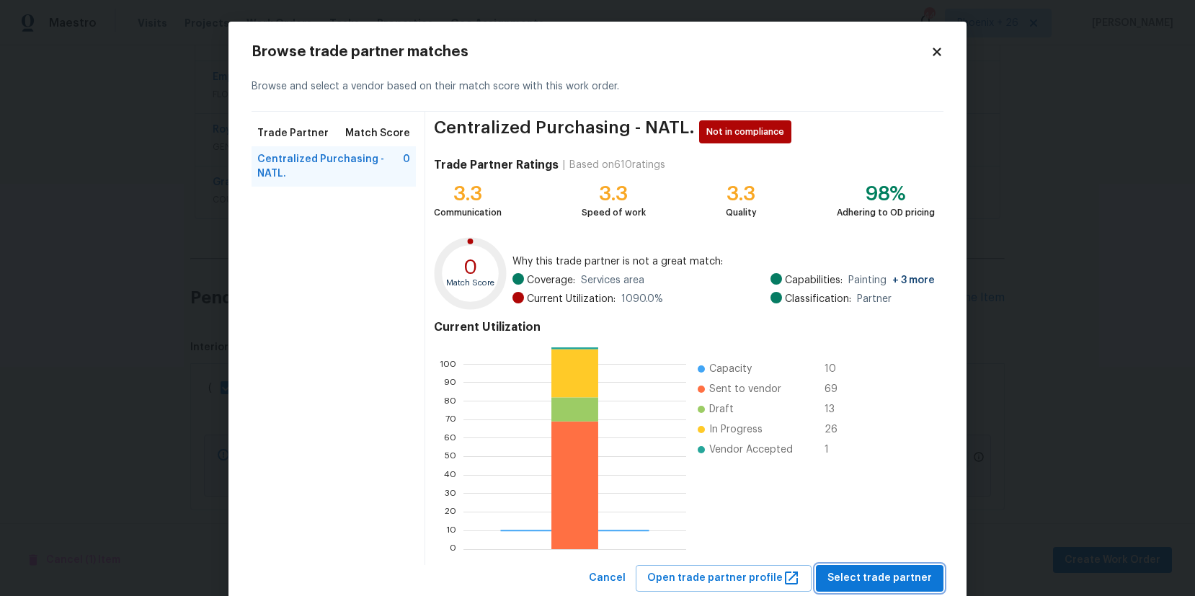
click at [893, 577] on span "Select trade partner" at bounding box center [879, 578] width 104 height 18
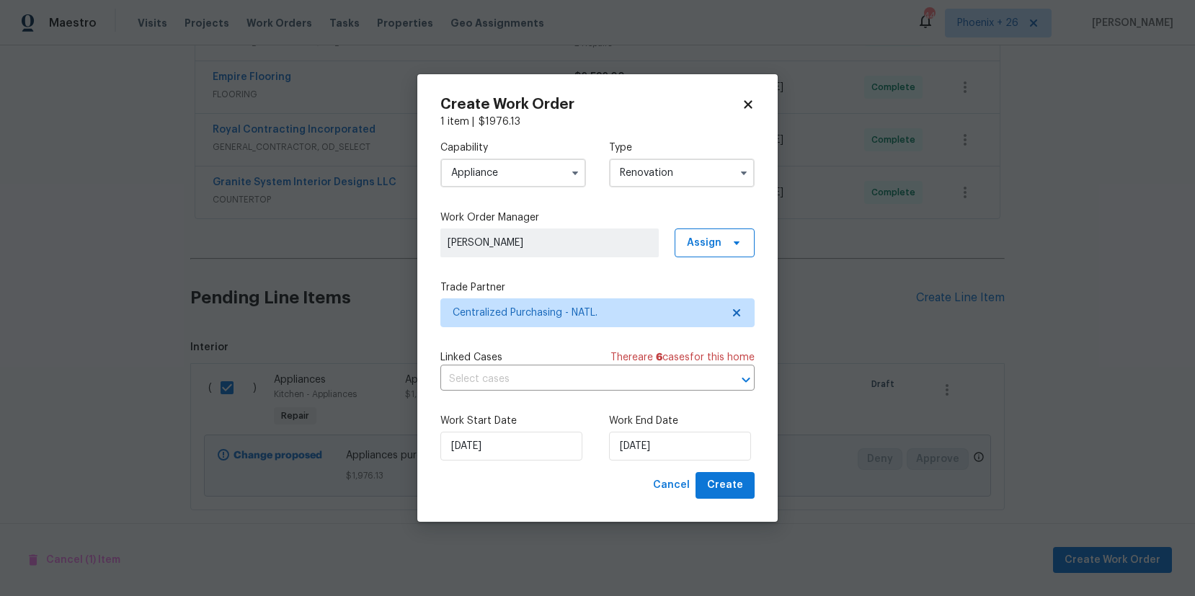
click at [733, 514] on div "Create Work Order 1 item | $ 1976.13 Capability Appliance Type Renovation Work …" at bounding box center [597, 297] width 360 height 447
click at [728, 493] on span "Create" at bounding box center [725, 485] width 36 height 18
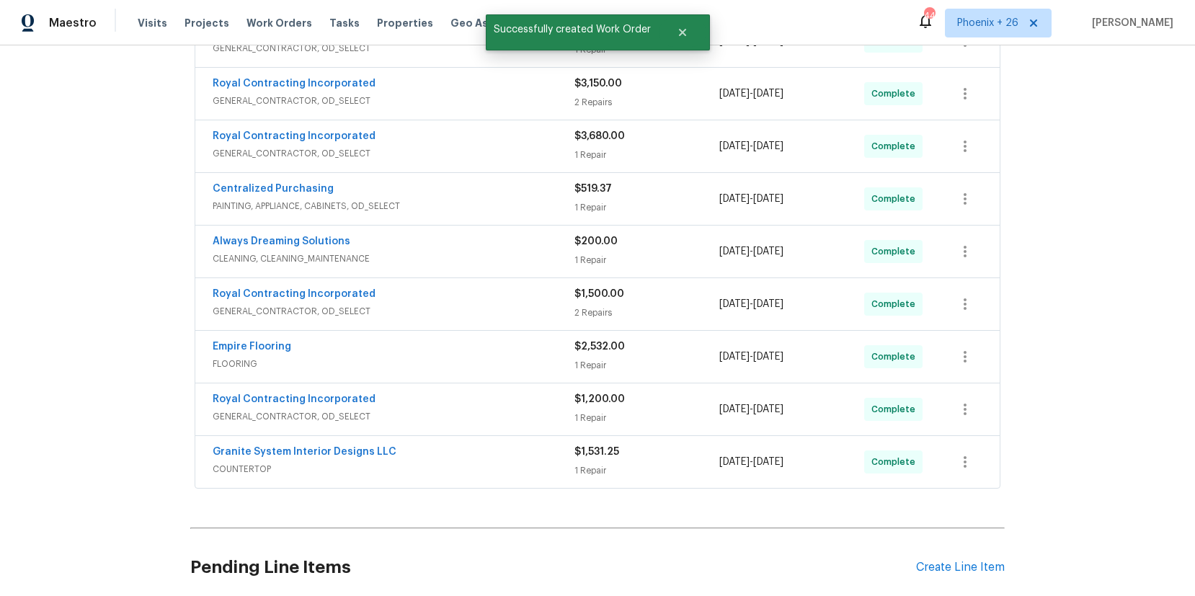
scroll to position [0, 0]
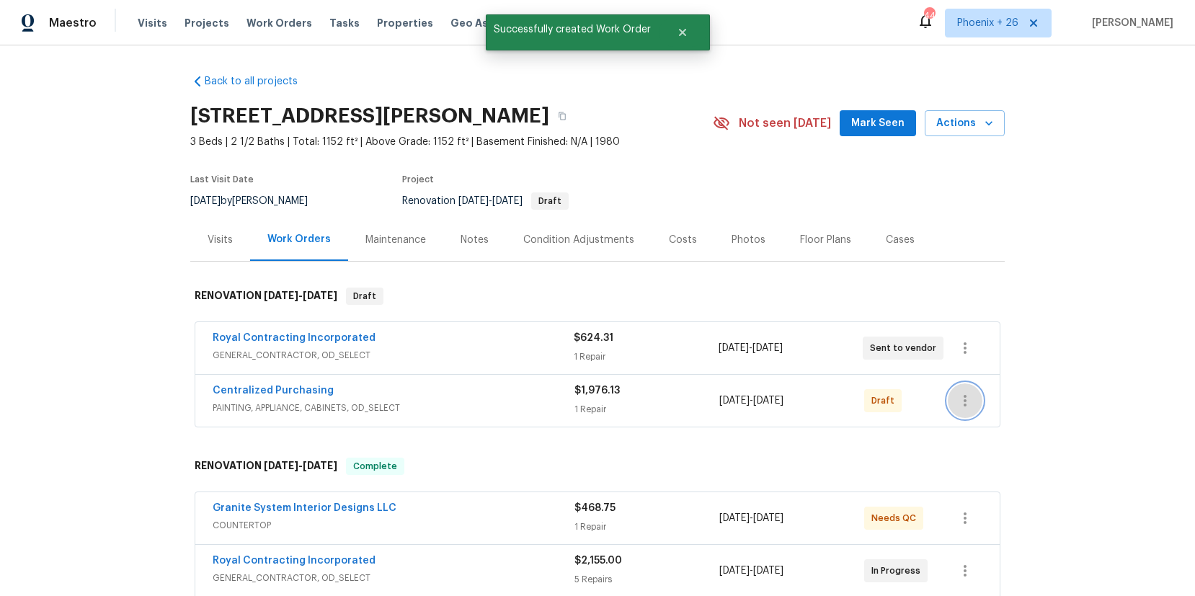
click at [963, 398] on icon "button" at bounding box center [964, 400] width 17 height 17
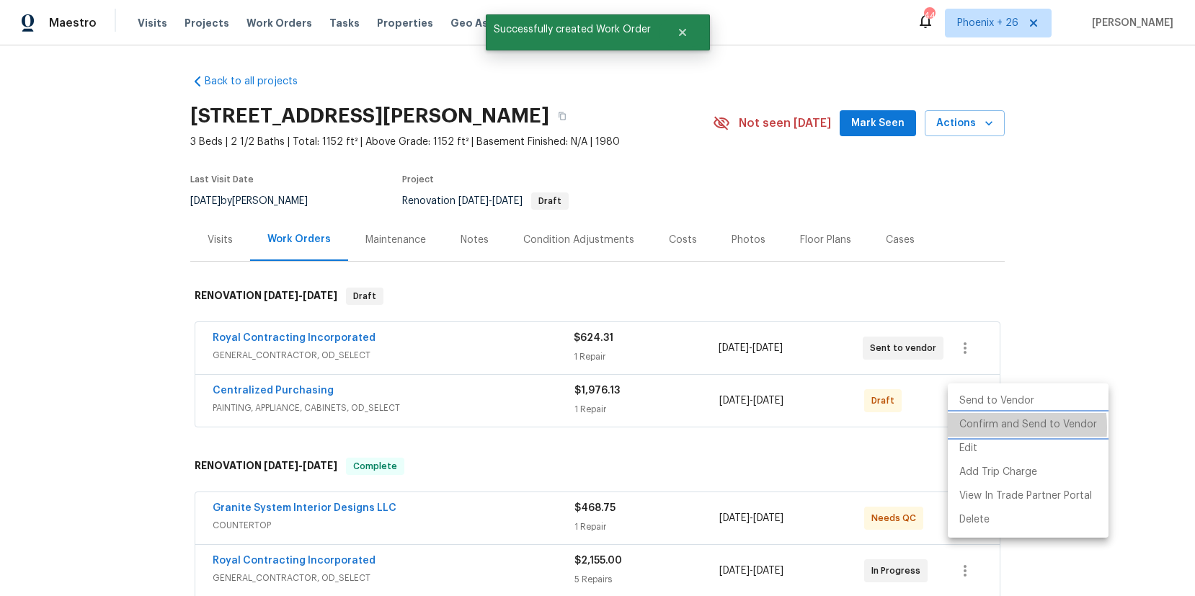
click at [971, 427] on li "Confirm and Send to Vendor" at bounding box center [1027, 425] width 161 height 24
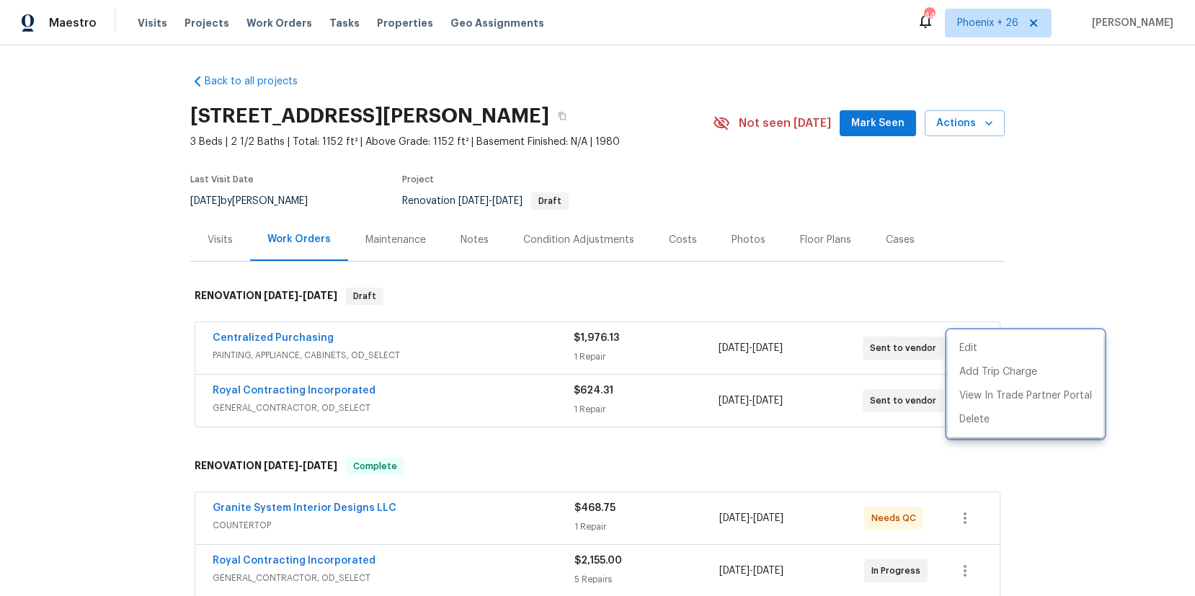
click at [269, 344] on div at bounding box center [597, 298] width 1195 height 596
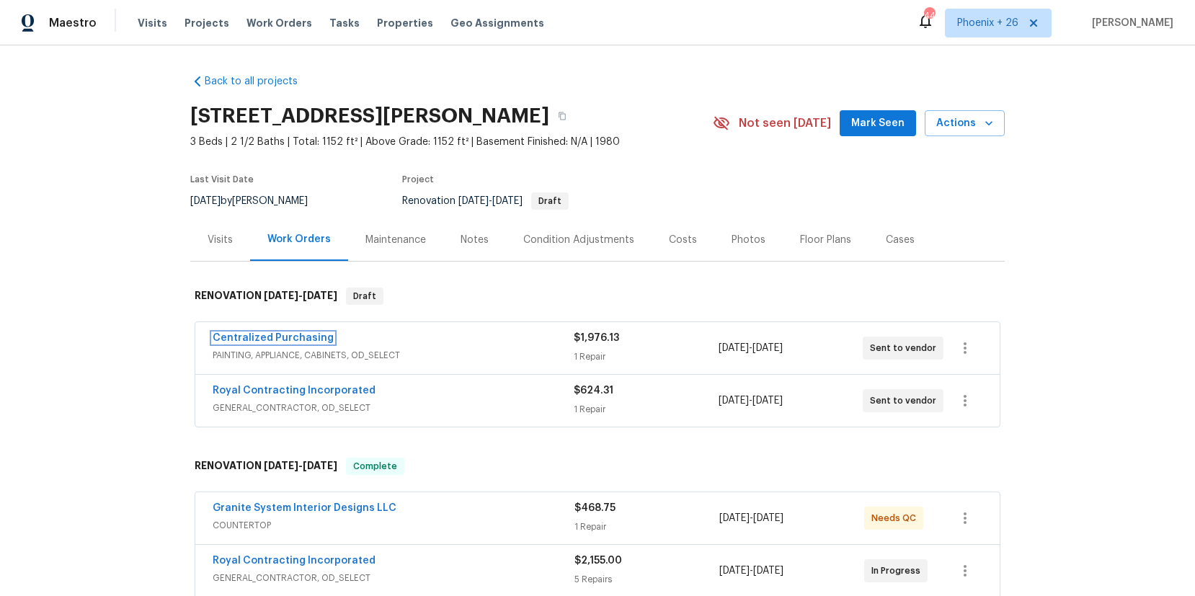
click at [264, 341] on link "Centralized Purchasing" at bounding box center [273, 338] width 121 height 10
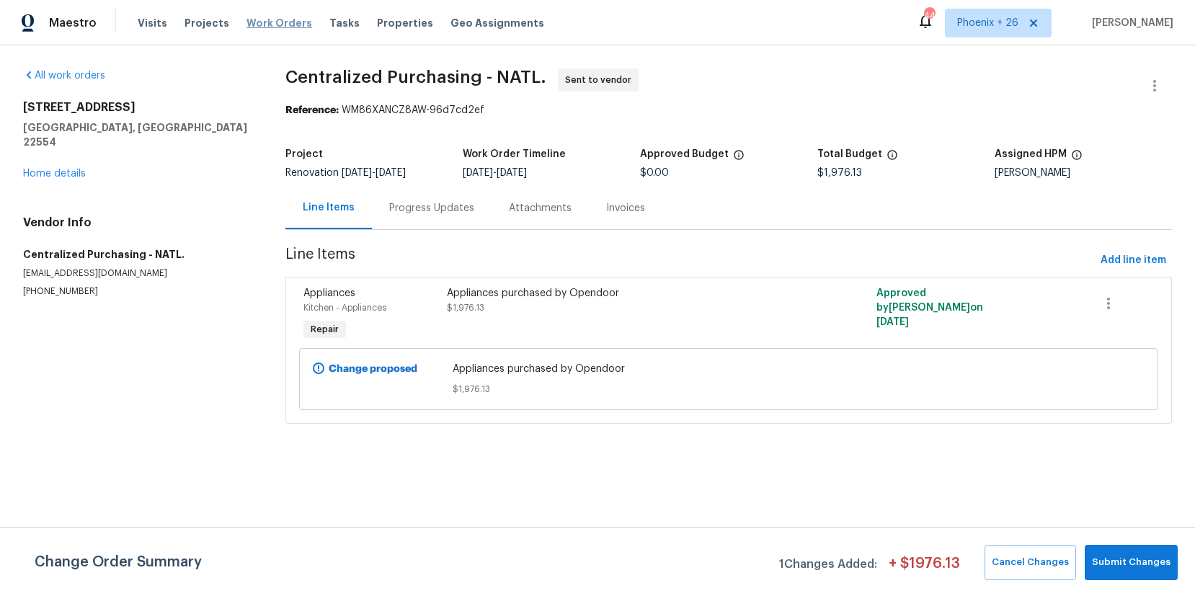
click at [277, 27] on span "Work Orders" at bounding box center [279, 23] width 66 height 14
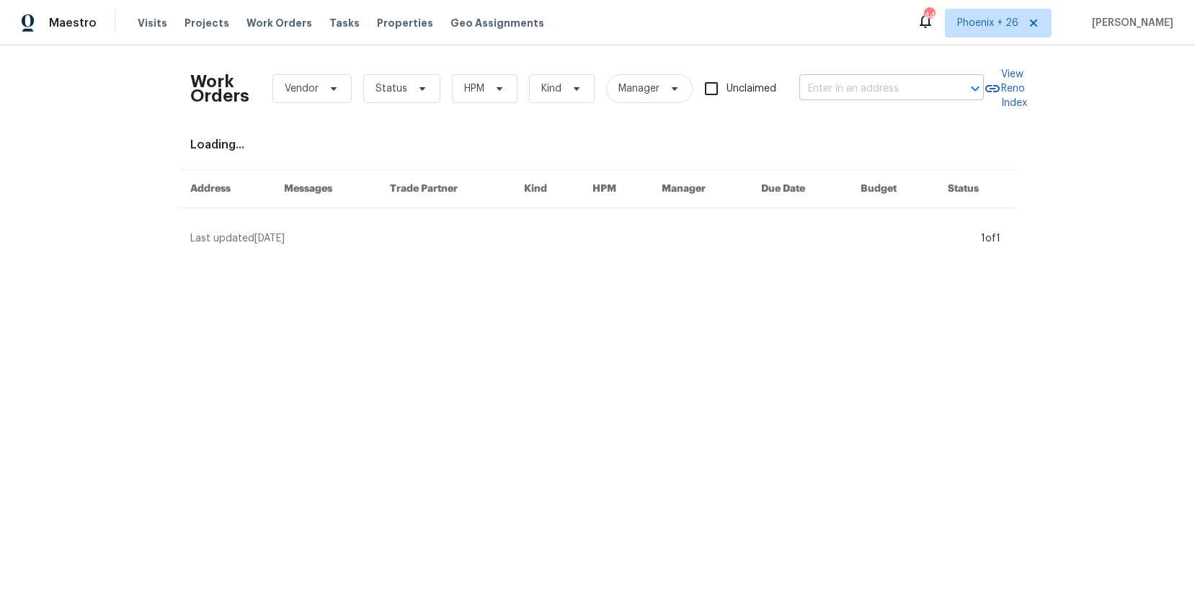
click at [849, 78] on input "text" at bounding box center [871, 89] width 144 height 22
paste input "[STREET_ADDRESS]"
type input "[STREET_ADDRESS]"
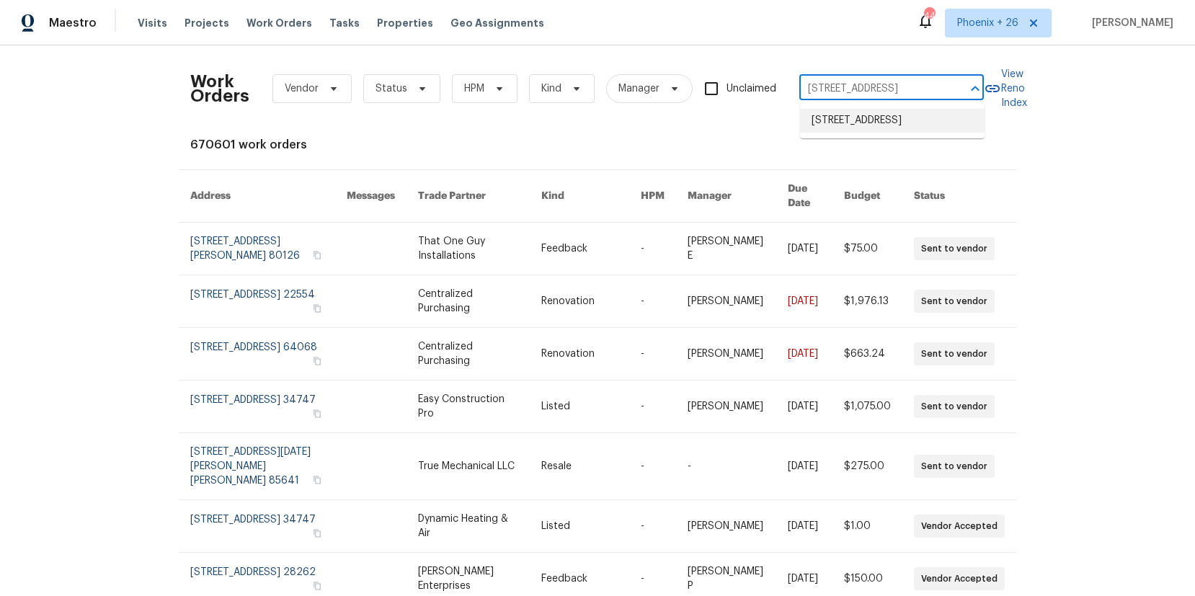
click at [859, 119] on li "[STREET_ADDRESS]" at bounding box center [892, 121] width 184 height 24
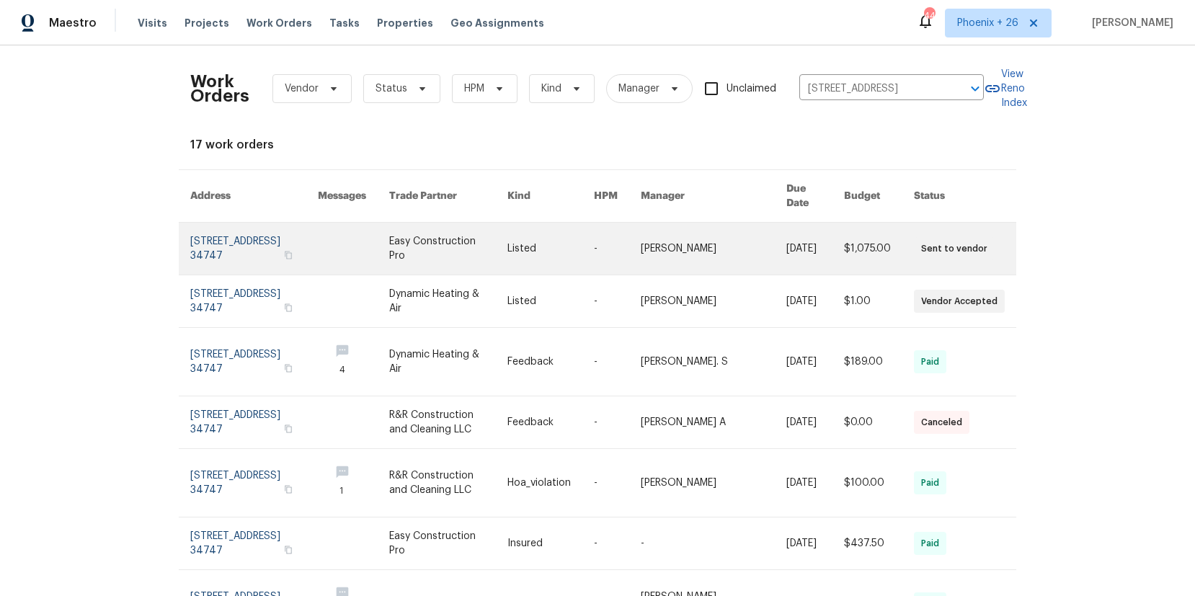
click at [501, 249] on link at bounding box center [448, 249] width 118 height 52
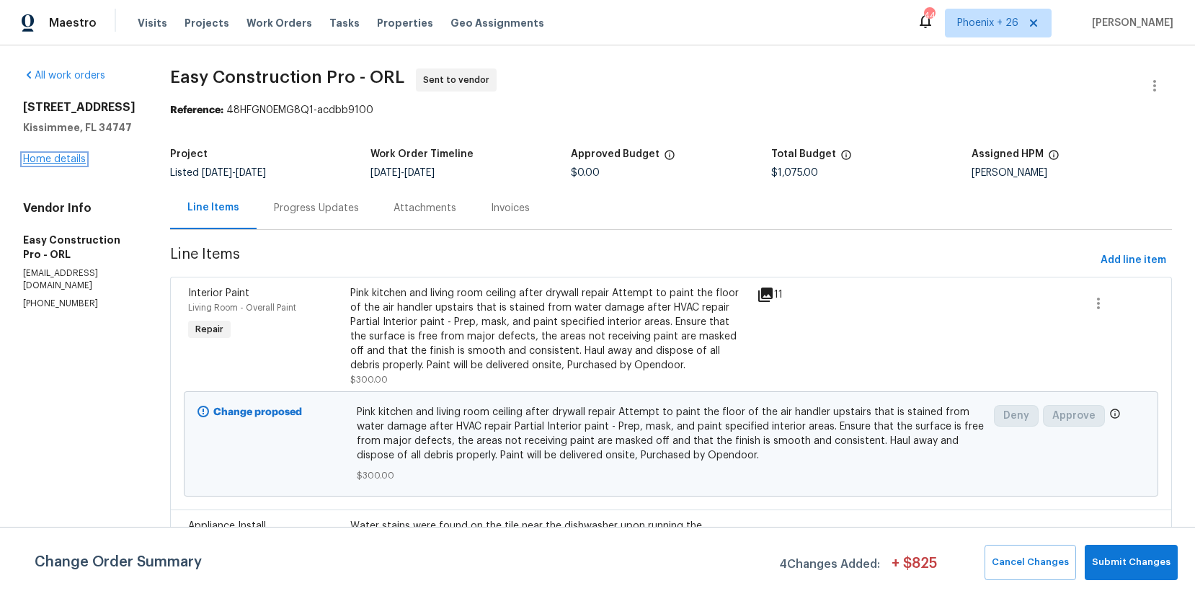
click at [31, 161] on link "Home details" at bounding box center [54, 159] width 63 height 10
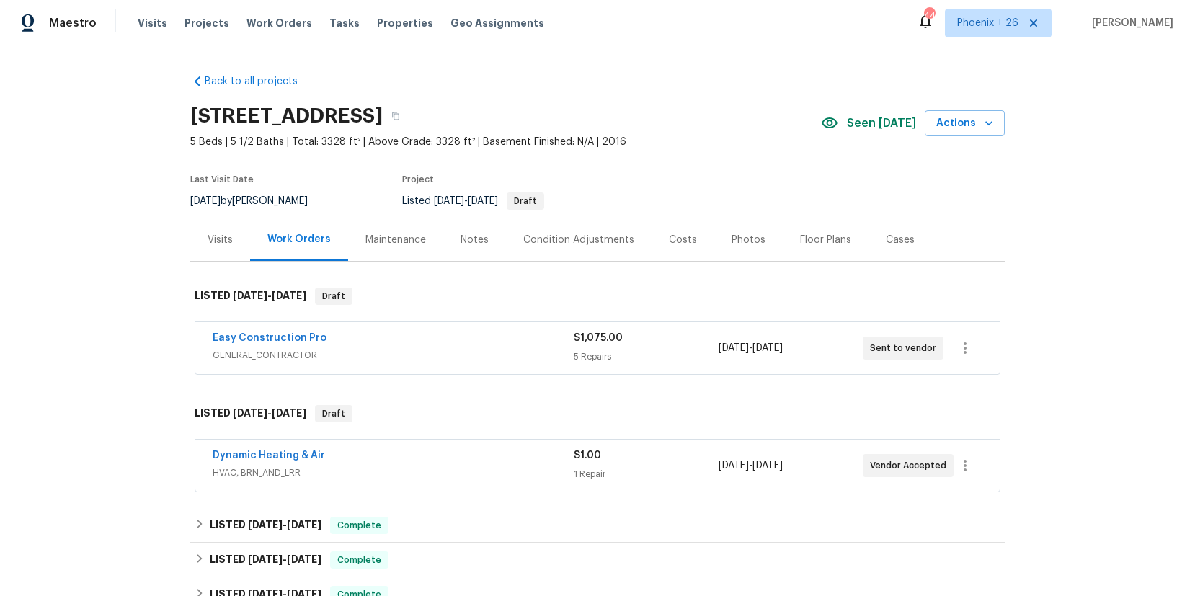
click at [225, 244] on div "Visits" at bounding box center [220, 240] width 25 height 14
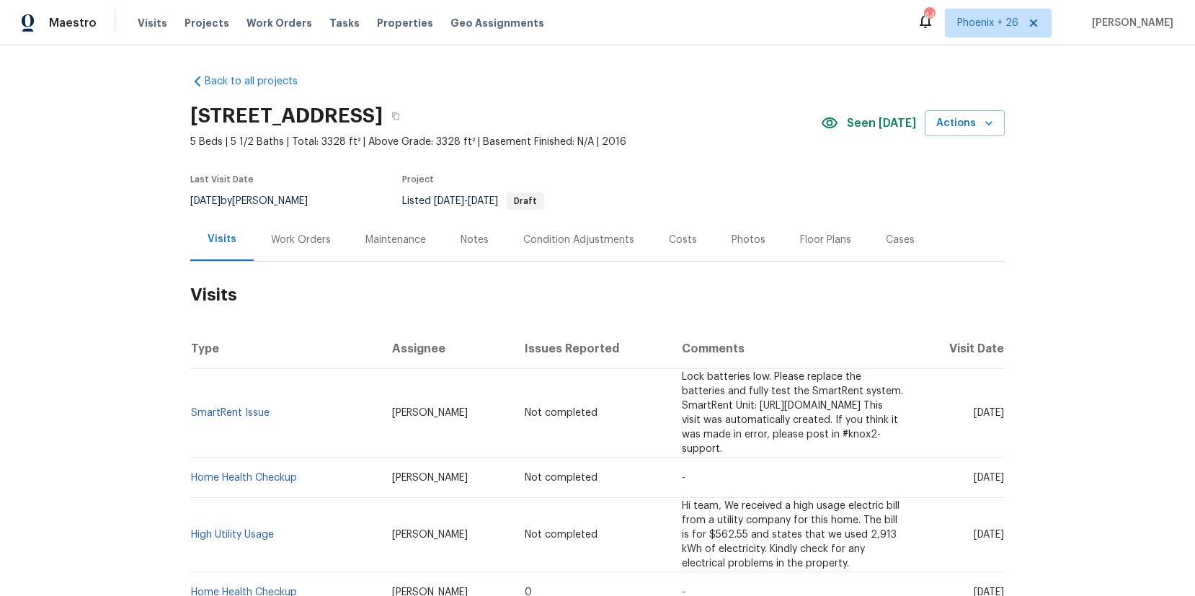
scroll to position [517, 0]
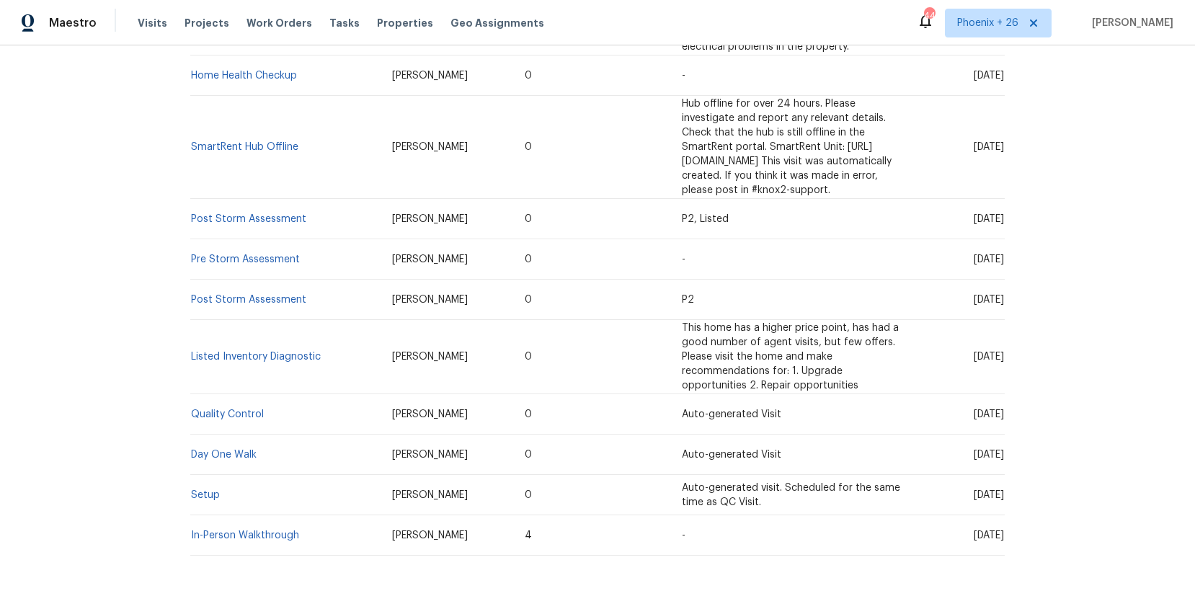
click at [282, 515] on td "In-Person Walkthrough" at bounding box center [285, 535] width 190 height 40
click at [282, 530] on link "In-Person Walkthrough" at bounding box center [245, 535] width 108 height 10
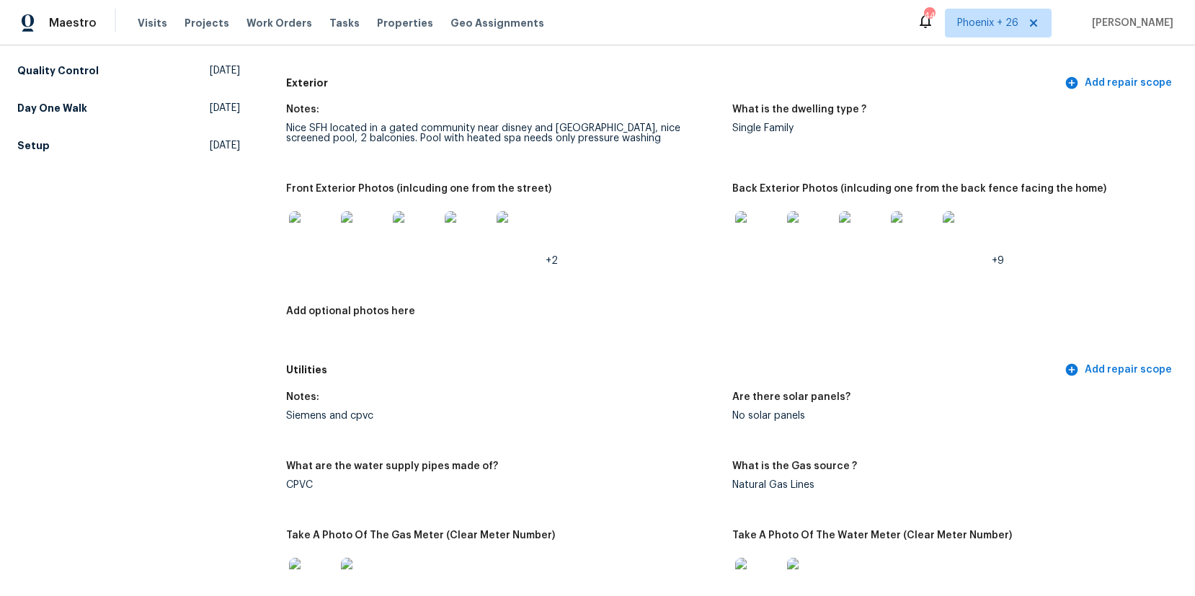
scroll to position [1669, 0]
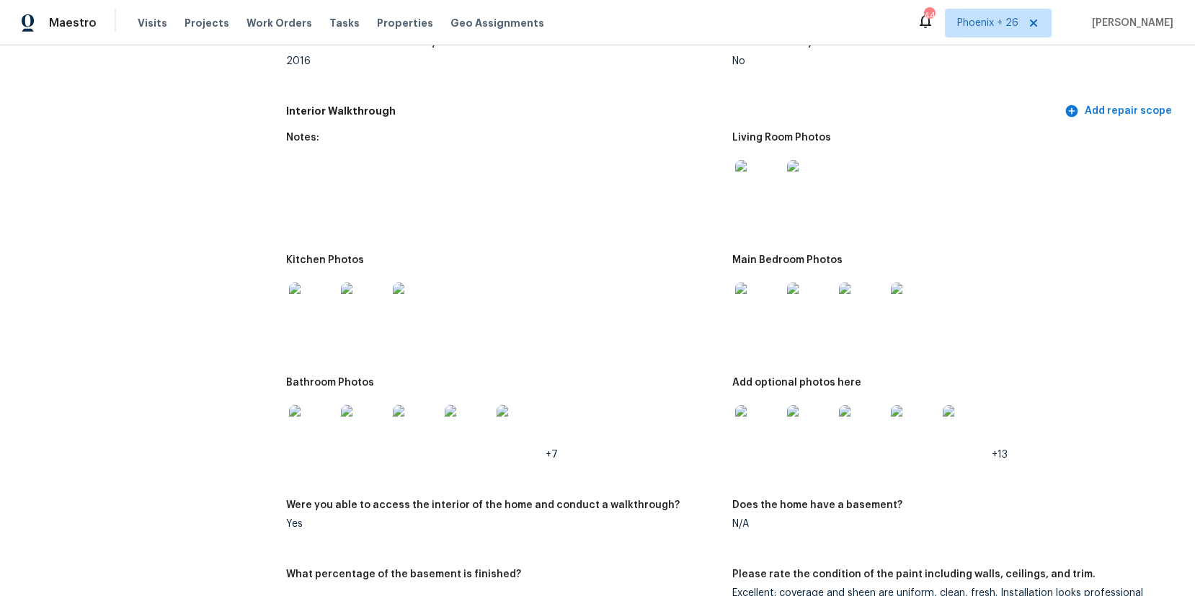
click at [325, 322] on img at bounding box center [312, 305] width 46 height 46
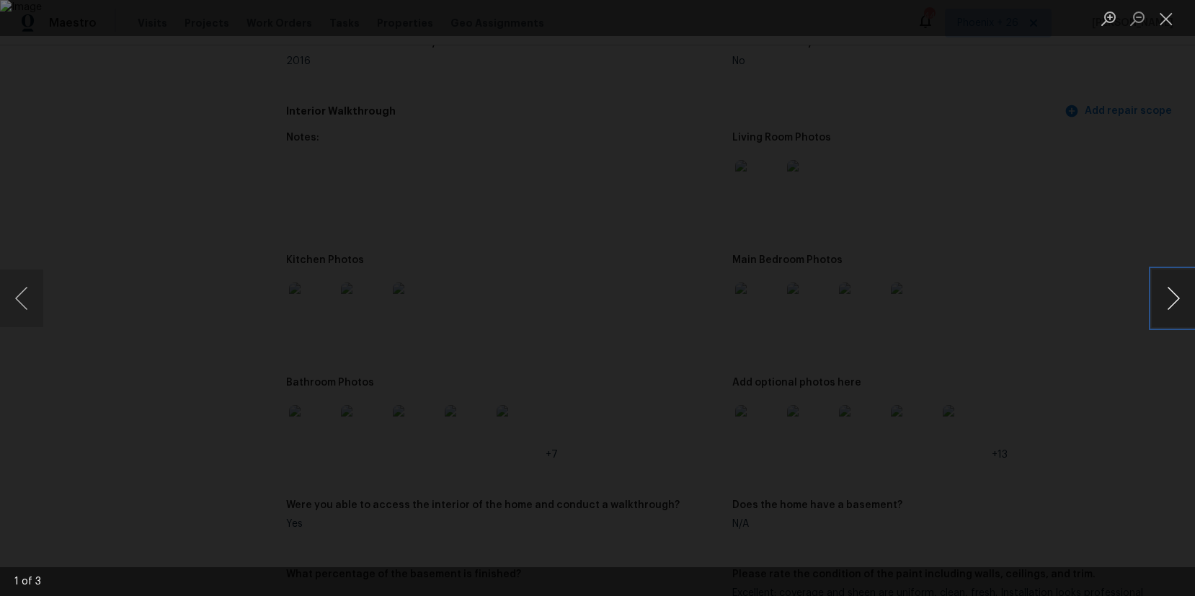
click at [1172, 300] on button "Next image" at bounding box center [1172, 298] width 43 height 58
click at [361, 187] on img "Lightbox" at bounding box center [597, 298] width 1195 height 596
drag, startPoint x: 1157, startPoint y: 20, endPoint x: 927, endPoint y: 140, distance: 259.4
click at [1157, 21] on button "Close lightbox" at bounding box center [1165, 18] width 29 height 25
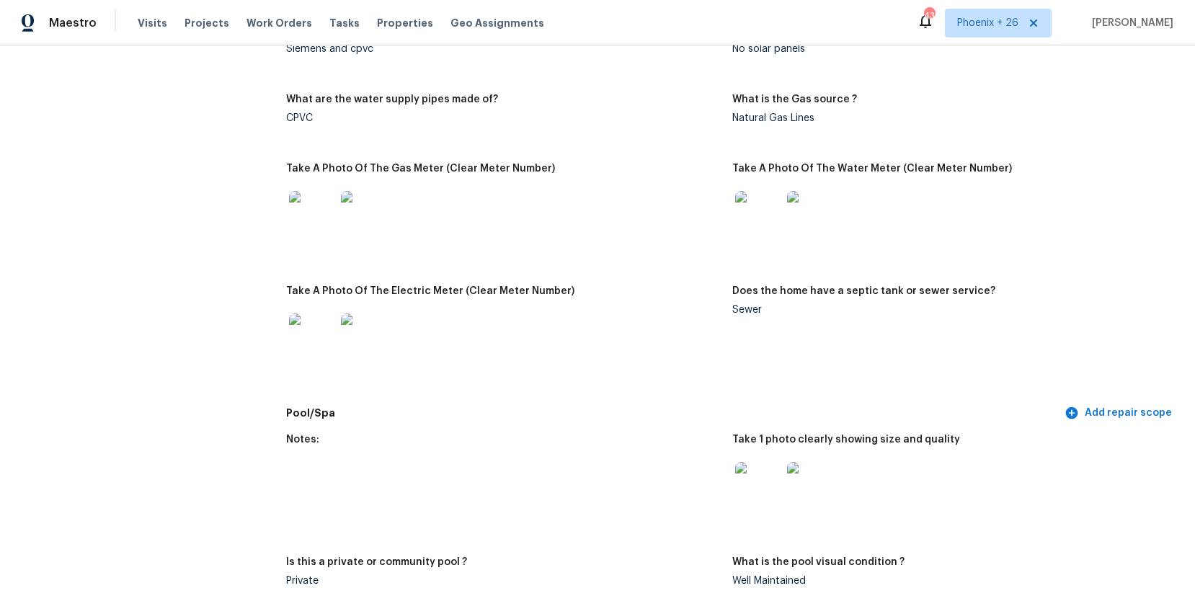
scroll to position [0, 0]
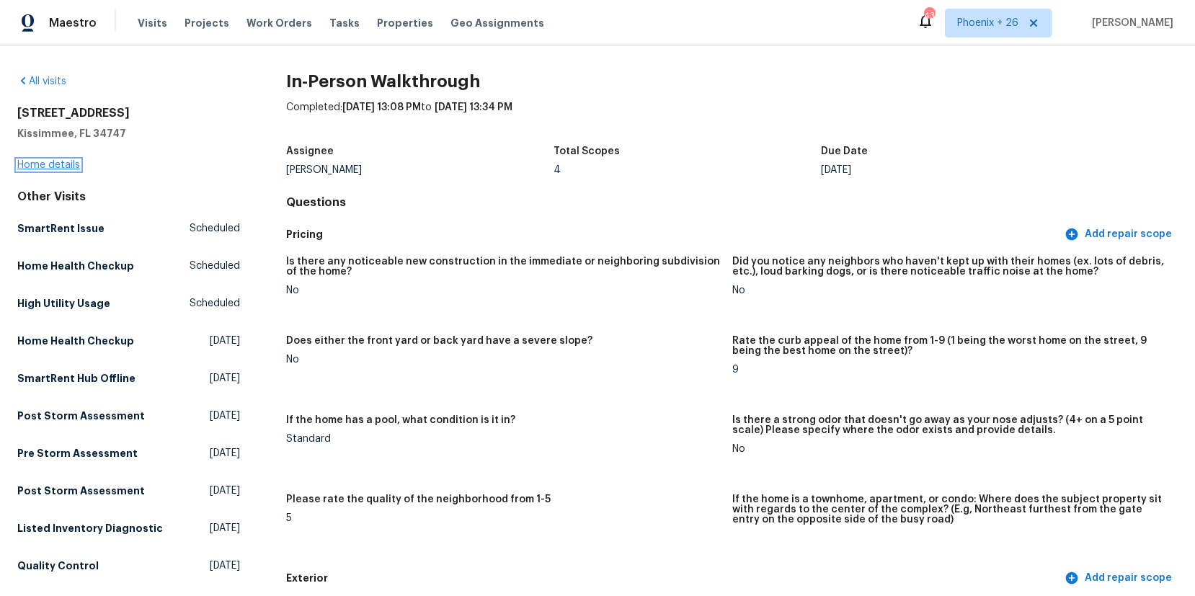
click at [51, 162] on link "Home details" at bounding box center [48, 165] width 63 height 10
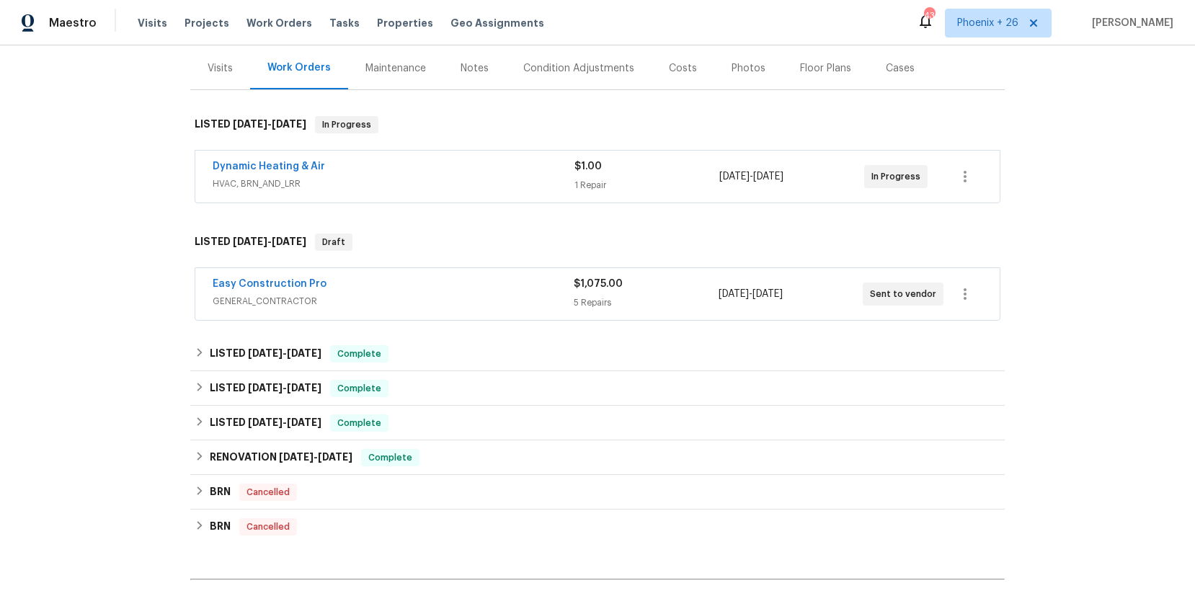
scroll to position [340, 0]
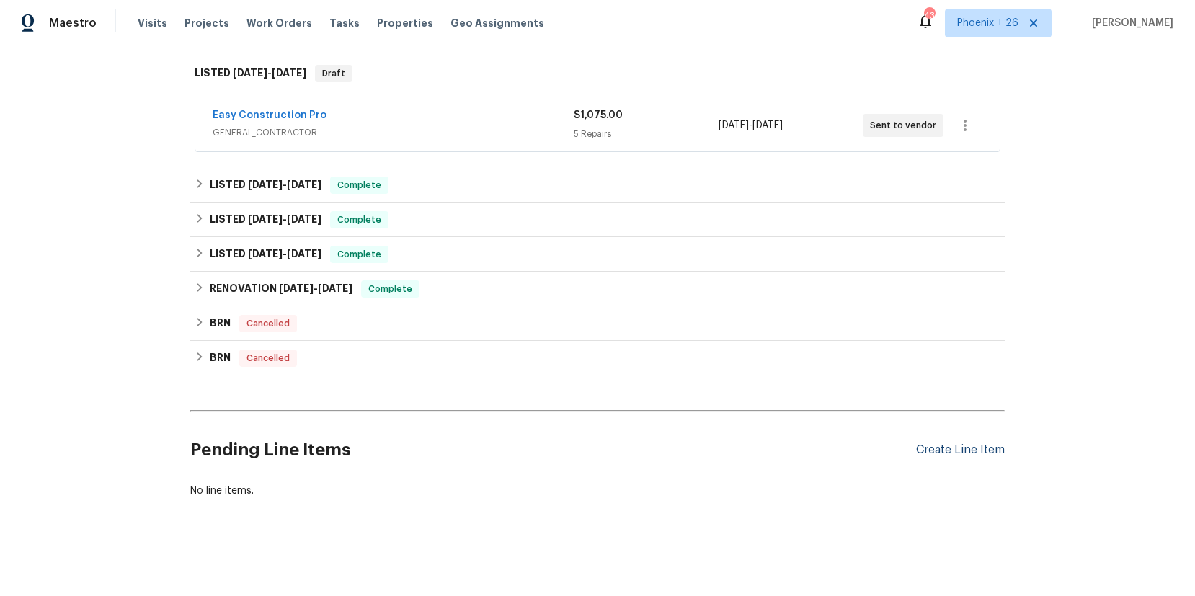
click at [928, 455] on div "Create Line Item" at bounding box center [960, 450] width 89 height 14
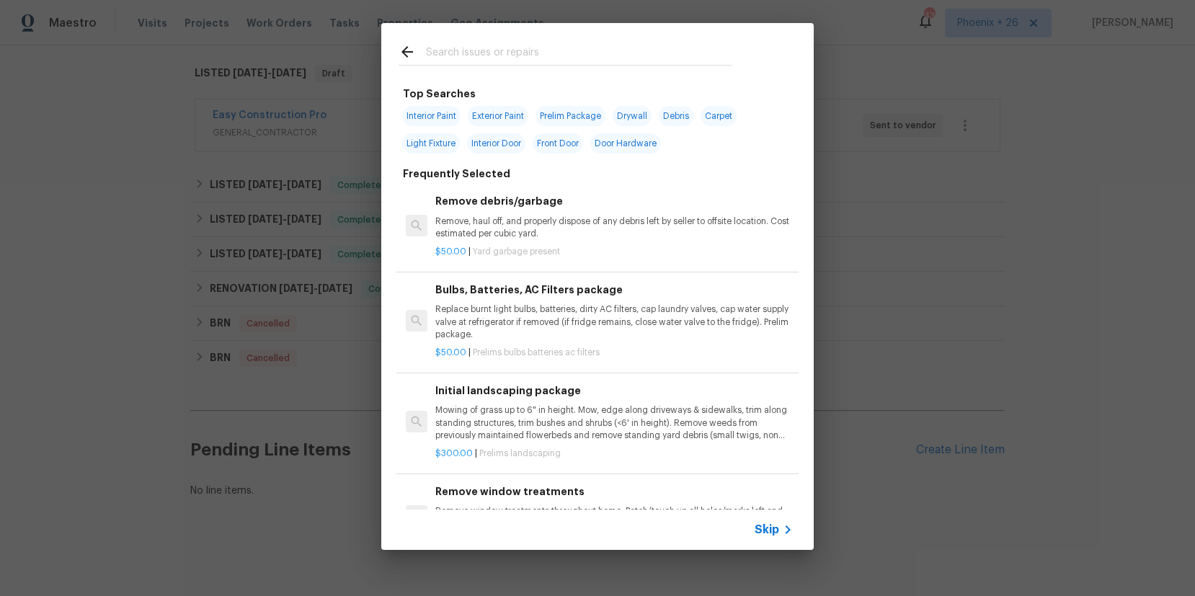
drag, startPoint x: 542, startPoint y: 31, endPoint x: 556, endPoint y: 50, distance: 23.2
click at [542, 32] on div at bounding box center [564, 51] width 367 height 57
click at [556, 49] on input "text" at bounding box center [578, 54] width 305 height 22
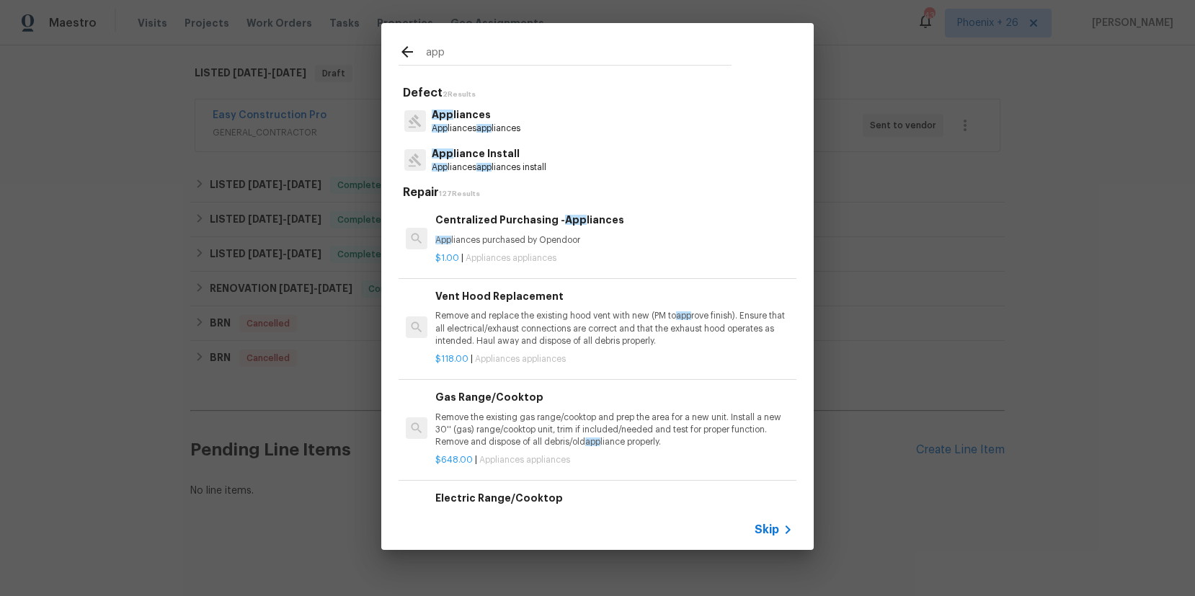
type input "app"
click at [620, 235] on p "App liances purchased by Opendoor" at bounding box center [613, 240] width 357 height 12
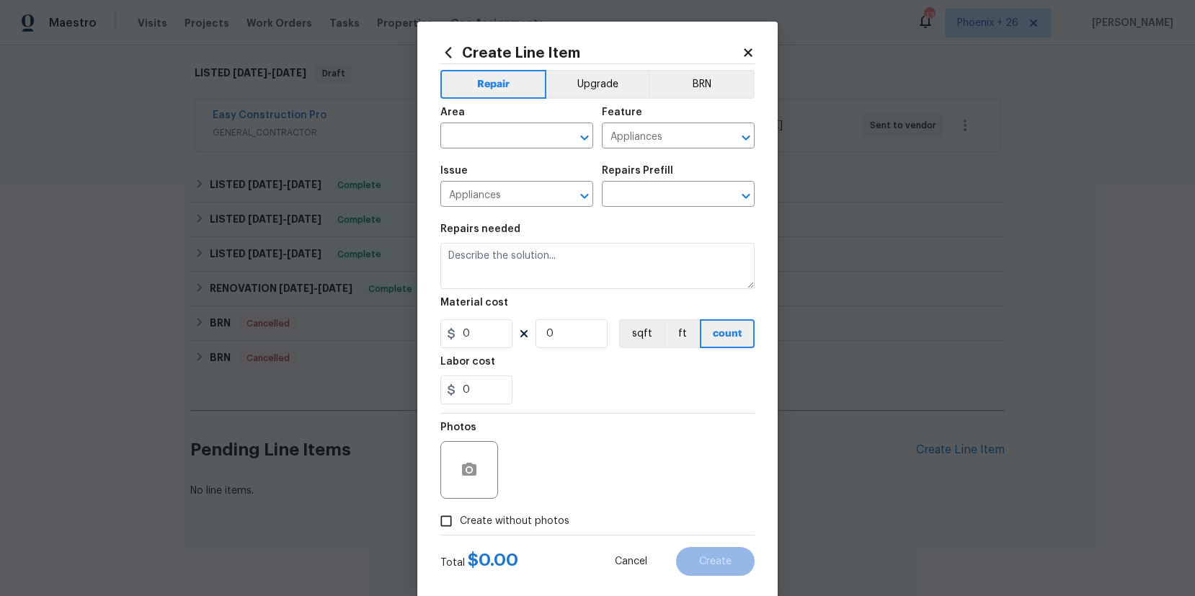
type input "Centralized Purchasing - Appliances $1.00"
type textarea "Appliances purchased by Opendoor"
type input "1"
drag, startPoint x: 520, startPoint y: 327, endPoint x: 501, endPoint y: 331, distance: 19.8
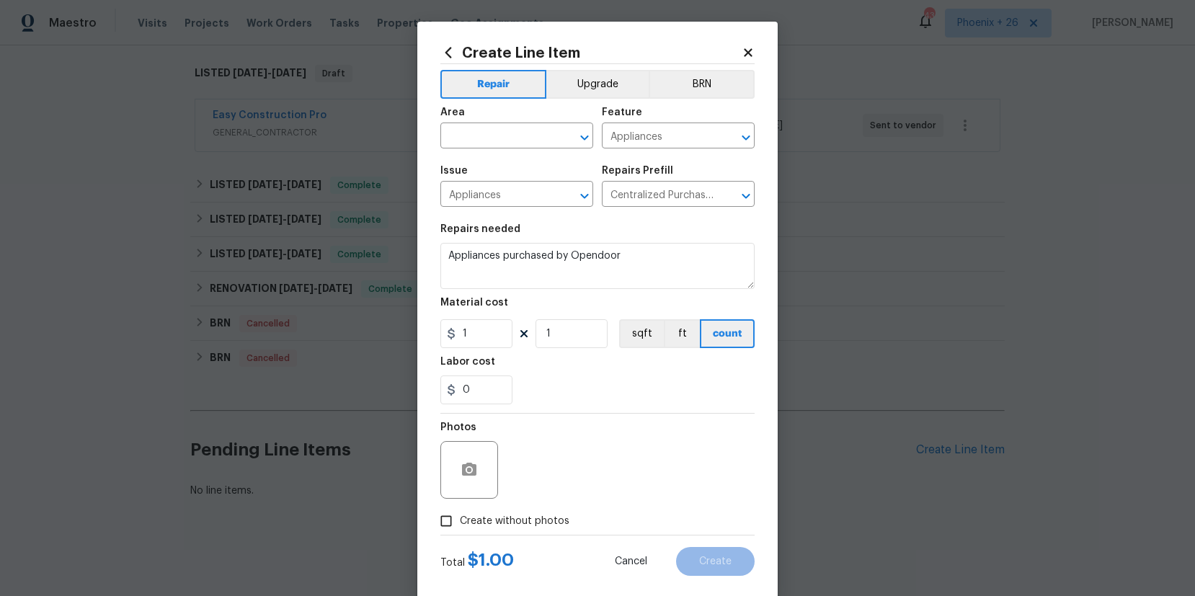
click at [514, 329] on div "1 1 sqft ft count" at bounding box center [597, 333] width 314 height 29
drag, startPoint x: 501, startPoint y: 331, endPoint x: 442, endPoint y: 332, distance: 58.4
click at [444, 332] on input "1" at bounding box center [476, 333] width 72 height 29
type input "457.87"
click at [483, 135] on input "text" at bounding box center [496, 137] width 112 height 22
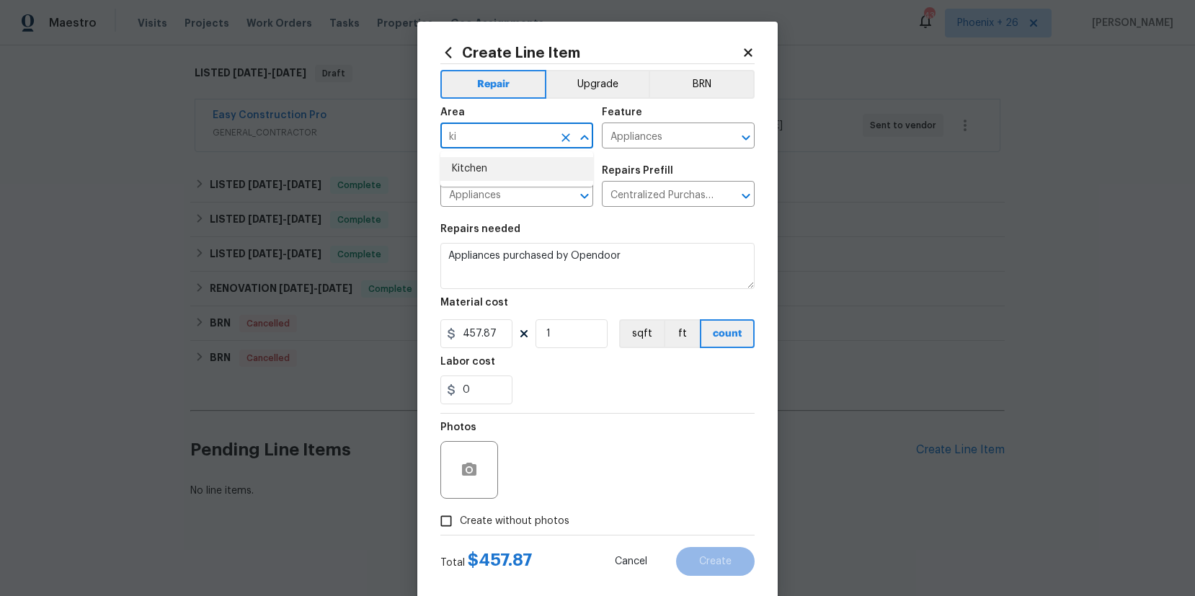
click at [473, 169] on li "Kitchen" at bounding box center [516, 169] width 153 height 24
type input "Kitchen"
click at [532, 517] on span "Create without photos" at bounding box center [515, 521] width 110 height 15
click at [460, 517] on input "Create without photos" at bounding box center [445, 520] width 27 height 27
checkbox input "true"
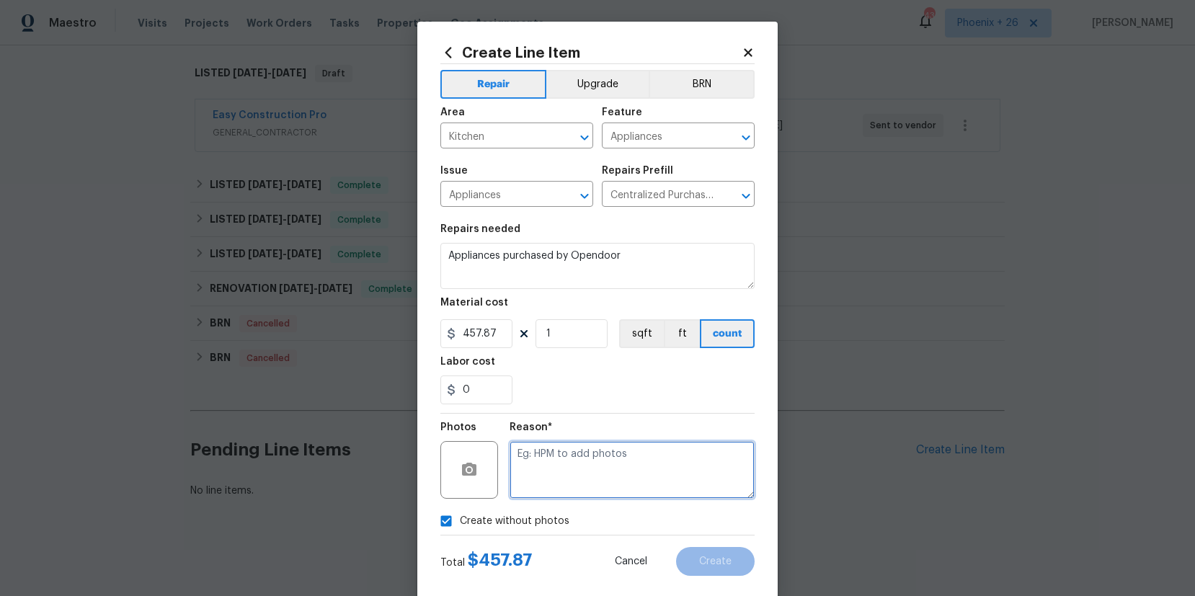
click at [542, 488] on textarea at bounding box center [631, 470] width 245 height 58
type textarea "NA"
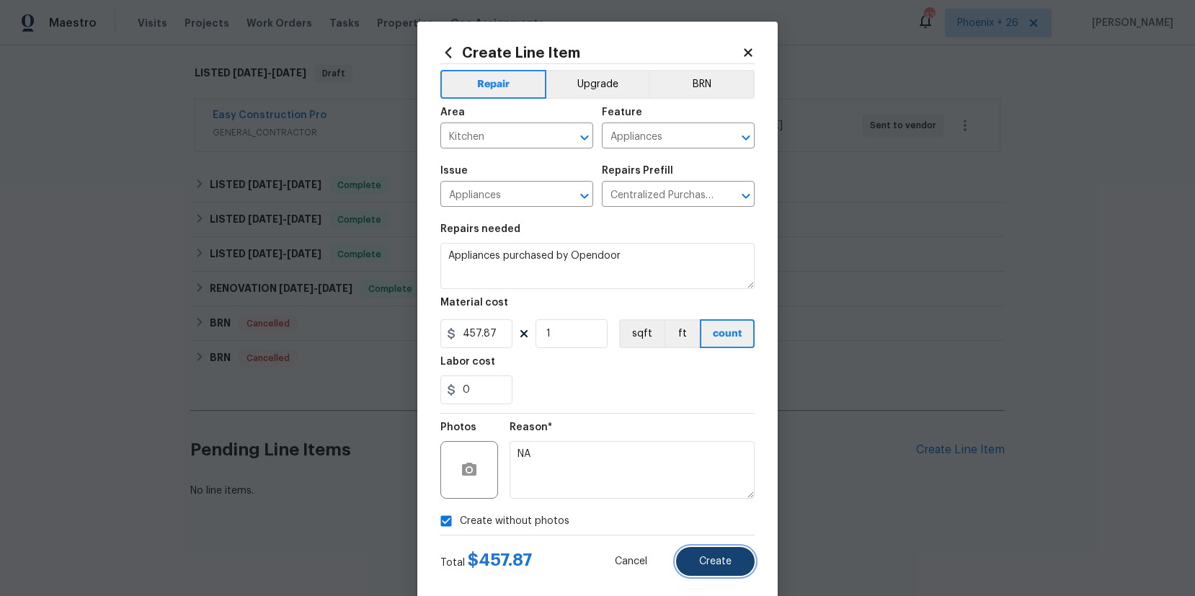
click at [751, 566] on button "Create" at bounding box center [715, 561] width 79 height 29
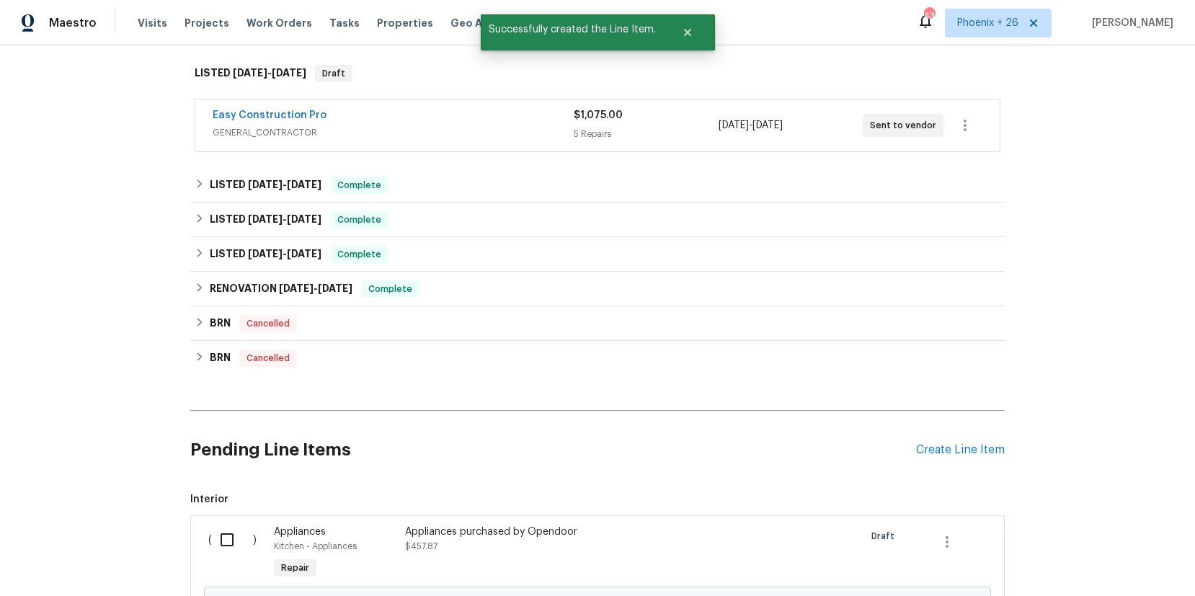
click at [251, 530] on input "checkbox" at bounding box center [232, 540] width 41 height 30
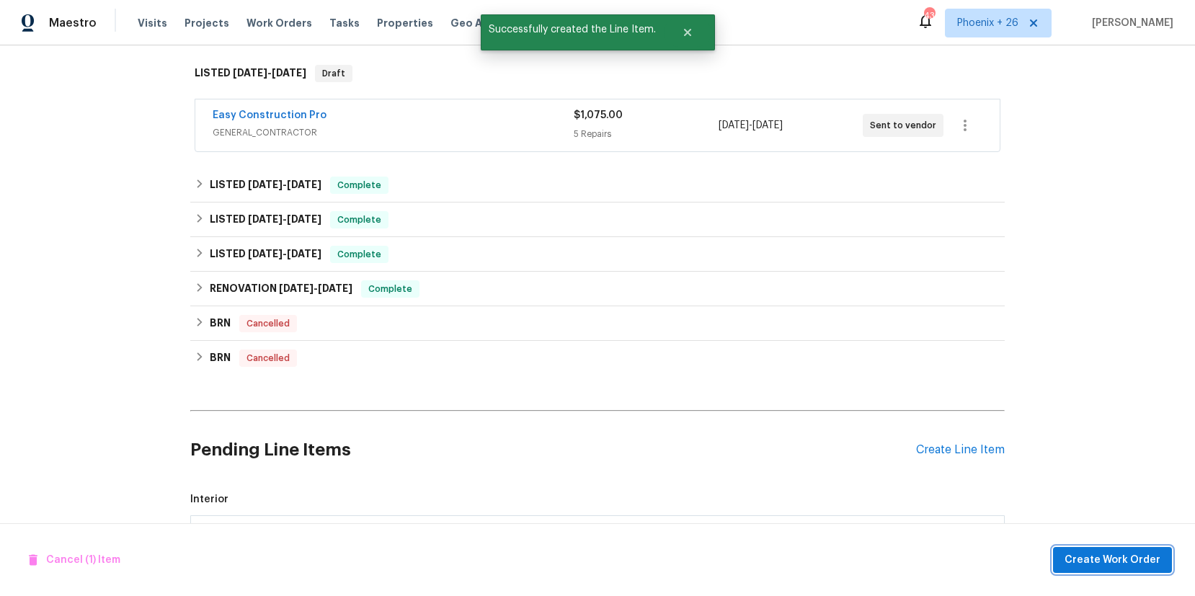
click at [1133, 561] on span "Create Work Order" at bounding box center [1112, 560] width 96 height 18
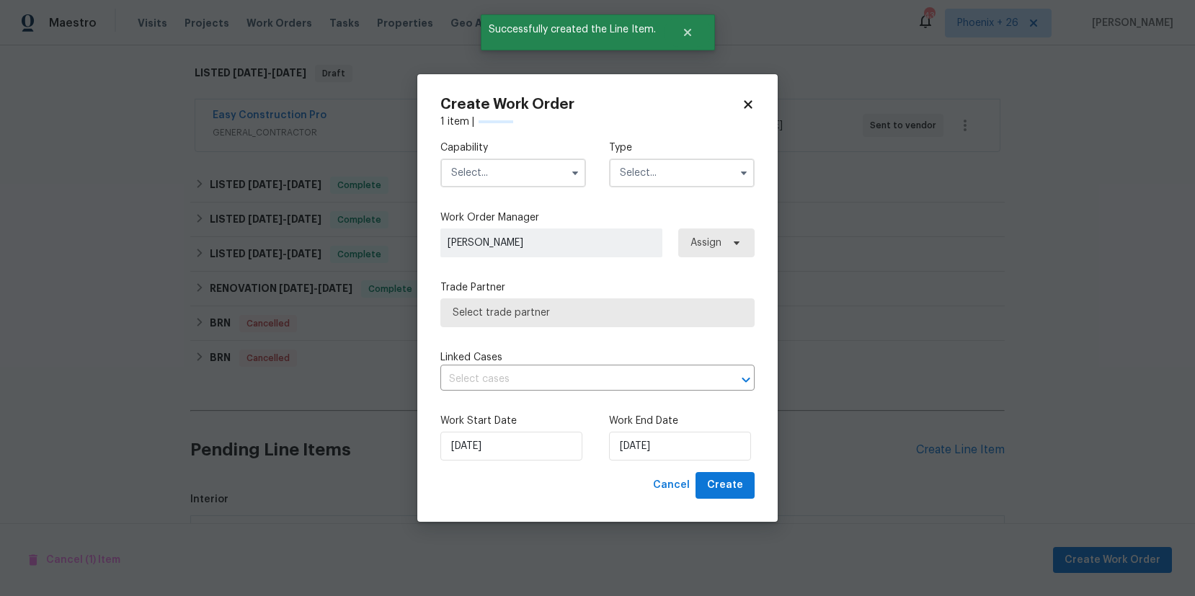
checkbox input "false"
click at [494, 182] on input "text" at bounding box center [513, 173] width 146 height 29
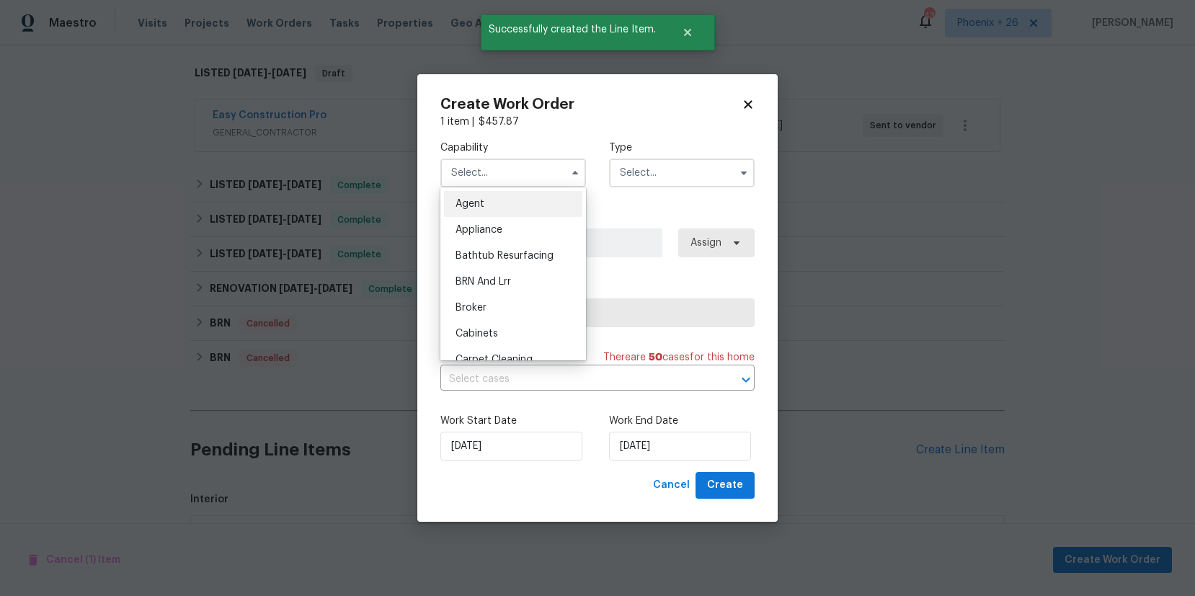
drag, startPoint x: 501, startPoint y: 229, endPoint x: 511, endPoint y: 227, distance: 9.6
click at [501, 228] on span "Appliance" at bounding box center [478, 230] width 47 height 10
type input "Appliance"
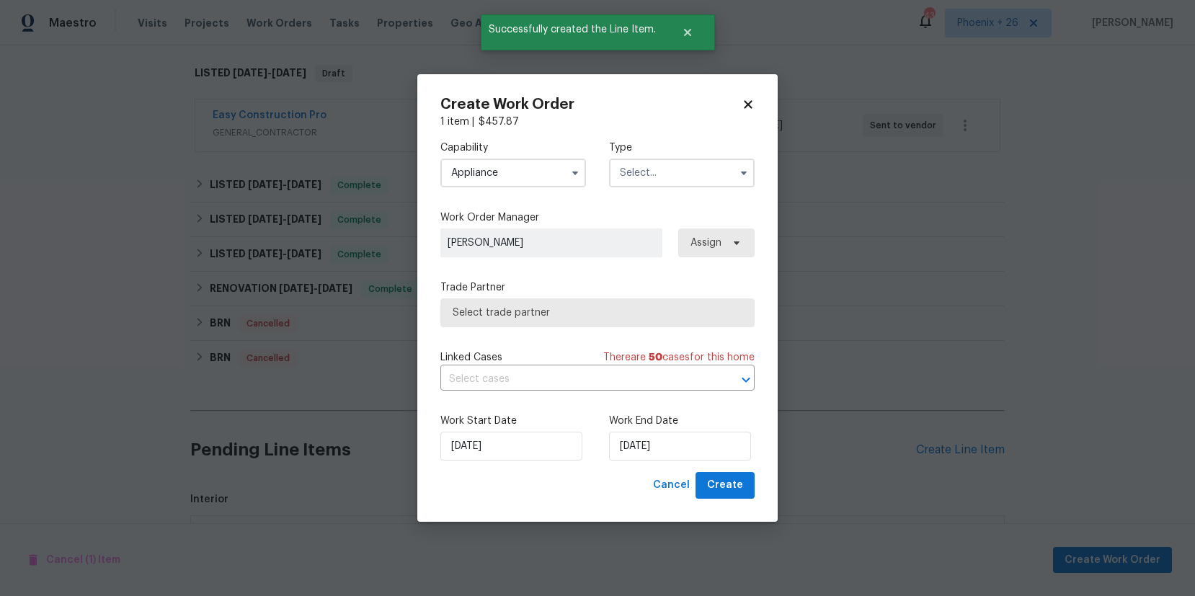
click at [636, 184] on input "text" at bounding box center [682, 173] width 146 height 29
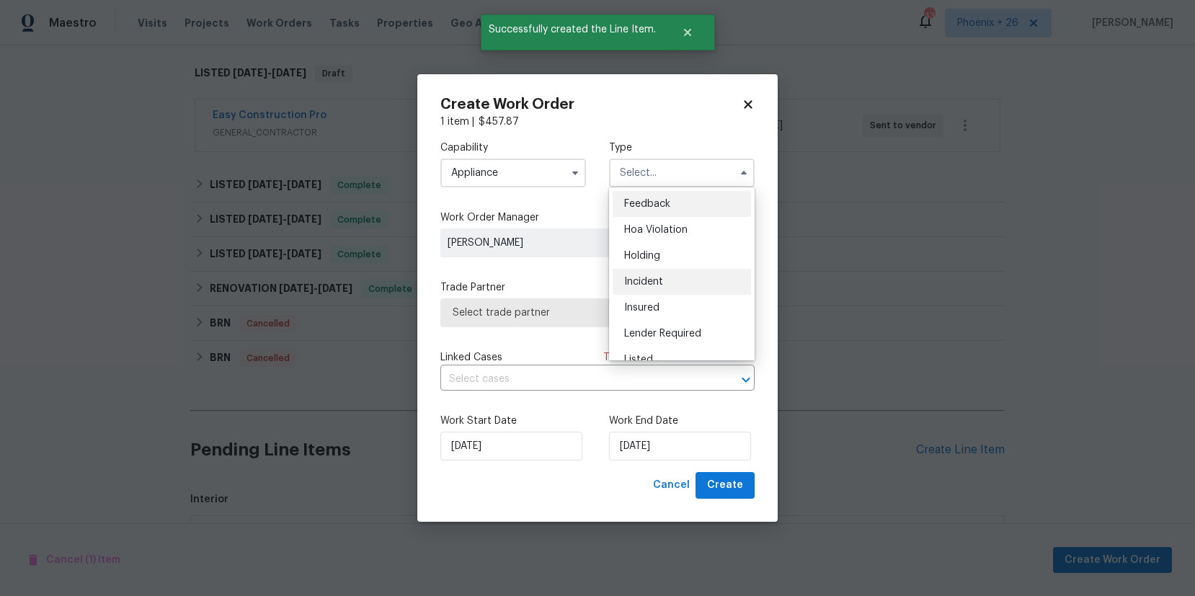
scroll to position [133, 0]
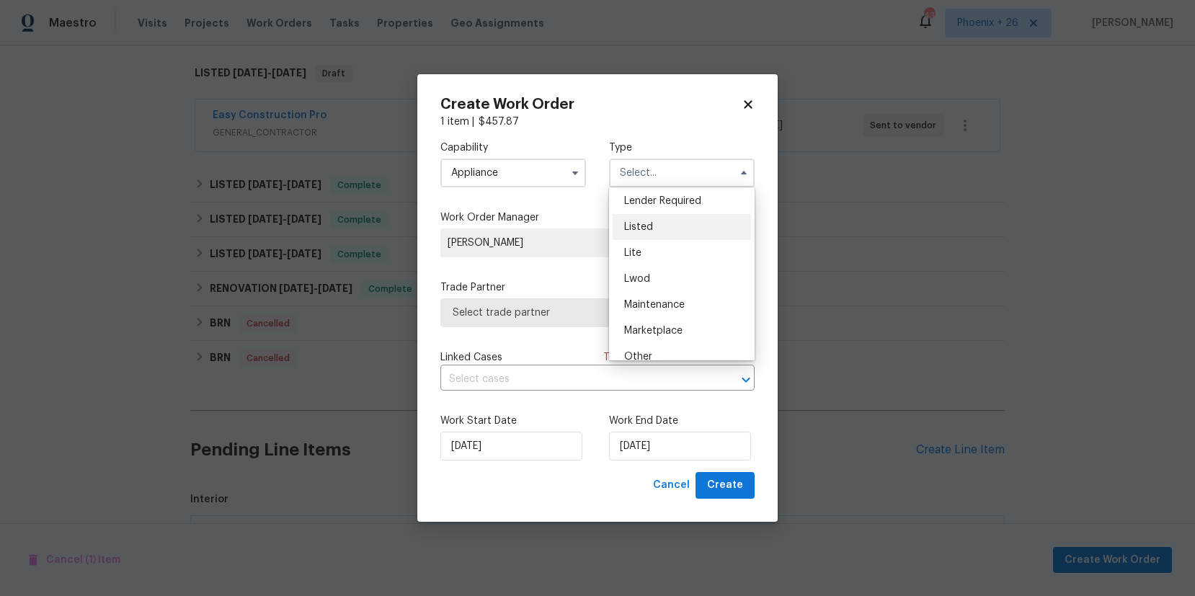
click at [669, 224] on div "Listed" at bounding box center [681, 227] width 138 height 26
type input "Listed"
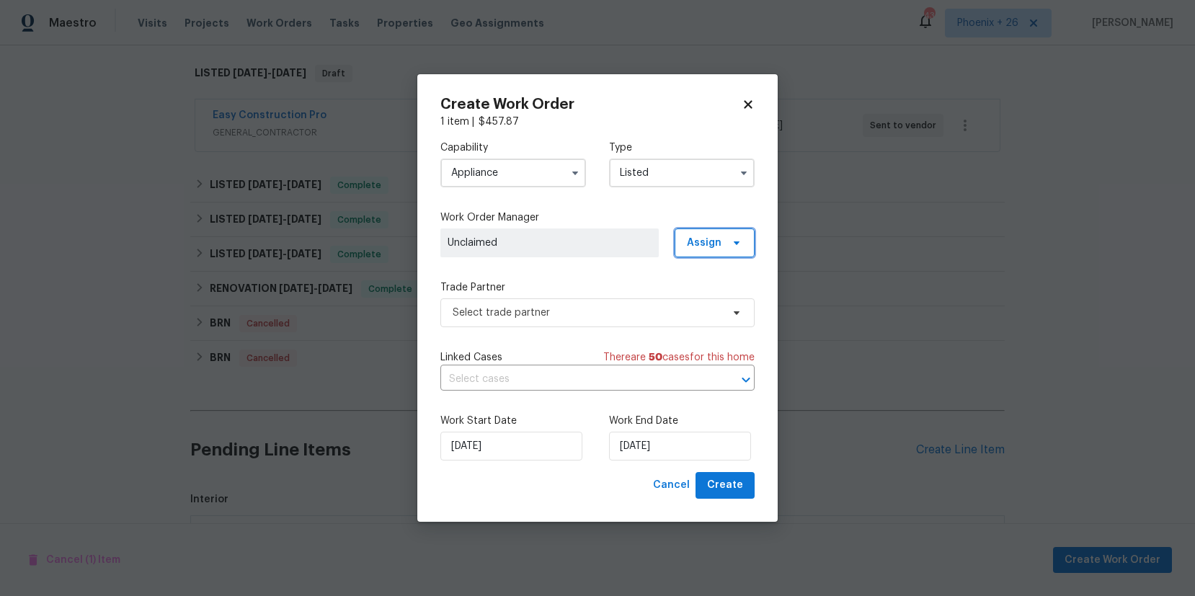
drag, startPoint x: 720, startPoint y: 248, endPoint x: 718, endPoint y: 262, distance: 13.8
click at [720, 249] on span "Assign" at bounding box center [704, 243] width 35 height 14
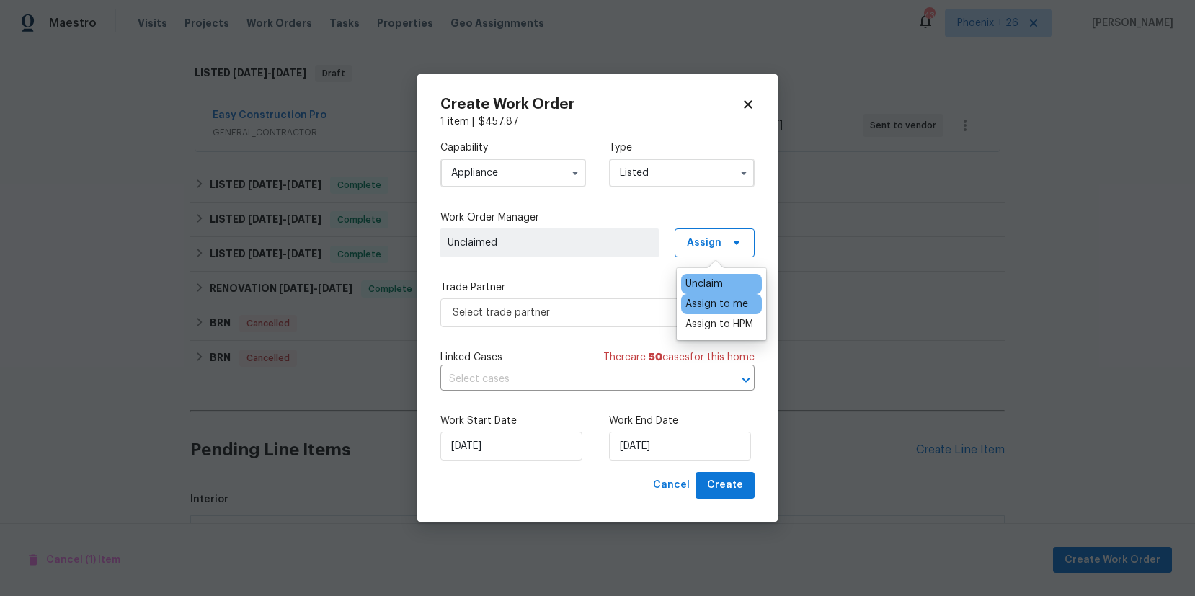
click at [715, 301] on div "Assign to me" at bounding box center [716, 304] width 63 height 14
click at [592, 313] on span "Select trade partner" at bounding box center [586, 312] width 269 height 14
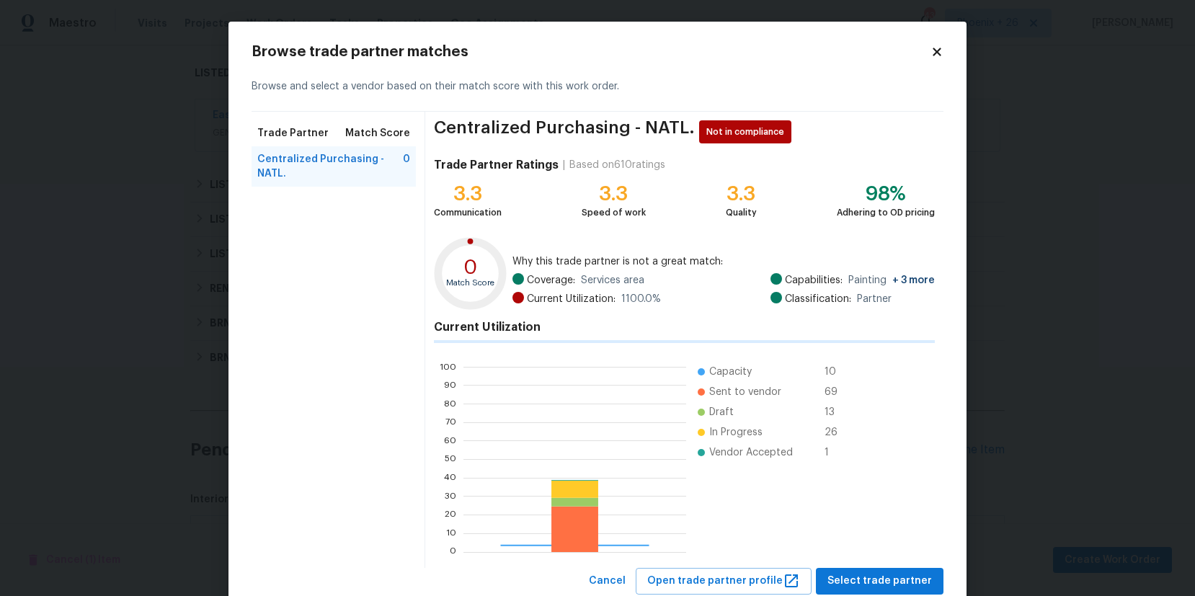
scroll to position [202, 223]
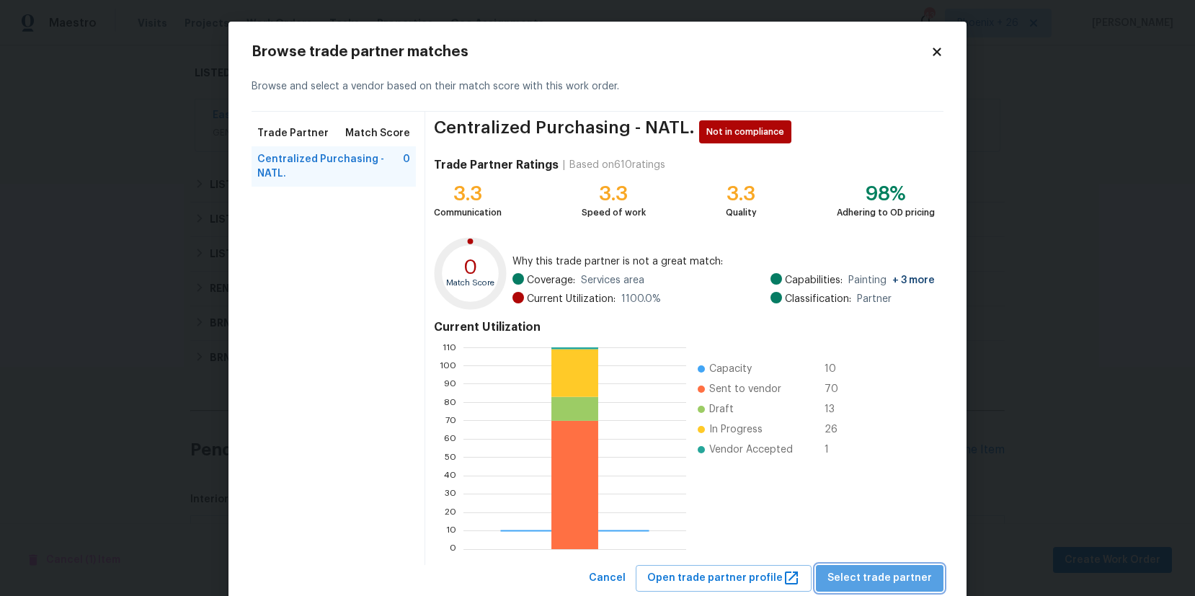
click at [891, 572] on span "Select trade partner" at bounding box center [879, 578] width 104 height 18
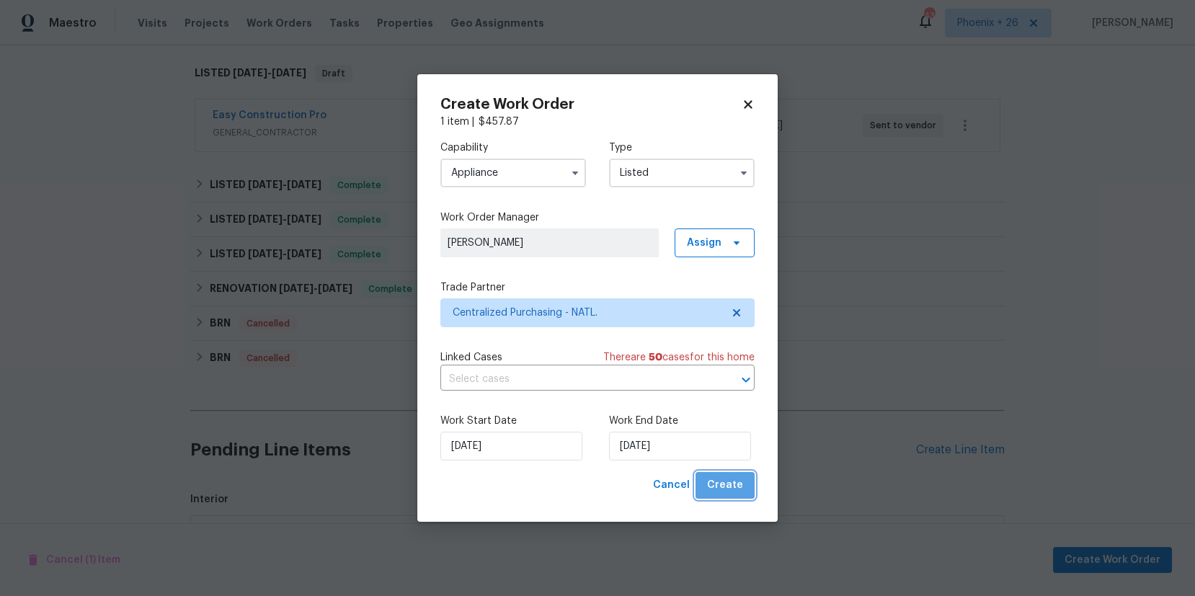
click at [746, 483] on button "Create" at bounding box center [724, 485] width 59 height 27
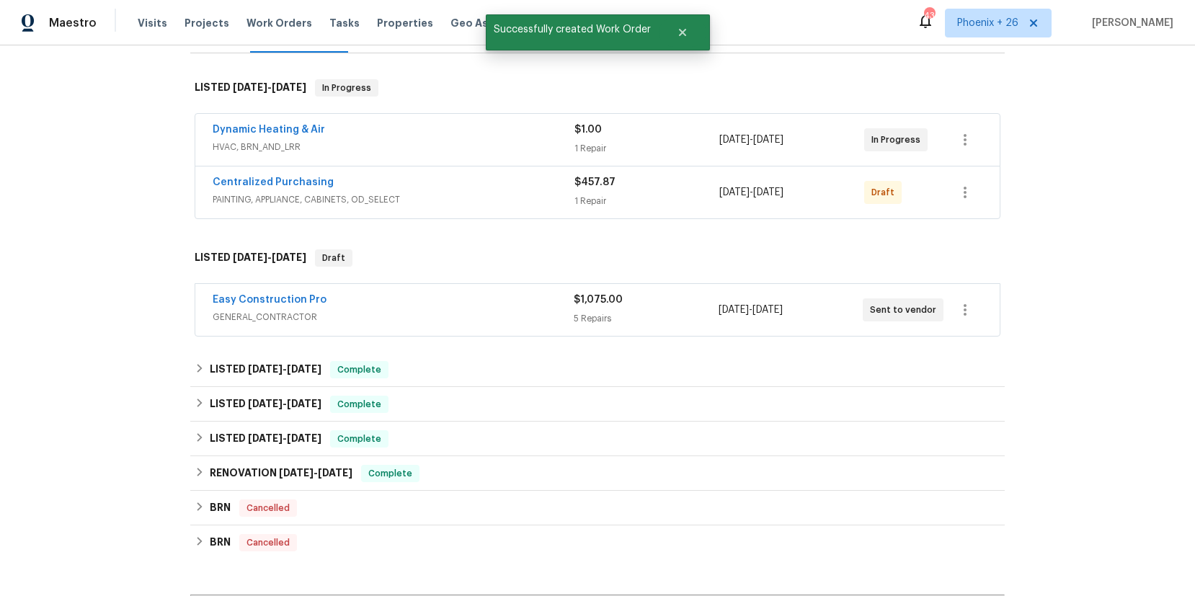
scroll to position [197, 0]
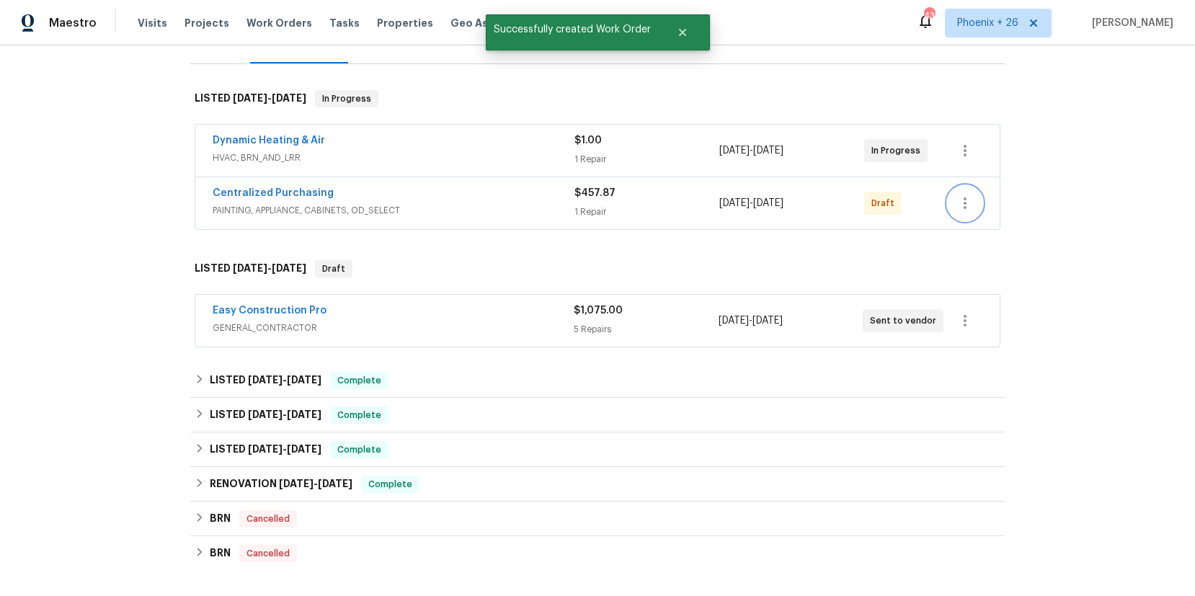
click at [969, 207] on icon "button" at bounding box center [964, 203] width 17 height 17
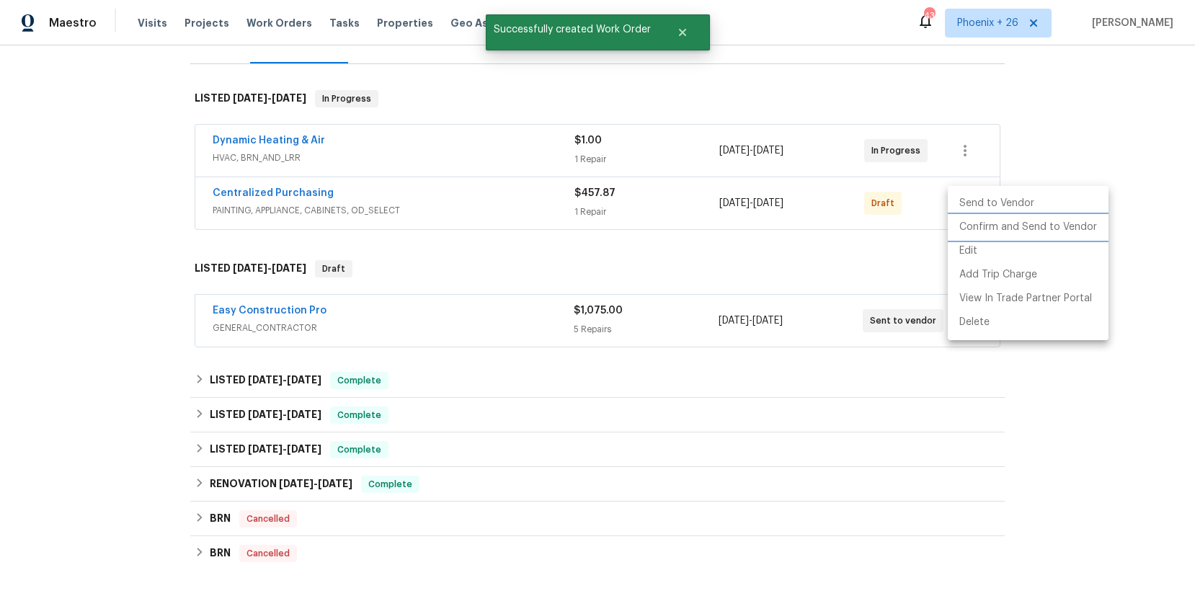
click at [979, 231] on li "Confirm and Send to Vendor" at bounding box center [1027, 227] width 161 height 24
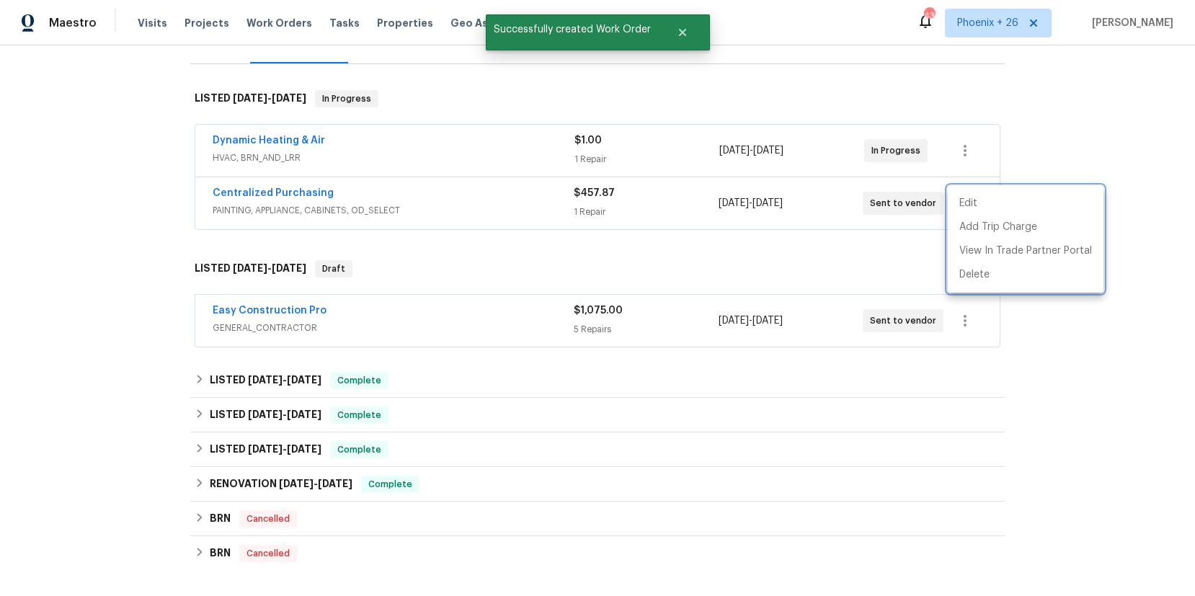
drag, startPoint x: 329, startPoint y: 182, endPoint x: 311, endPoint y: 187, distance: 17.8
click at [328, 182] on div at bounding box center [597, 298] width 1195 height 596
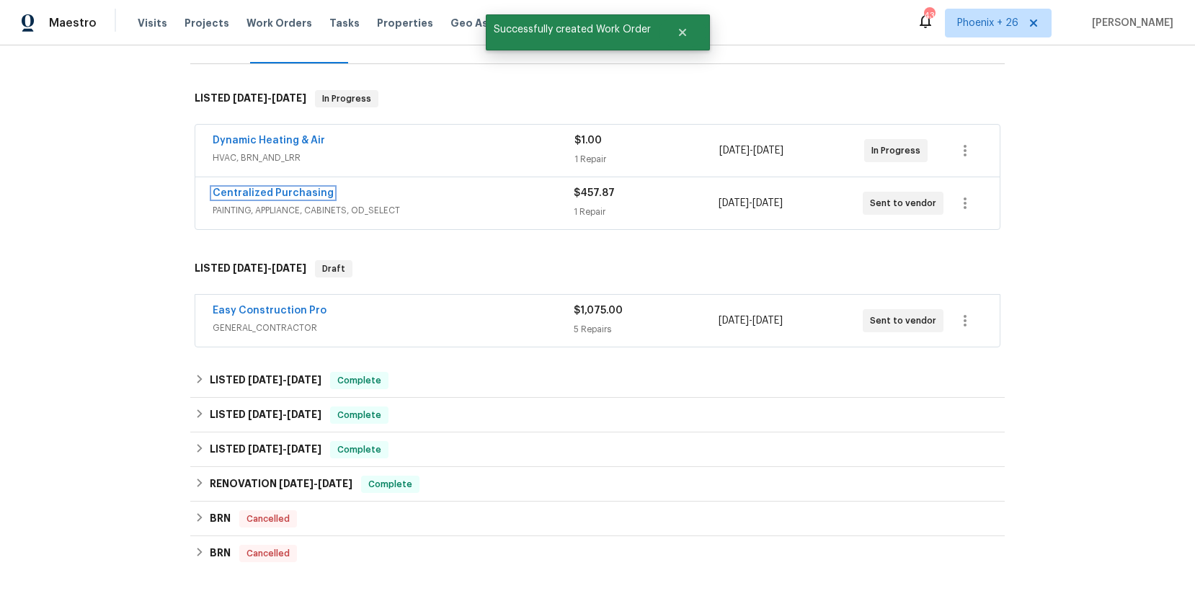
click at [300, 189] on link "Centralized Purchasing" at bounding box center [273, 193] width 121 height 10
